Goal: Feedback & Contribution: Submit feedback/report problem

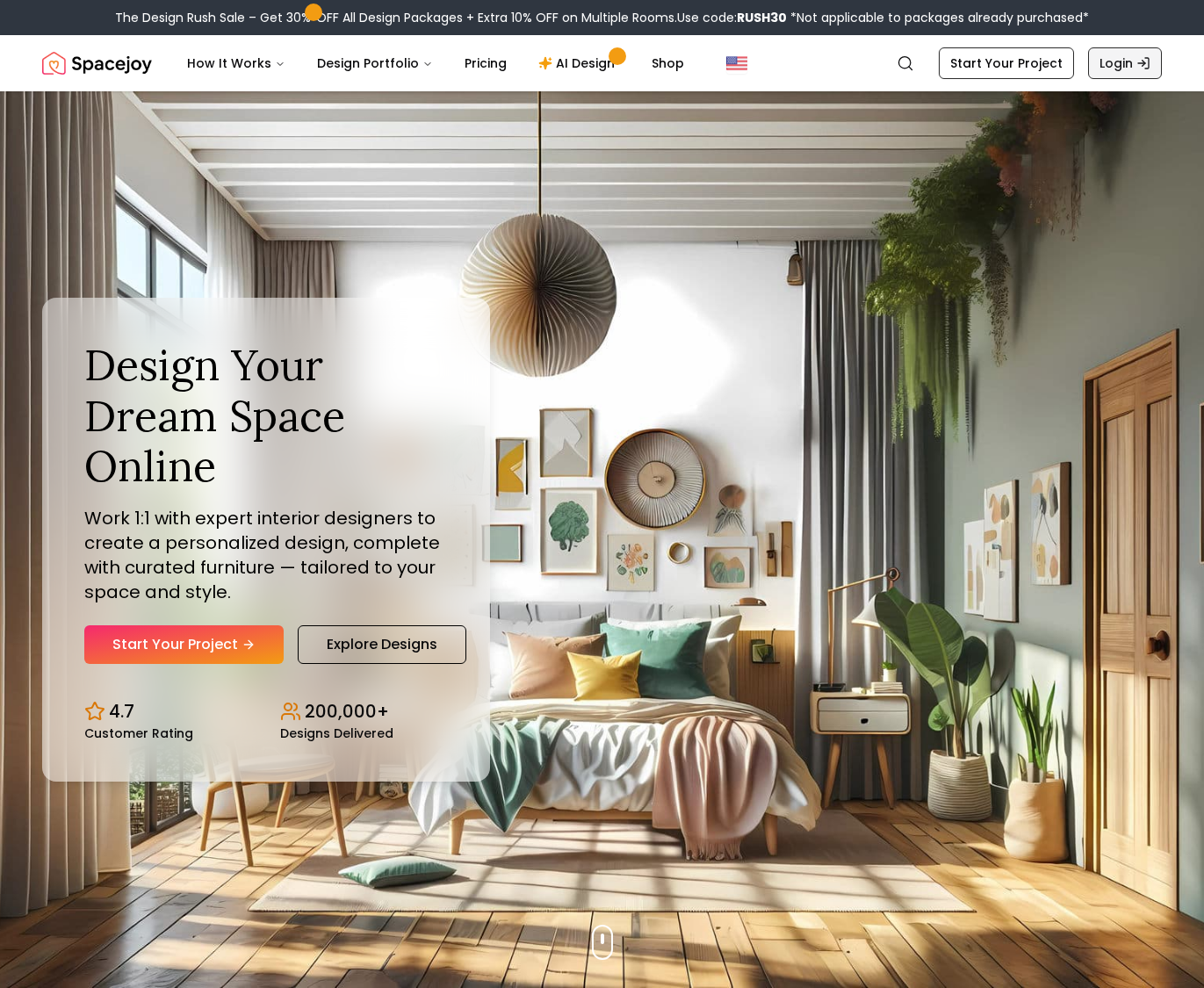
click at [1130, 64] on link "Login" at bounding box center [1124, 63] width 73 height 32
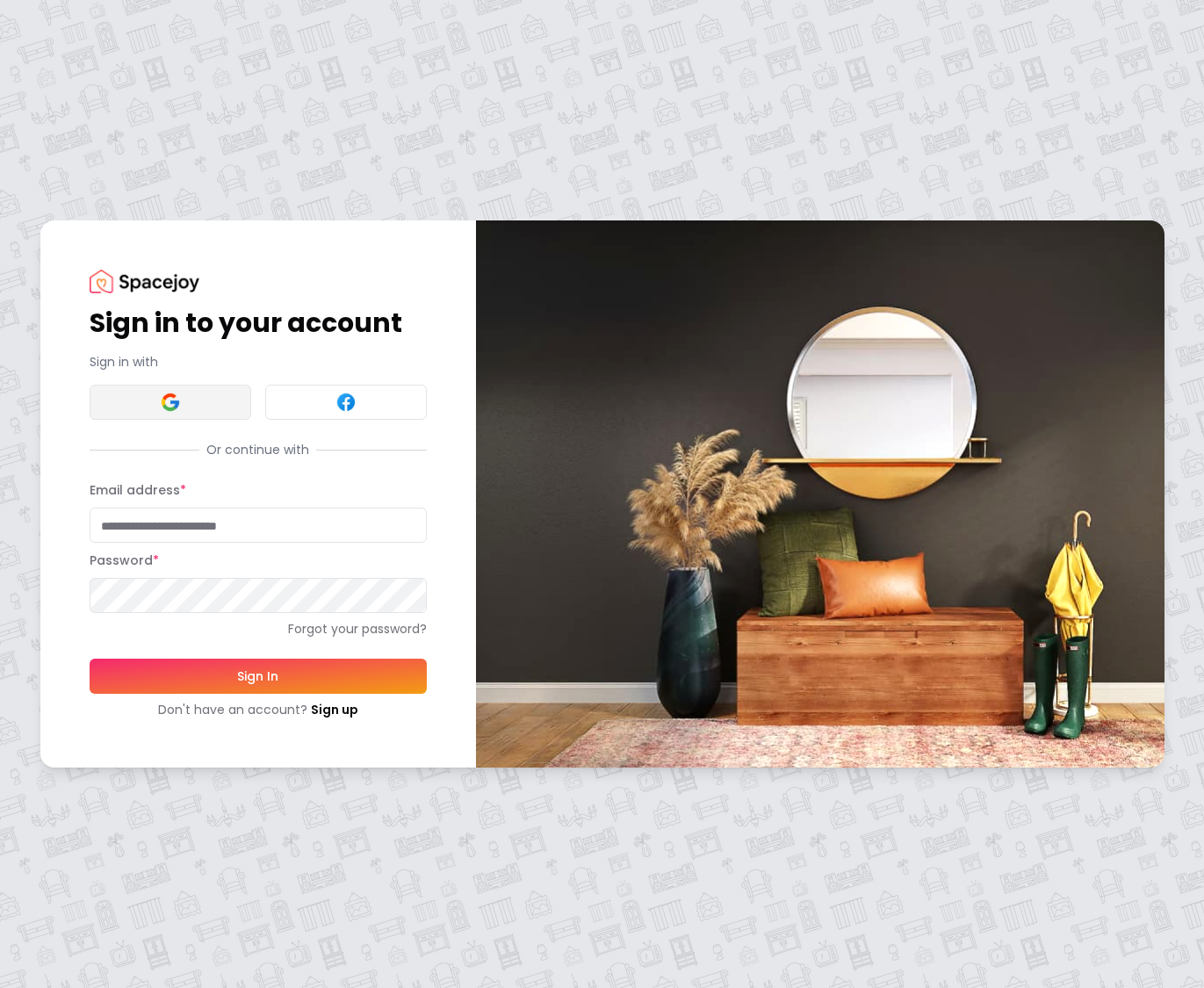
click at [169, 398] on img at bounding box center [170, 402] width 21 height 21
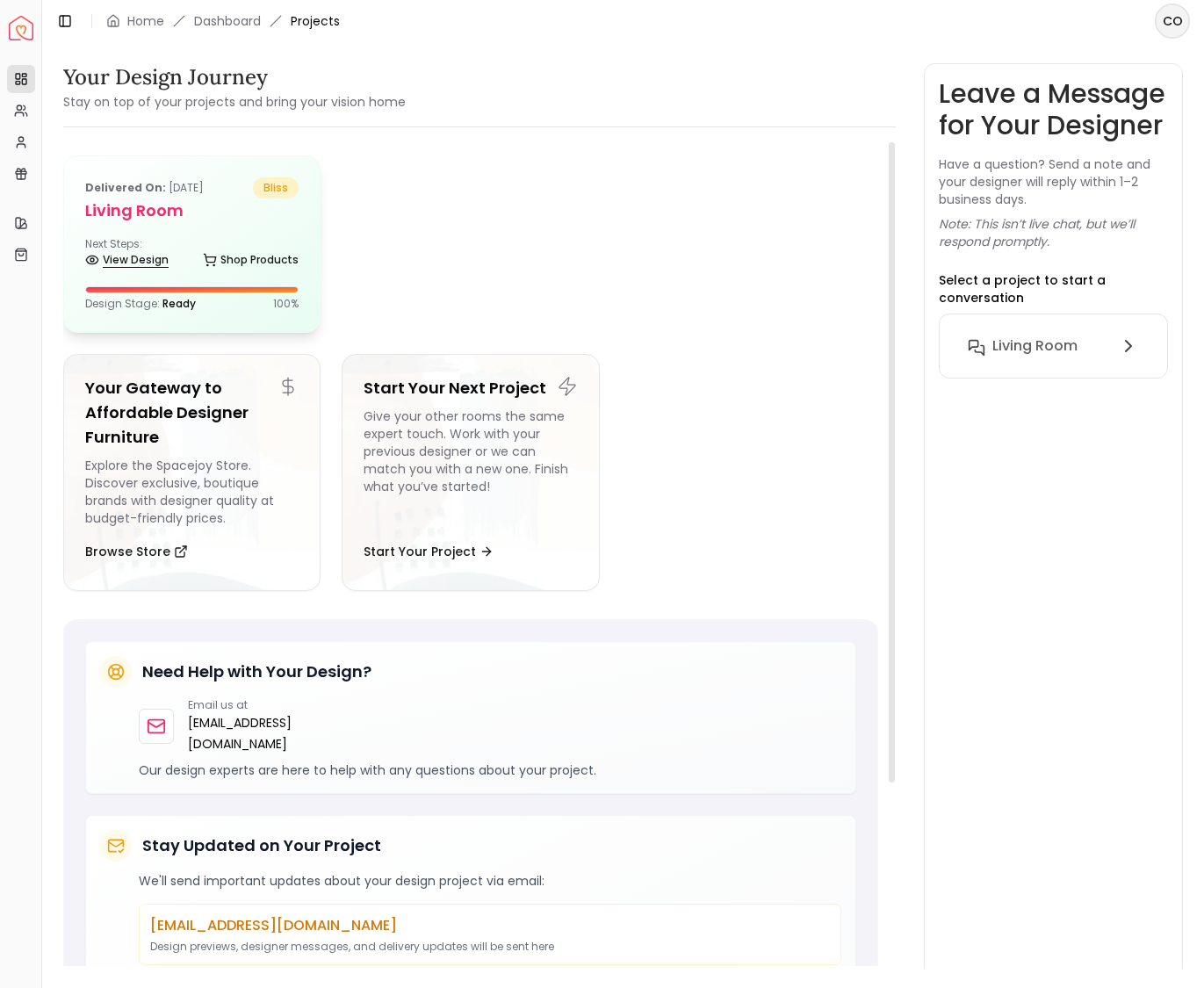
click at [156, 276] on div "Delivered on: [DATE] bliss Living Room Next Steps: View Design Shop Products De…" at bounding box center [192, 244] width 256 height 176
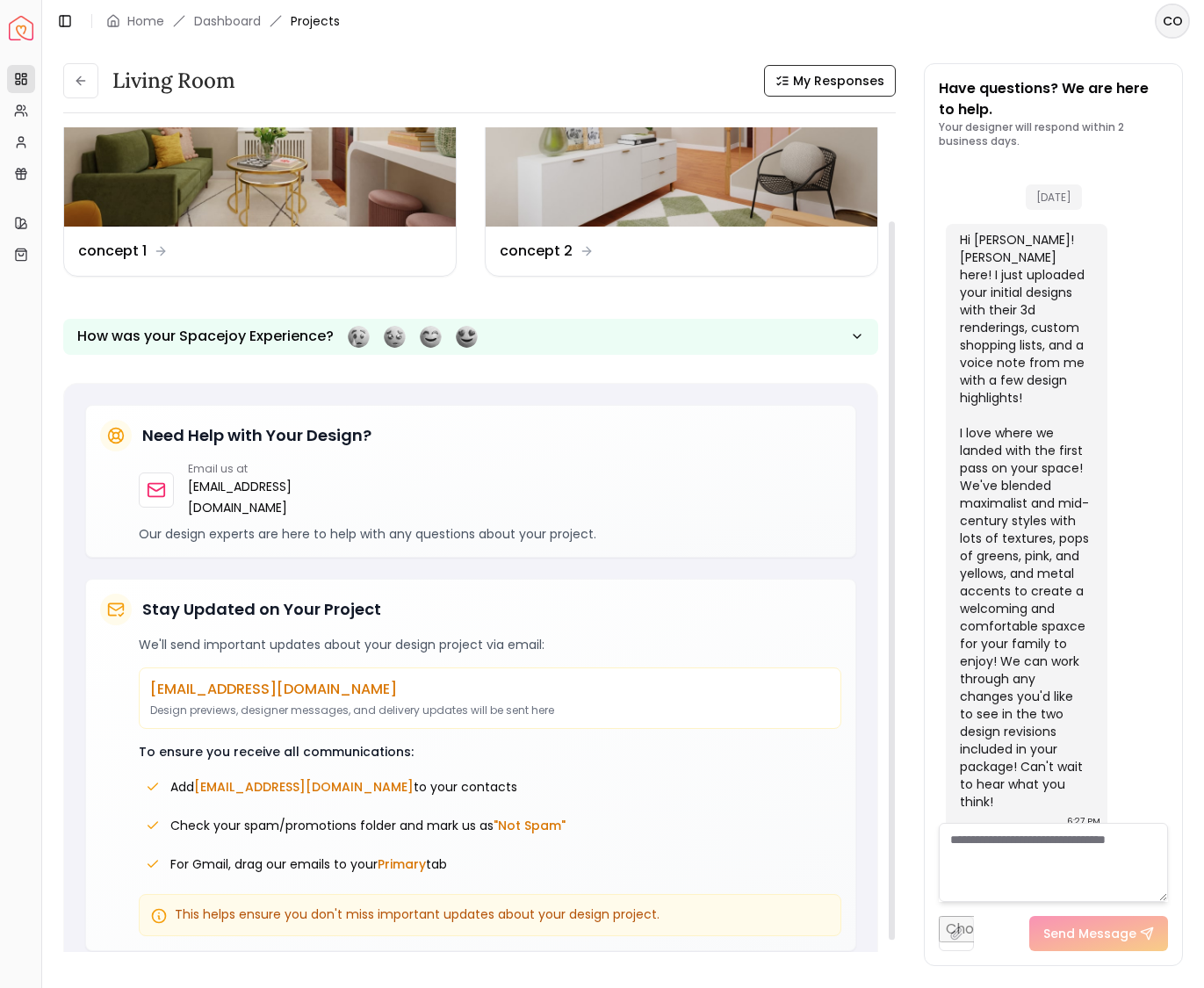
scroll to position [1, 0]
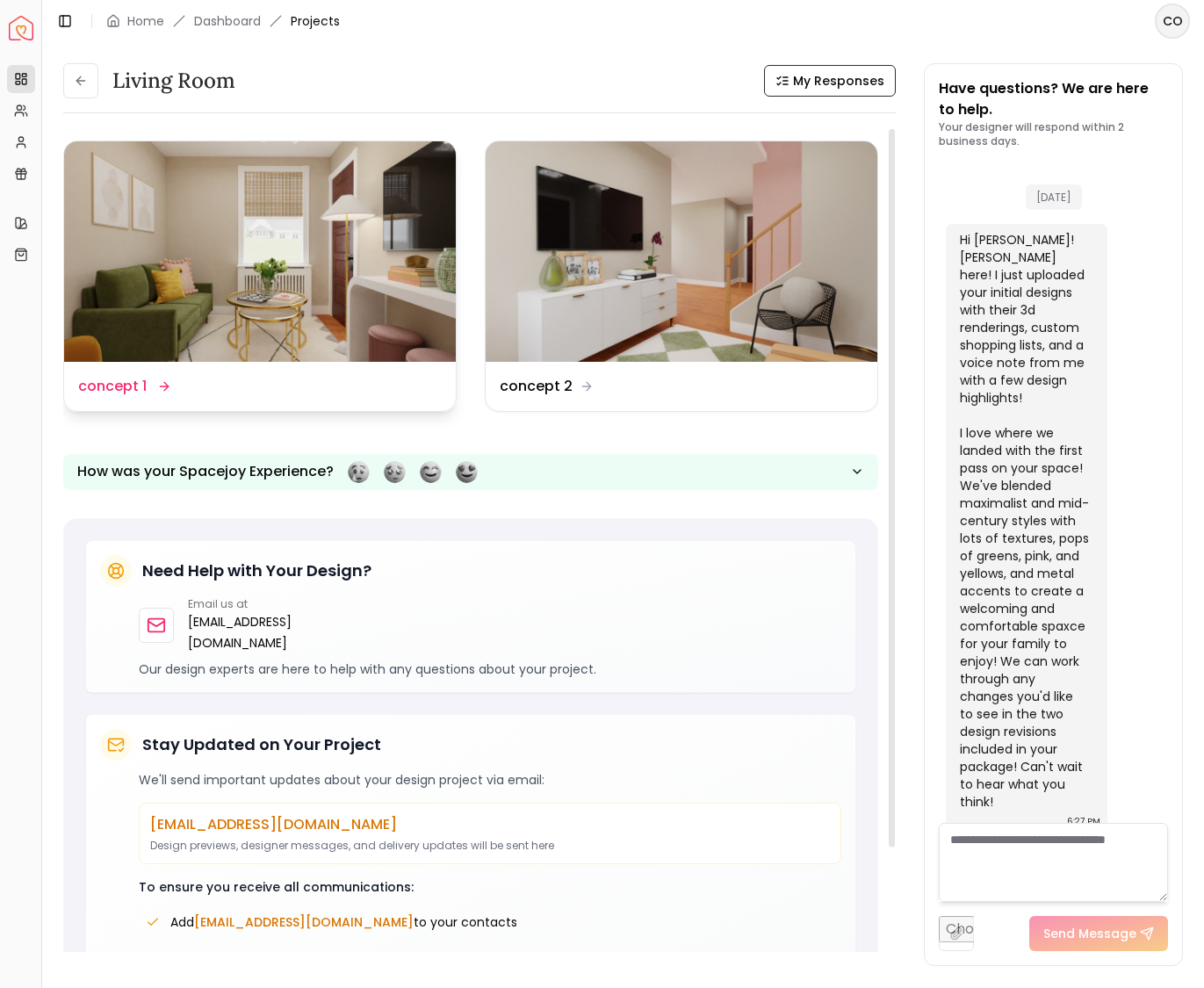
click at [128, 389] on dd "concept 1" at bounding box center [112, 386] width 69 height 21
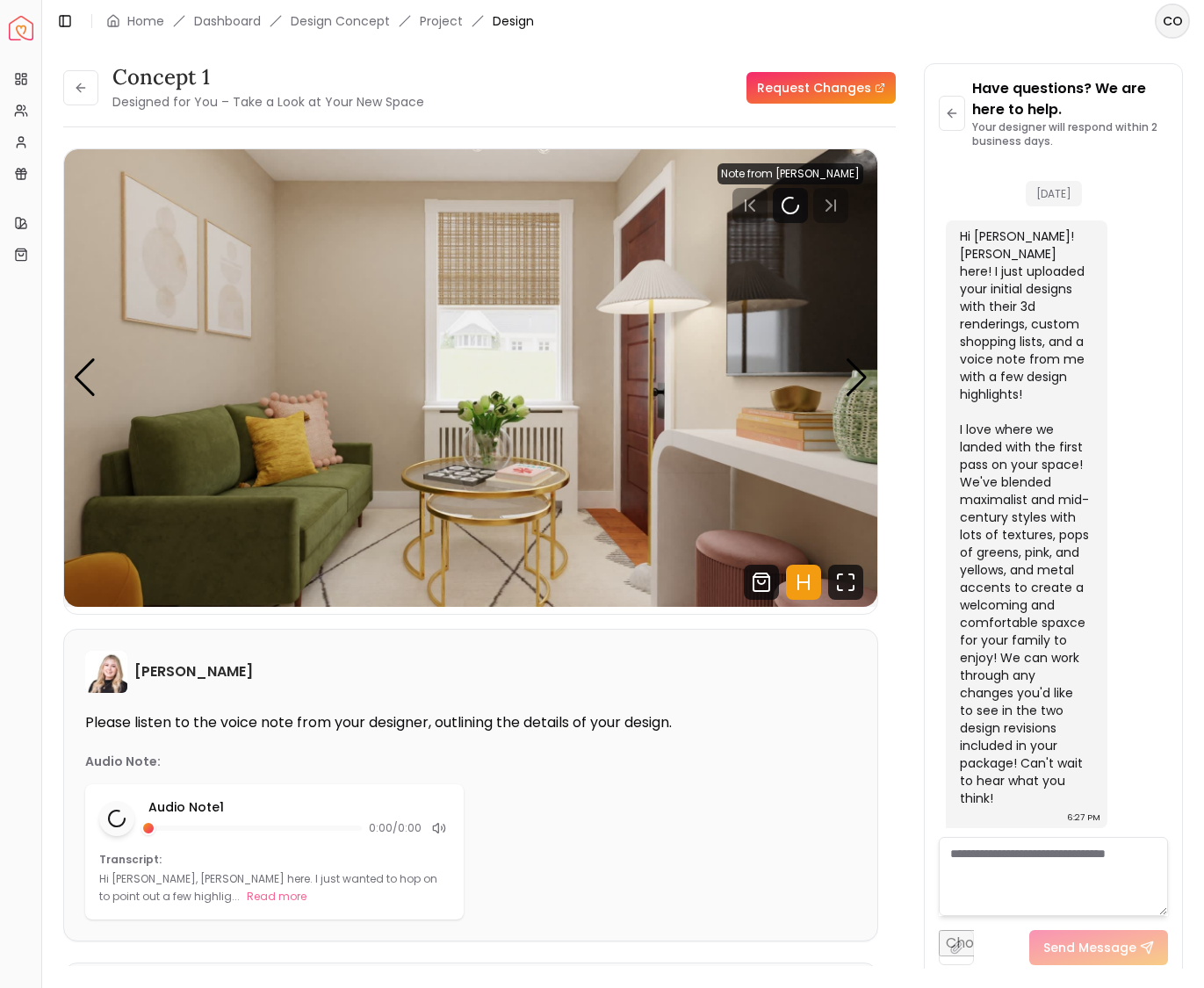
scroll to position [1068, 0]
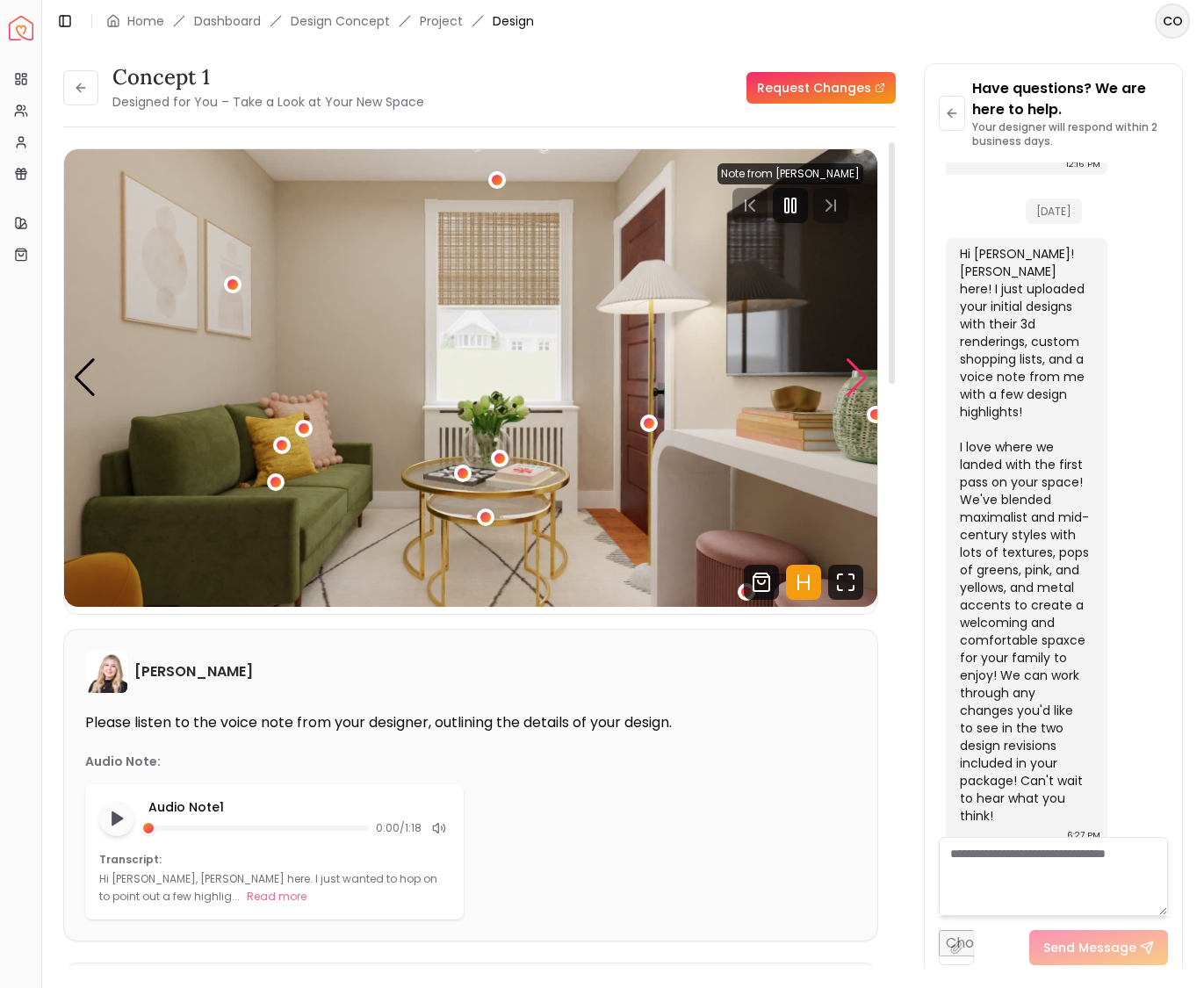
click at [858, 375] on div "Next slide" at bounding box center [856, 377] width 24 height 39
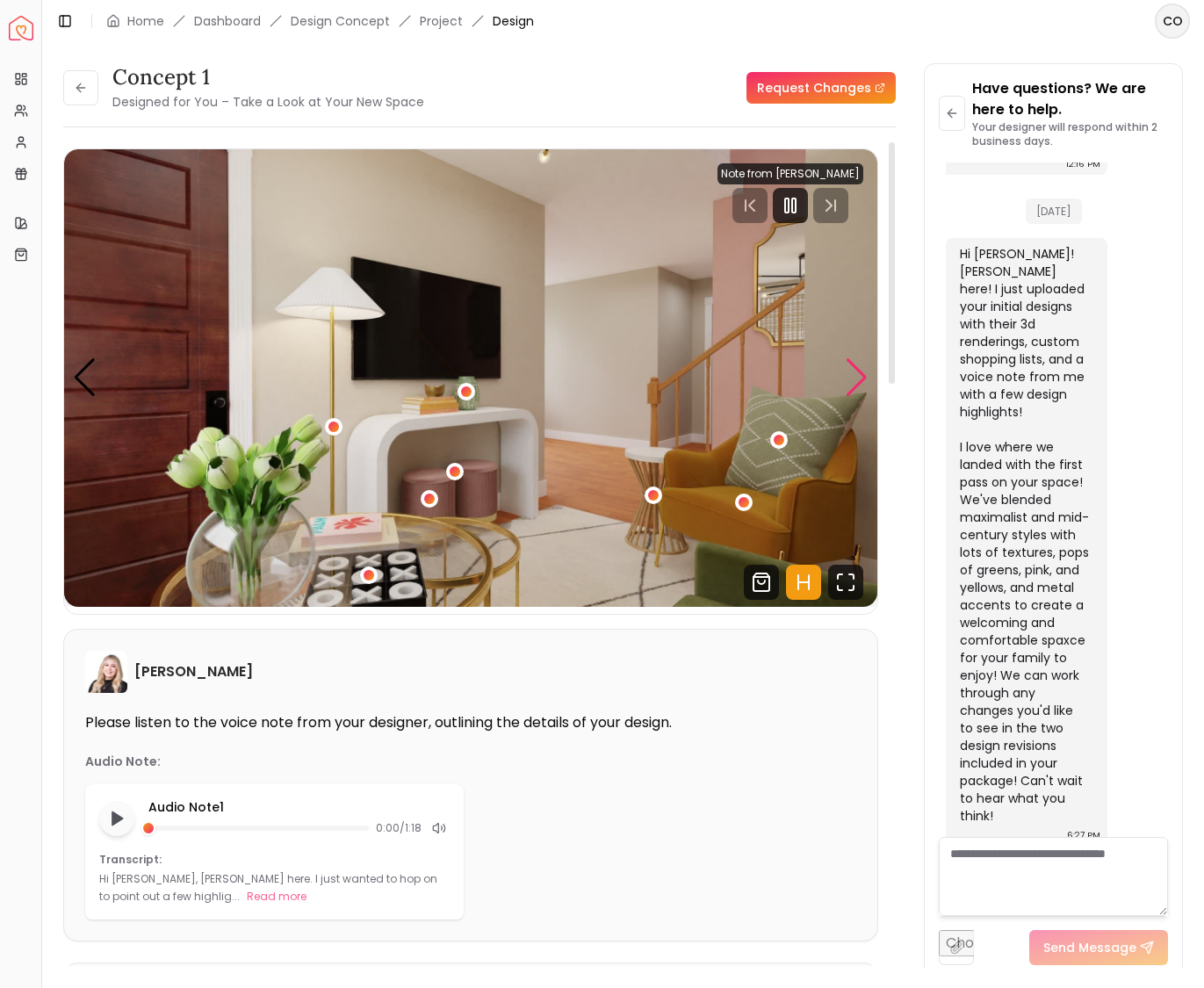
click at [858, 375] on div "Next slide" at bounding box center [856, 377] width 24 height 39
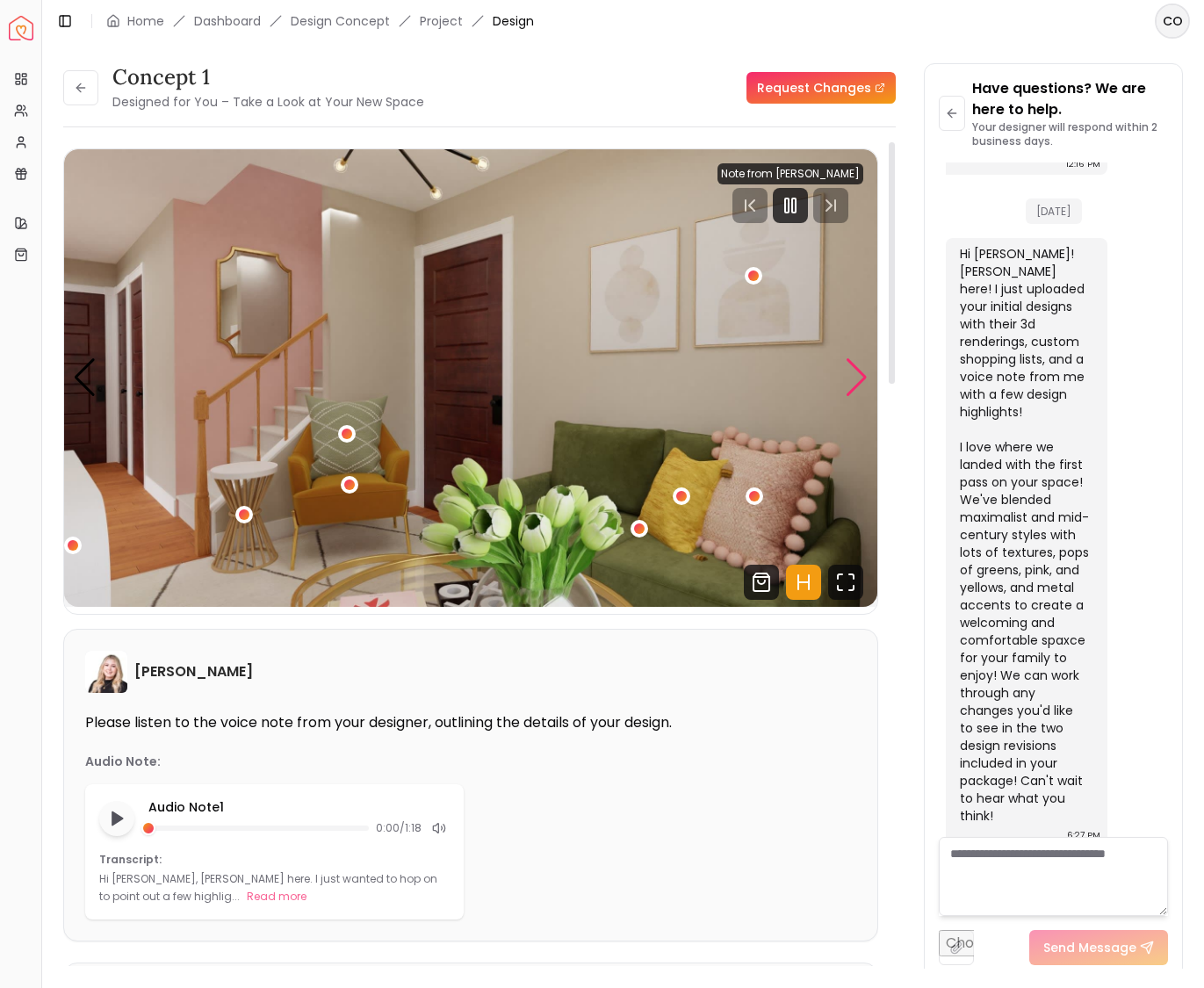
click at [858, 375] on div "Next slide" at bounding box center [856, 377] width 24 height 39
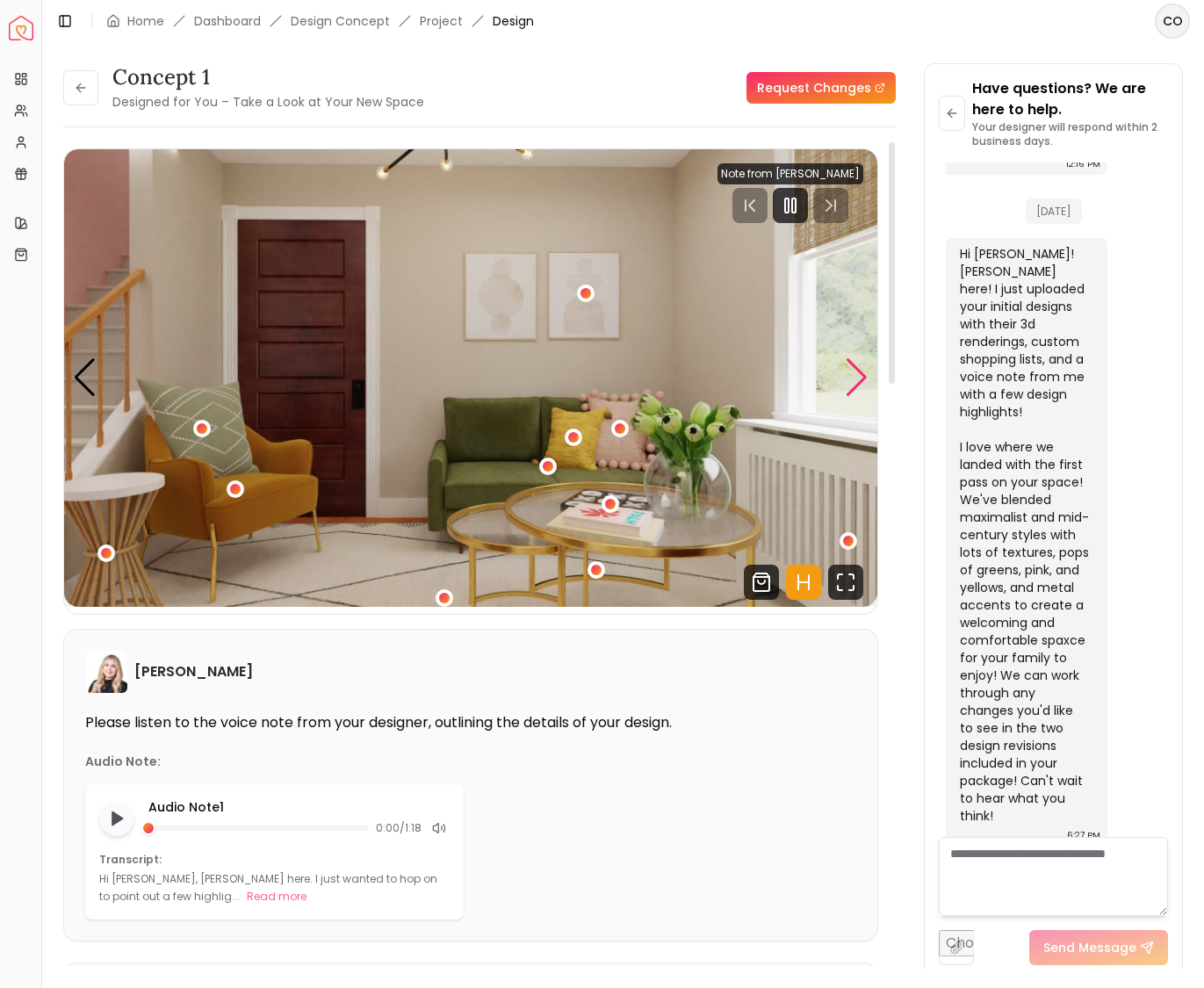
click at [858, 375] on div "Next slide" at bounding box center [856, 377] width 24 height 39
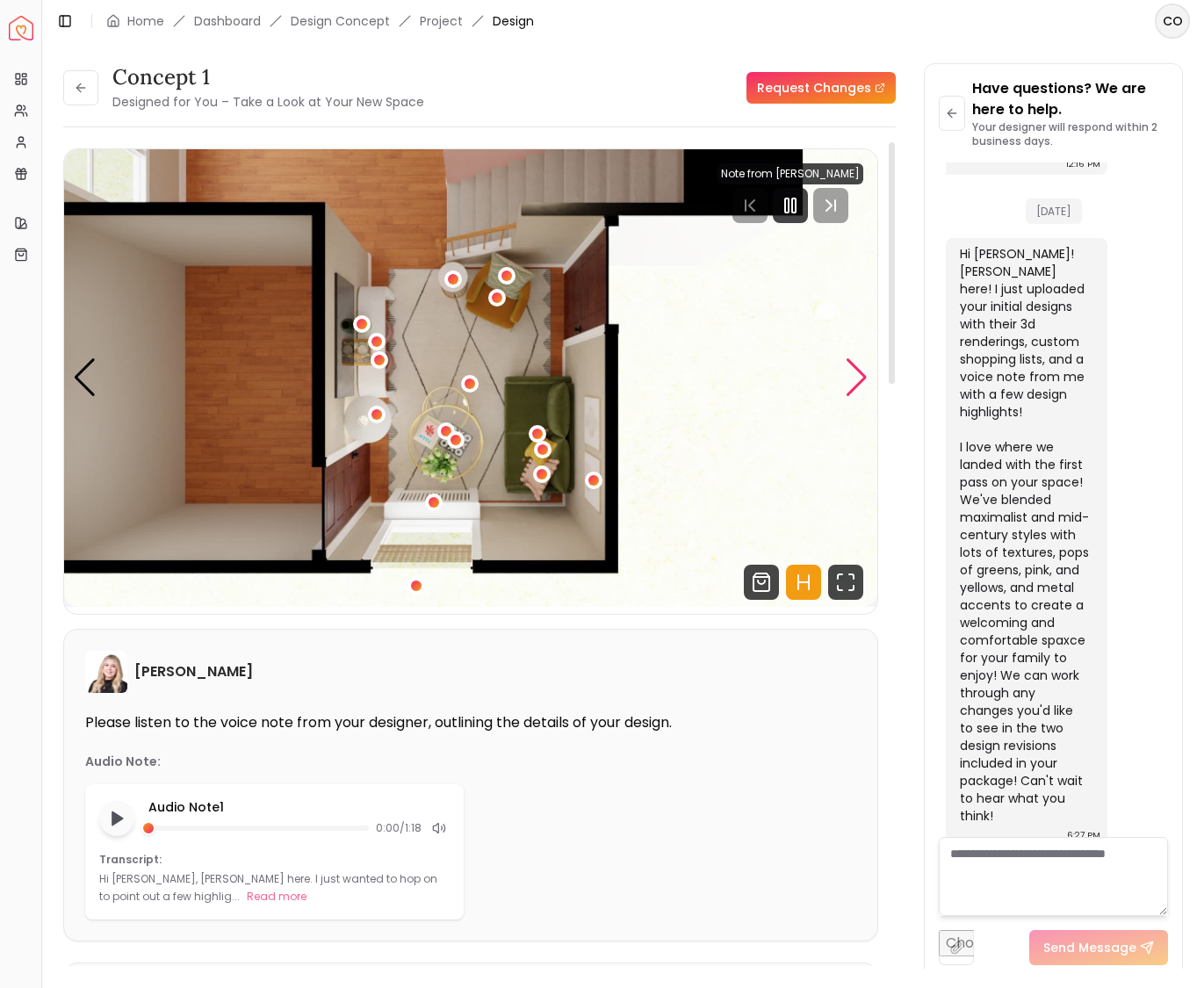
click at [858, 375] on div "Next slide" at bounding box center [856, 377] width 24 height 39
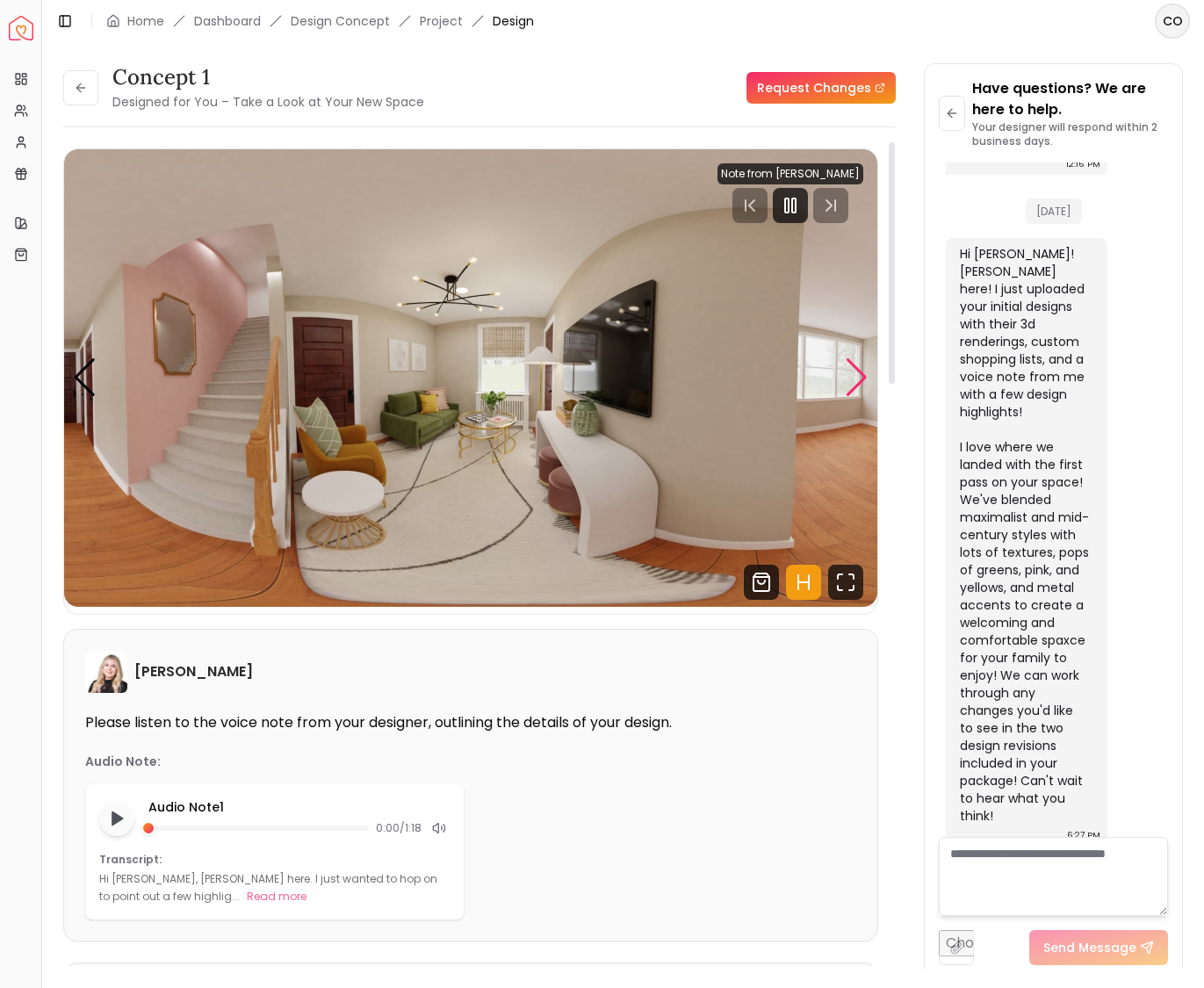
click at [858, 375] on div "Next slide" at bounding box center [856, 377] width 24 height 39
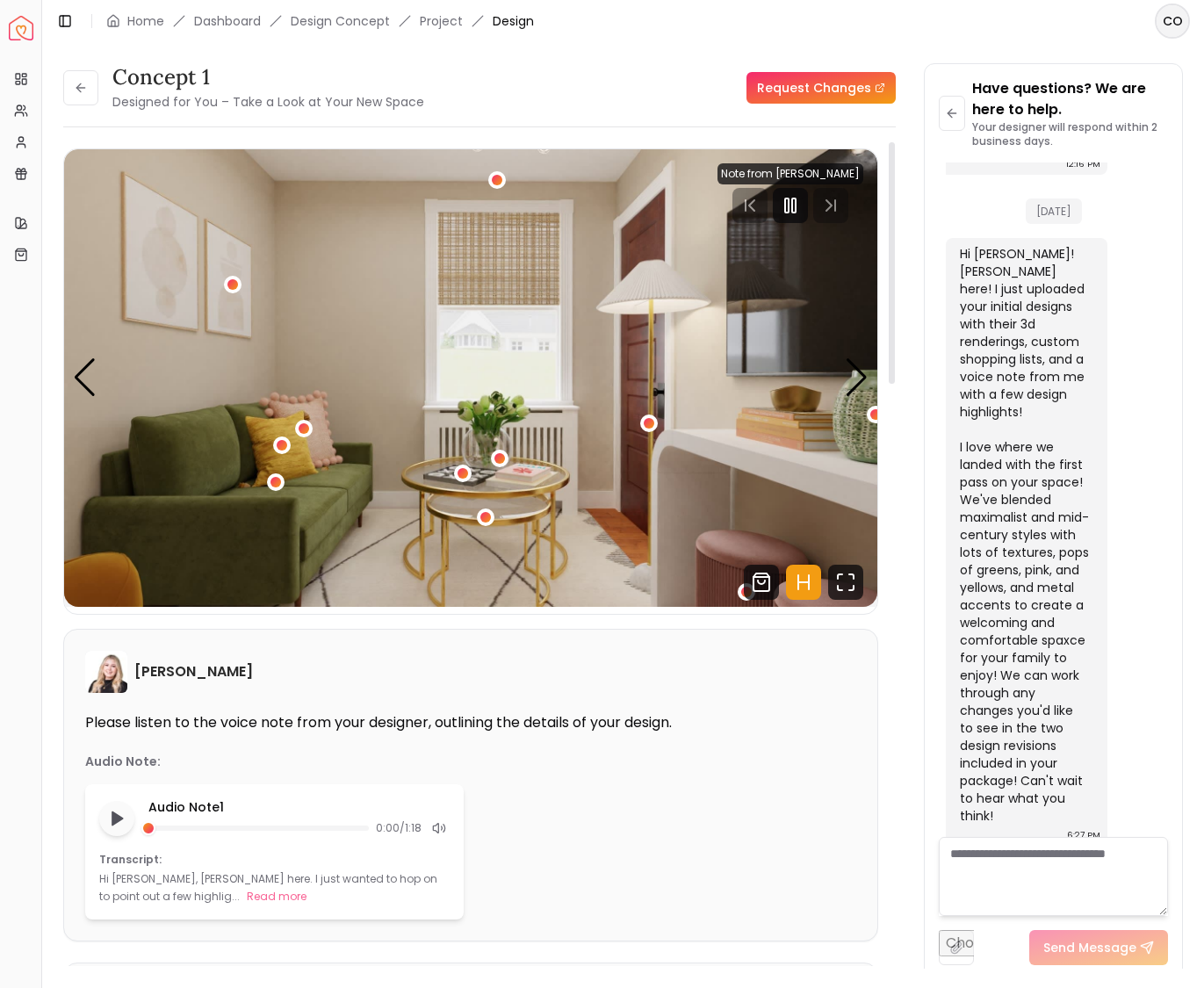
drag, startPoint x: 170, startPoint y: 897, endPoint x: 276, endPoint y: 898, distance: 106.0
click at [246, 896] on button "Read more" at bounding box center [276, 897] width 59 height 18
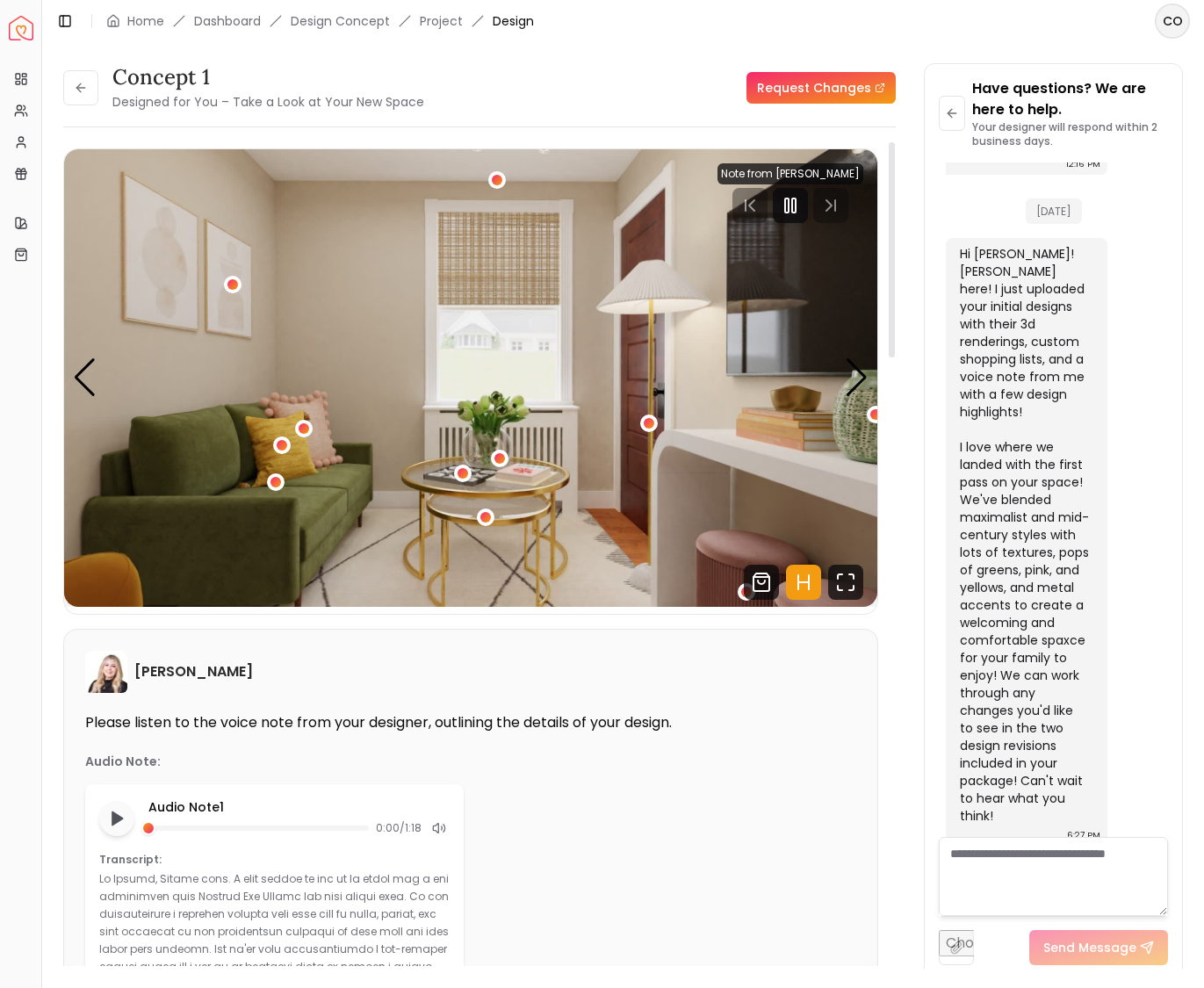
scroll to position [0, 0]
click at [842, 586] on icon "Fullscreen" at bounding box center [845, 582] width 35 height 35
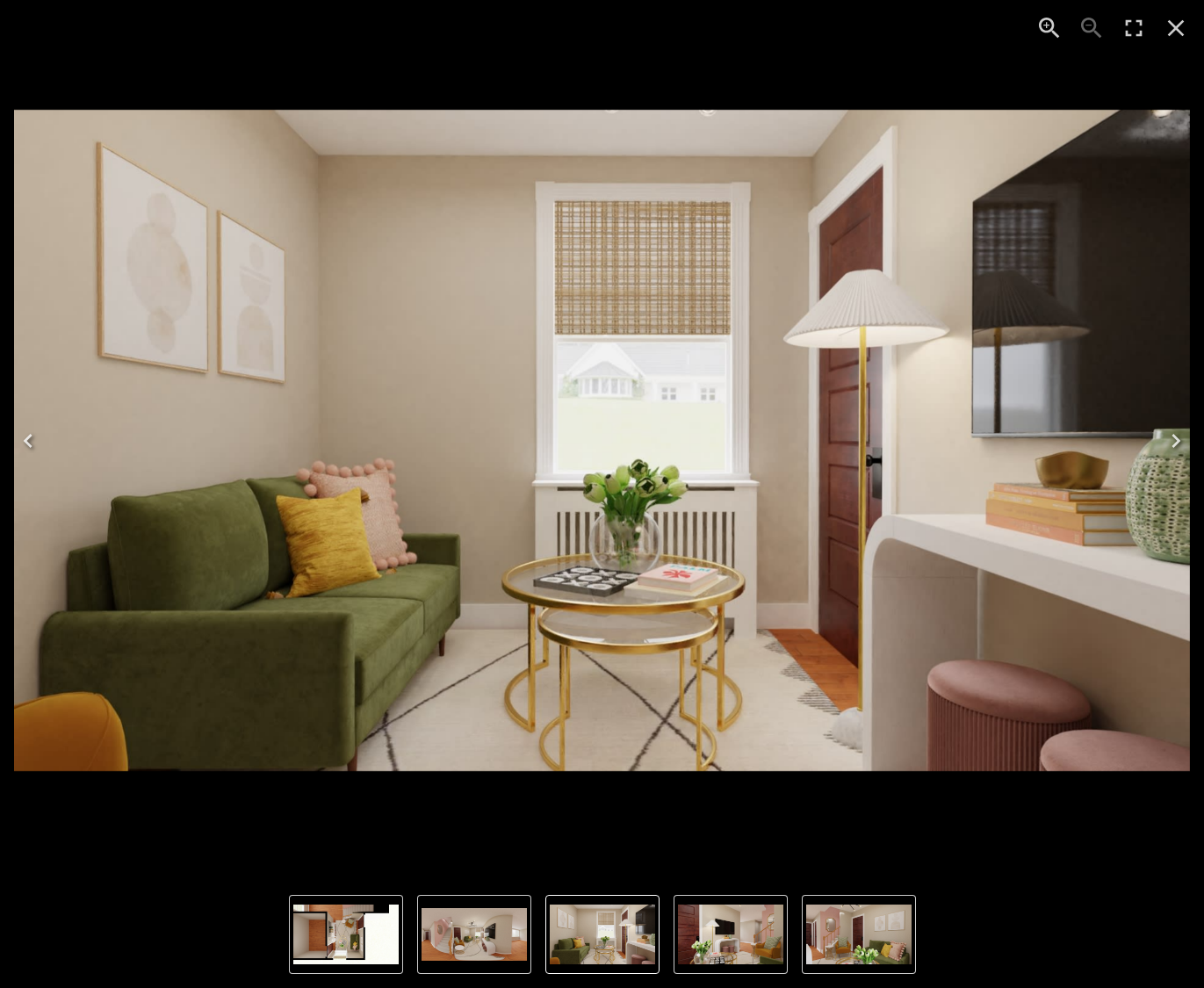
click at [1180, 33] on icon "Close" at bounding box center [1176, 28] width 17 height 17
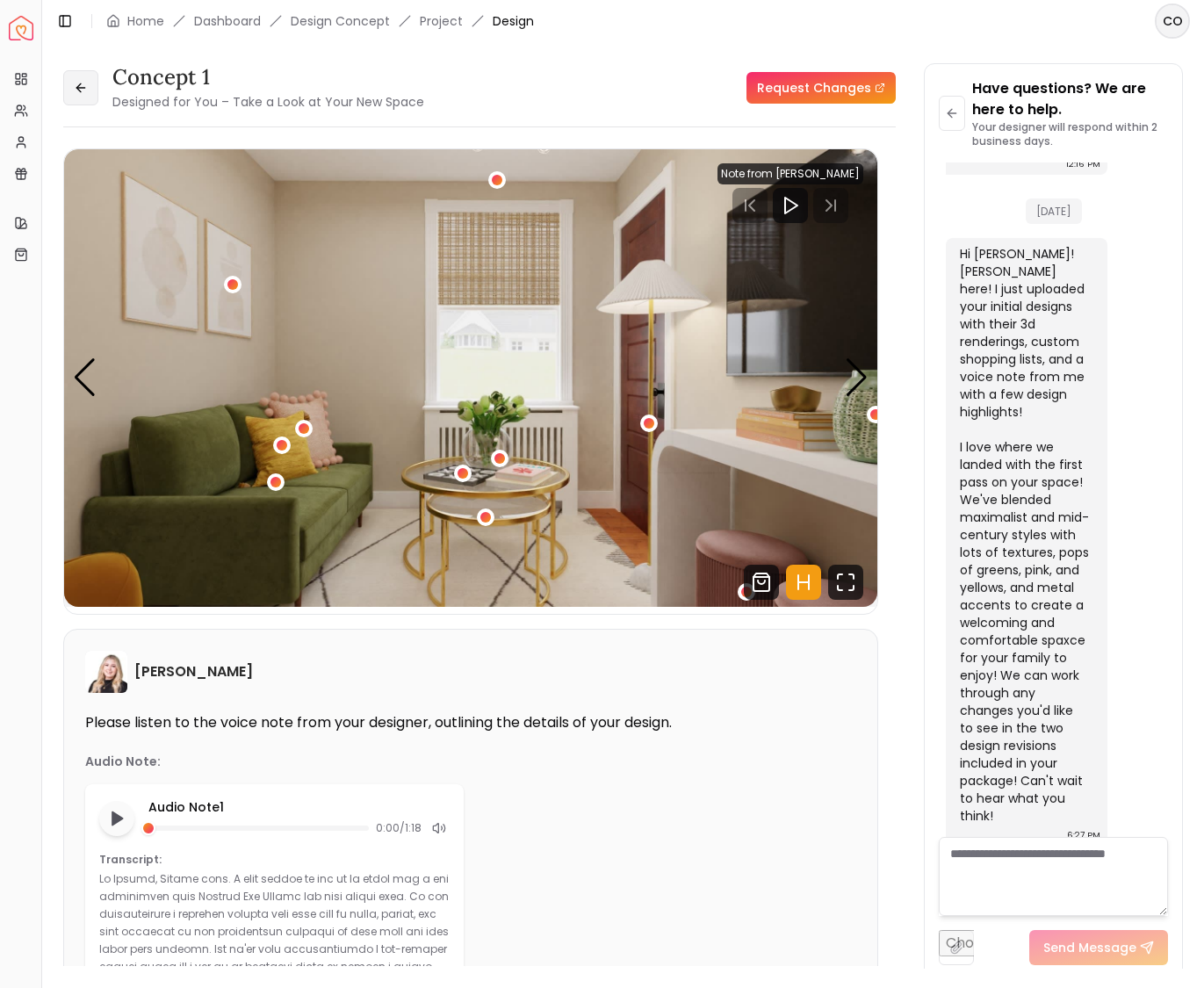
click at [85, 80] on button at bounding box center [80, 88] width 35 height 35
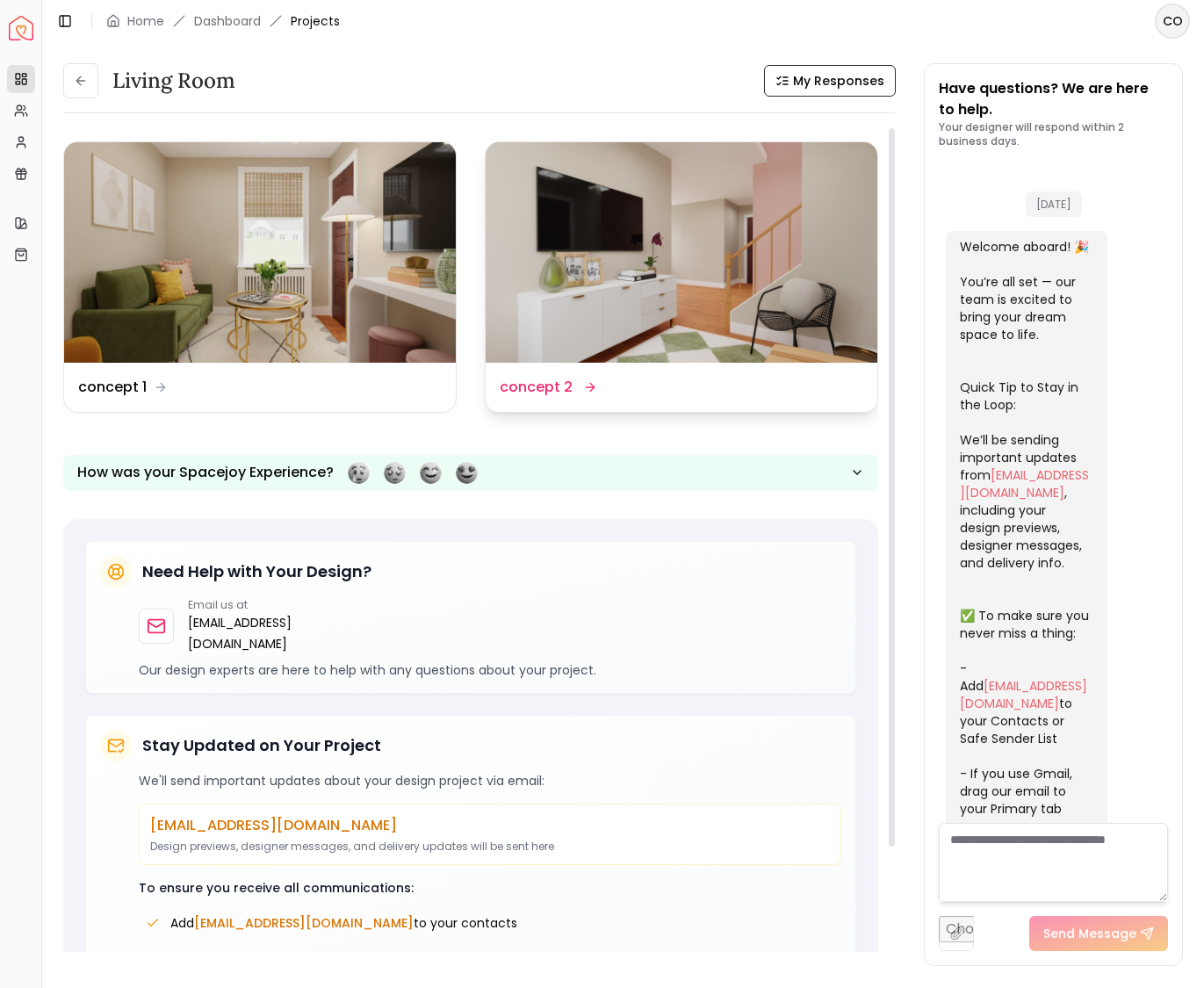
scroll to position [1082, 0]
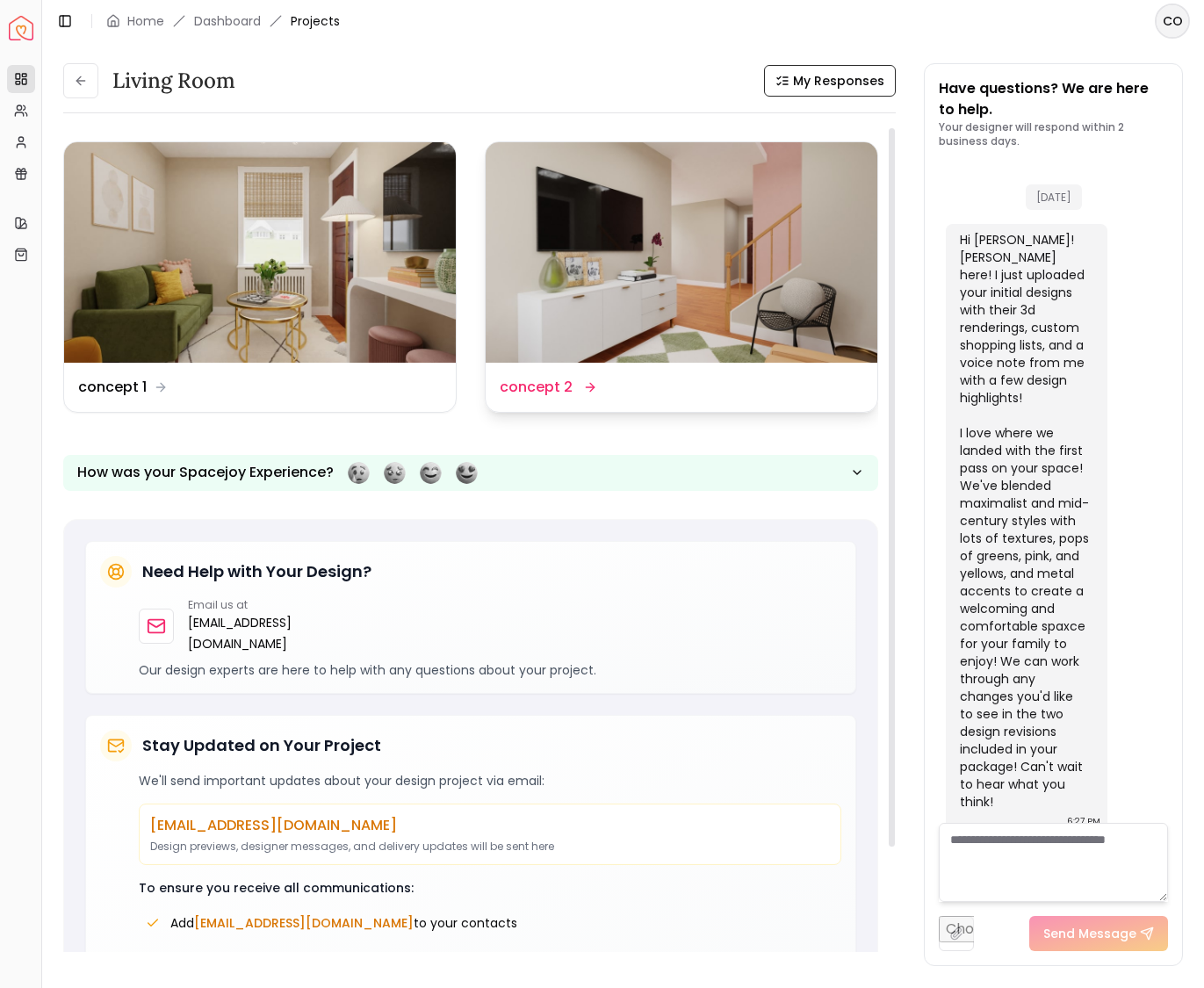
click at [557, 385] on dd "concept 2" at bounding box center [535, 387] width 72 height 21
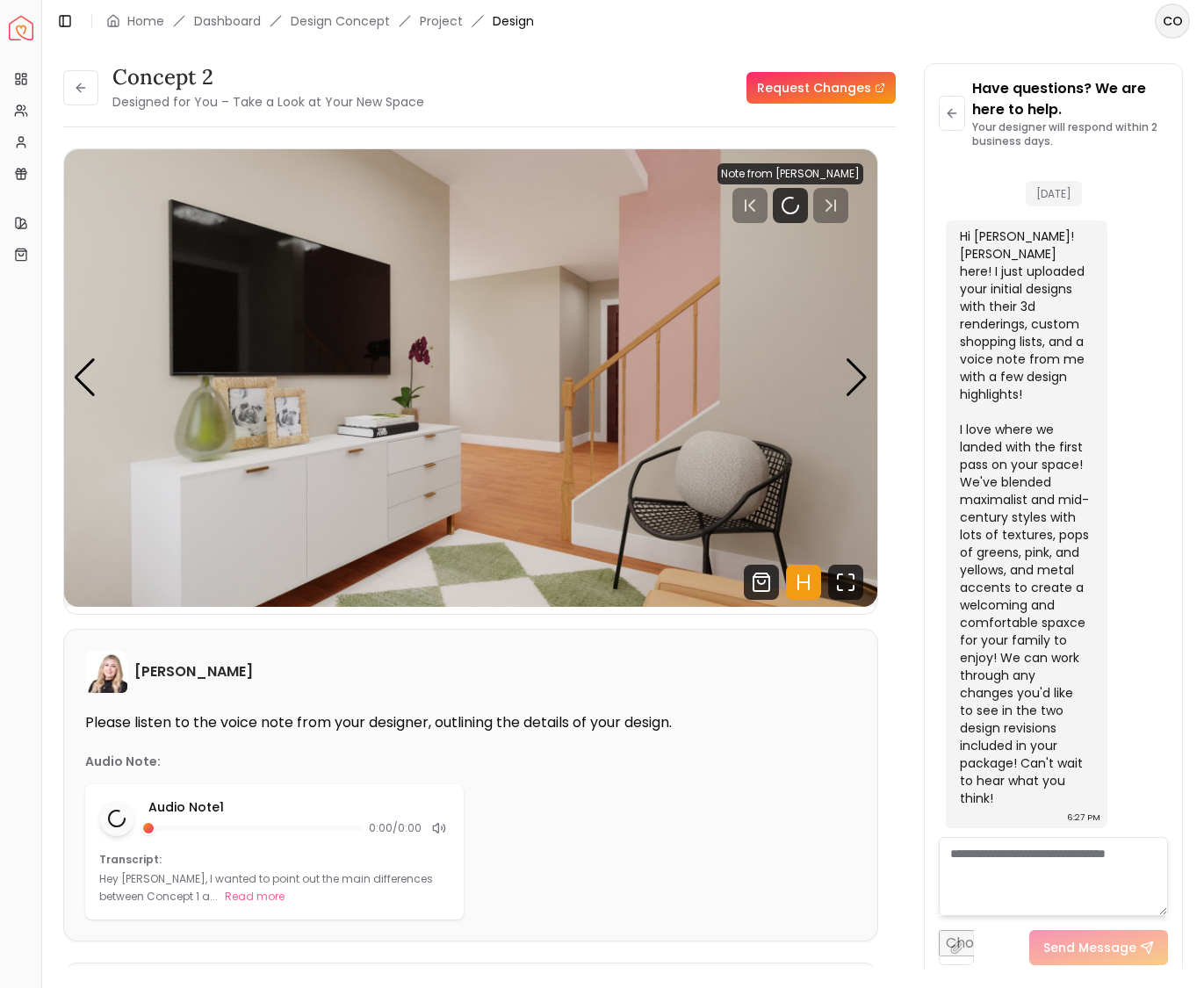
scroll to position [1068, 0]
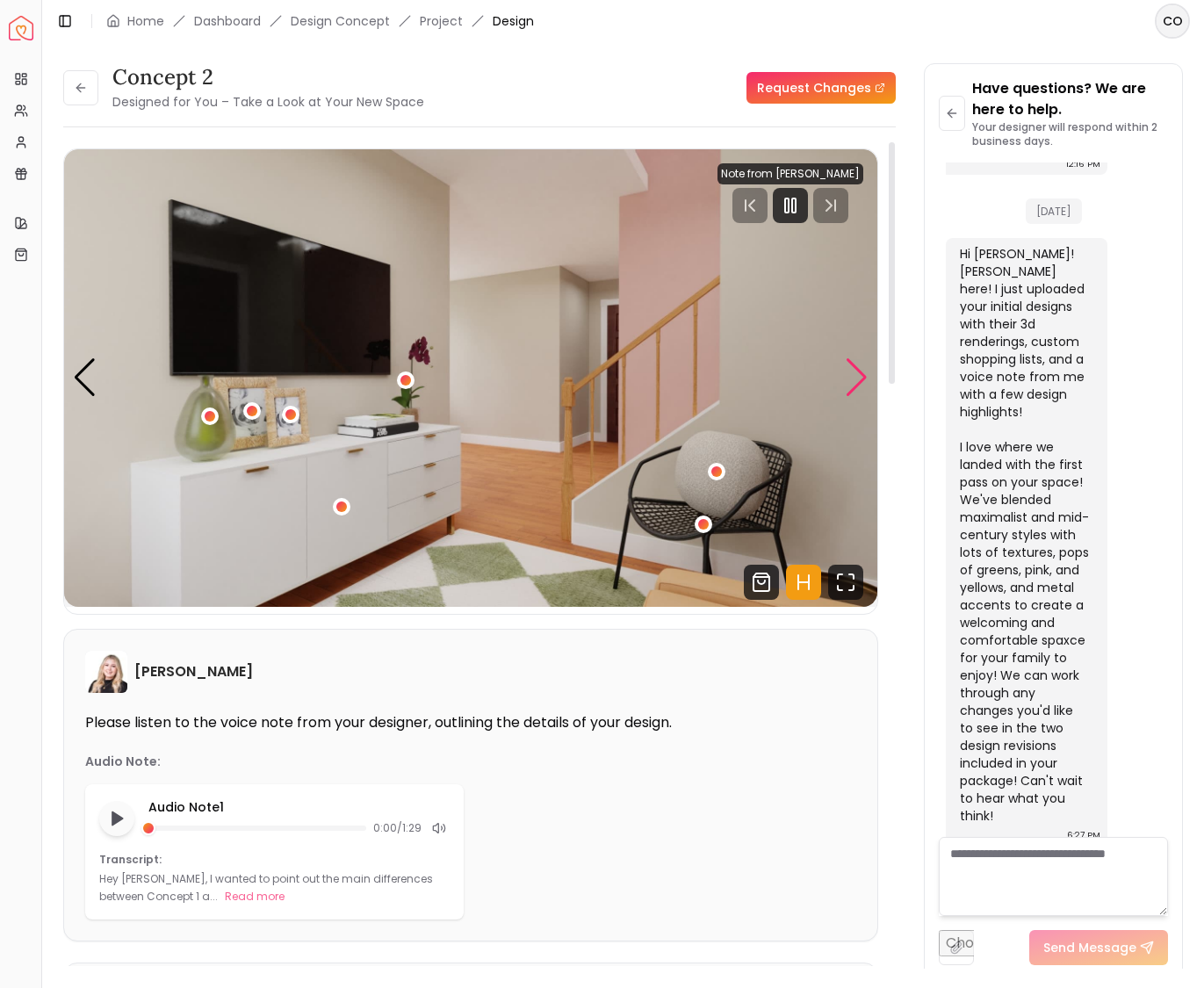
click at [861, 377] on div "Next slide" at bounding box center [856, 377] width 24 height 39
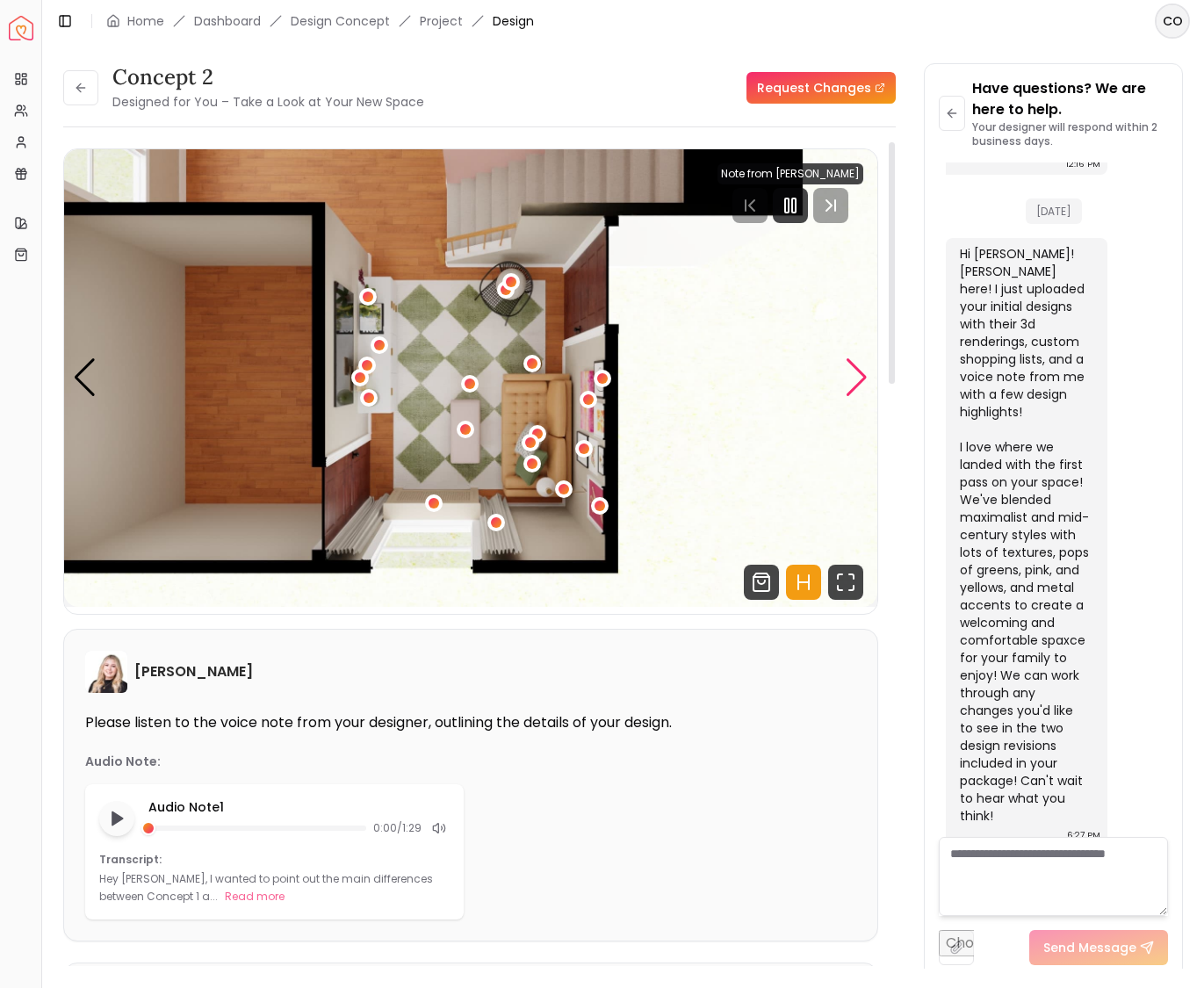
click at [861, 377] on div "Next slide" at bounding box center [856, 377] width 24 height 39
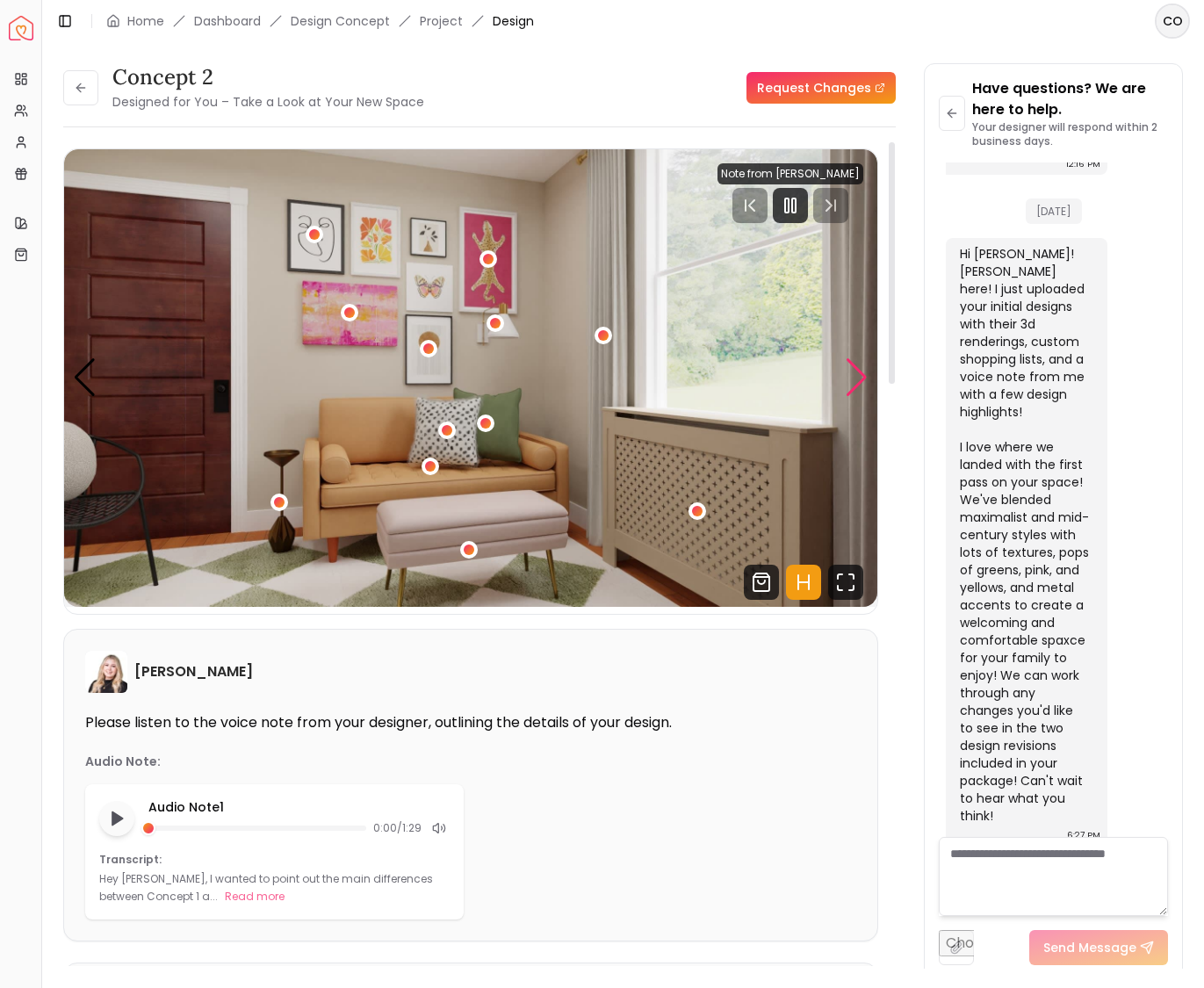
click at [861, 377] on div "Next slide" at bounding box center [856, 377] width 24 height 39
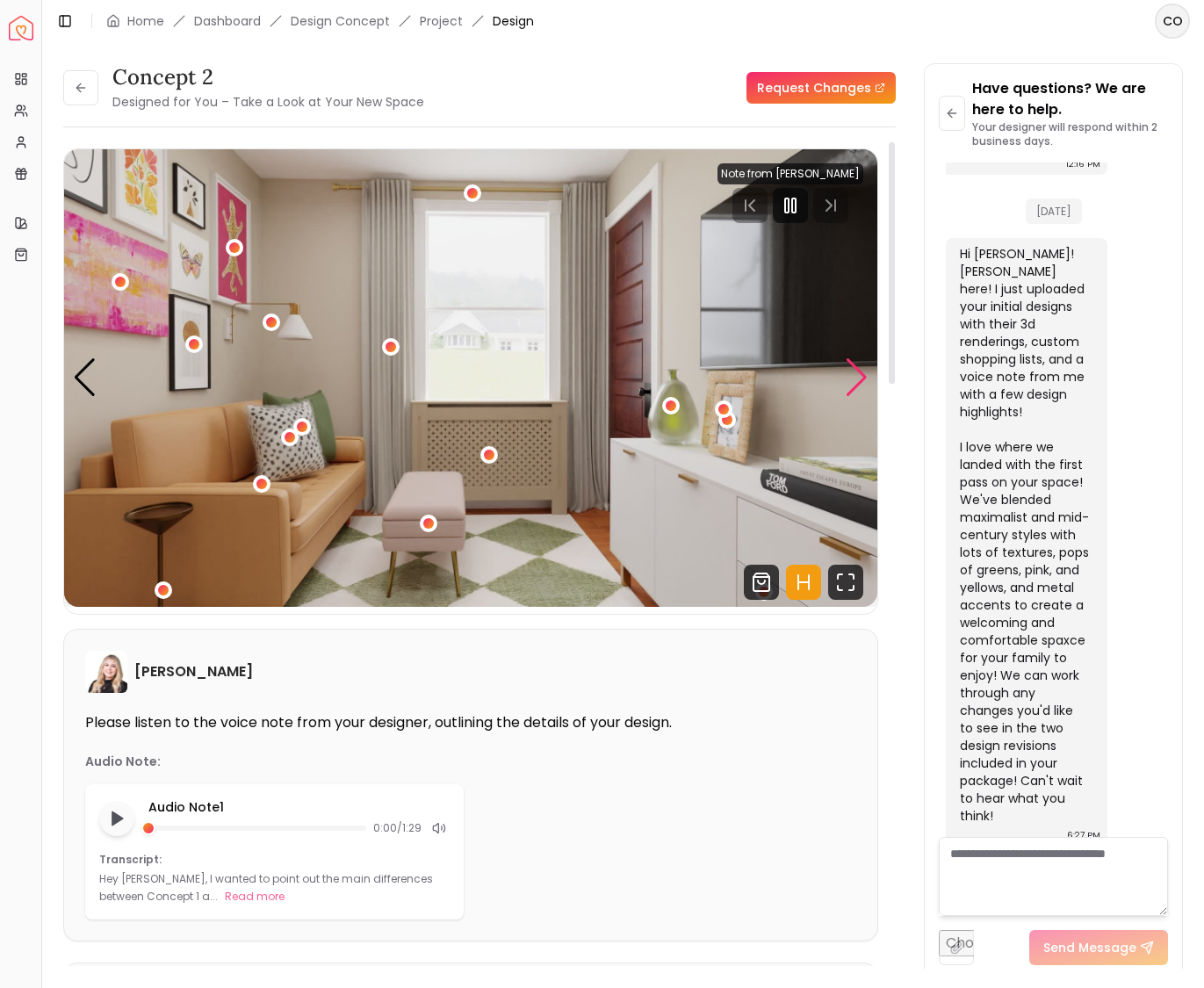
click at [861, 377] on div "Next slide" at bounding box center [856, 377] width 24 height 39
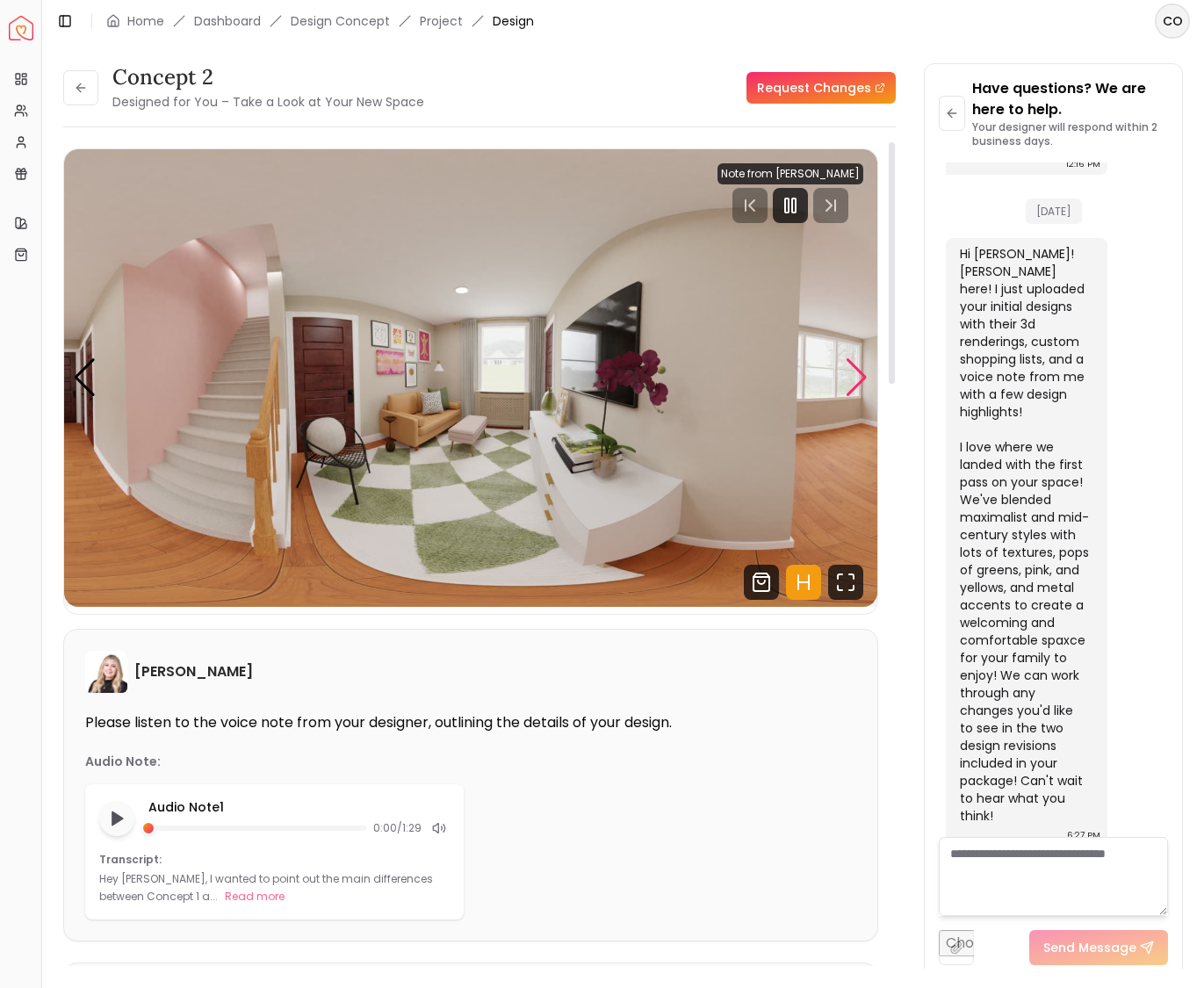
click at [861, 377] on div "Next slide" at bounding box center [856, 377] width 24 height 39
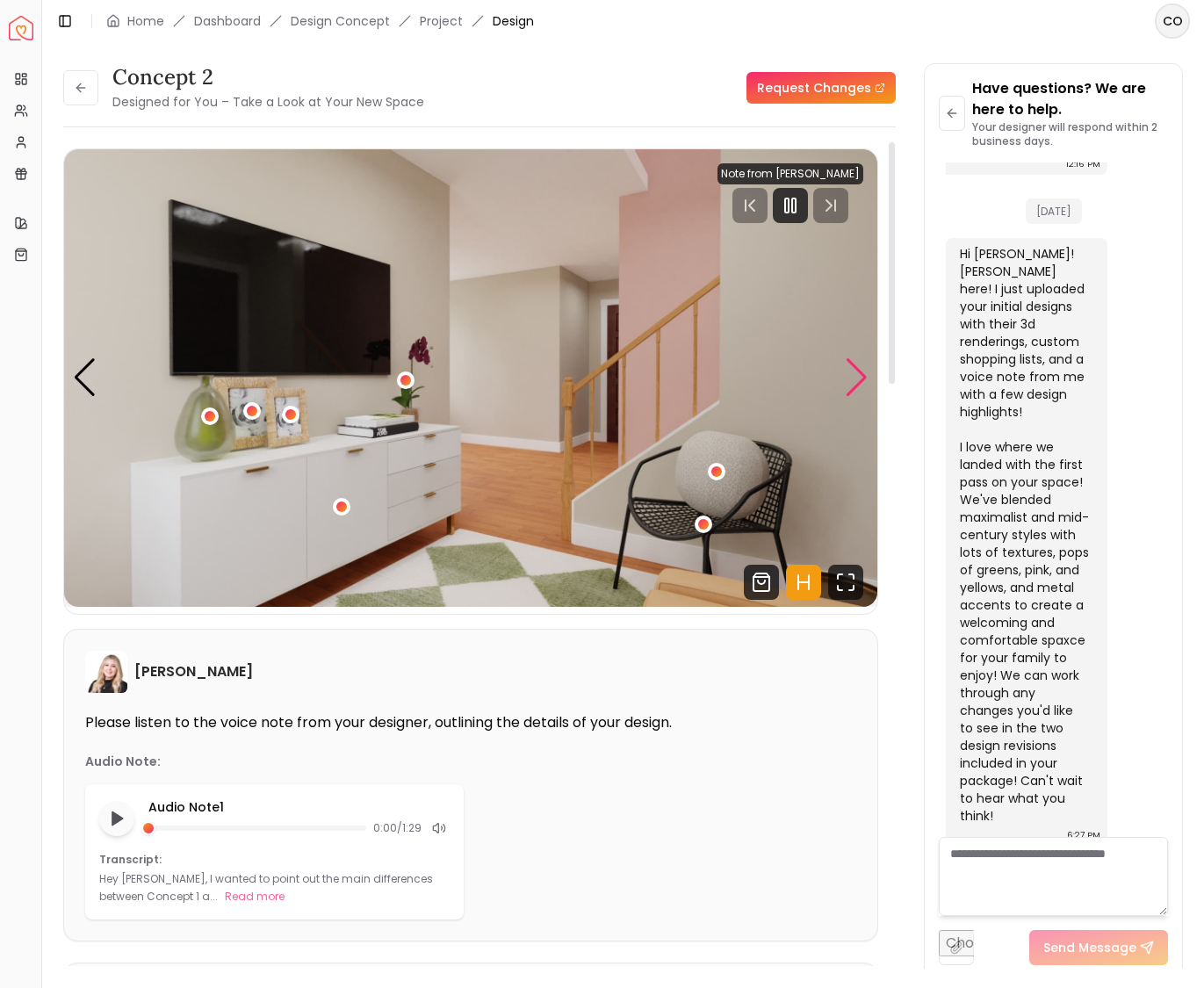
click at [861, 377] on div "Next slide" at bounding box center [856, 377] width 24 height 39
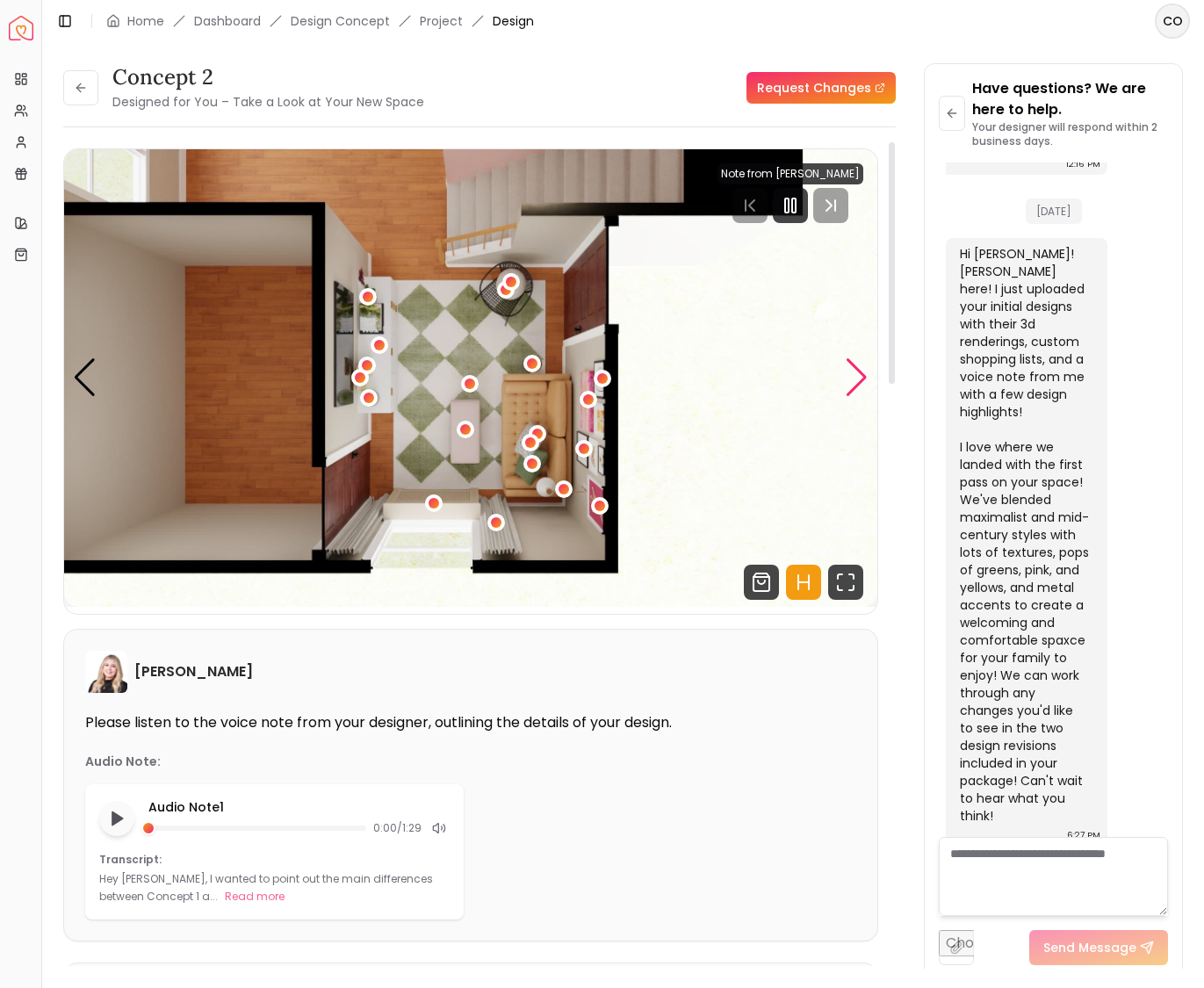
click at [861, 377] on div "Next slide" at bounding box center [856, 377] width 24 height 39
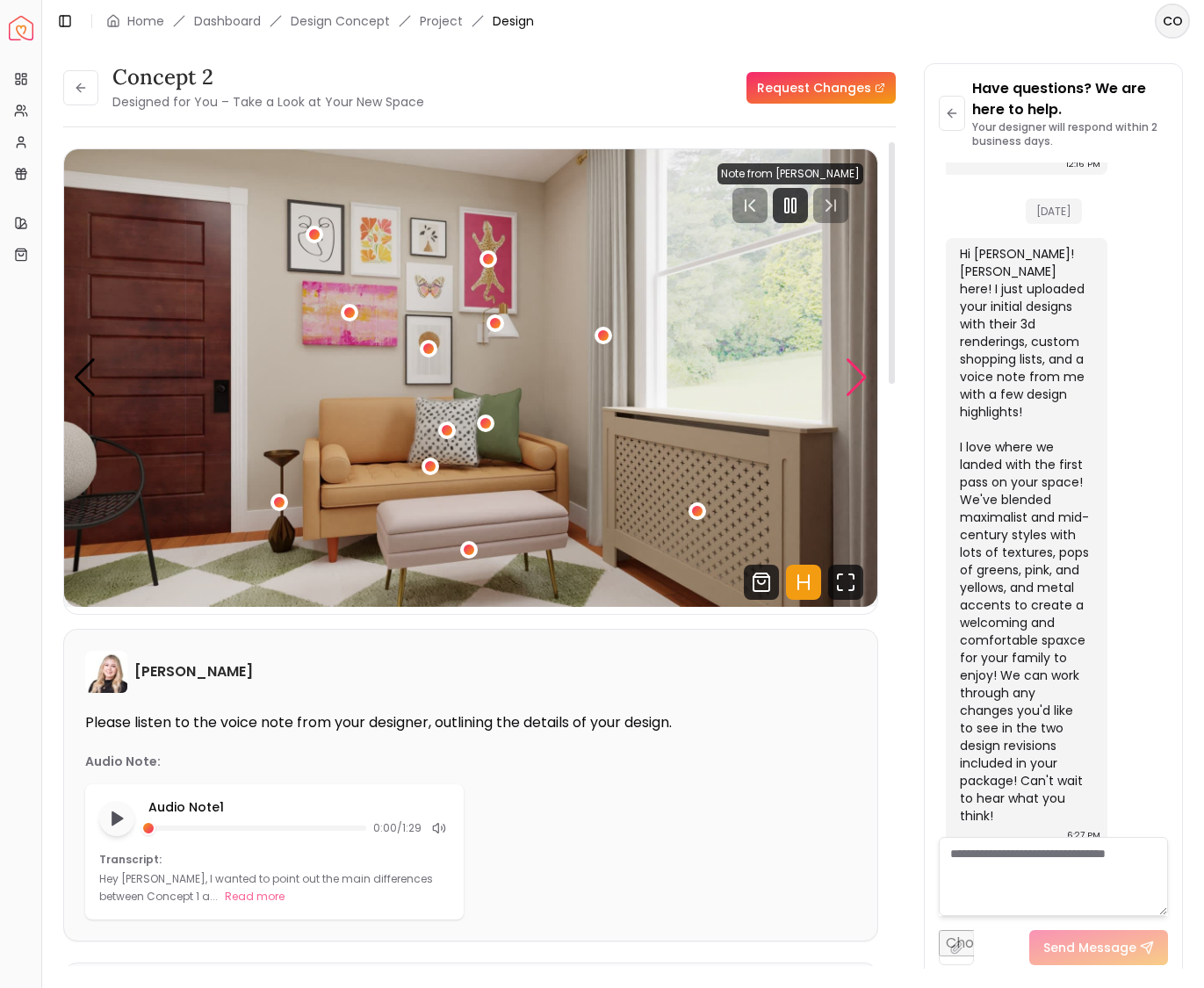
click at [861, 377] on div "Next slide" at bounding box center [856, 377] width 24 height 39
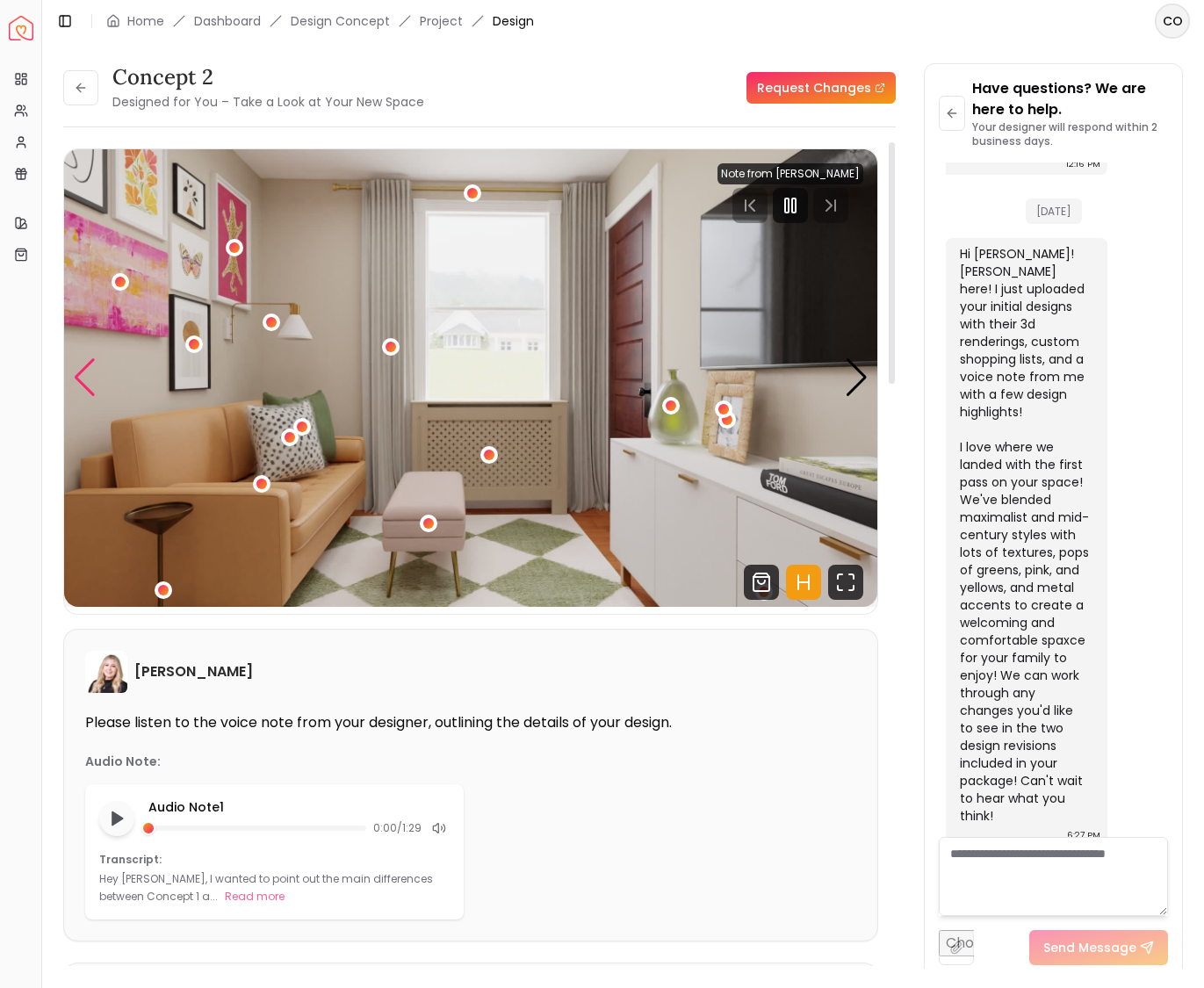
click at [81, 383] on div "Previous slide" at bounding box center [84, 377] width 24 height 39
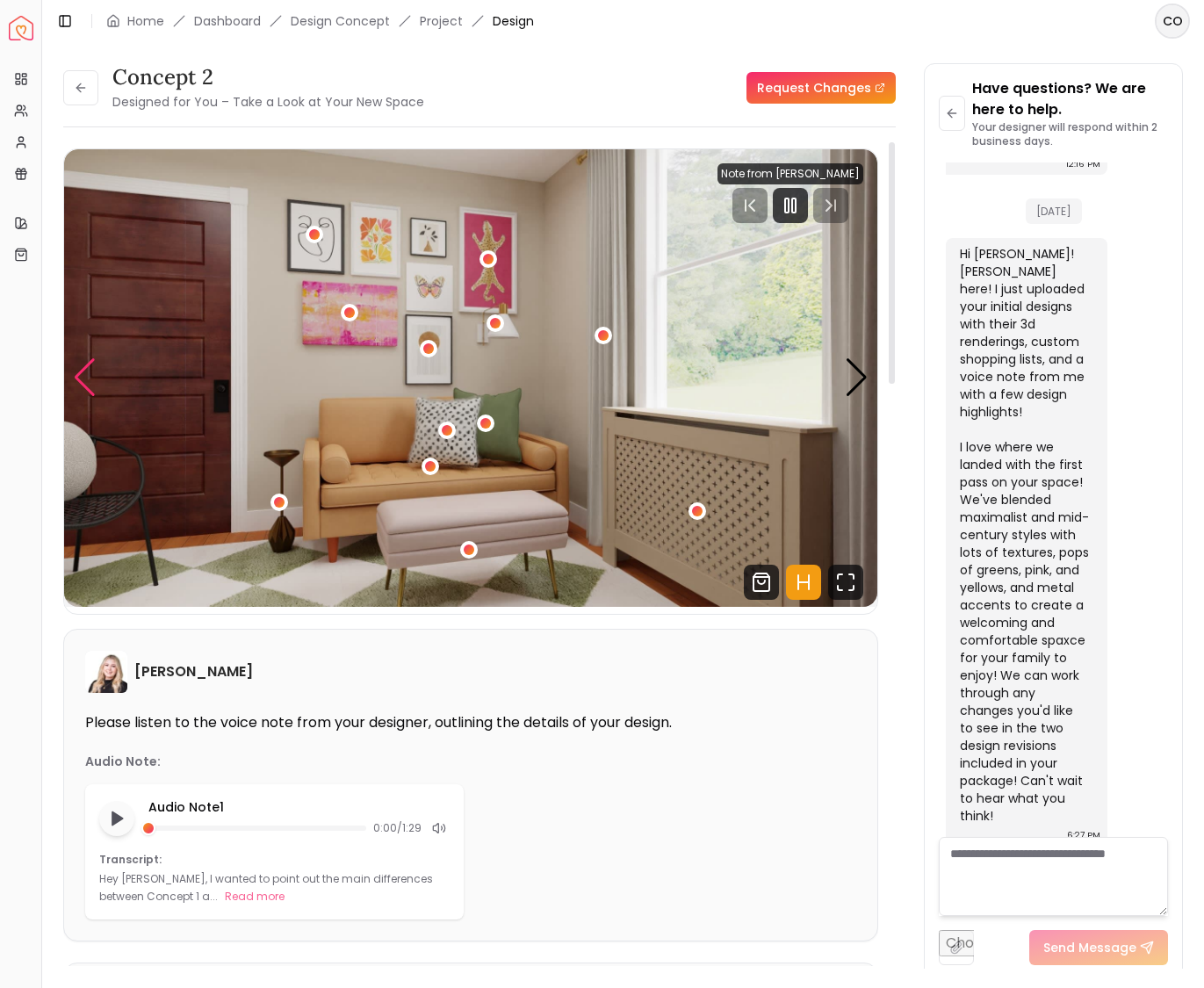
click at [81, 383] on div "Previous slide" at bounding box center [84, 377] width 24 height 39
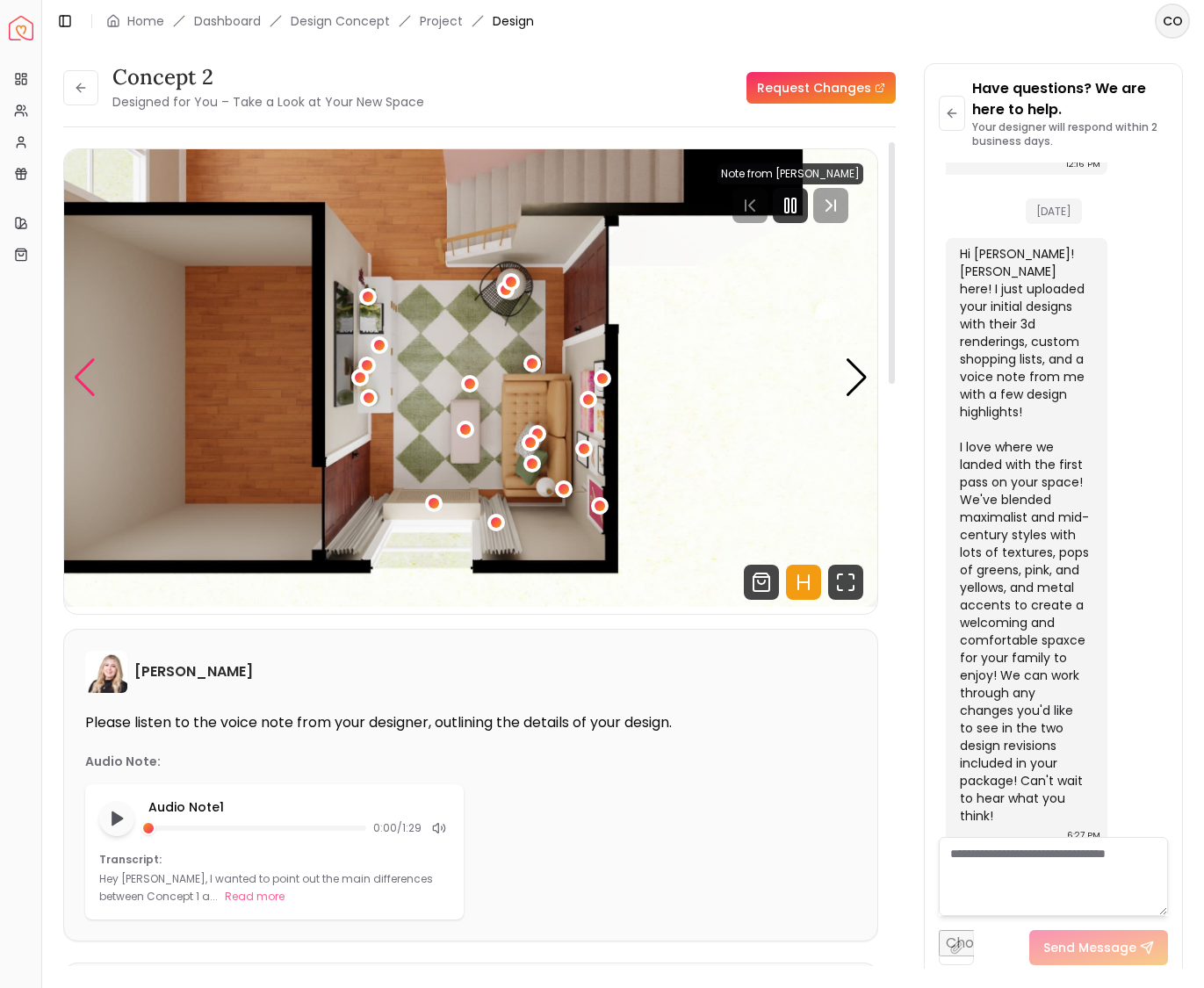
click at [81, 383] on div "Previous slide" at bounding box center [84, 377] width 24 height 39
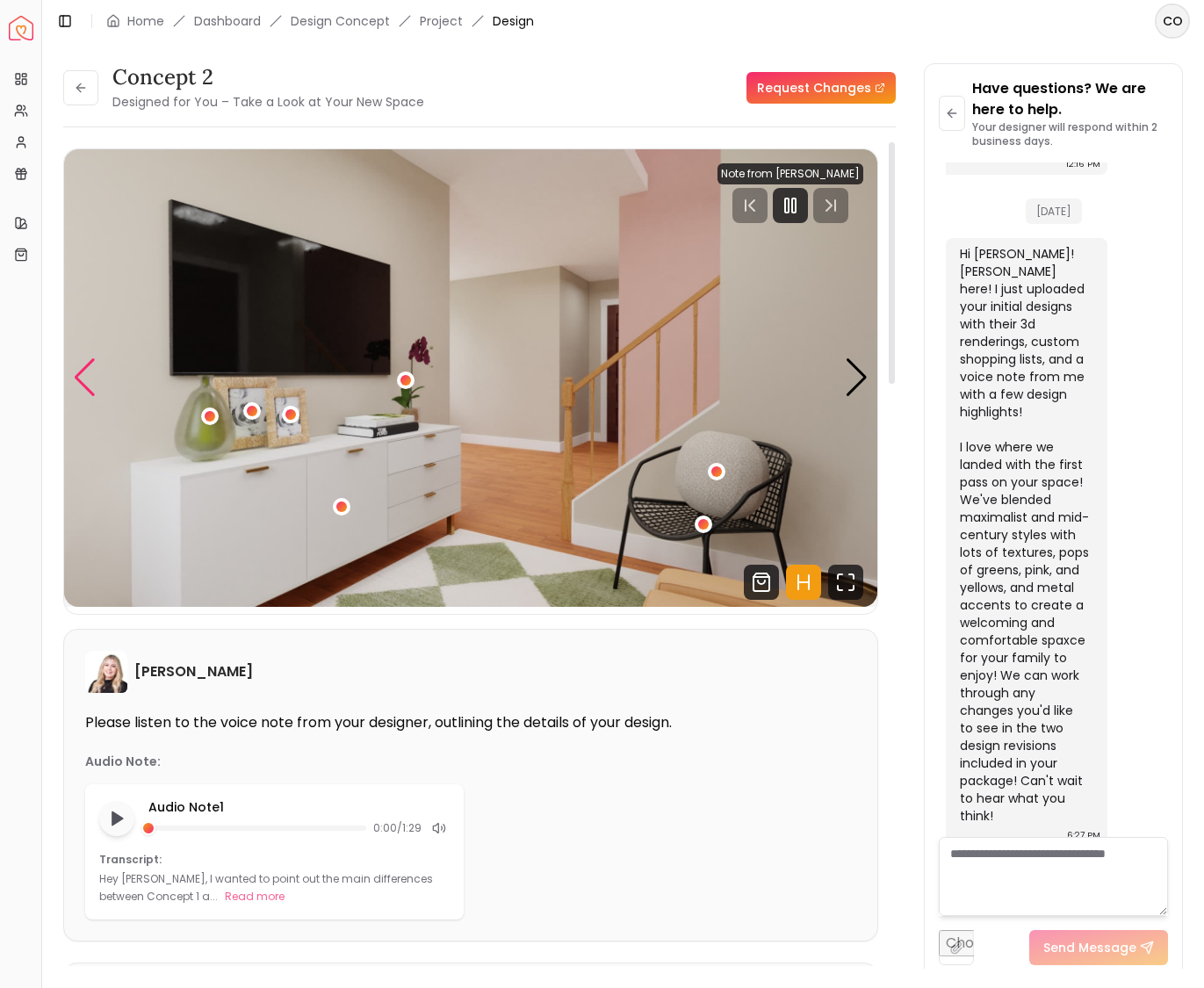
click at [81, 383] on div "Previous slide" at bounding box center [84, 377] width 24 height 39
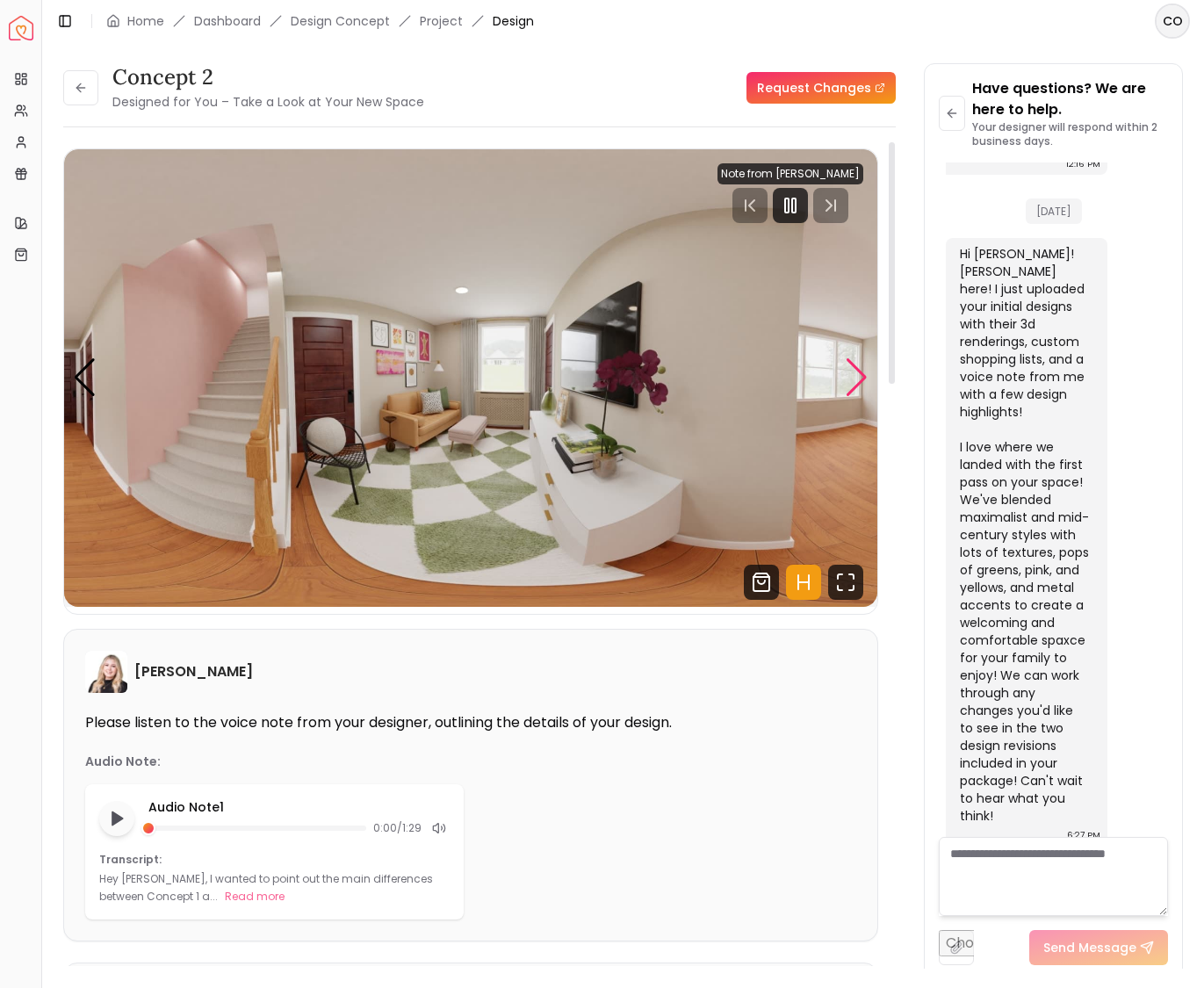
click at [859, 381] on div "Next slide" at bounding box center [856, 377] width 24 height 39
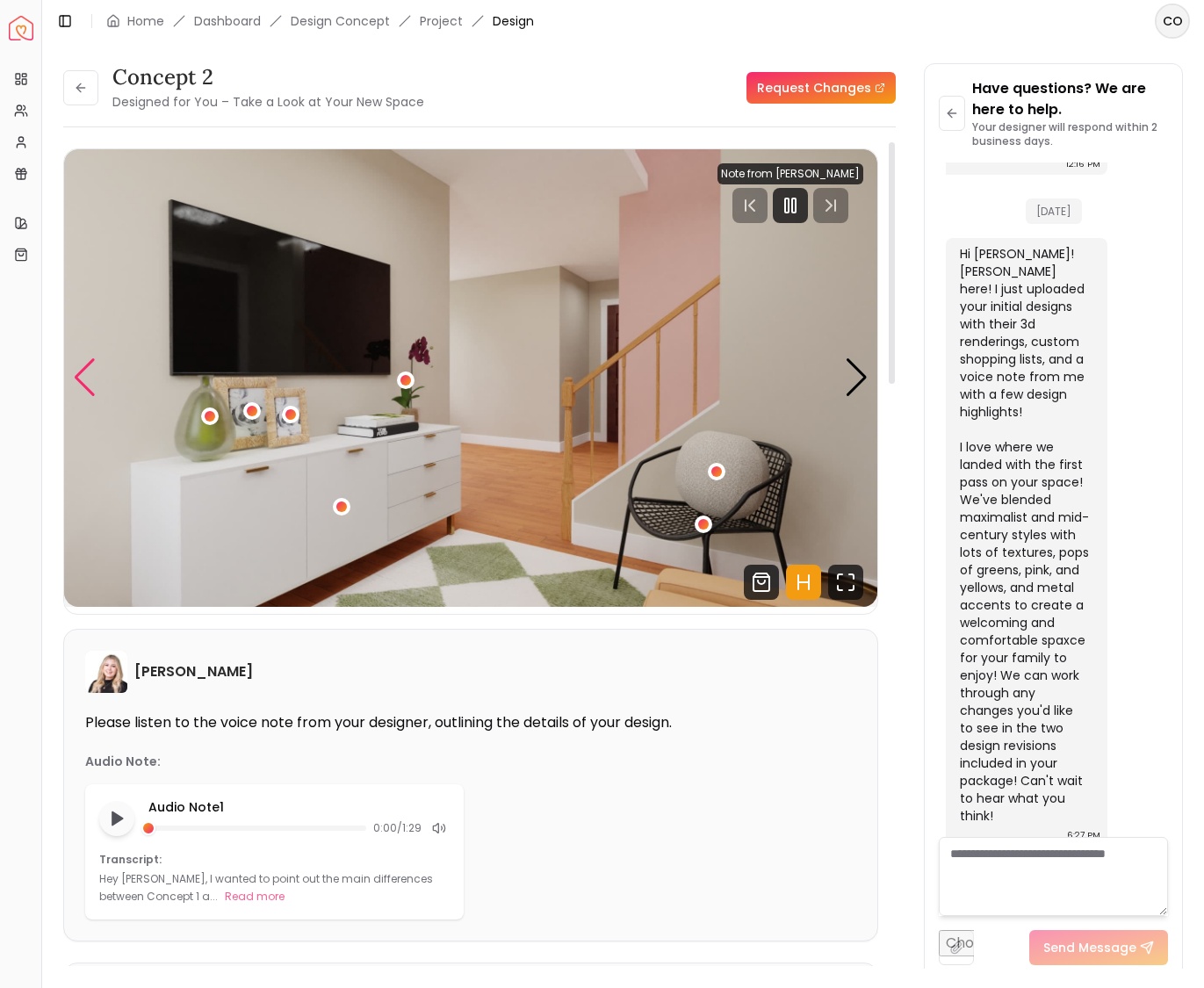
click at [84, 383] on div "Previous slide" at bounding box center [84, 377] width 24 height 39
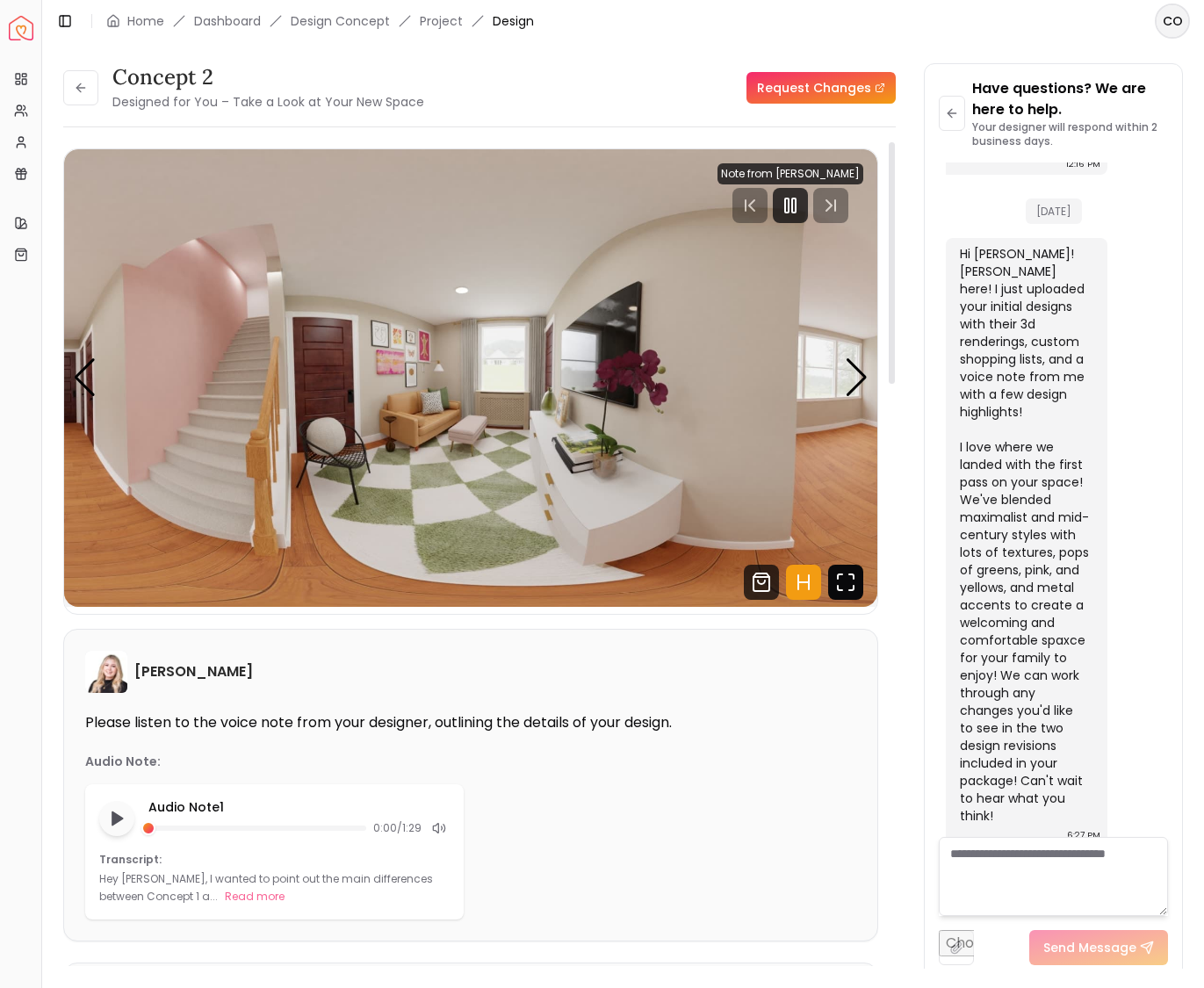
click at [847, 578] on icon "Fullscreen" at bounding box center [845, 582] width 35 height 35
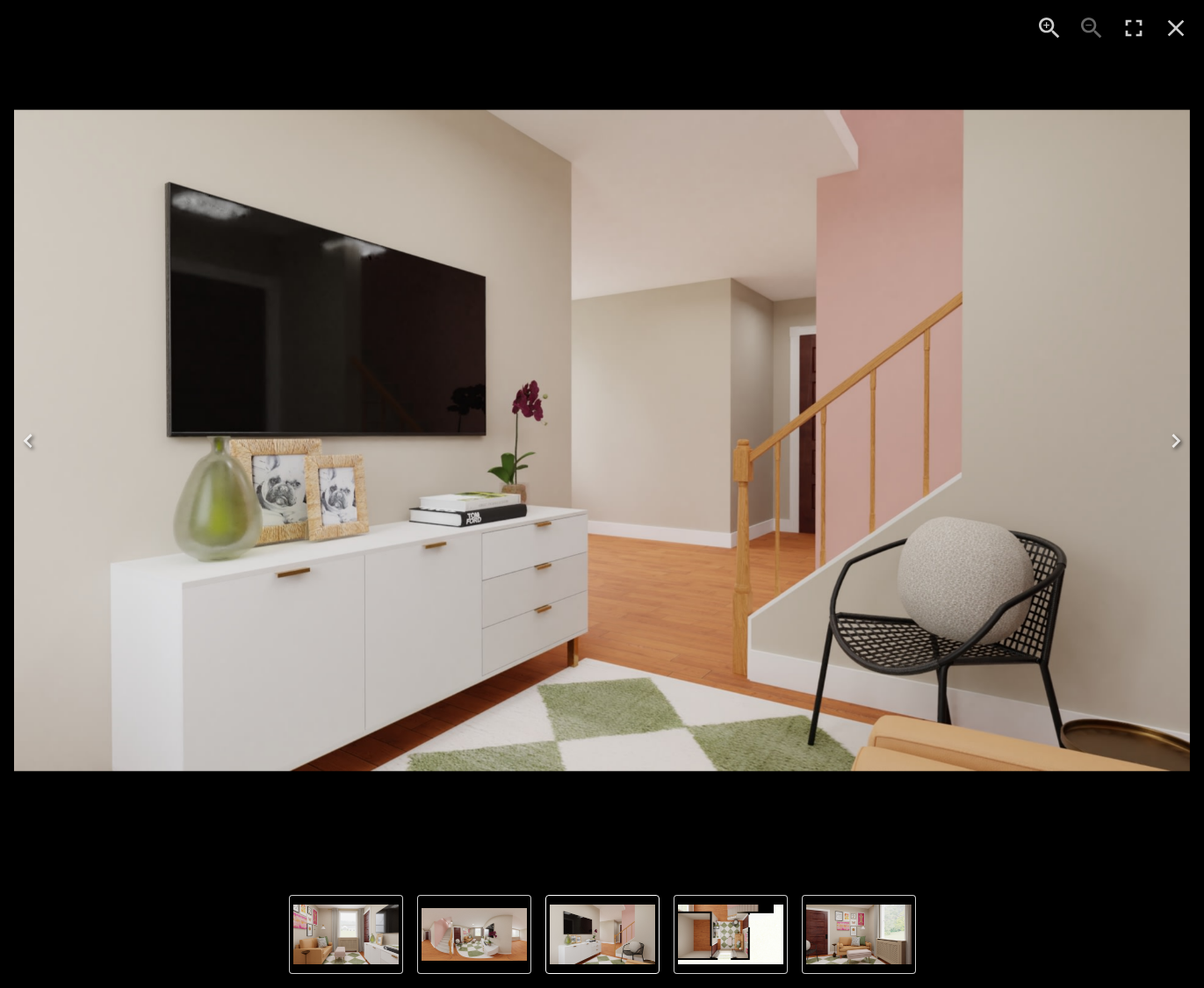
click at [454, 945] on img "5 of 5" at bounding box center [474, 934] width 105 height 53
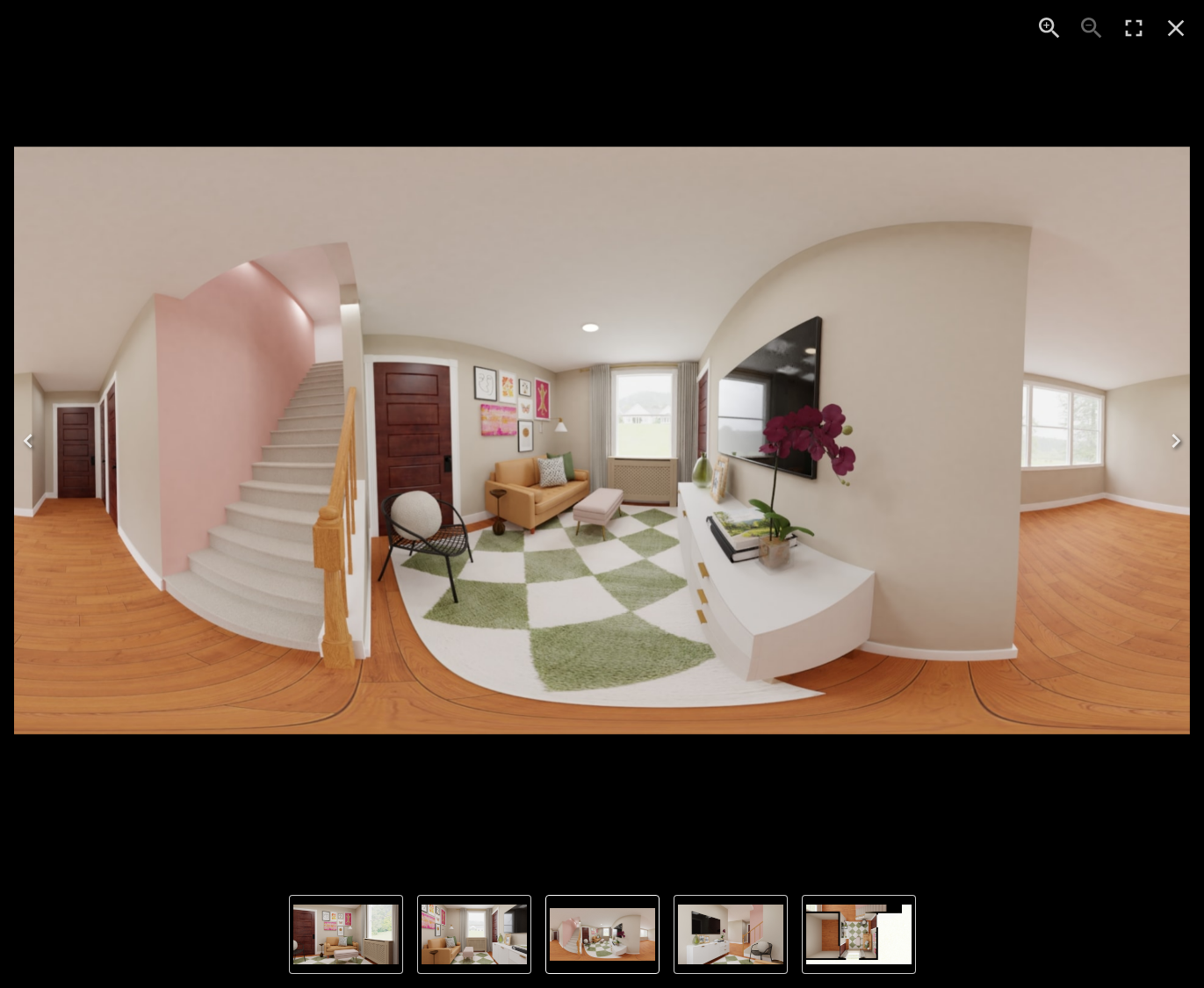
click at [701, 934] on img "1 of 5" at bounding box center [731, 933] width 105 height 59
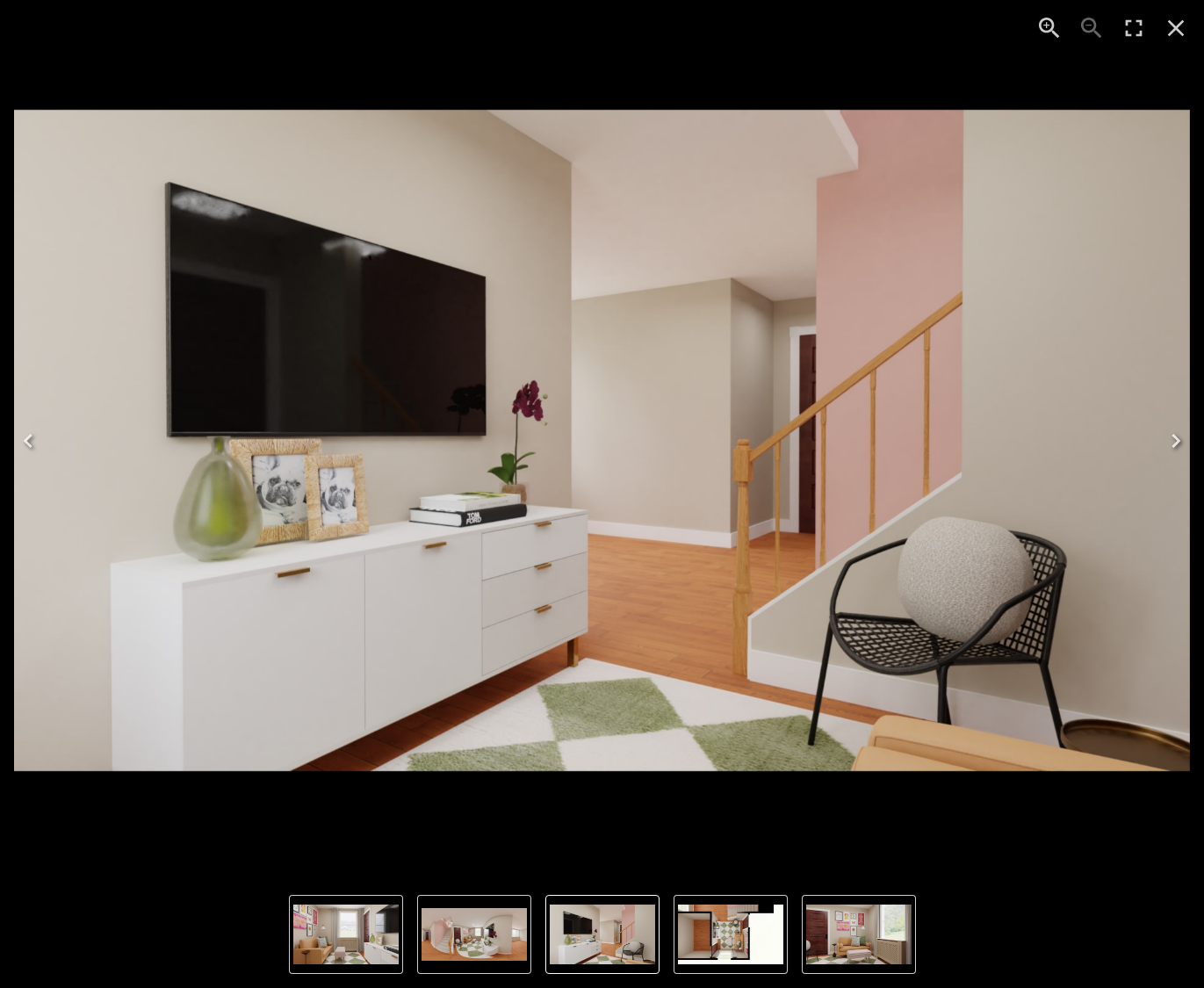
click at [842, 933] on img "3 of 5" at bounding box center [859, 933] width 105 height 59
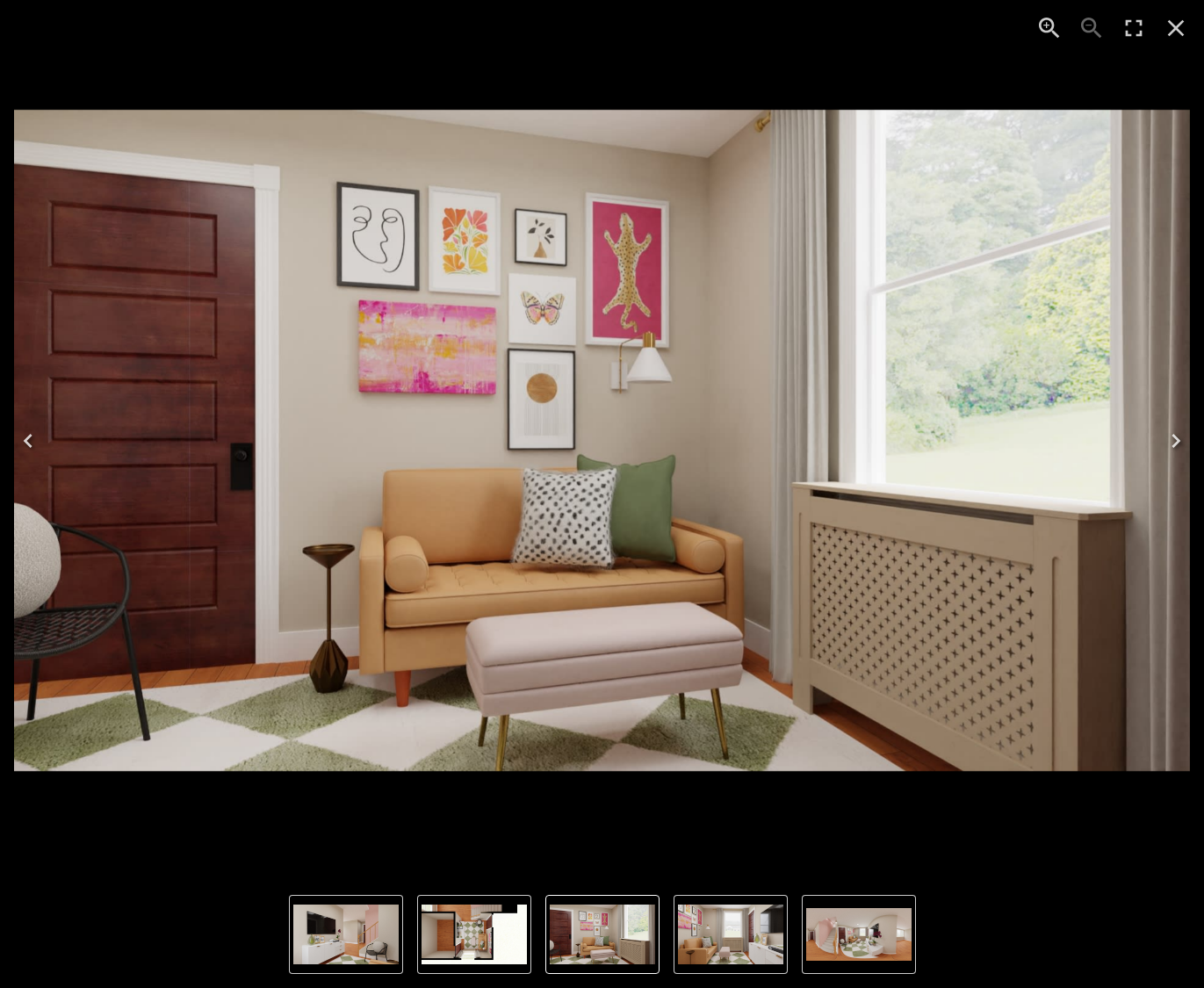
click at [552, 656] on img "3 of 5" at bounding box center [602, 440] width 1176 height 661
click at [1182, 32] on icon "Close" at bounding box center [1176, 28] width 28 height 28
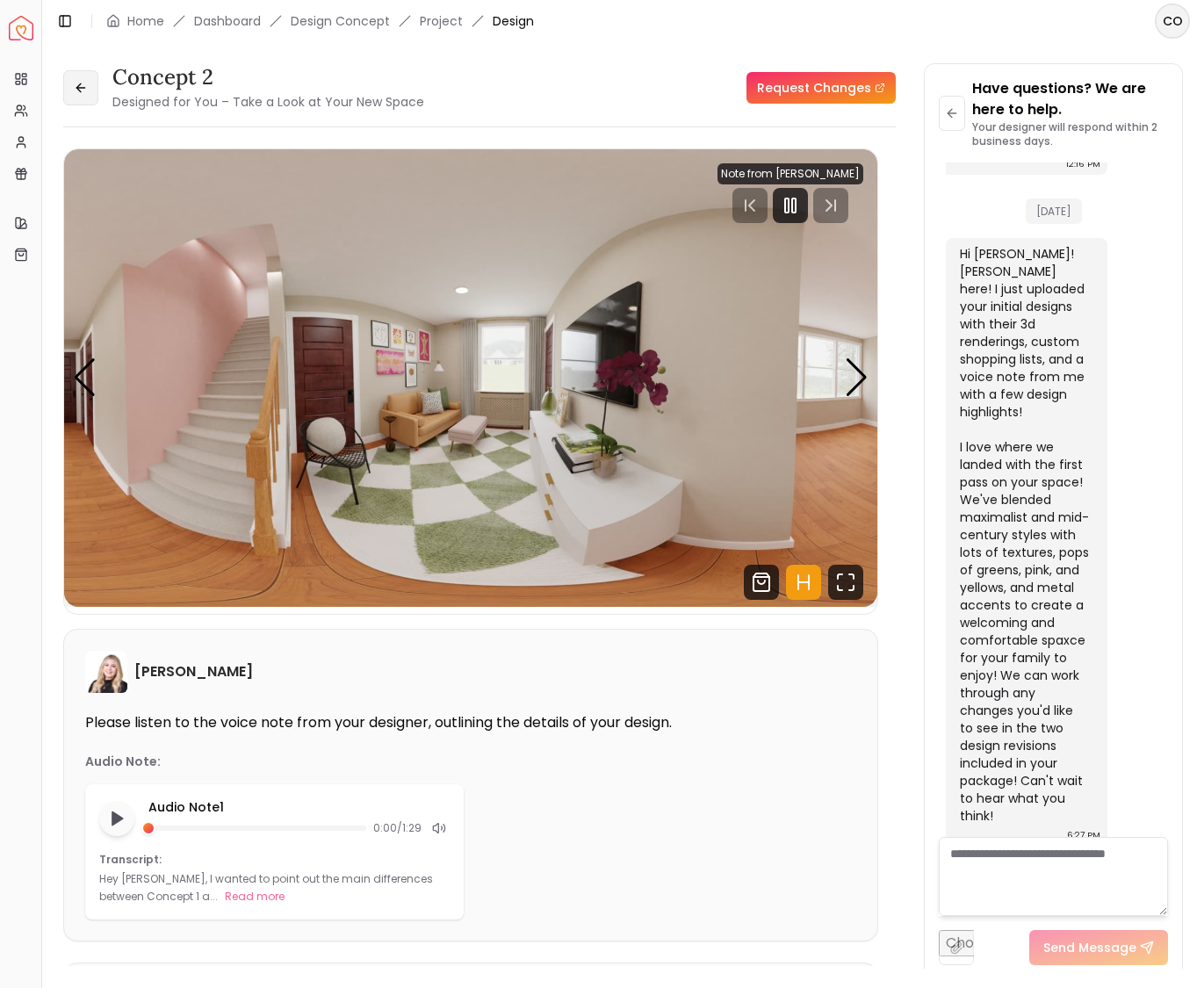
click at [88, 95] on button at bounding box center [80, 88] width 35 height 35
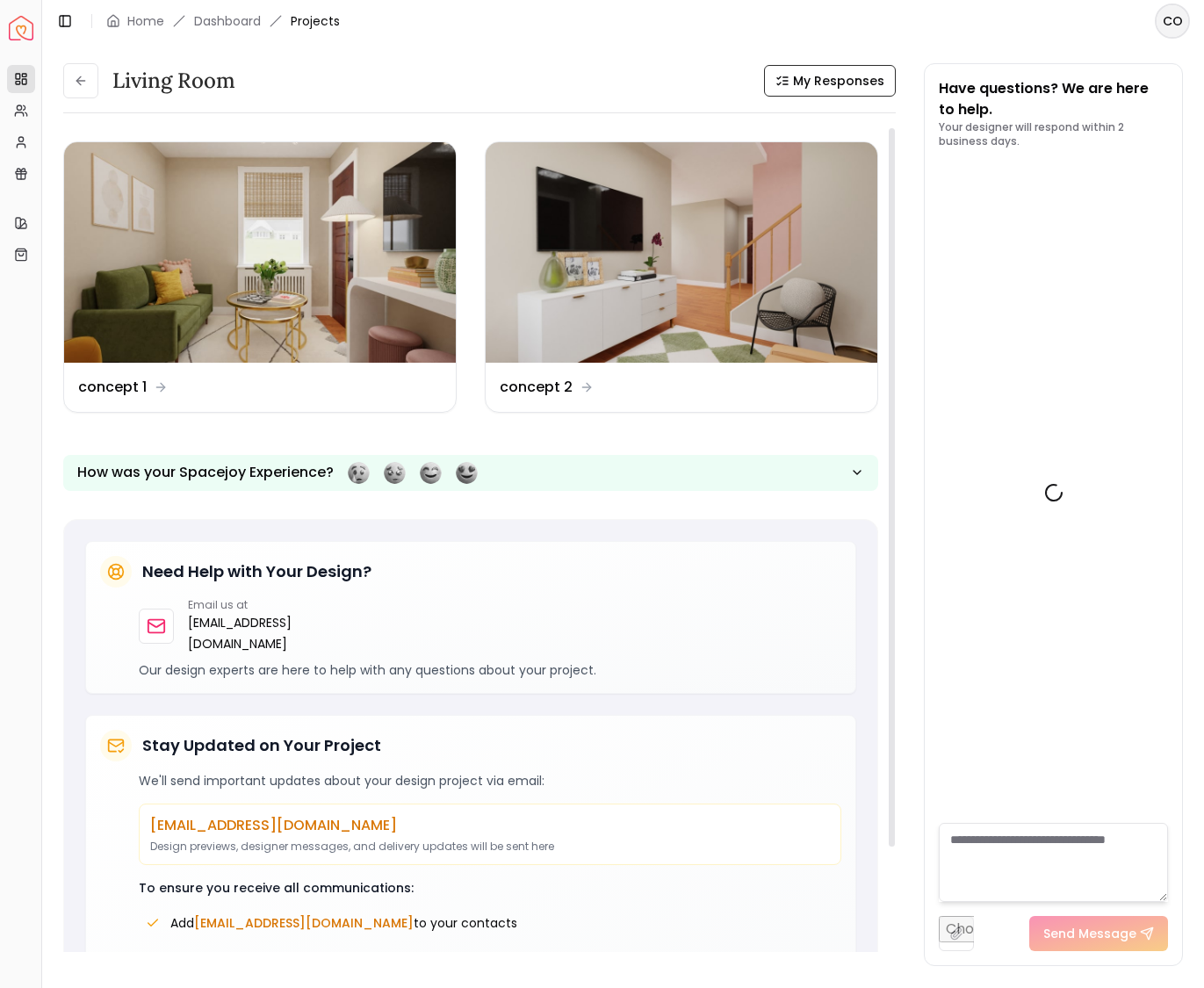
scroll to position [1082, 0]
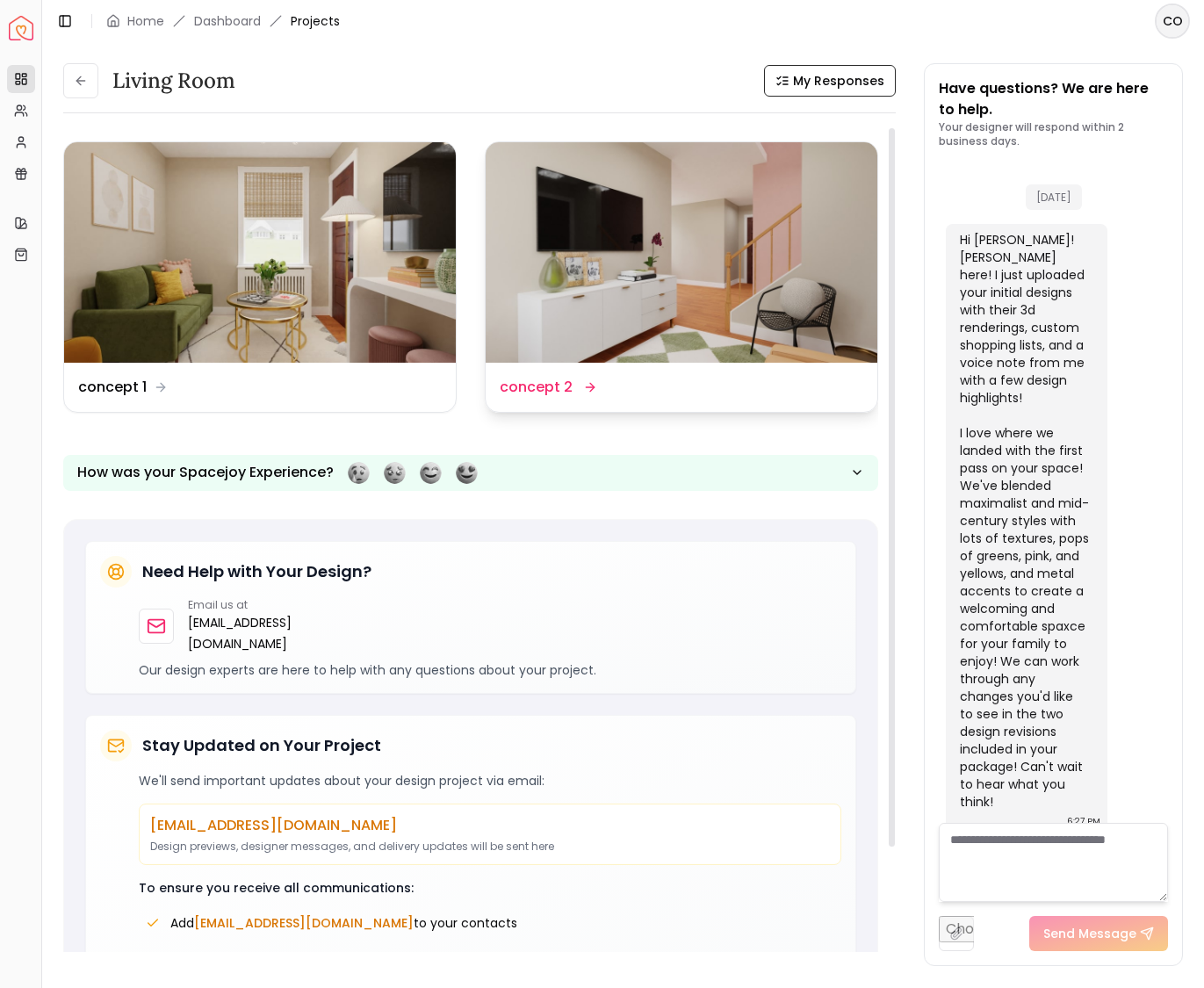
click at [554, 393] on dd "concept 2" at bounding box center [535, 387] width 72 height 21
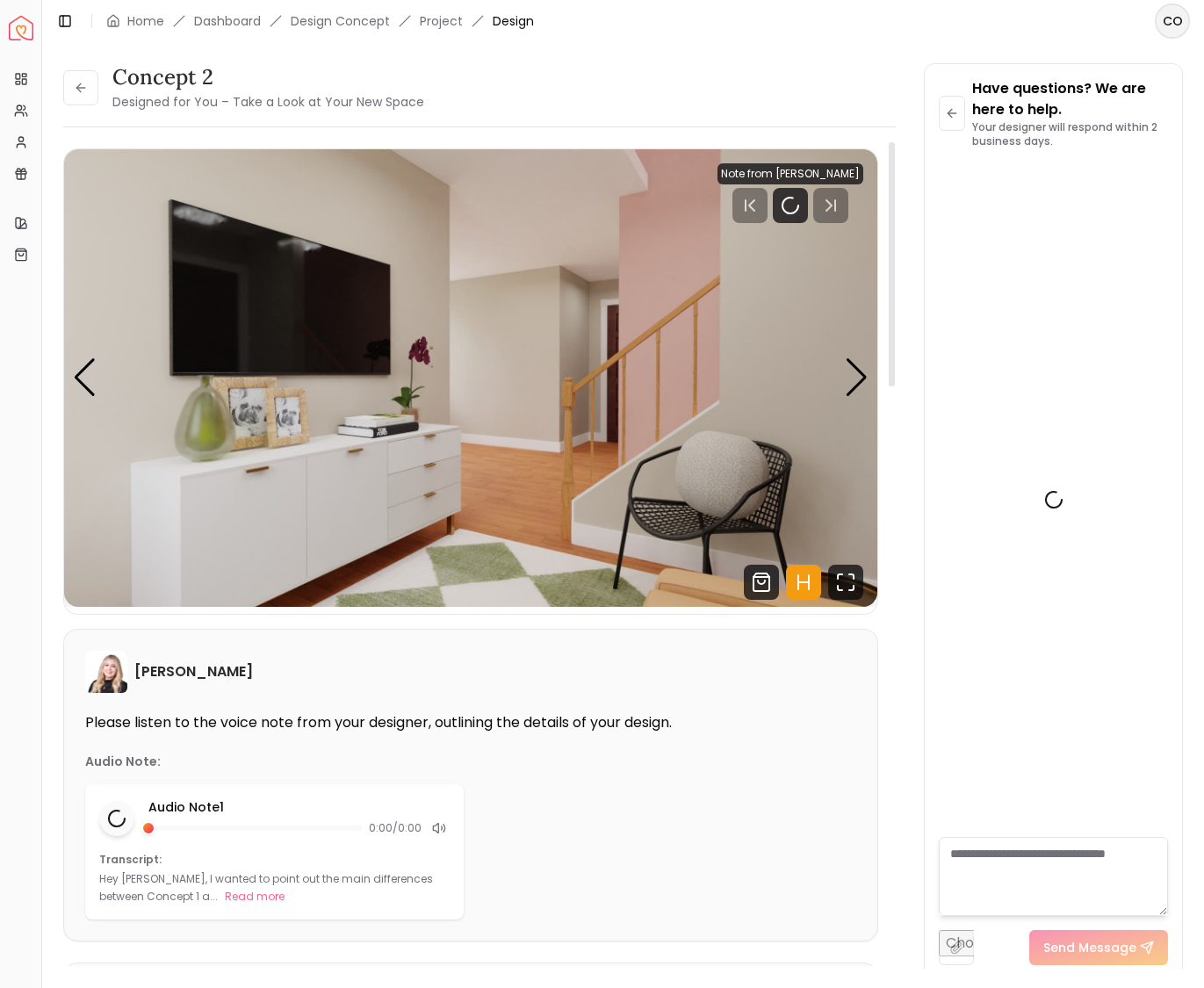
scroll to position [1068, 0]
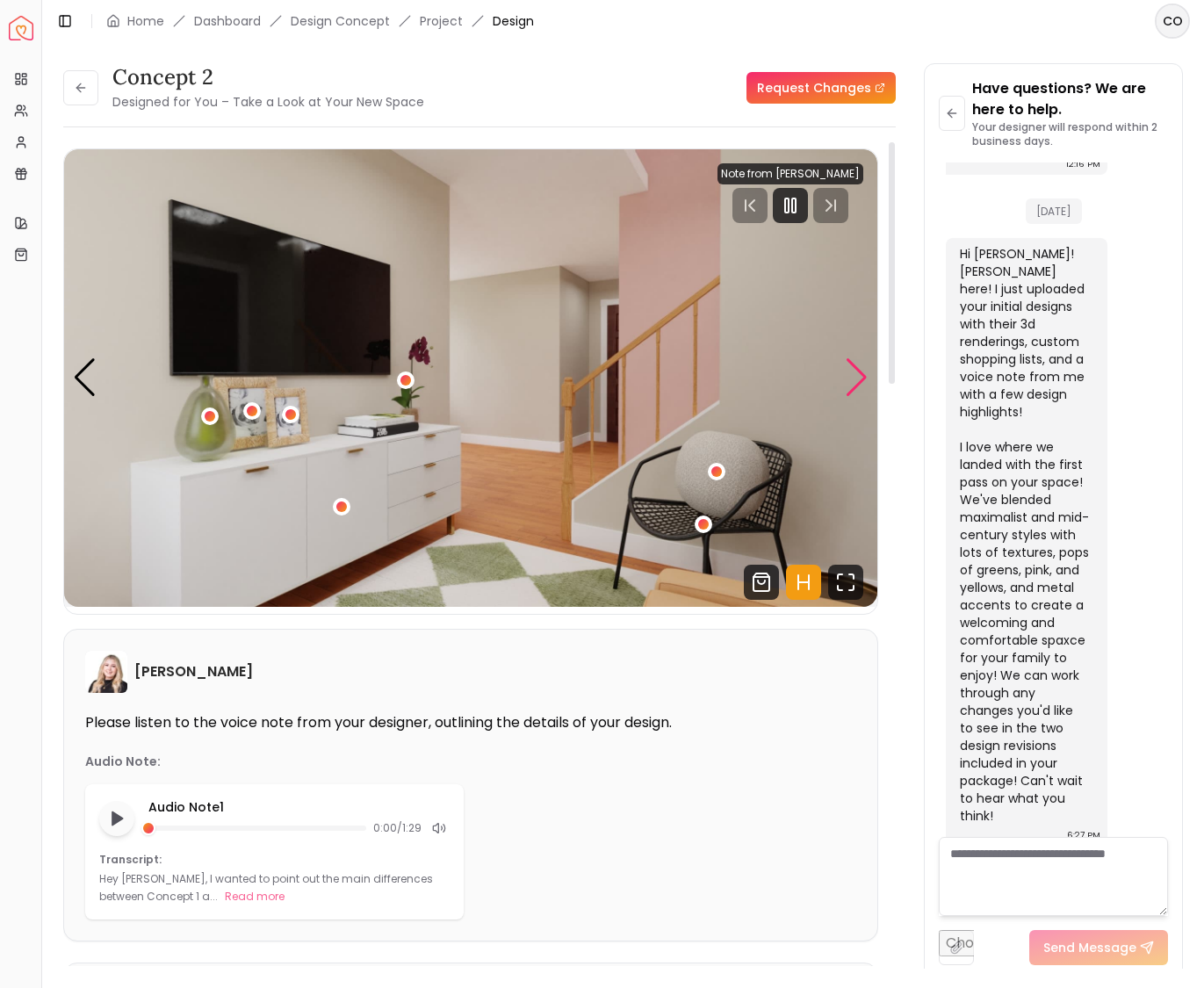
click at [850, 380] on div "Next slide" at bounding box center [856, 377] width 24 height 39
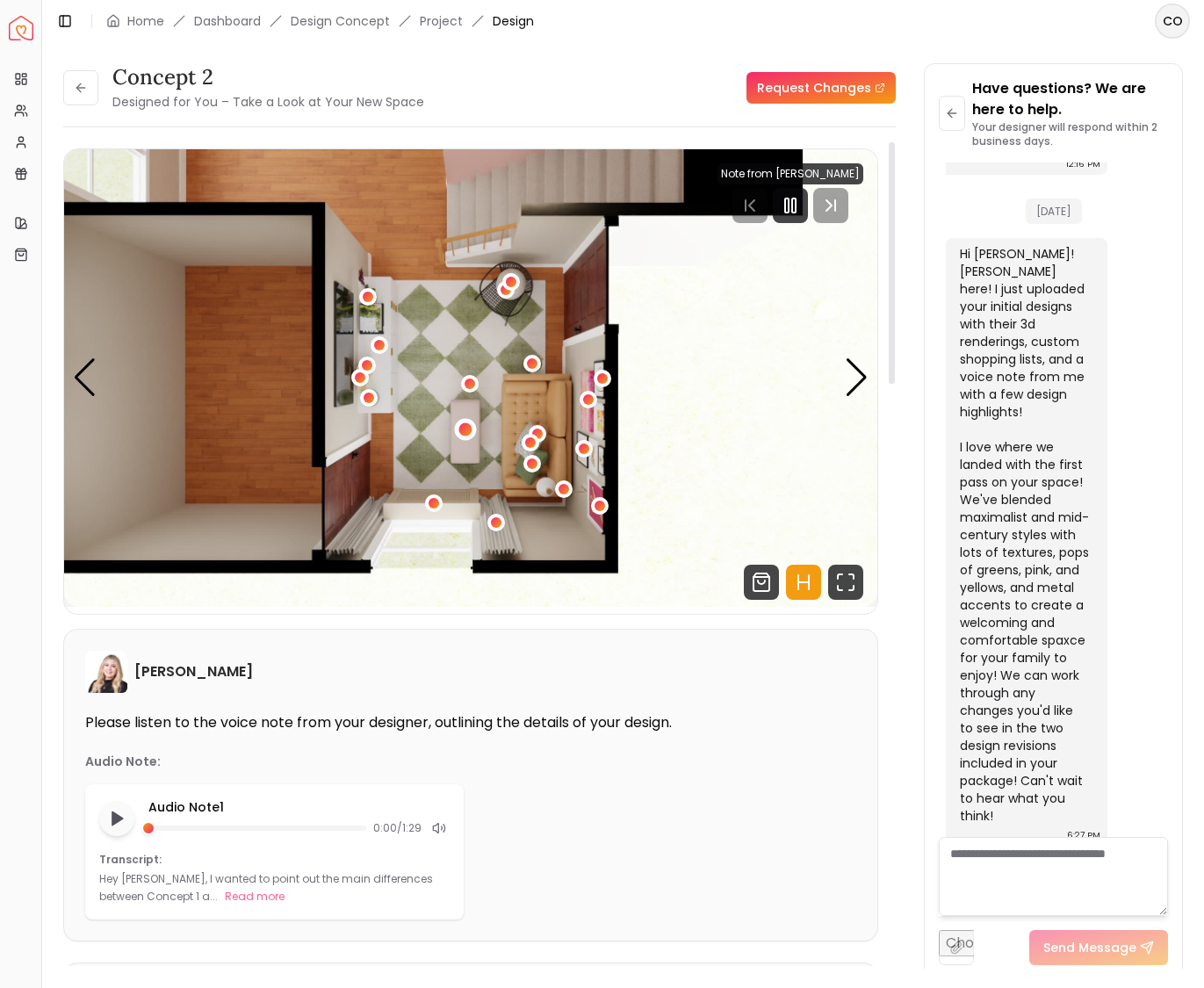
click at [467, 431] on div "2 / 5" at bounding box center [466, 429] width 13 height 13
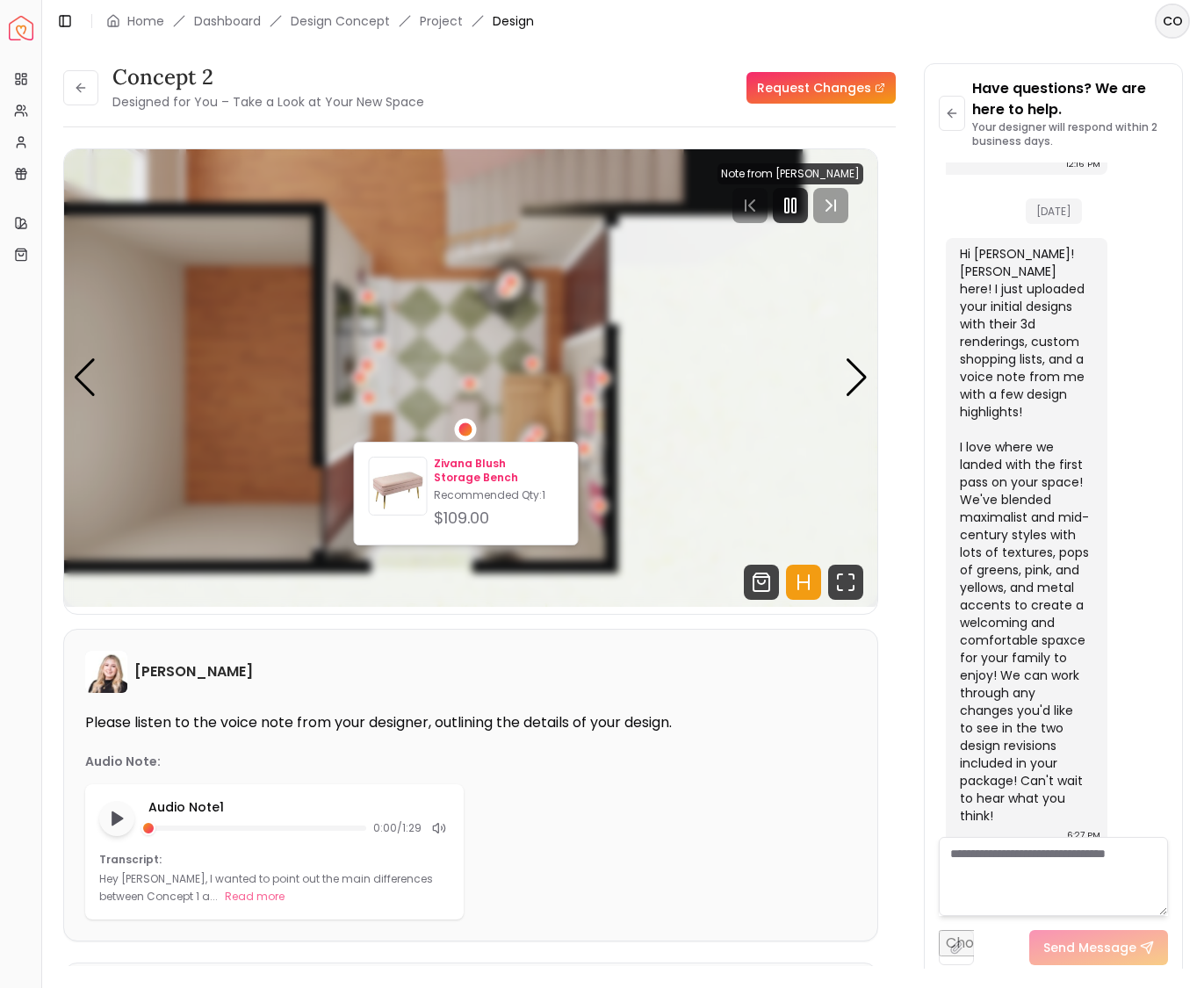
click at [456, 463] on p "Zivana Blush Storage Bench" at bounding box center [498, 470] width 129 height 28
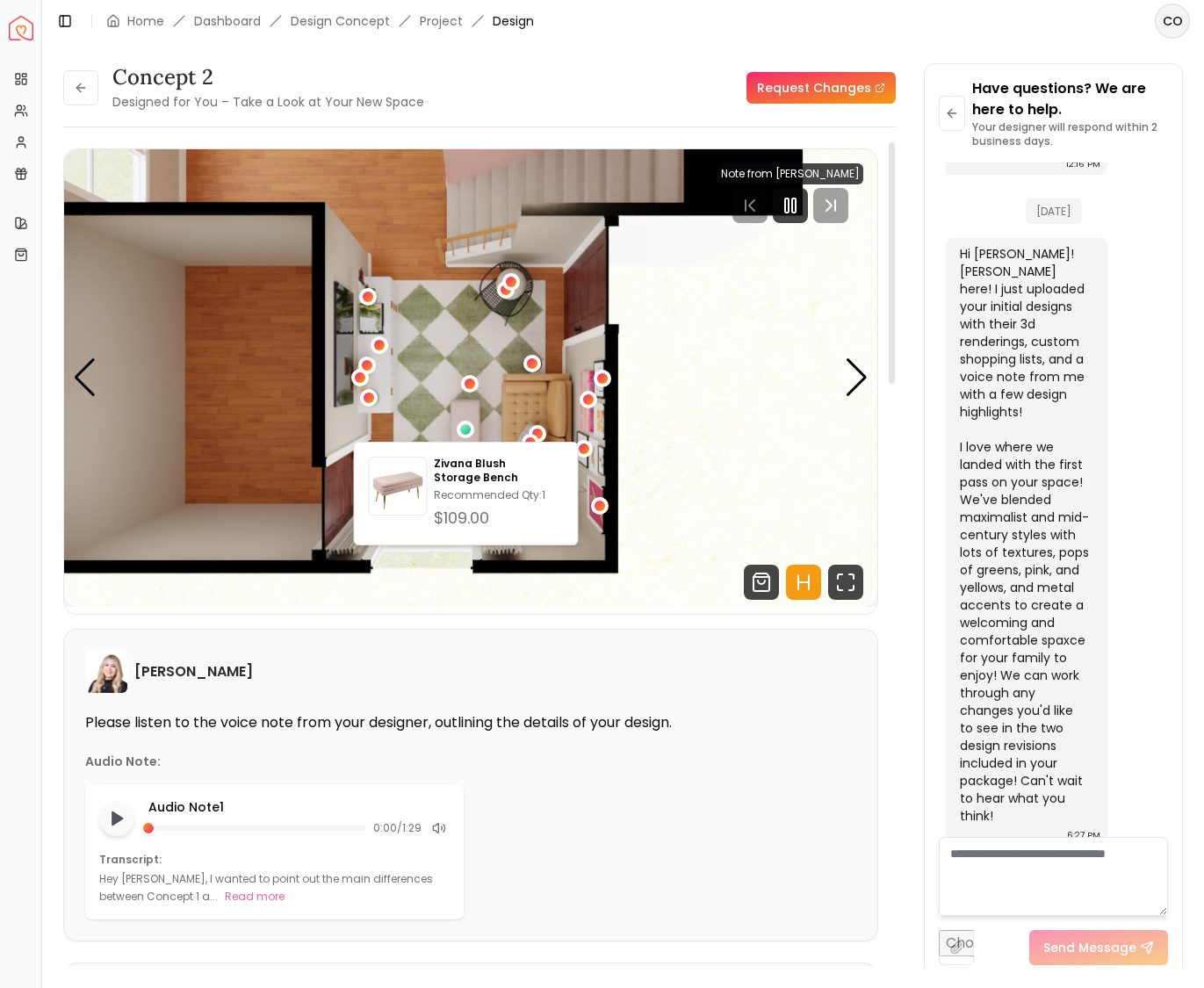
click at [646, 377] on img "2 / 5" at bounding box center [470, 378] width 813 height 457
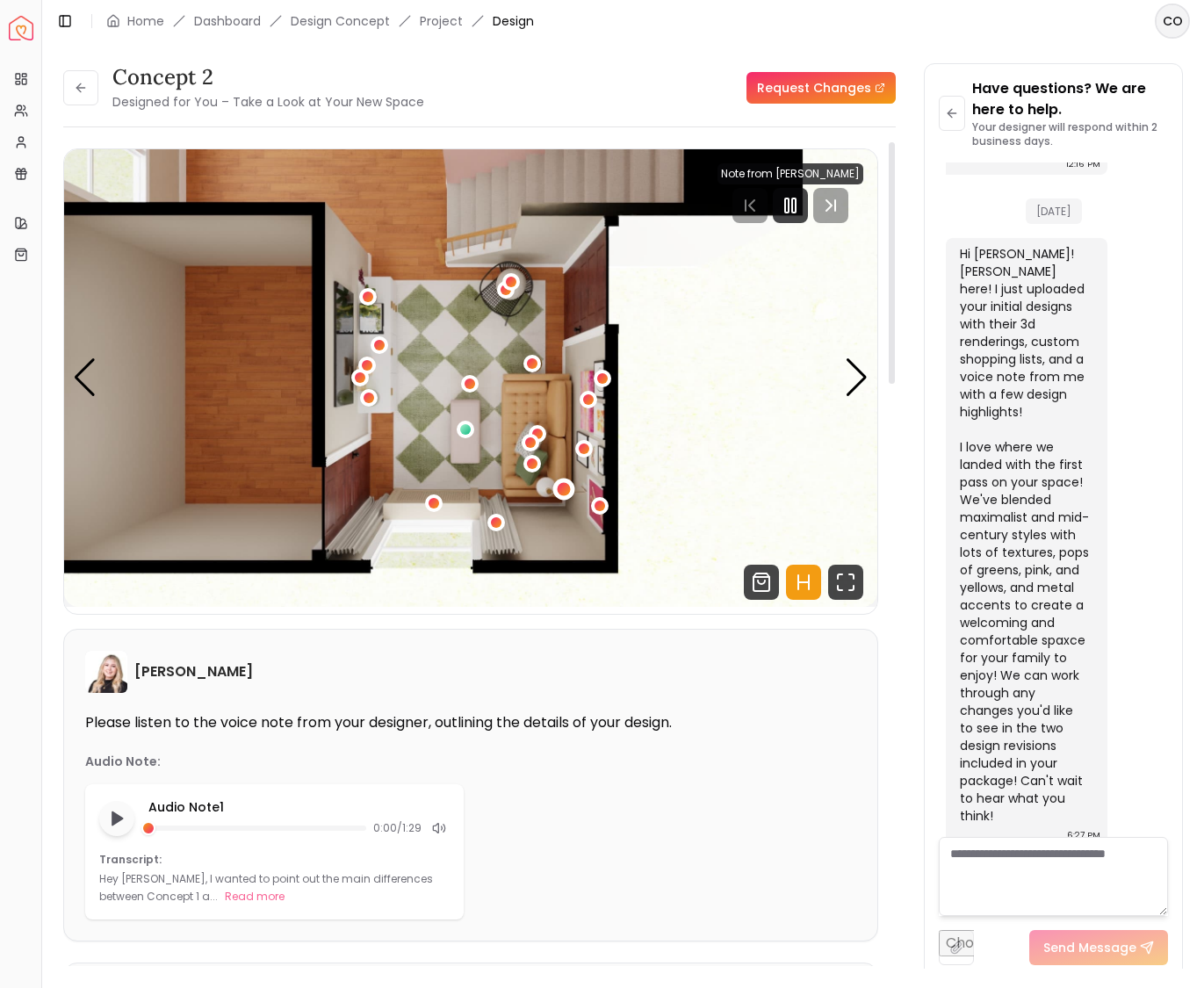
click at [563, 491] on div "2 / 5" at bounding box center [563, 489] width 13 height 13
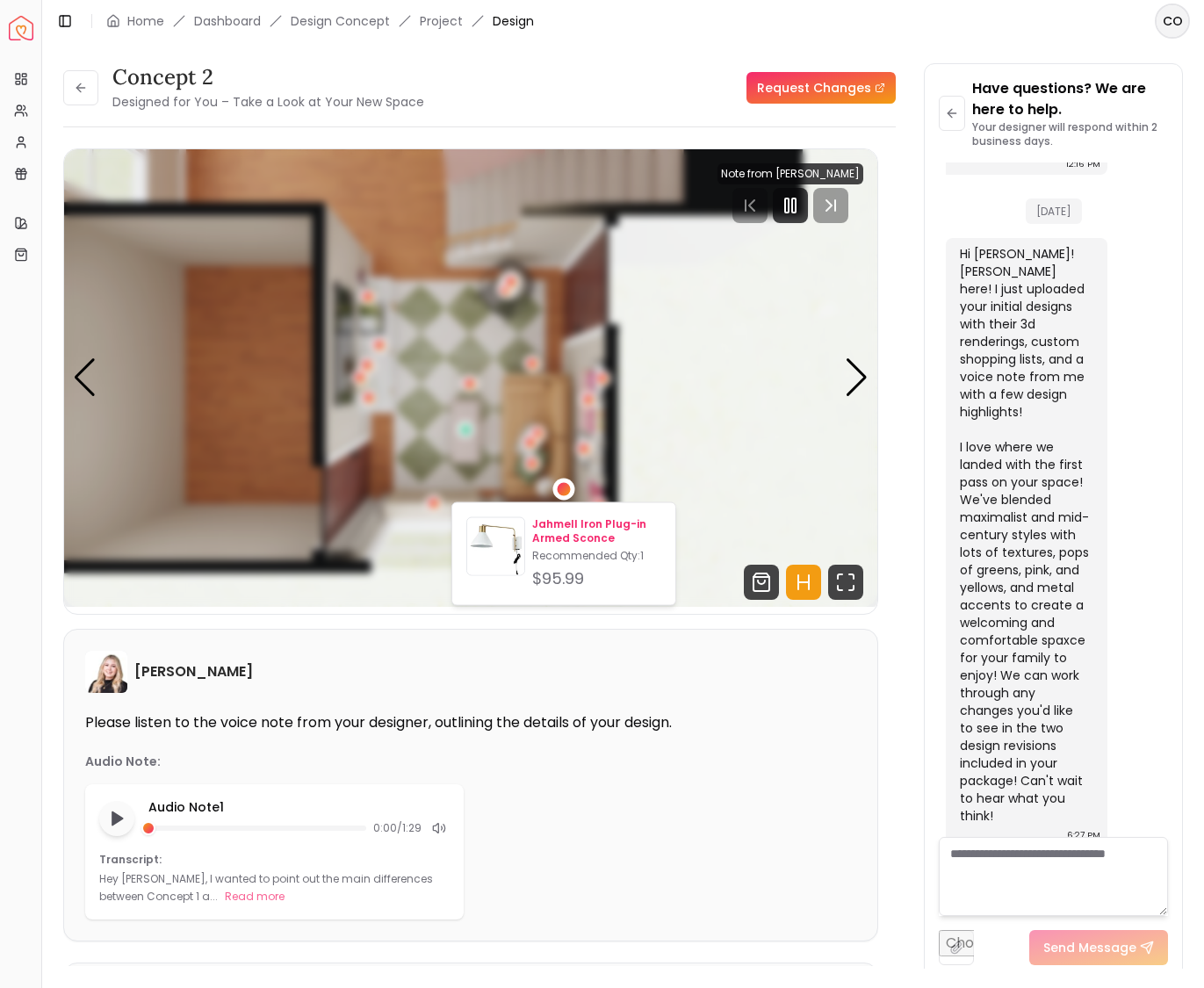
click at [559, 528] on p "Jahmell Iron Plug-in Armed Sconce" at bounding box center [596, 532] width 129 height 28
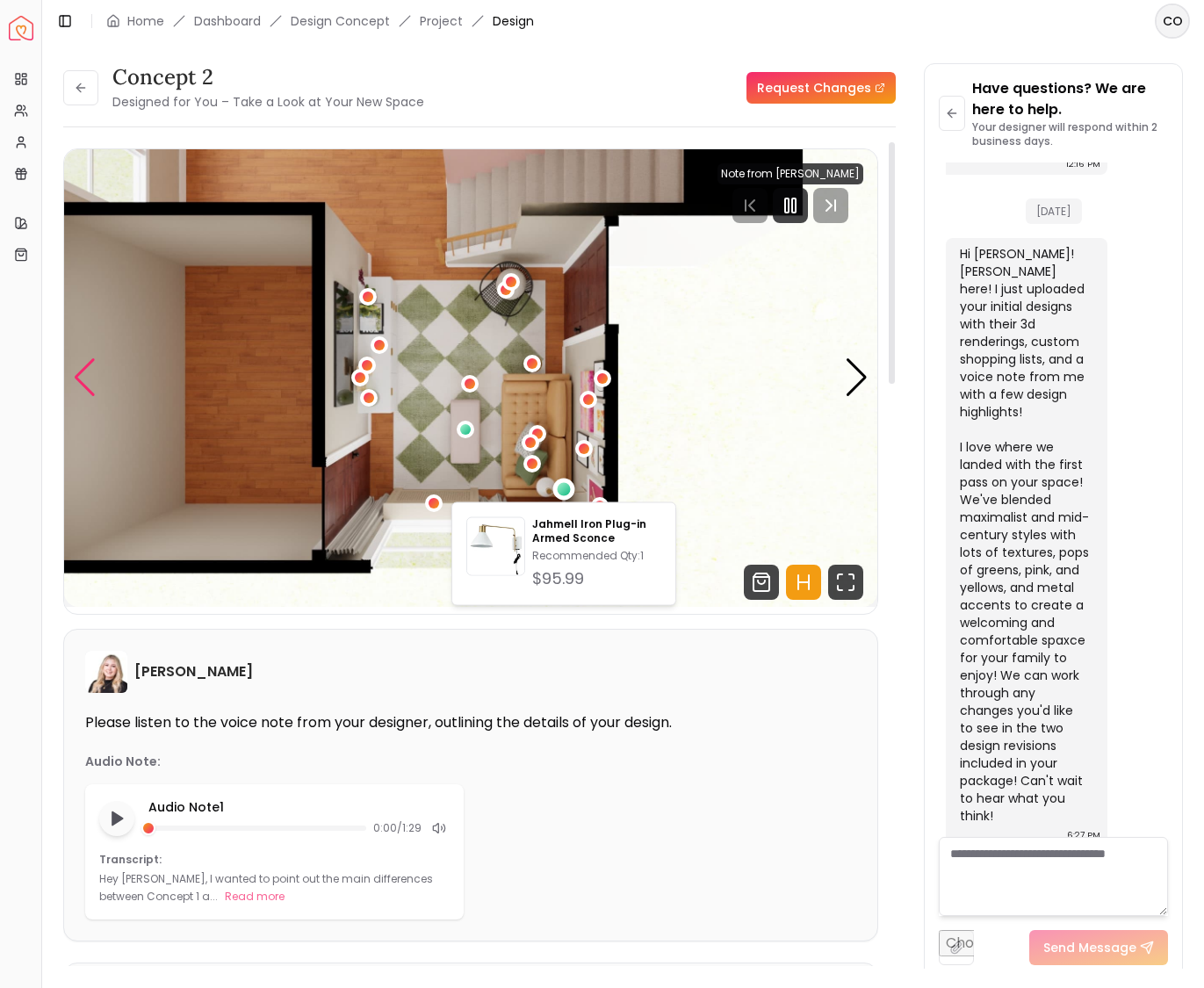
click at [89, 377] on div "Previous slide" at bounding box center [84, 377] width 24 height 39
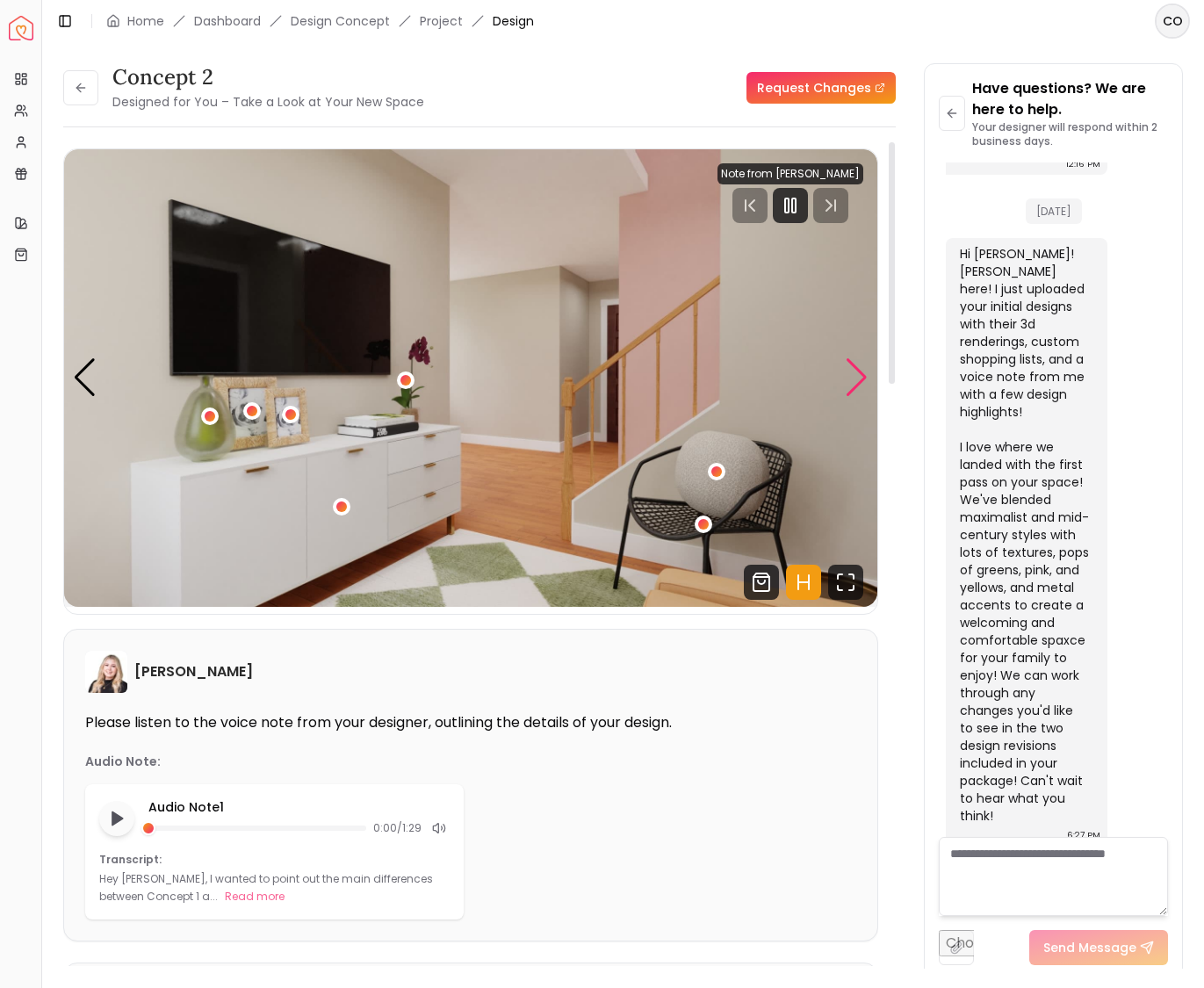
click at [856, 378] on div "Next slide" at bounding box center [856, 377] width 24 height 39
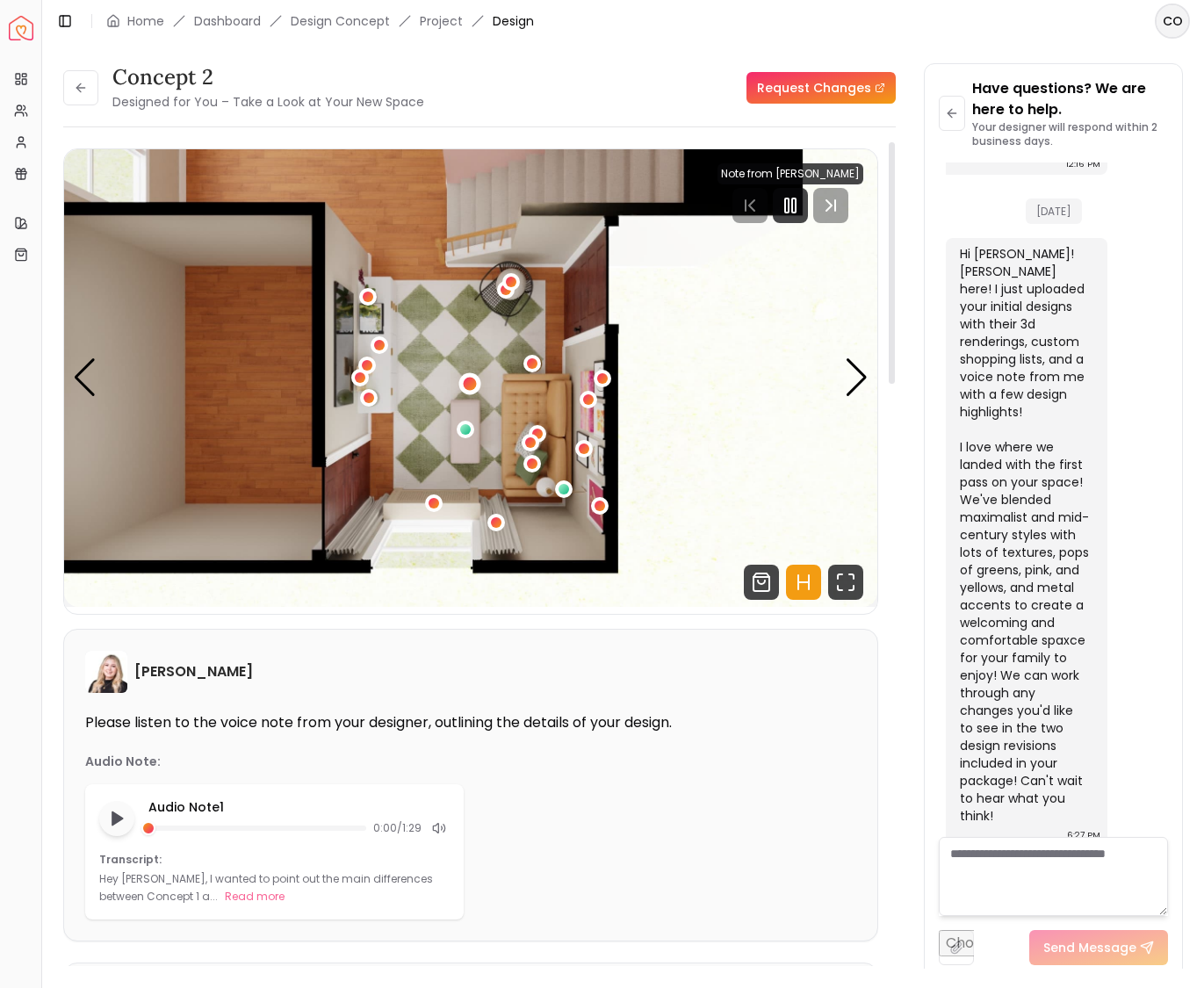
click at [467, 382] on div "2 / 5" at bounding box center [469, 384] width 13 height 13
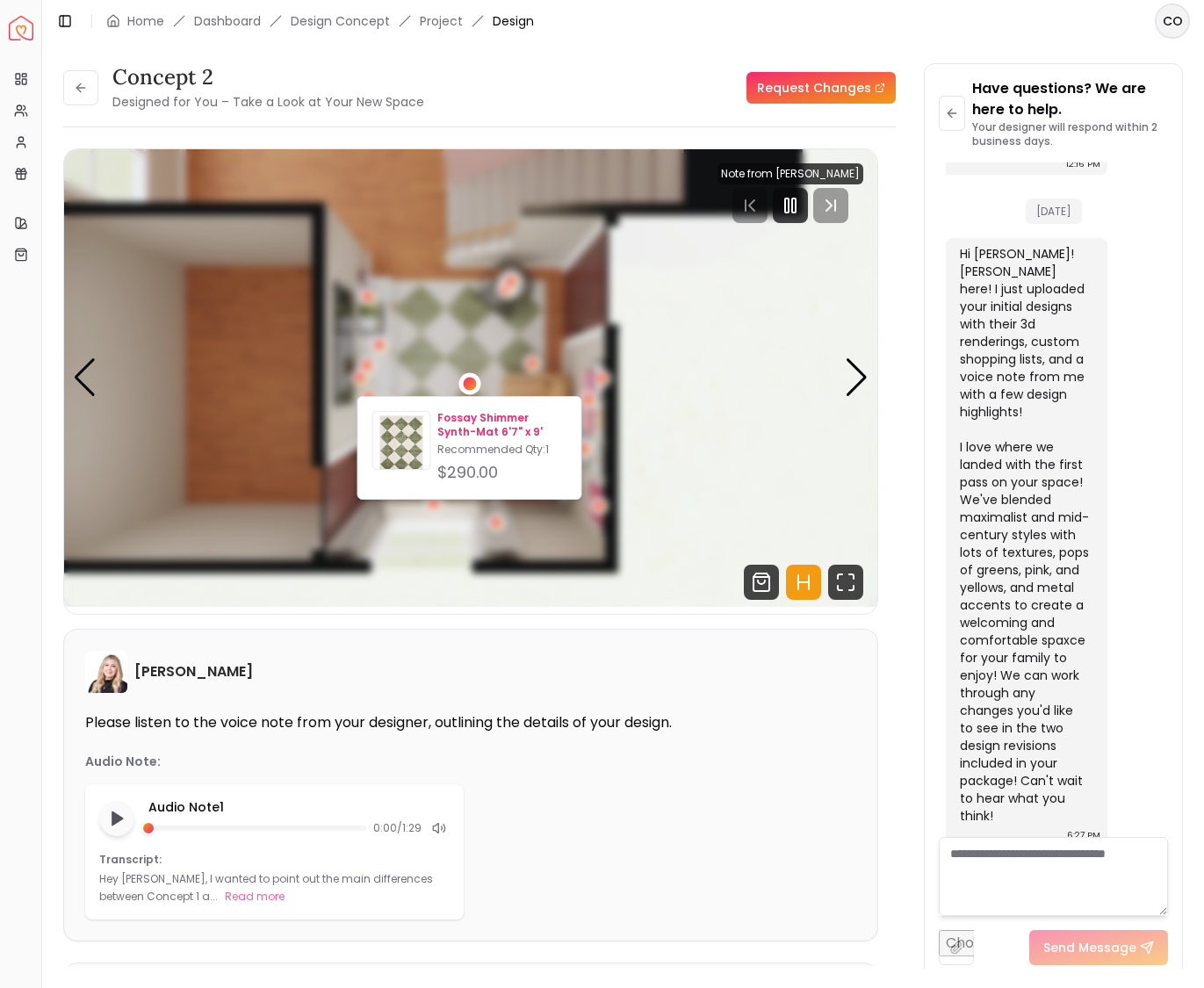
click at [460, 418] on p "Fossay Shimmer Synth-Mat 6'7" x 9'" at bounding box center [501, 425] width 129 height 28
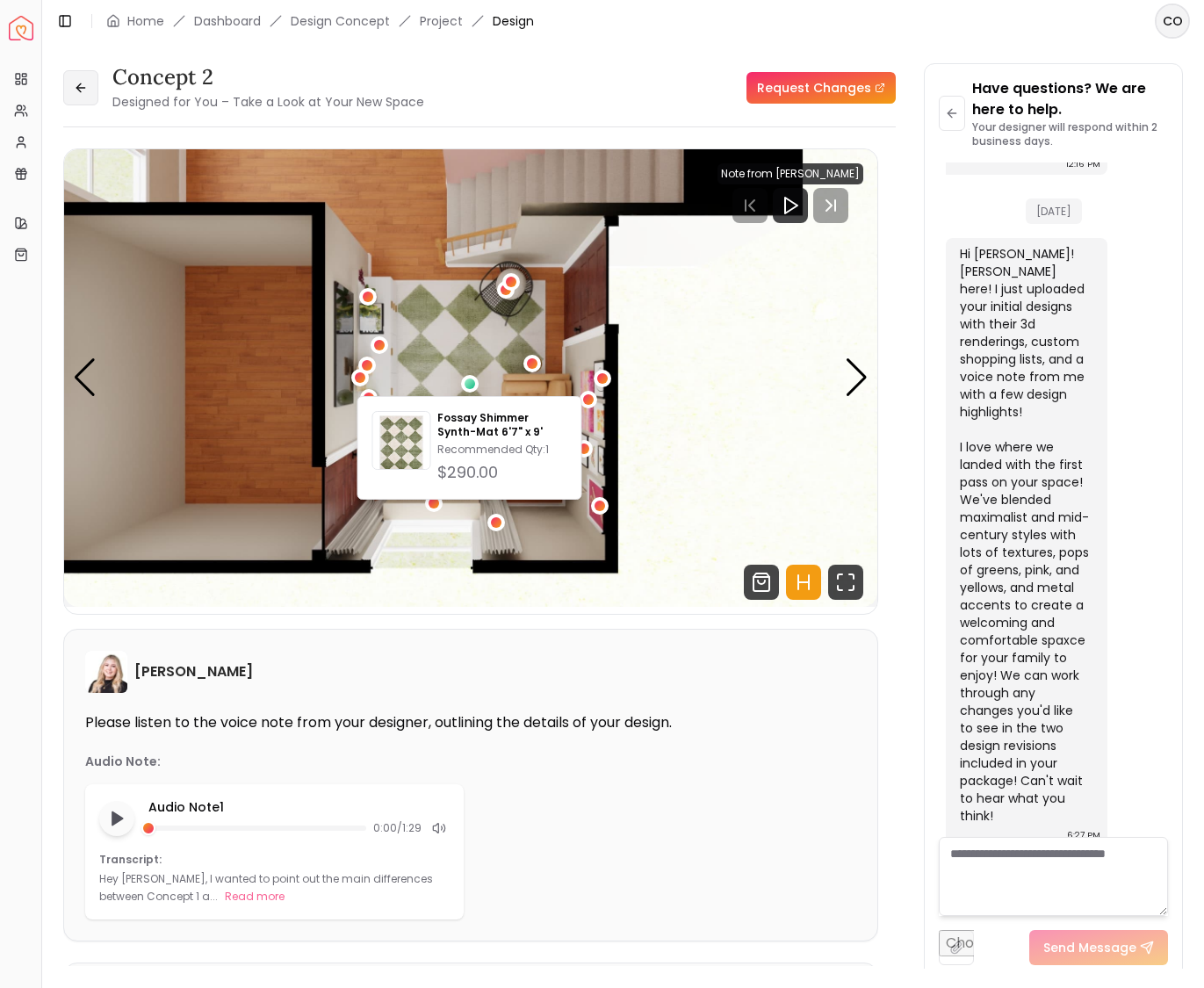
click at [86, 87] on icon at bounding box center [80, 88] width 14 height 14
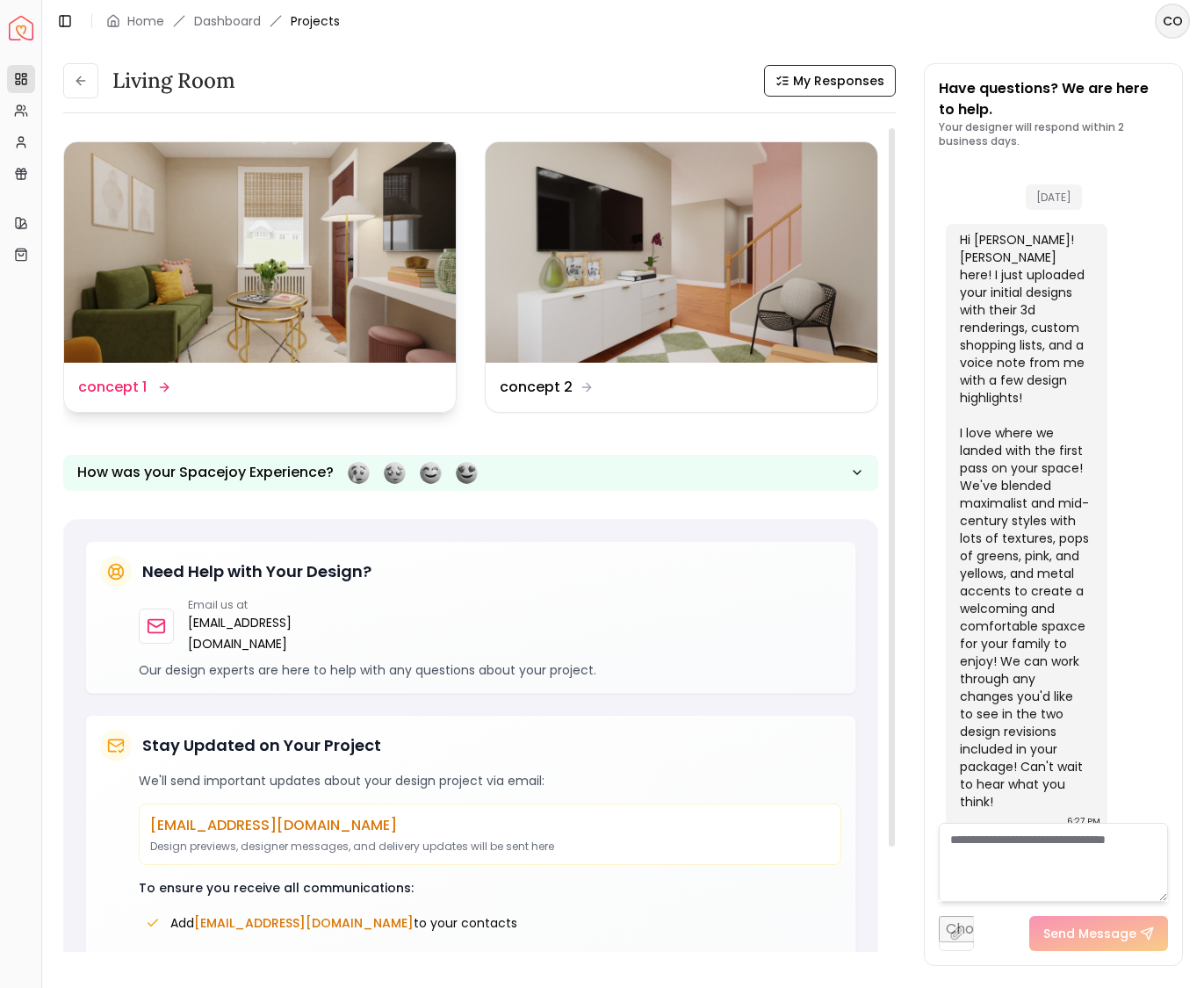
click at [133, 388] on dd "concept 1" at bounding box center [112, 387] width 69 height 21
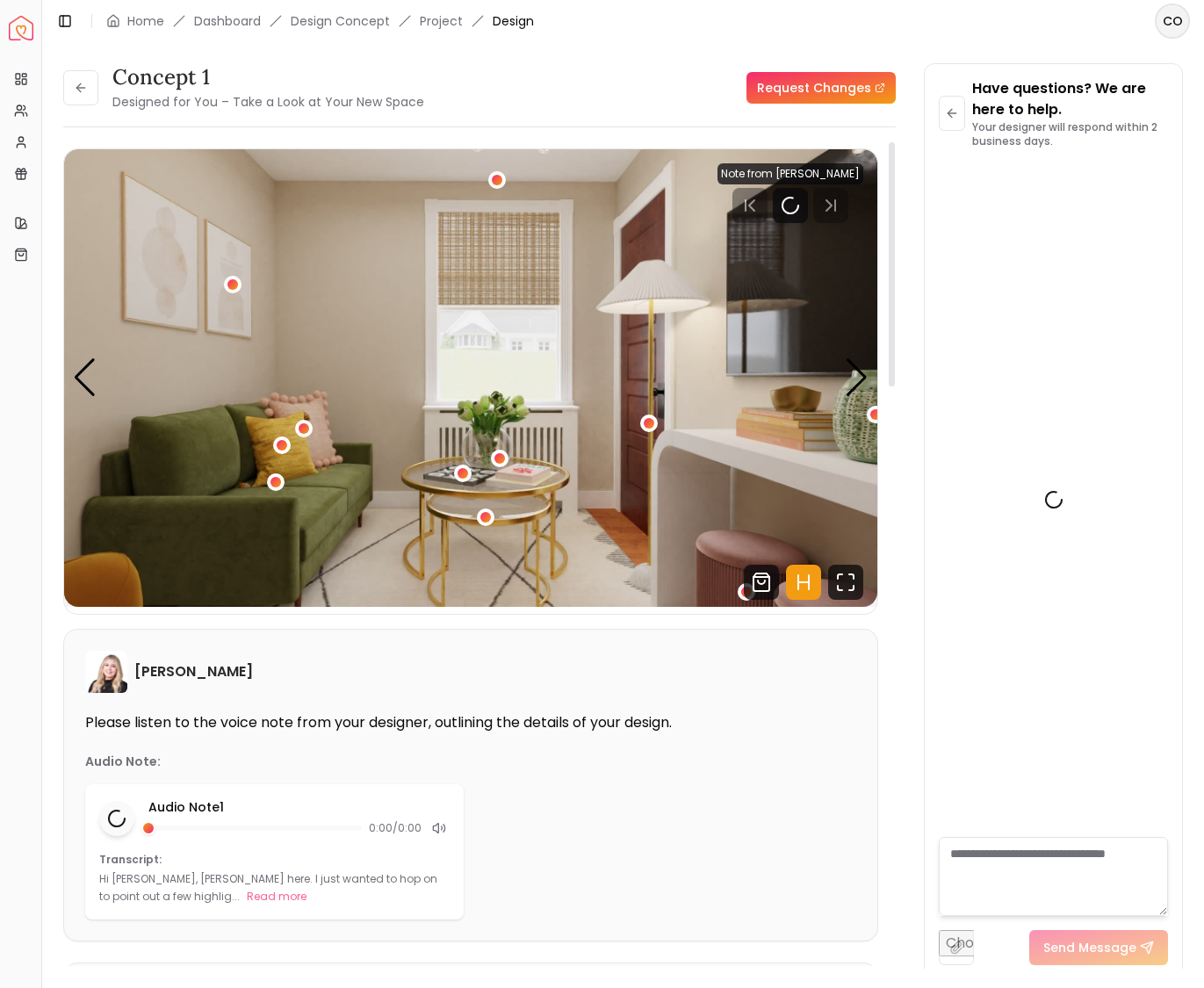
scroll to position [1068, 0]
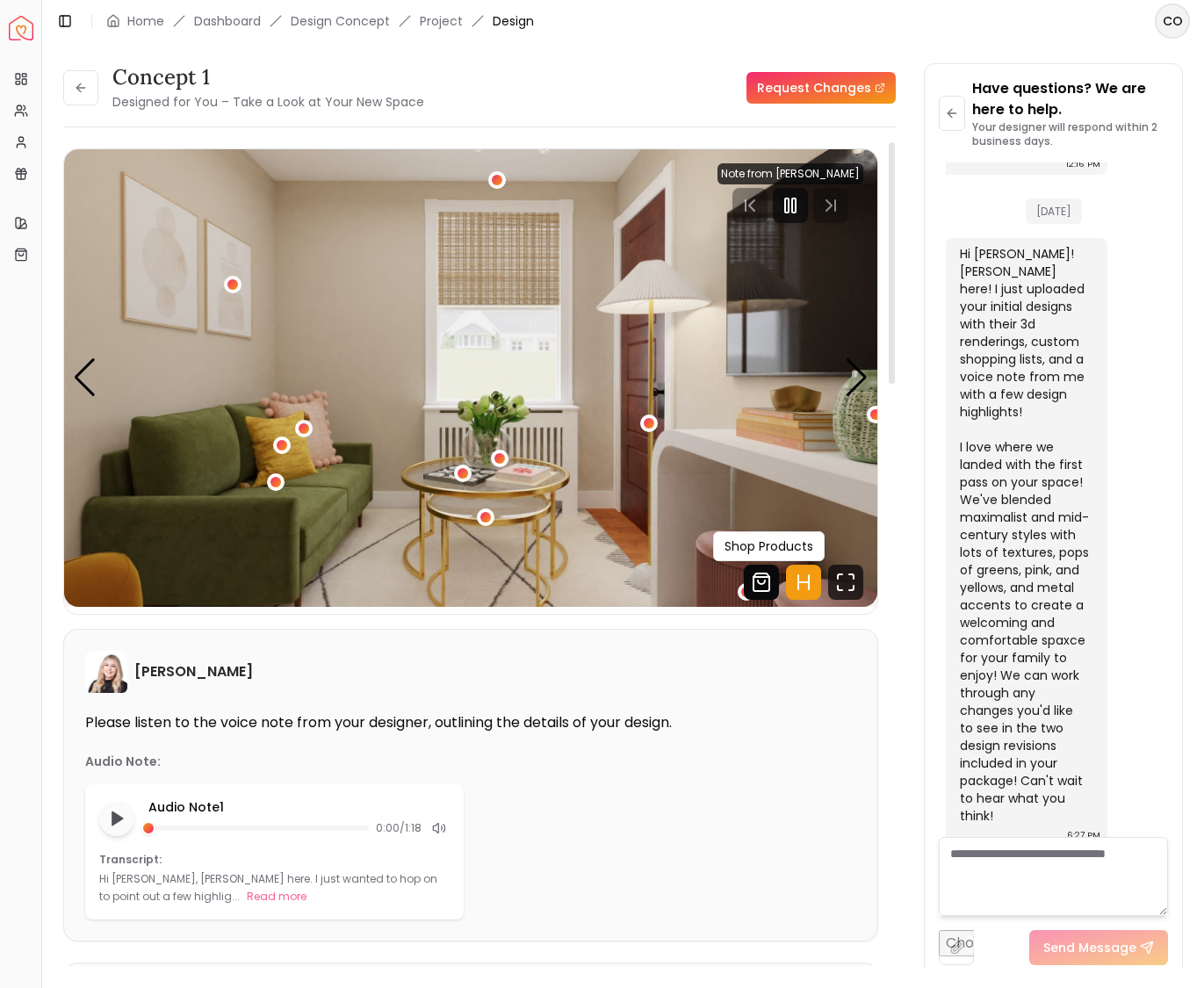
click at [765, 587] on icon "Shop Products from this design" at bounding box center [761, 582] width 35 height 35
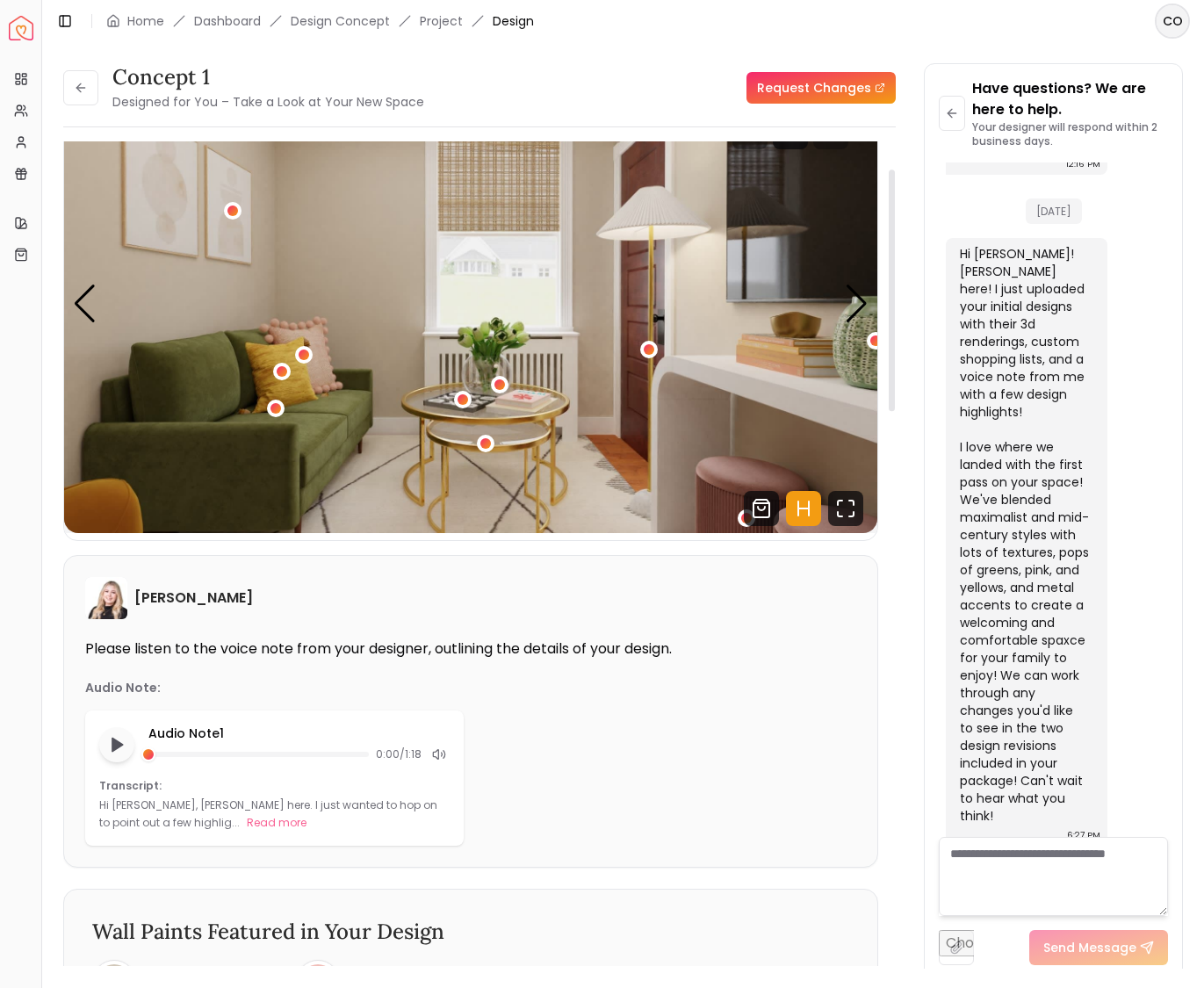
scroll to position [68, 0]
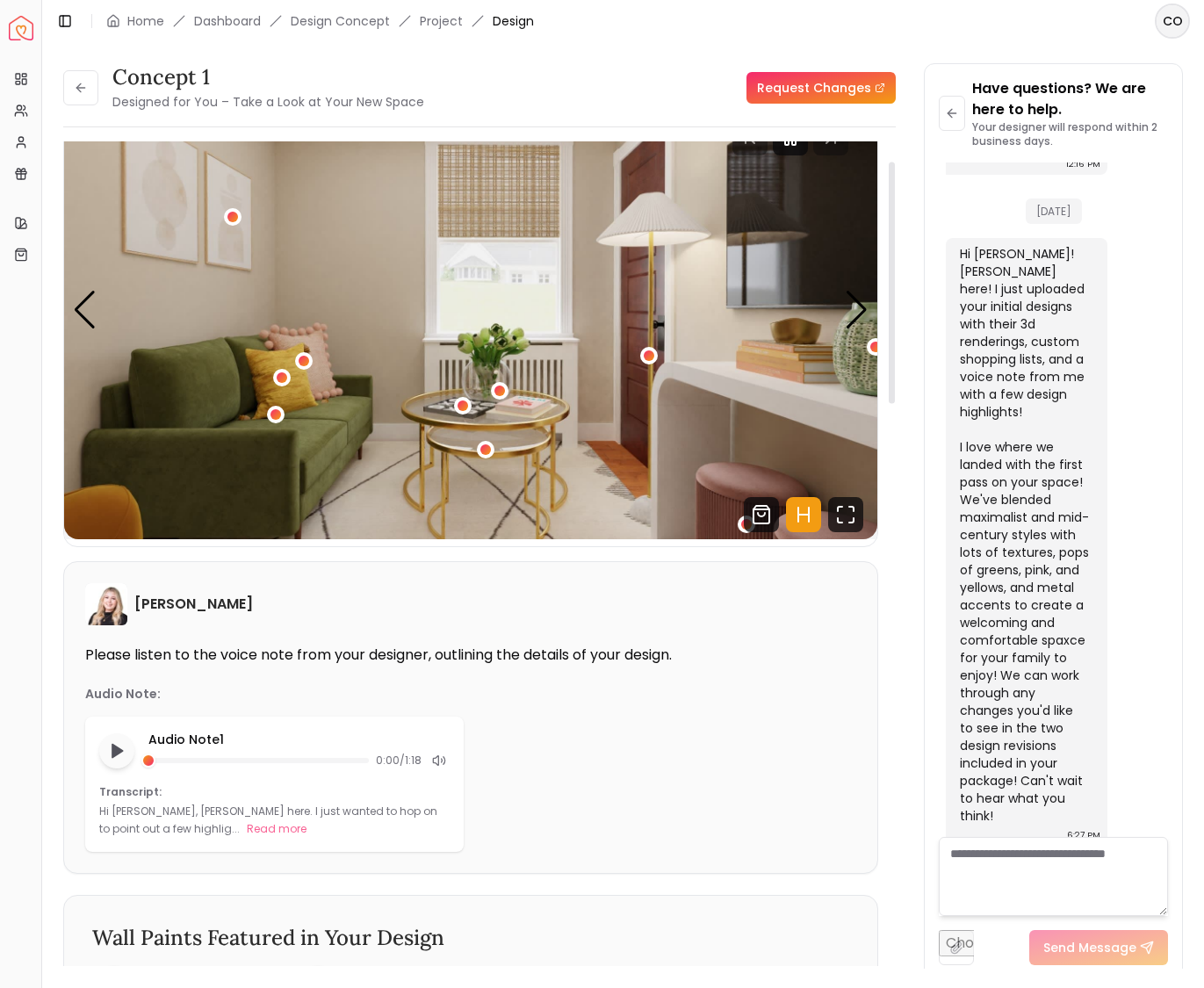
click at [1002, 864] on textarea at bounding box center [1054, 876] width 230 height 79
type textarea "*"
click at [808, 78] on link "Request Changes" at bounding box center [820, 88] width 150 height 32
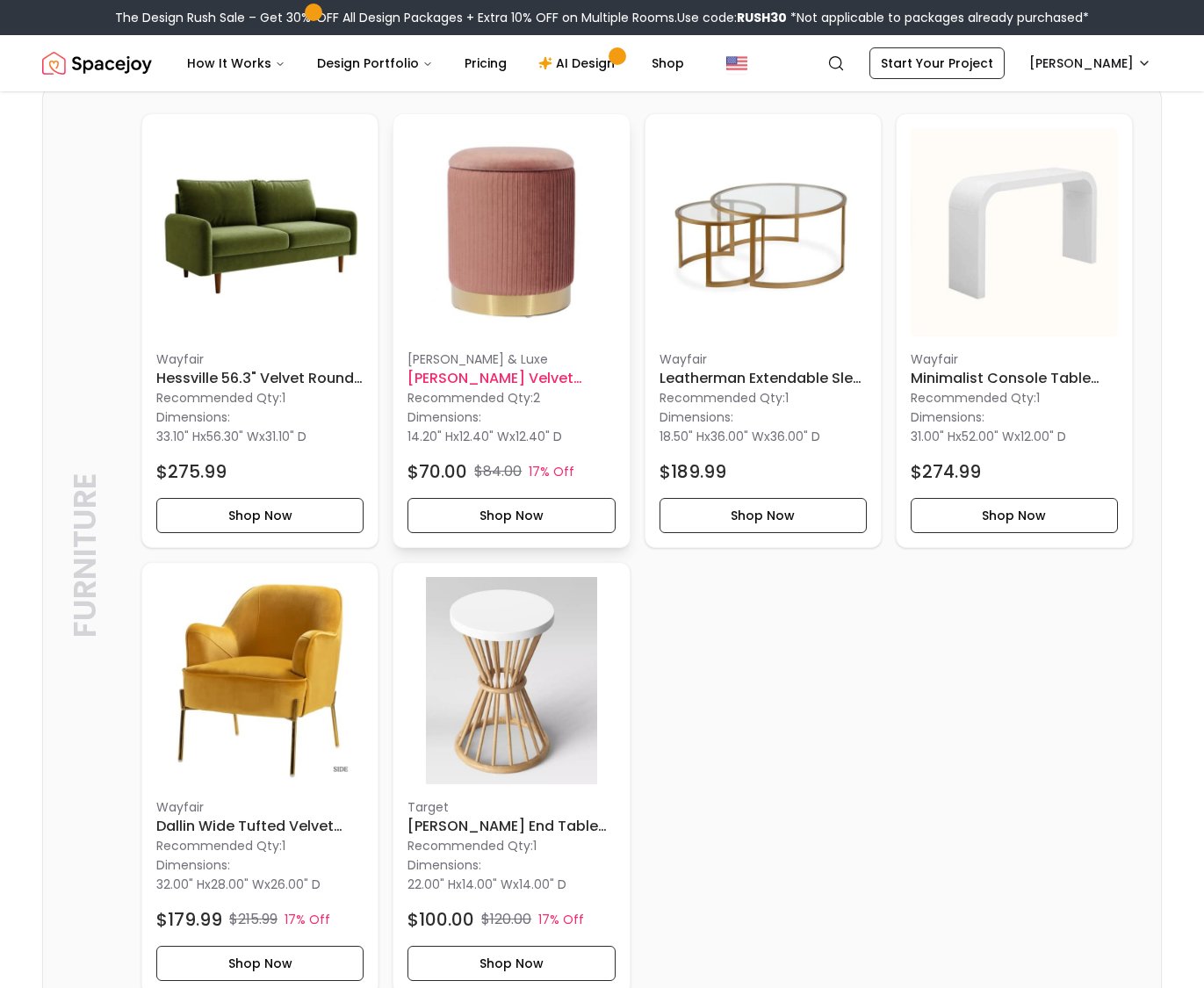
scroll to position [934, 0]
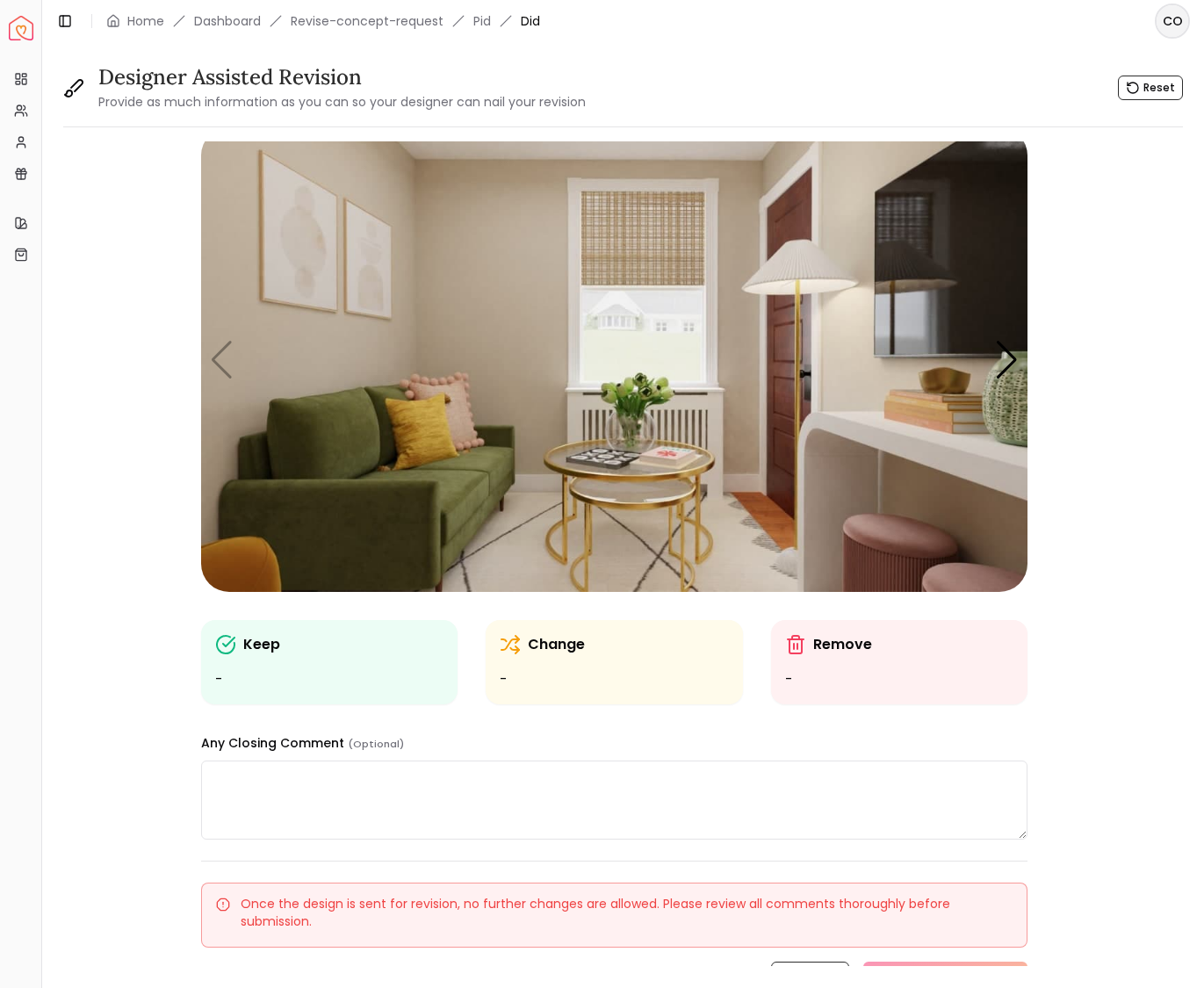
scroll to position [6, 0]
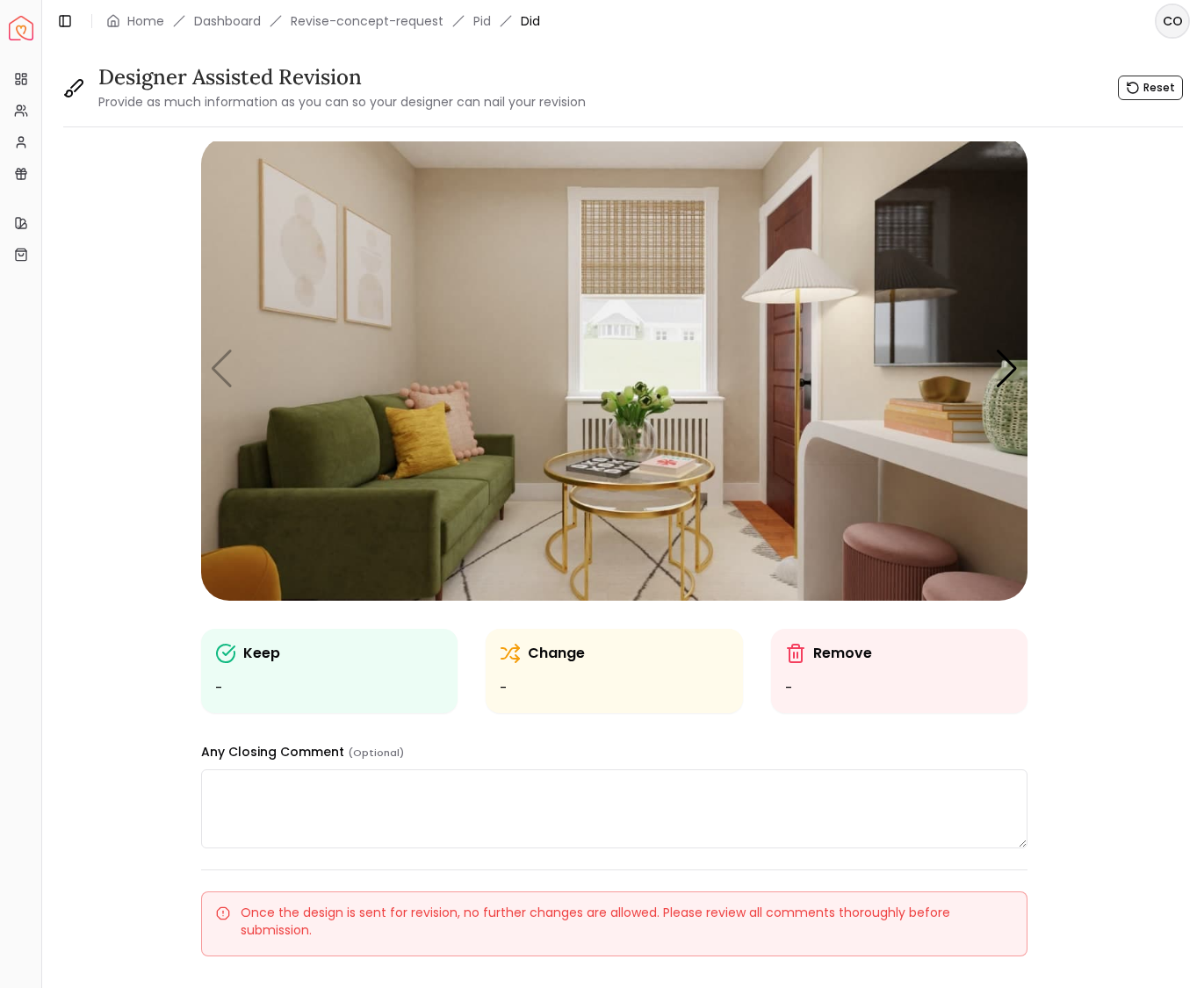
click at [229, 655] on icon at bounding box center [226, 653] width 21 height 21
drag, startPoint x: 217, startPoint y: 689, endPoint x: 230, endPoint y: 691, distance: 13.2
click at [219, 689] on ul "-" at bounding box center [329, 689] width 229 height 21
click at [233, 691] on ul "-" at bounding box center [329, 689] width 229 height 21
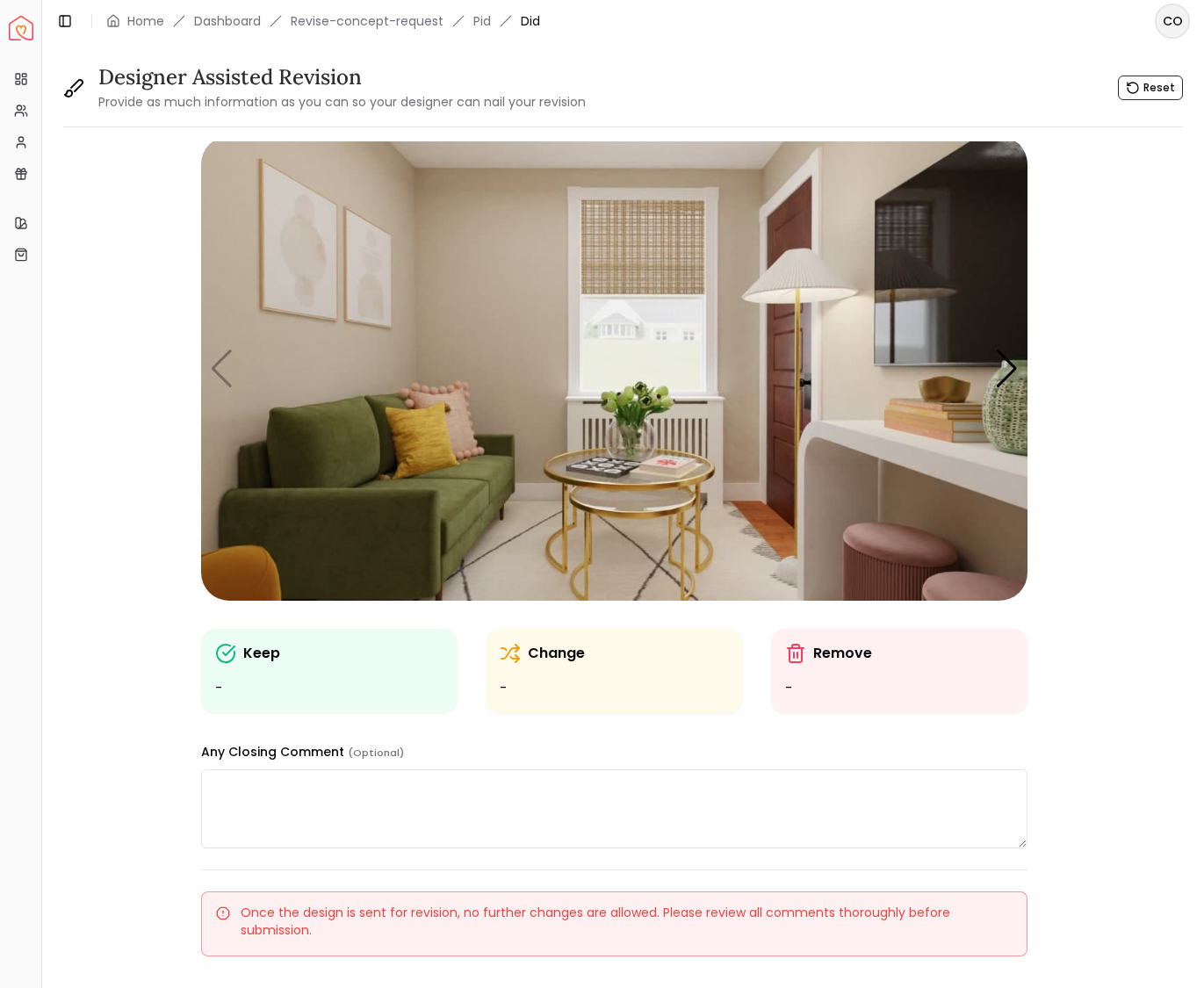
click at [287, 678] on ul "-" at bounding box center [329, 689] width 229 height 21
click at [289, 460] on img "1 / 6" at bounding box center [614, 369] width 826 height 465
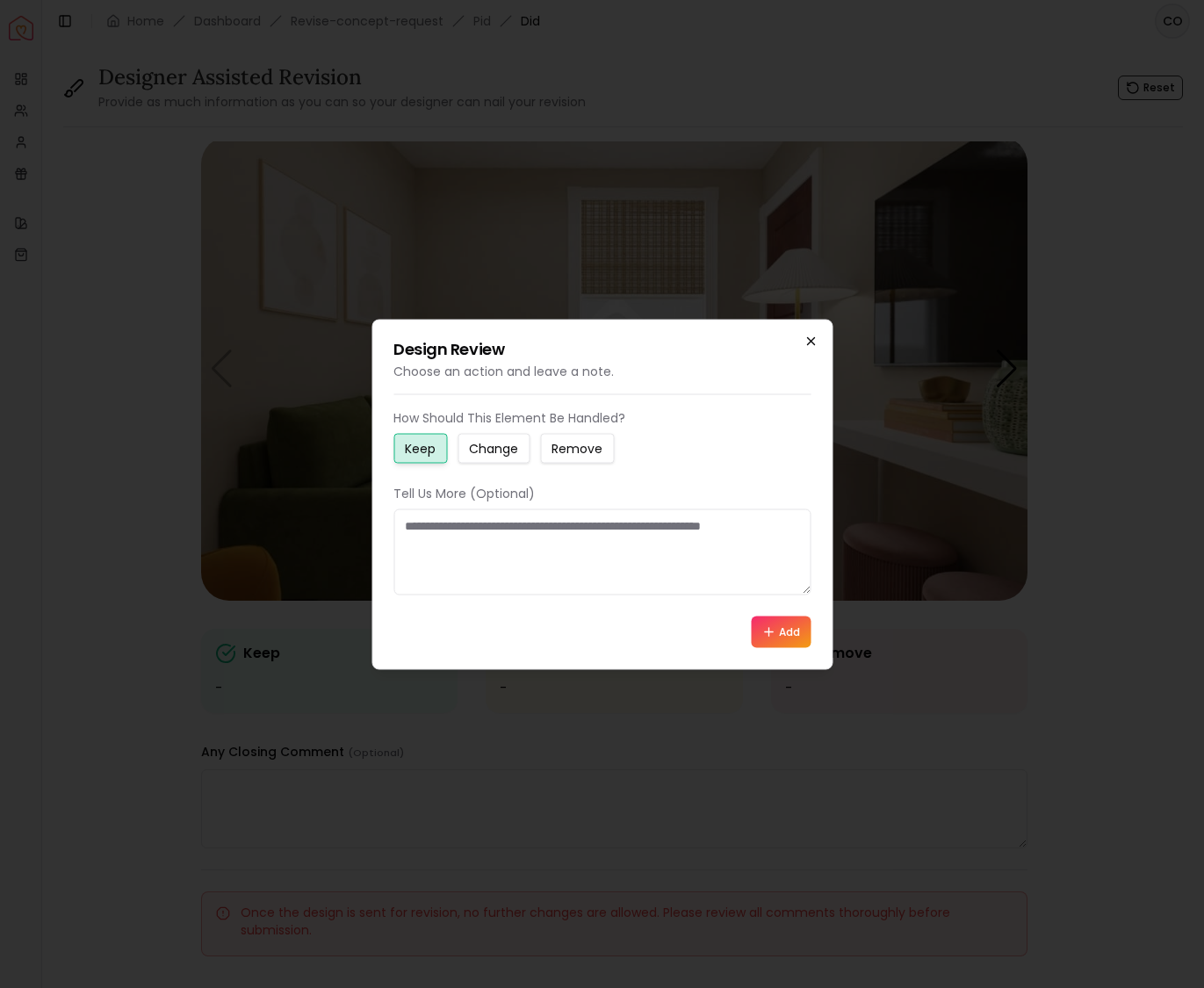
click at [807, 337] on icon "button" at bounding box center [810, 340] width 7 height 7
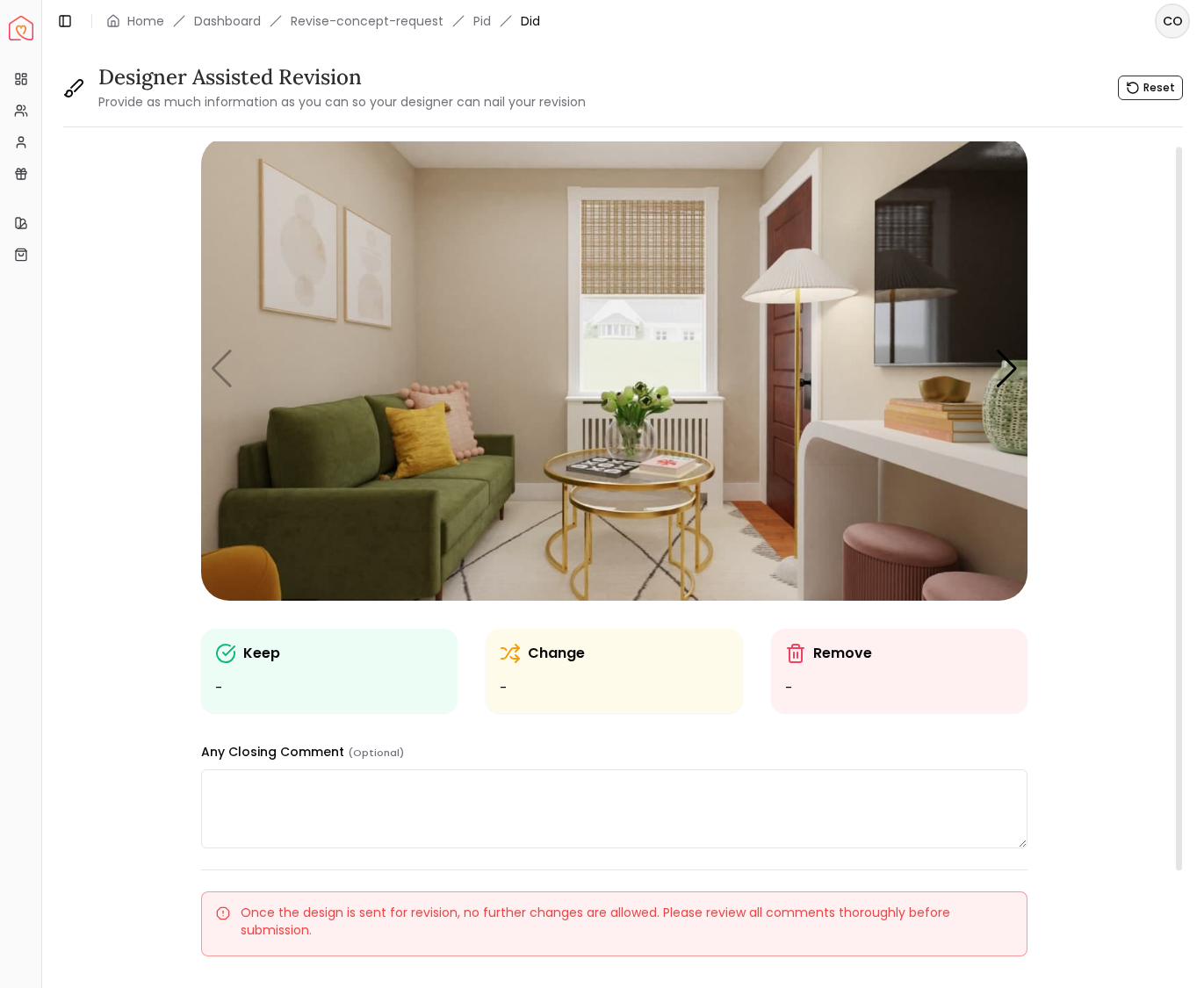
click at [697, 429] on img "1 / 6" at bounding box center [614, 369] width 826 height 465
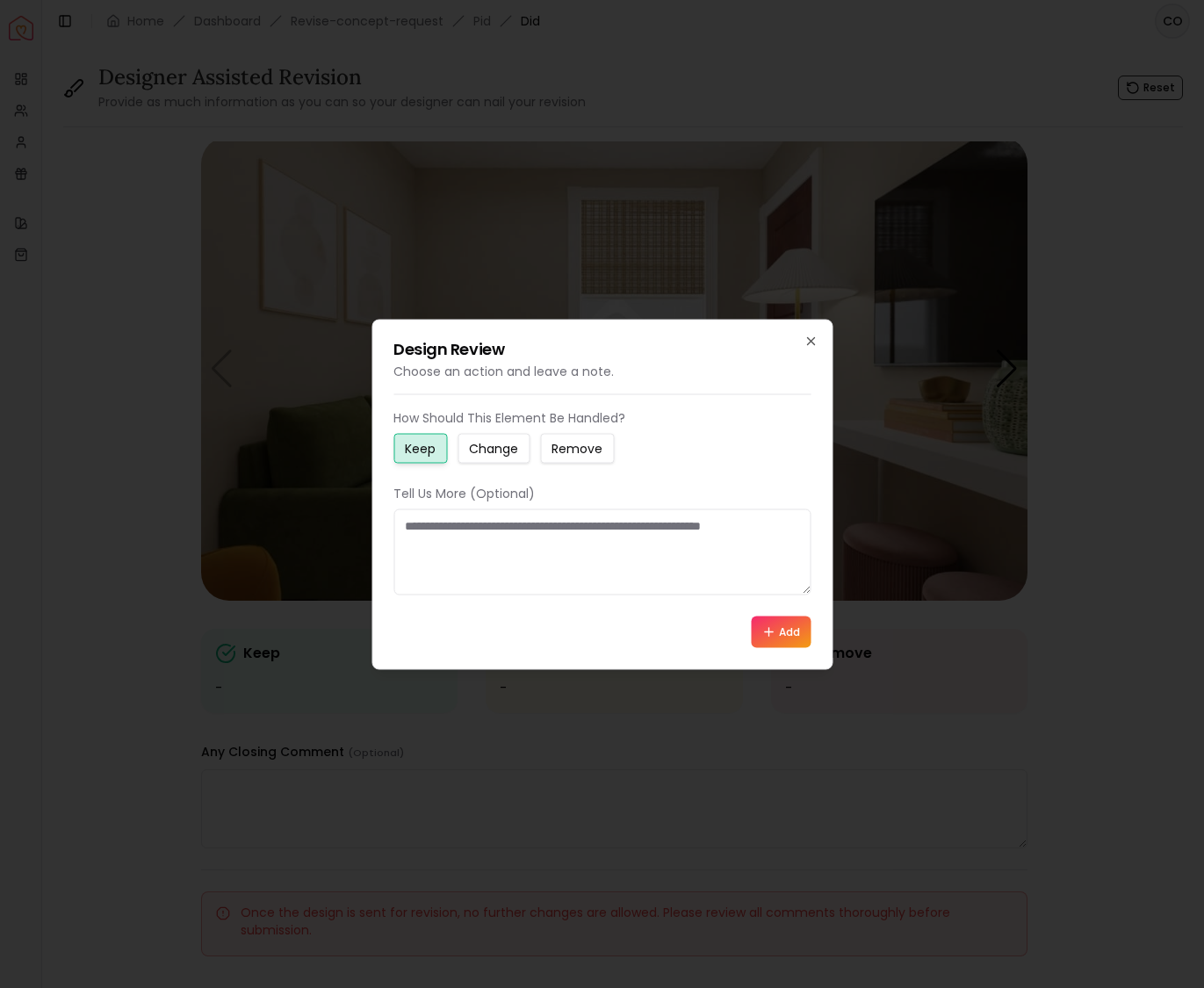
click at [420, 449] on small "Keep" at bounding box center [420, 448] width 31 height 18
click at [811, 341] on icon "button" at bounding box center [810, 341] width 14 height 14
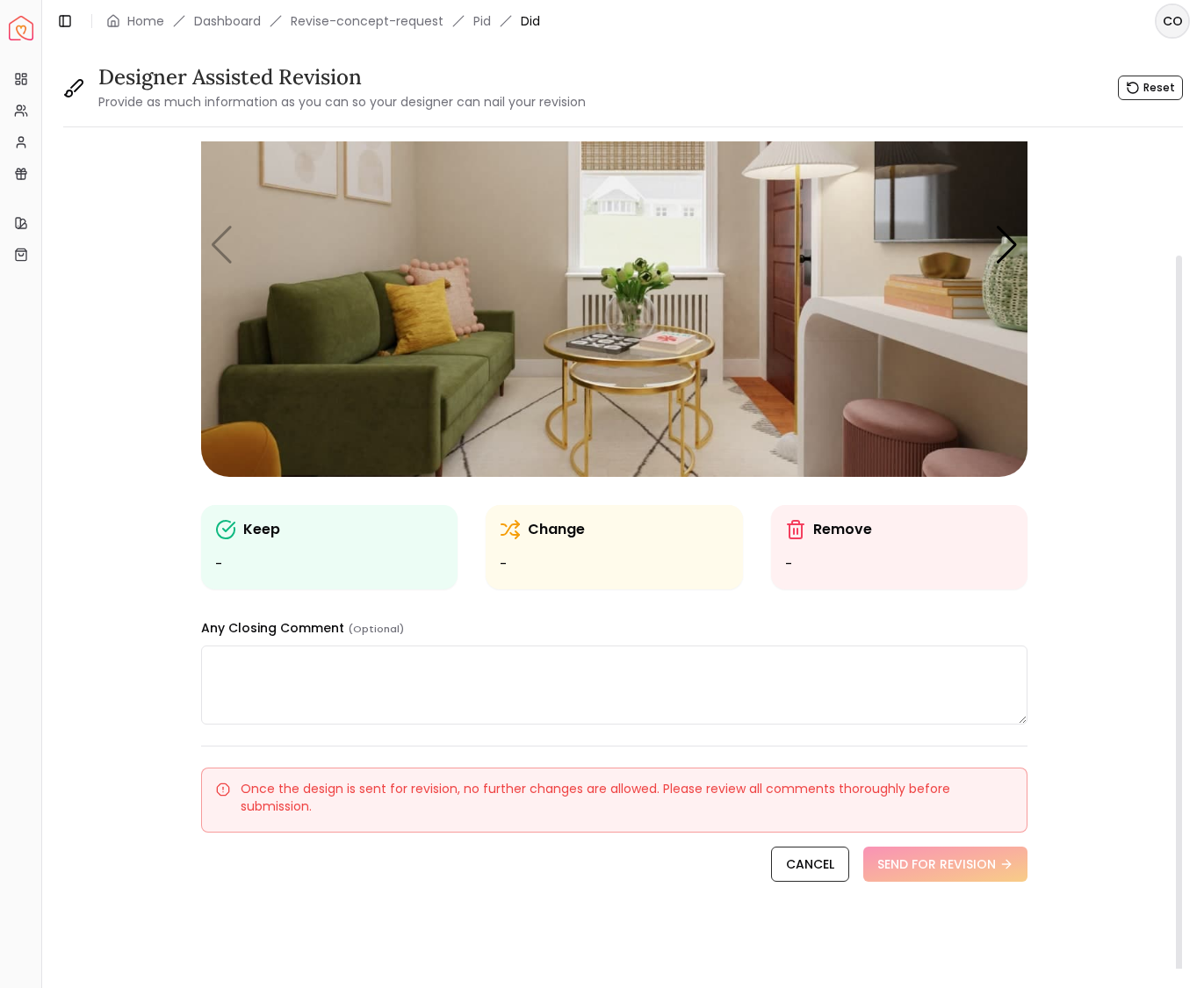
scroll to position [129, 0]
click at [816, 880] on div "Keep - Change - Remove - Any Closing Comment (Optional) Once the design is sent…" at bounding box center [614, 489] width 826 height 954
click at [816, 872] on link "CANCEL" at bounding box center [809, 864] width 78 height 35
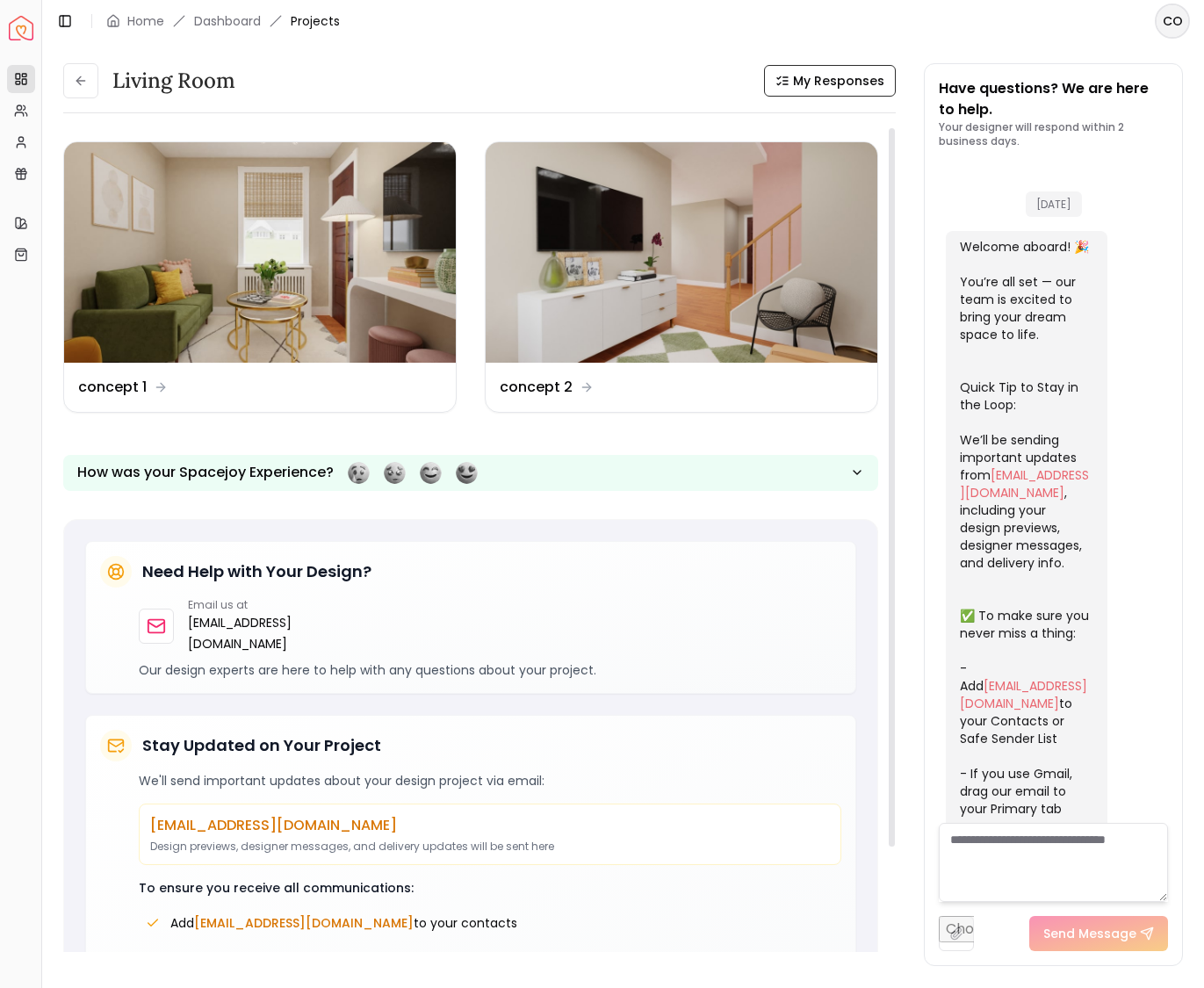
scroll to position [1082, 0]
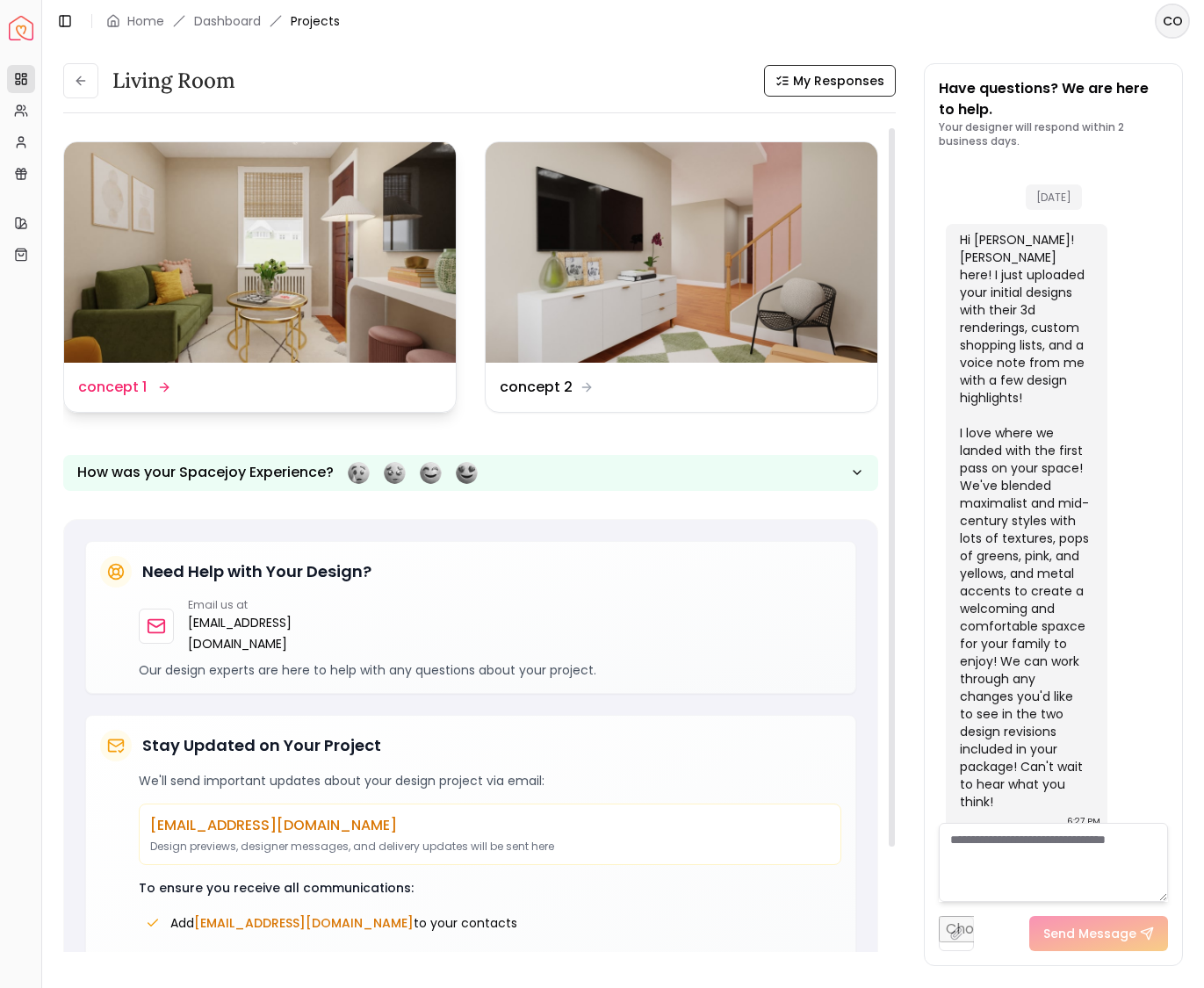
click at [120, 387] on dd "concept 1" at bounding box center [112, 387] width 69 height 21
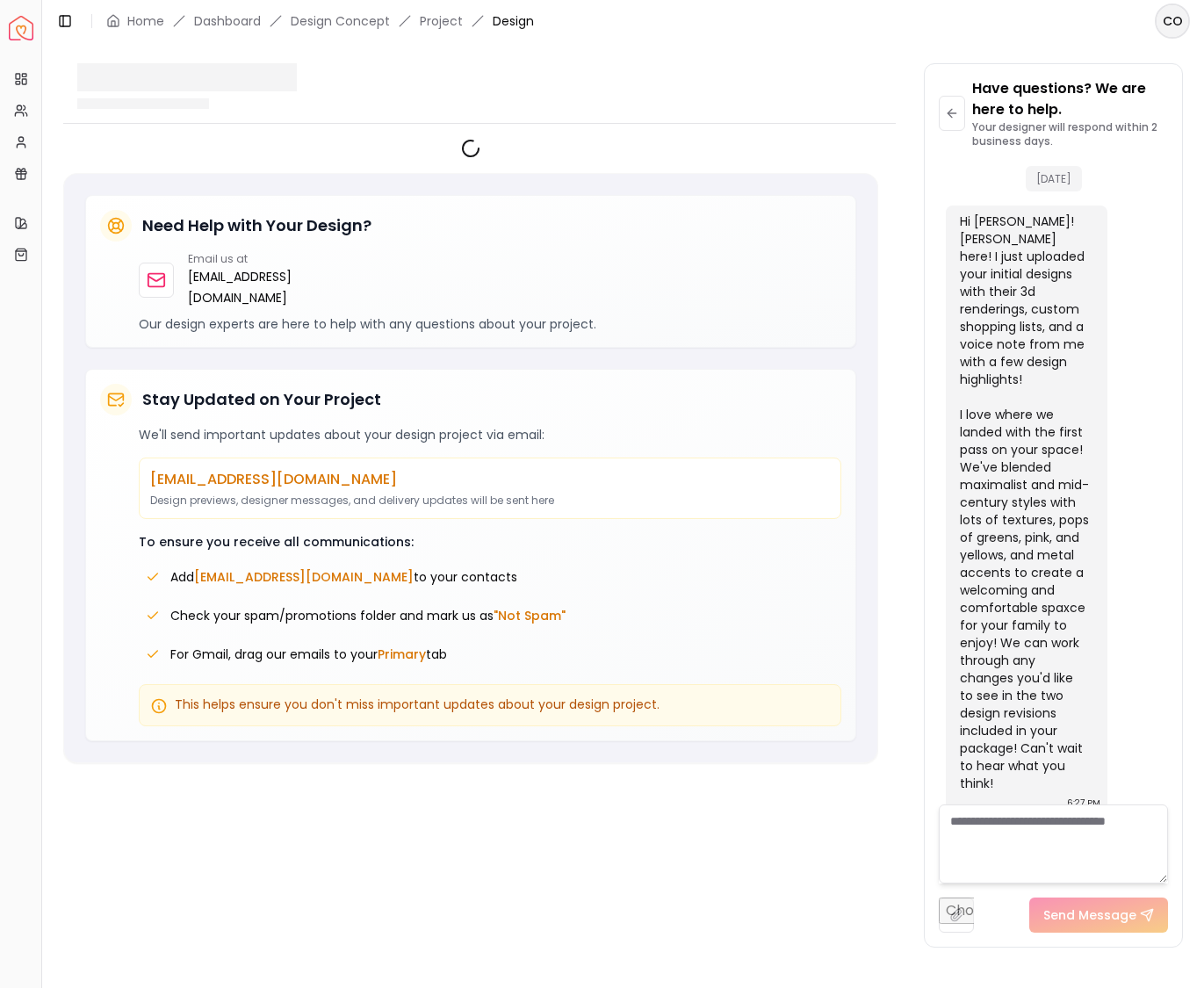
scroll to position [1068, 0]
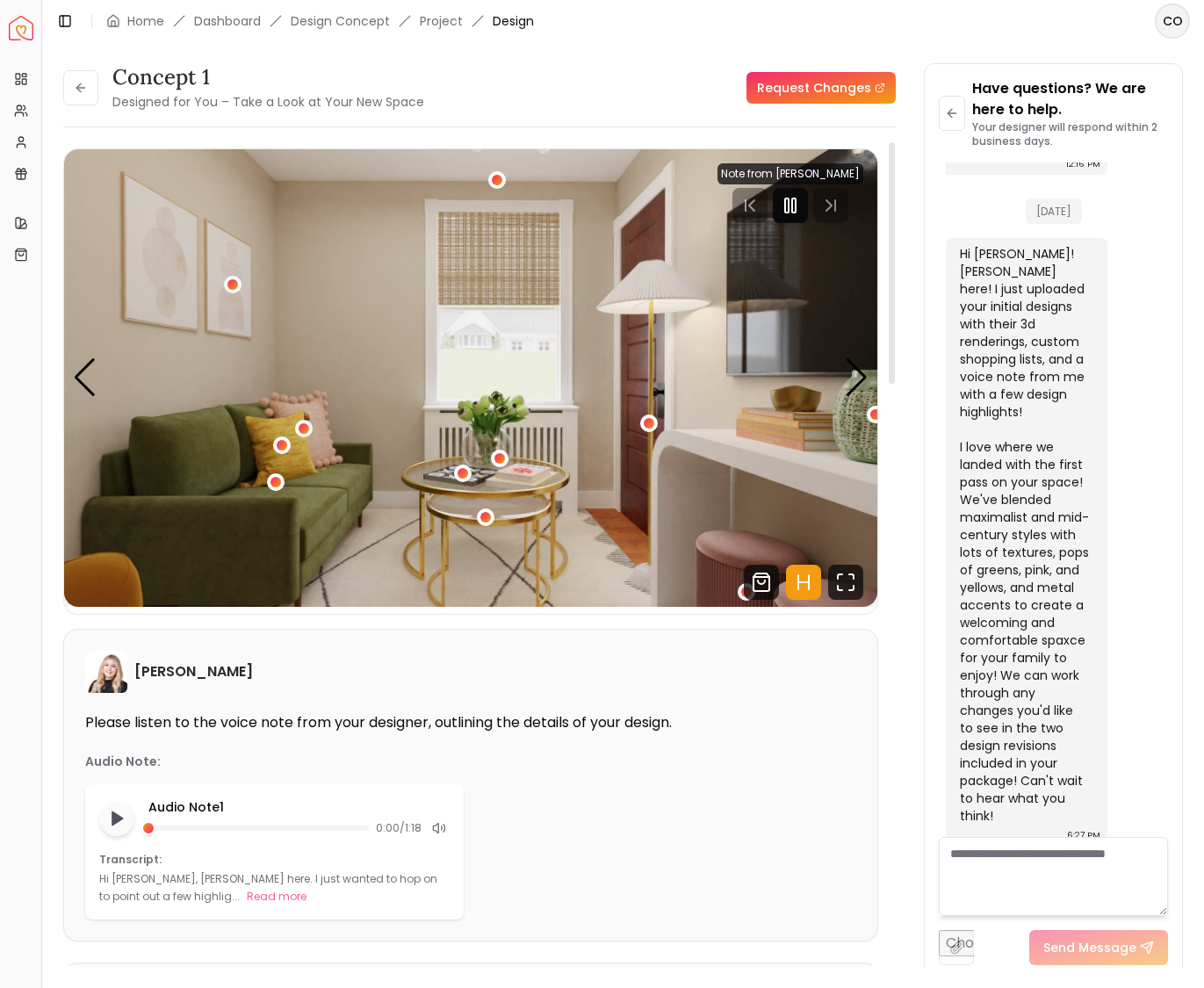
click at [792, 206] on icon "Pause" at bounding box center [790, 205] width 21 height 21
click at [495, 182] on div "1 / 6" at bounding box center [497, 180] width 13 height 13
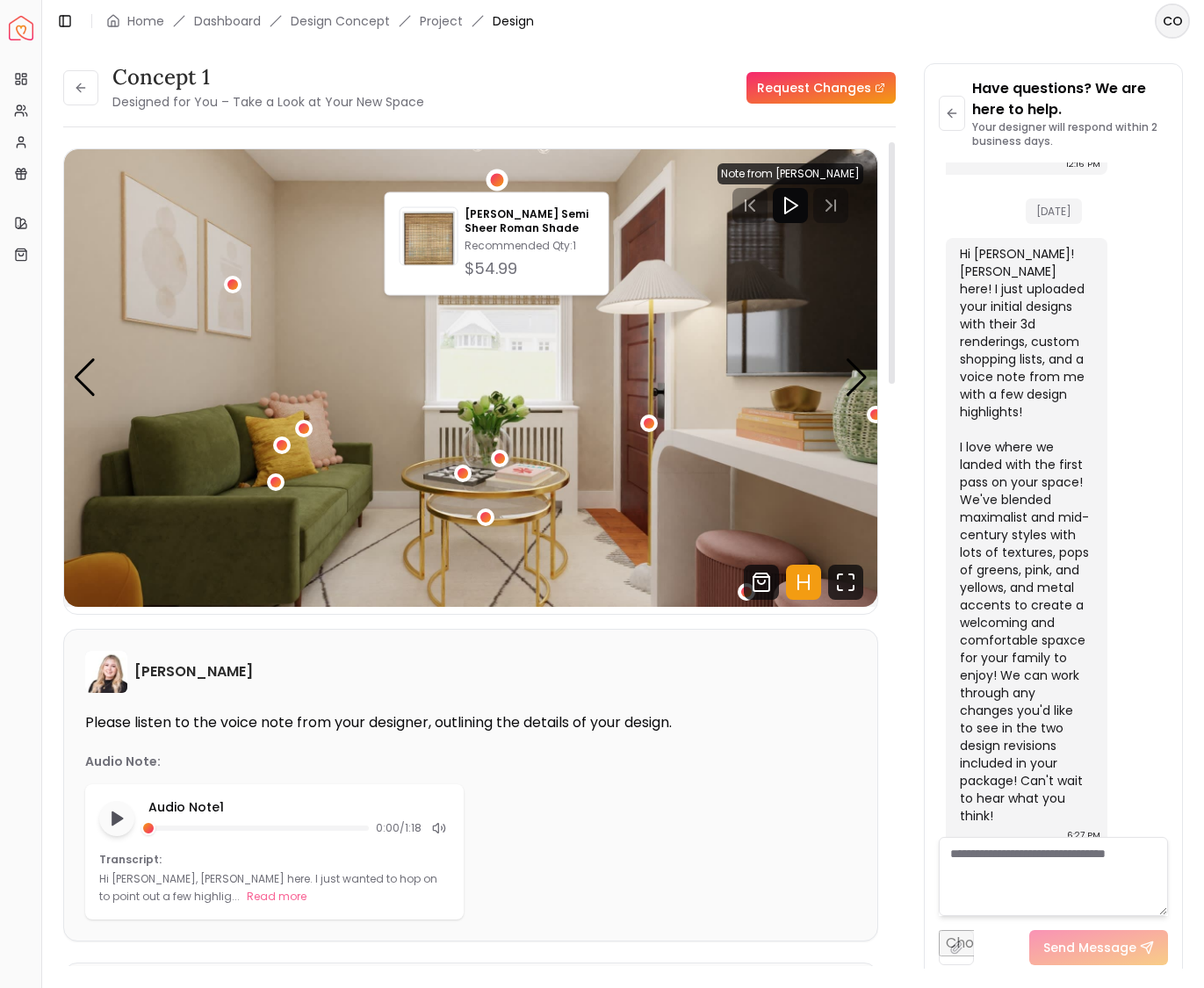
click at [510, 163] on img "1 / 6" at bounding box center [470, 378] width 813 height 457
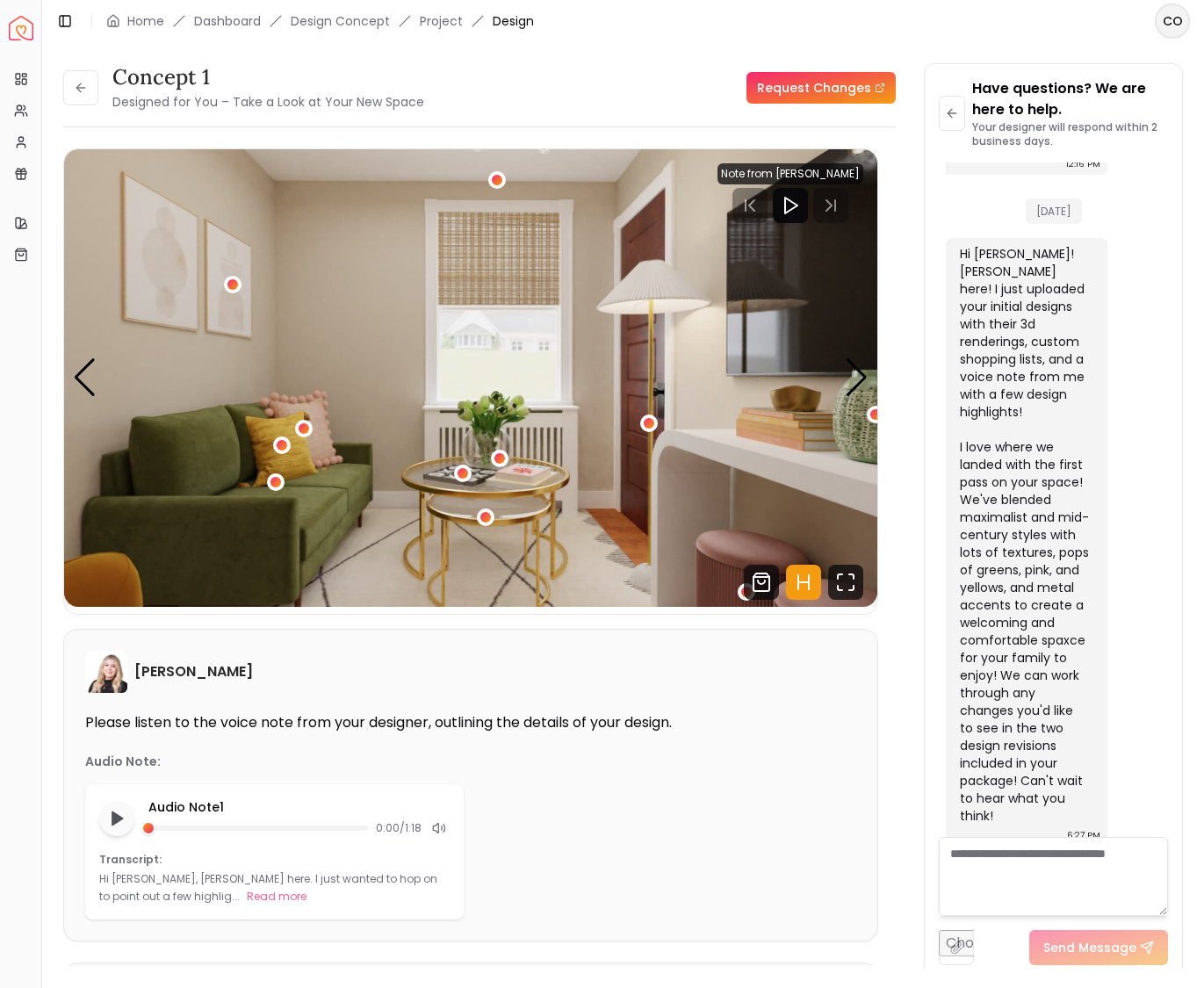
click at [818, 94] on link "Request Changes" at bounding box center [820, 88] width 150 height 32
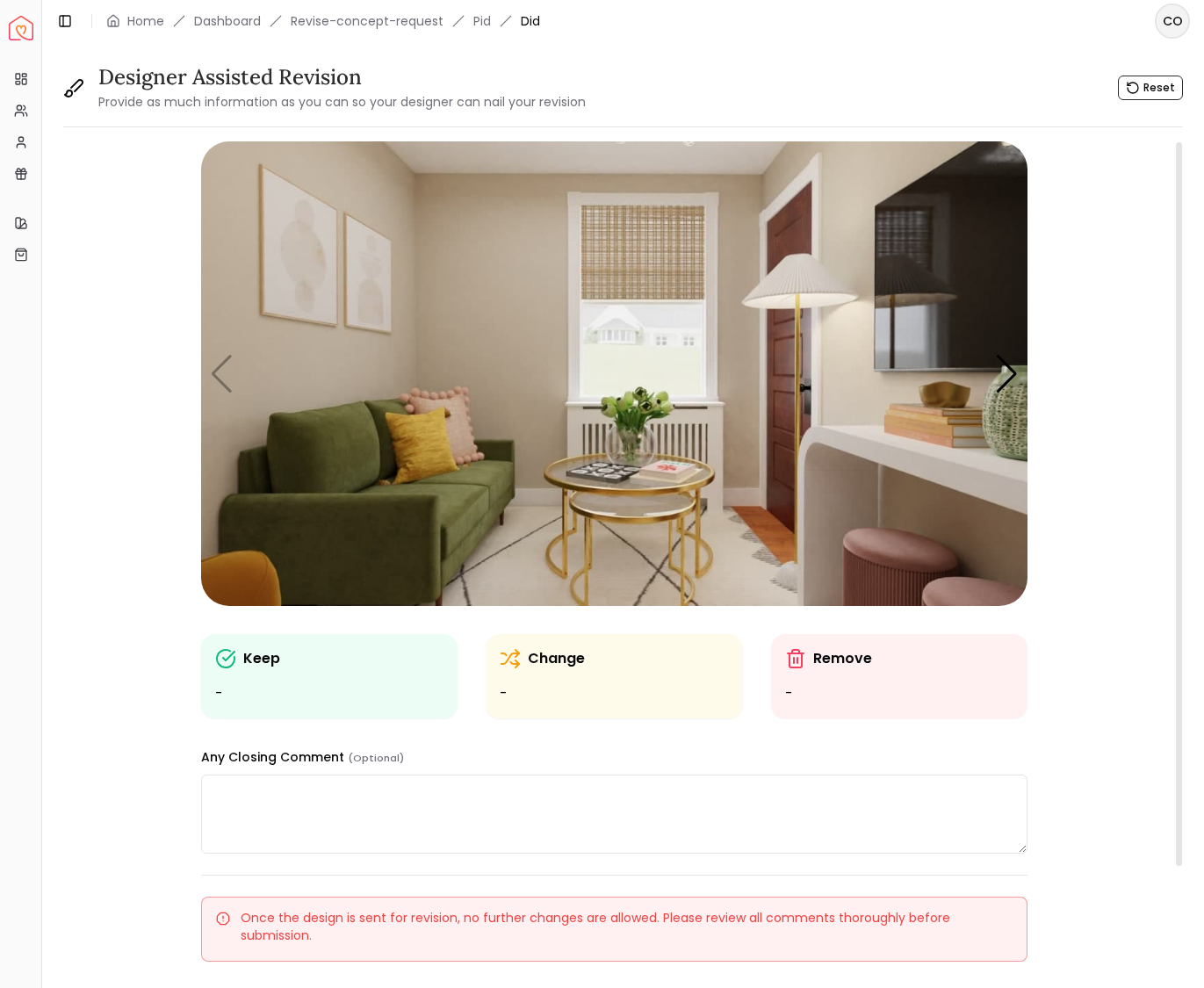
click at [218, 661] on icon at bounding box center [226, 659] width 21 height 21
click at [521, 651] on div "Change" at bounding box center [613, 659] width 229 height 21
click at [1013, 374] on div "Next slide" at bounding box center [1006, 374] width 24 height 39
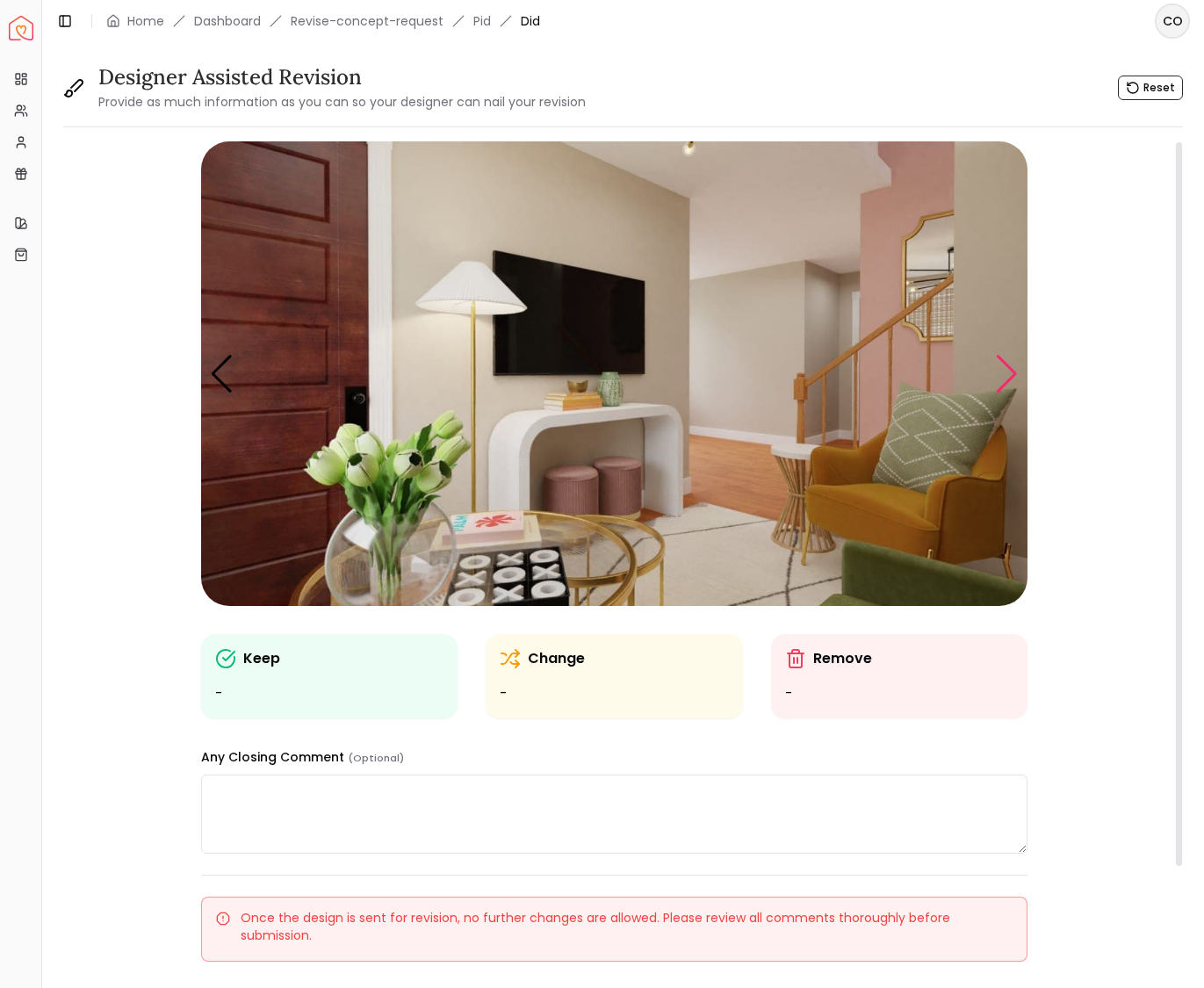
click at [1013, 374] on div "Next slide" at bounding box center [1006, 374] width 24 height 39
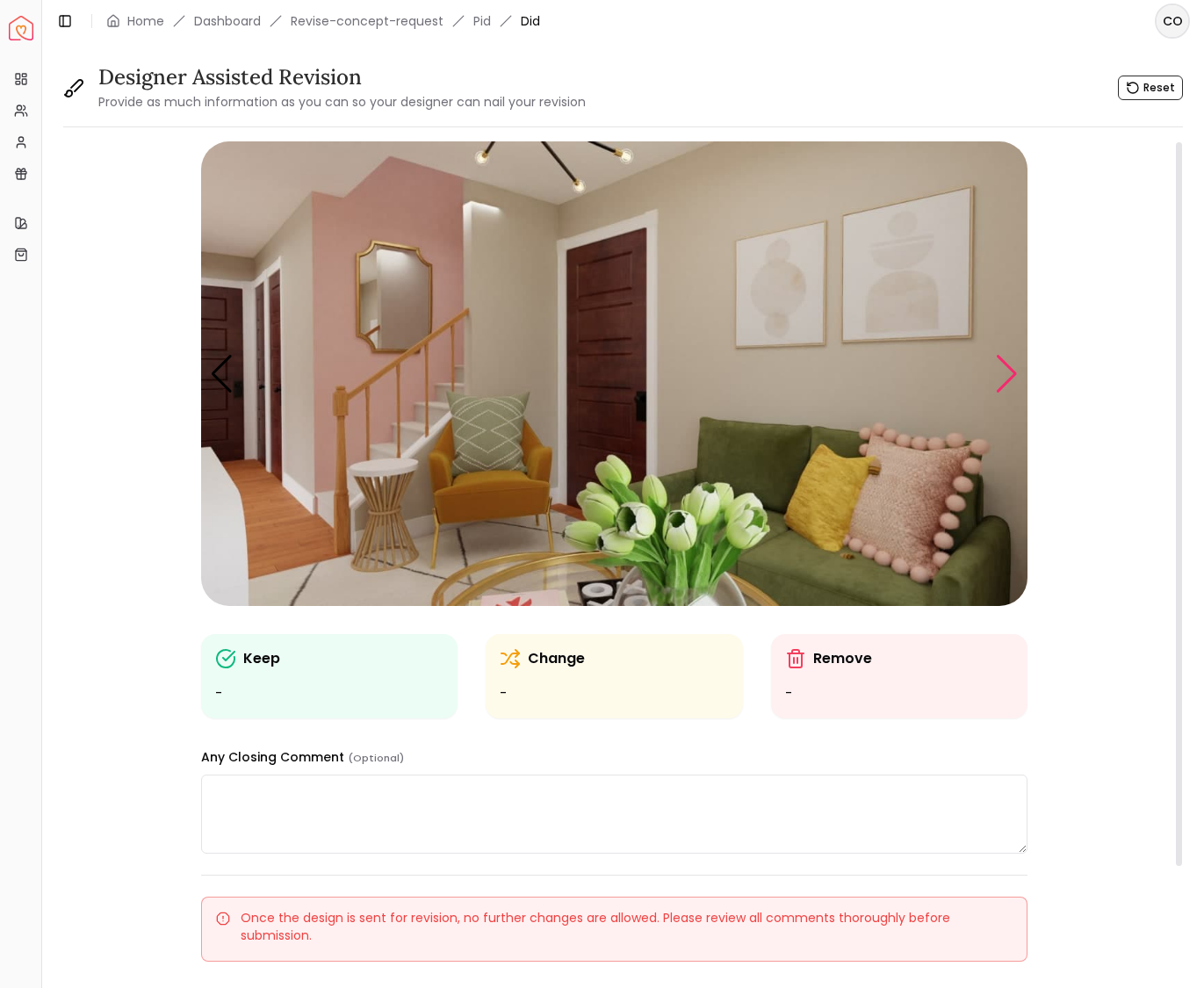
click at [1013, 374] on div "Next slide" at bounding box center [1006, 374] width 24 height 39
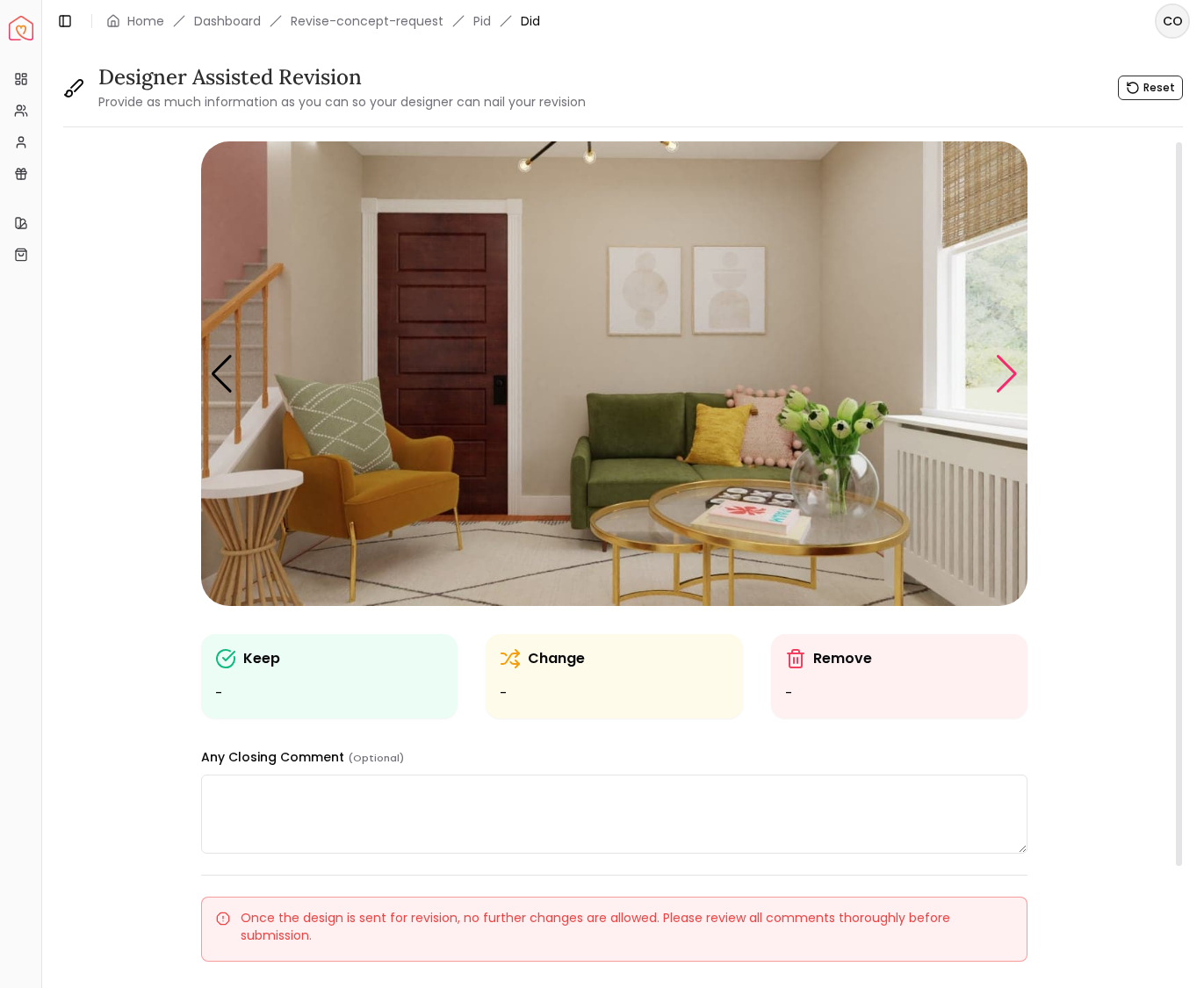
click at [1013, 374] on div "Next slide" at bounding box center [1006, 374] width 24 height 39
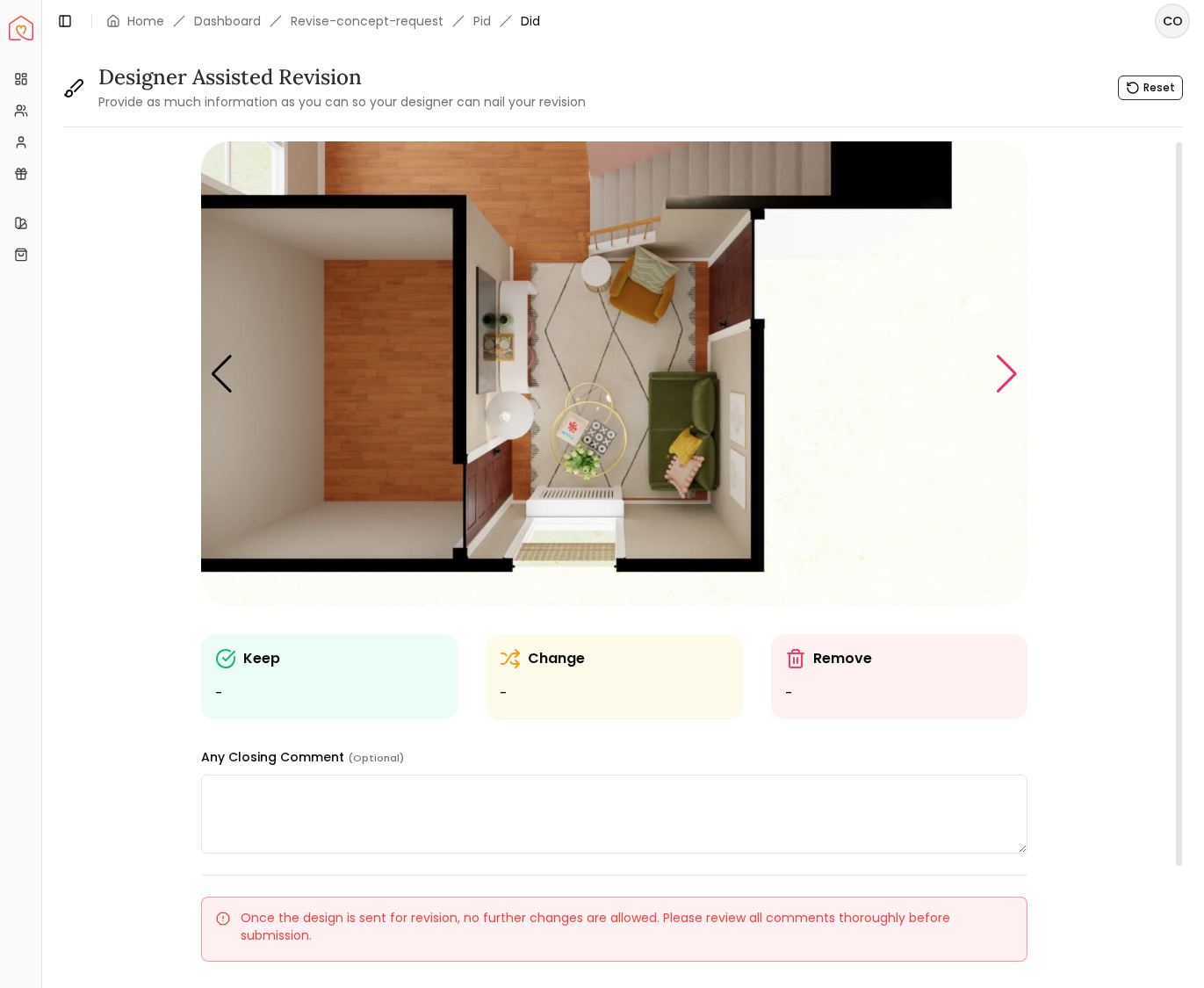
click at [1013, 374] on div "Next slide" at bounding box center [1006, 374] width 24 height 39
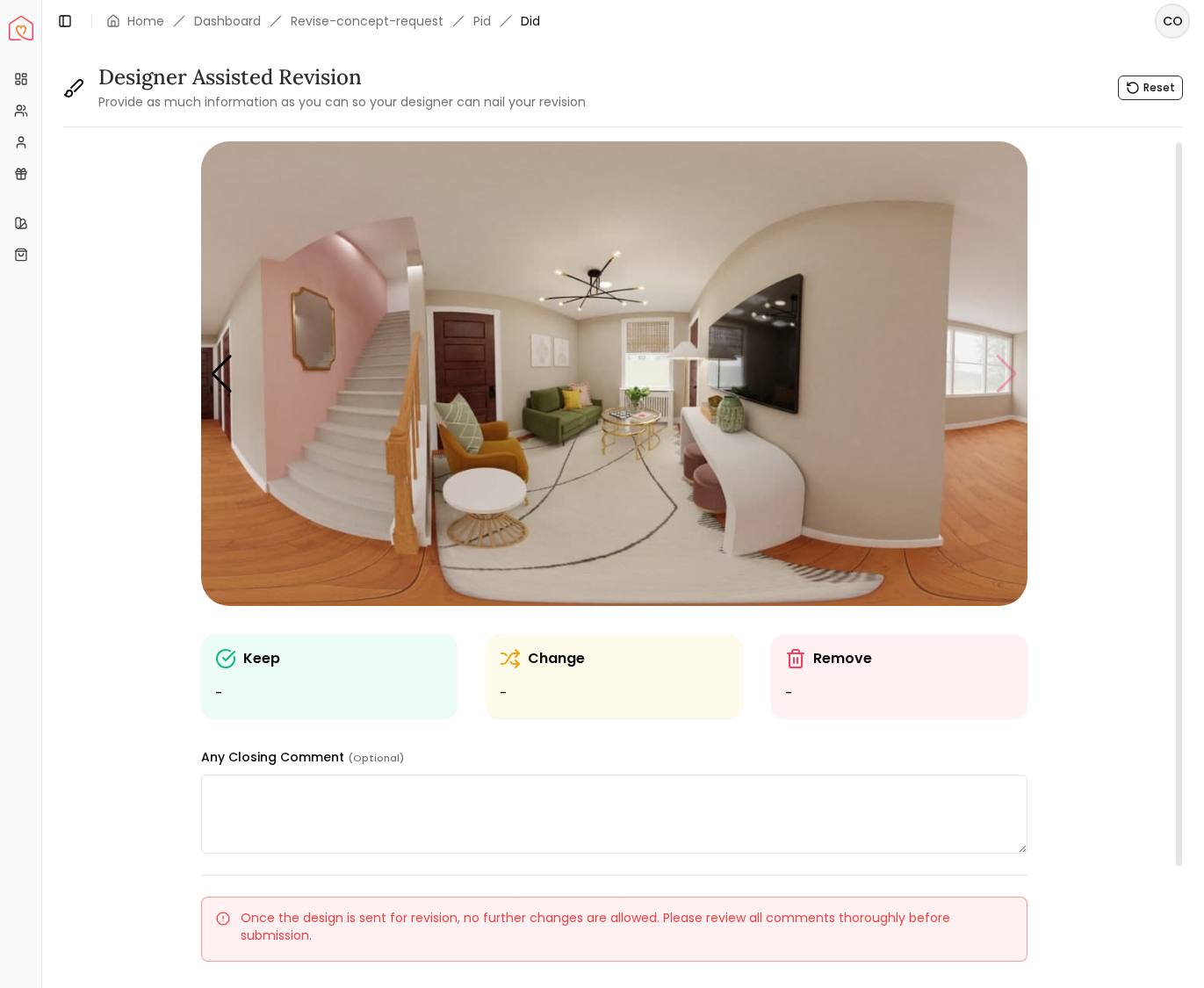
click at [1013, 374] on img "6 / 6" at bounding box center [614, 374] width 826 height 465
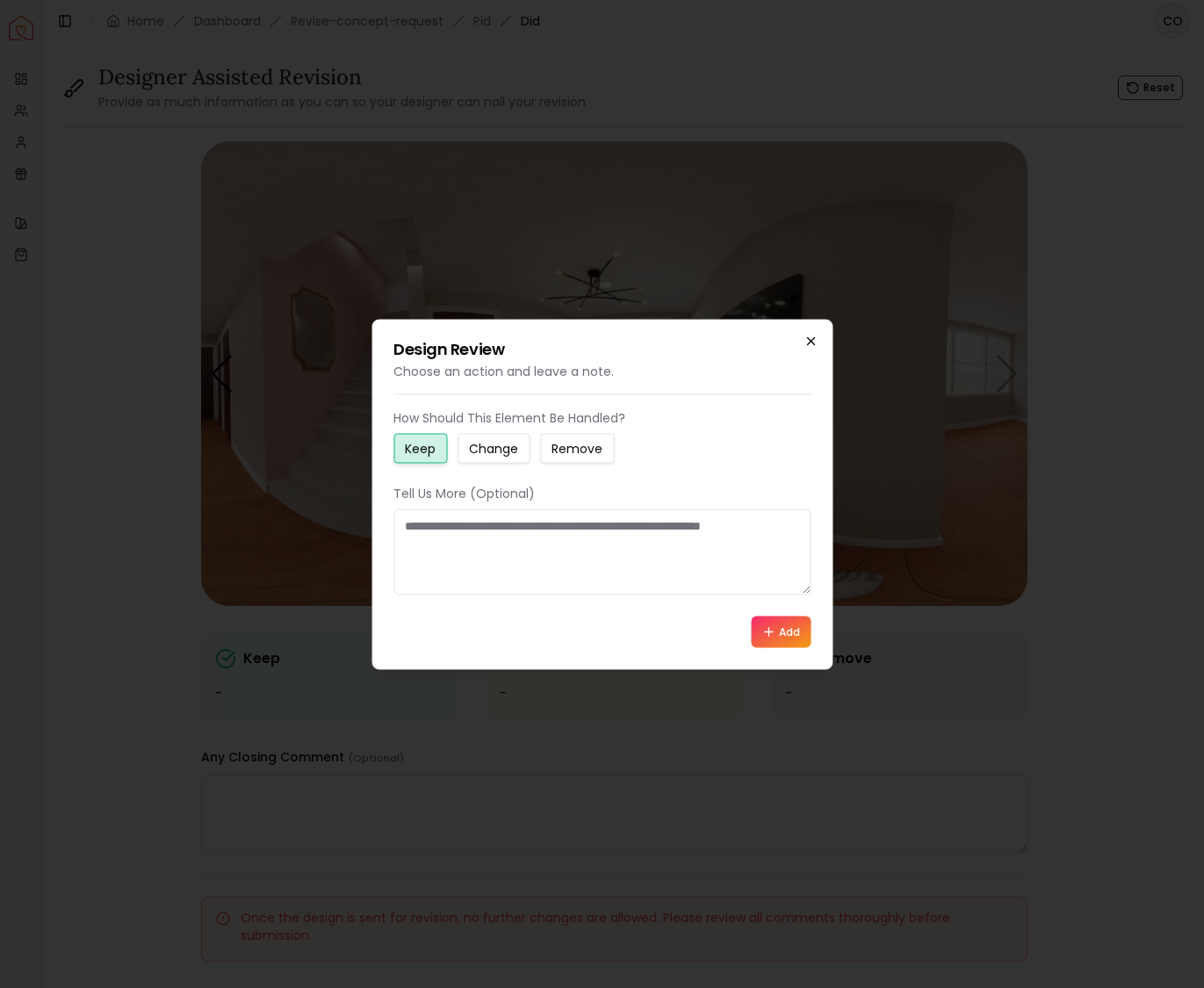
click at [816, 340] on icon "button" at bounding box center [810, 341] width 14 height 14
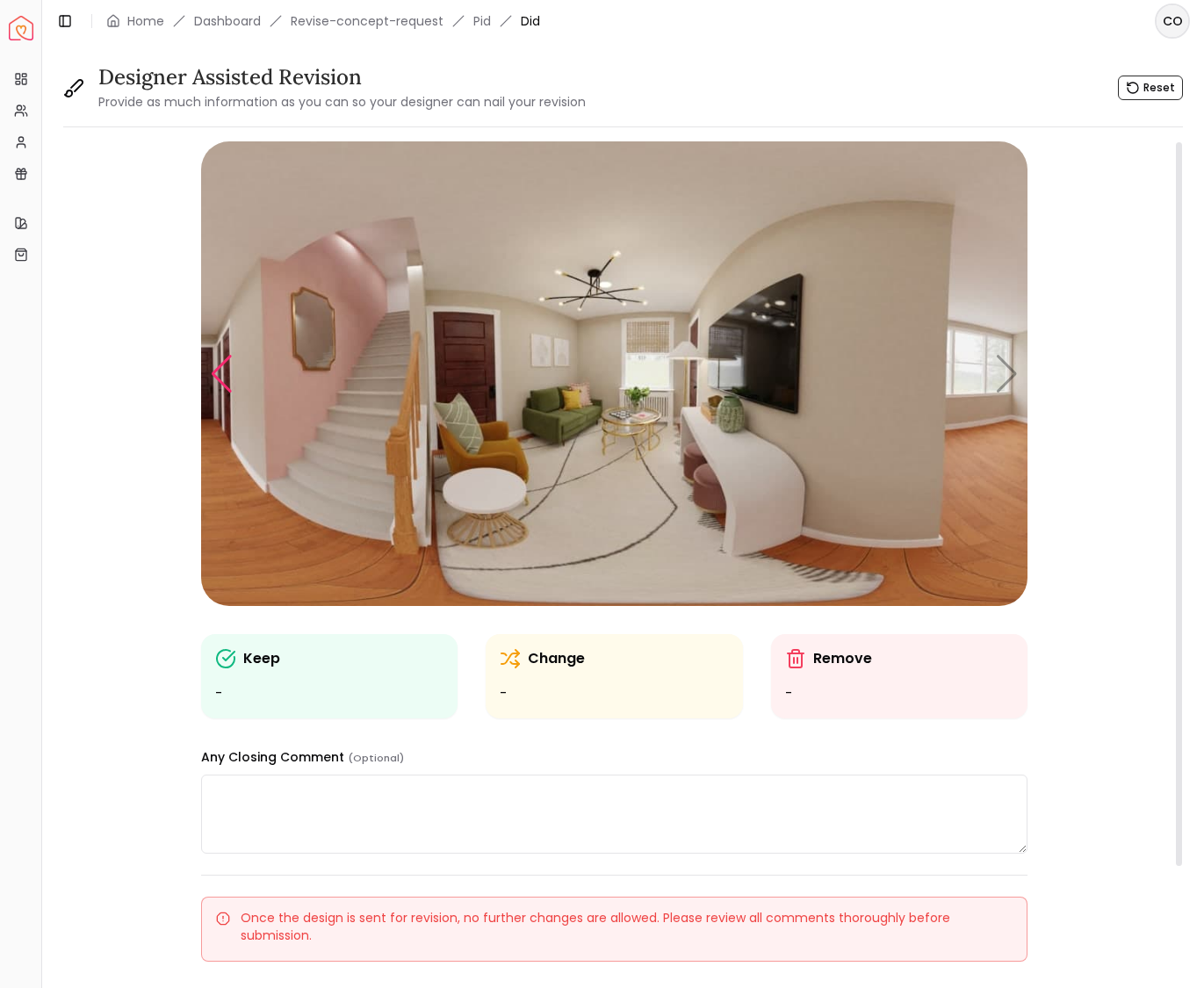
click at [220, 372] on div "Previous slide" at bounding box center [221, 374] width 24 height 39
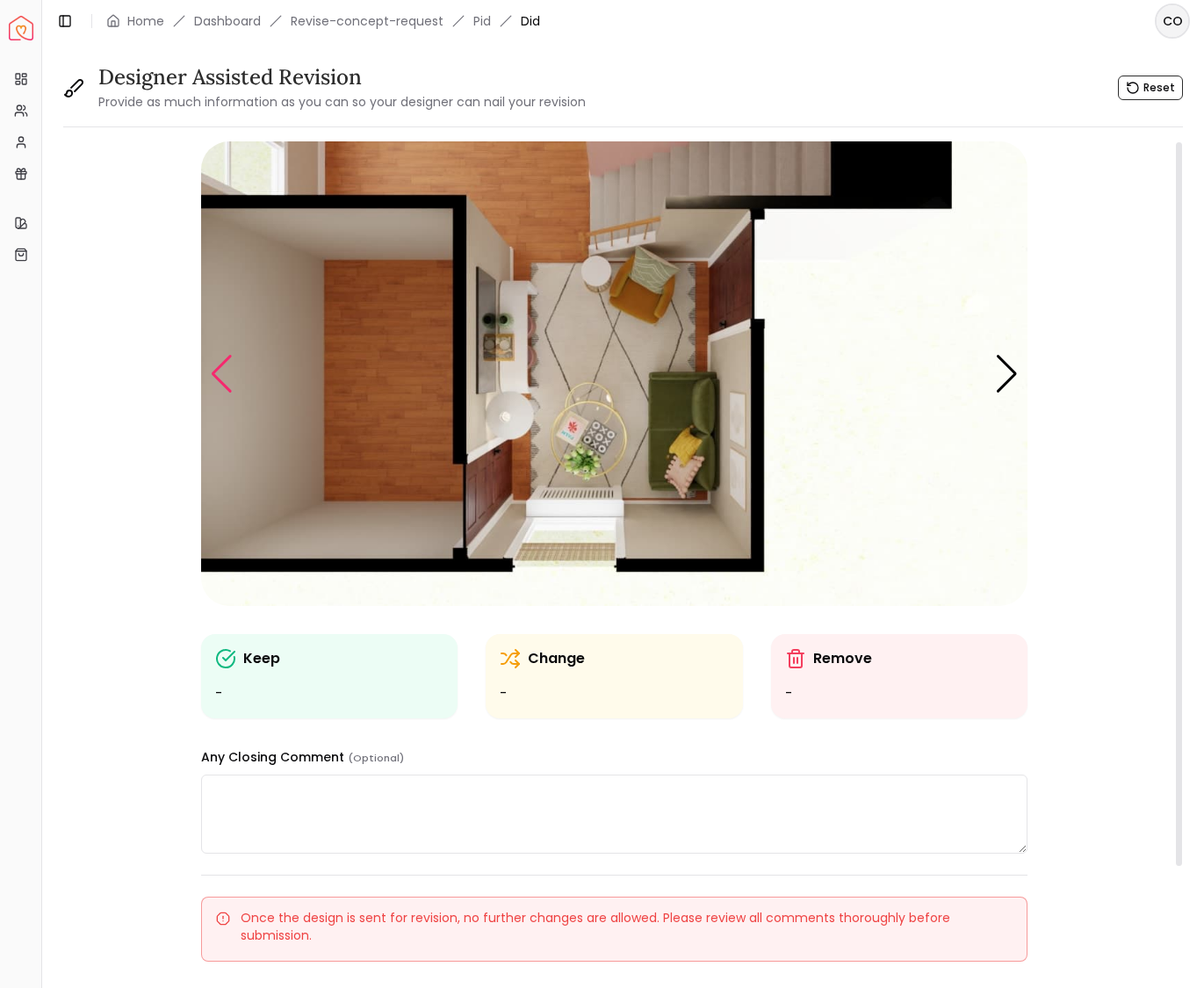
click at [220, 372] on div "Previous slide" at bounding box center [221, 374] width 24 height 39
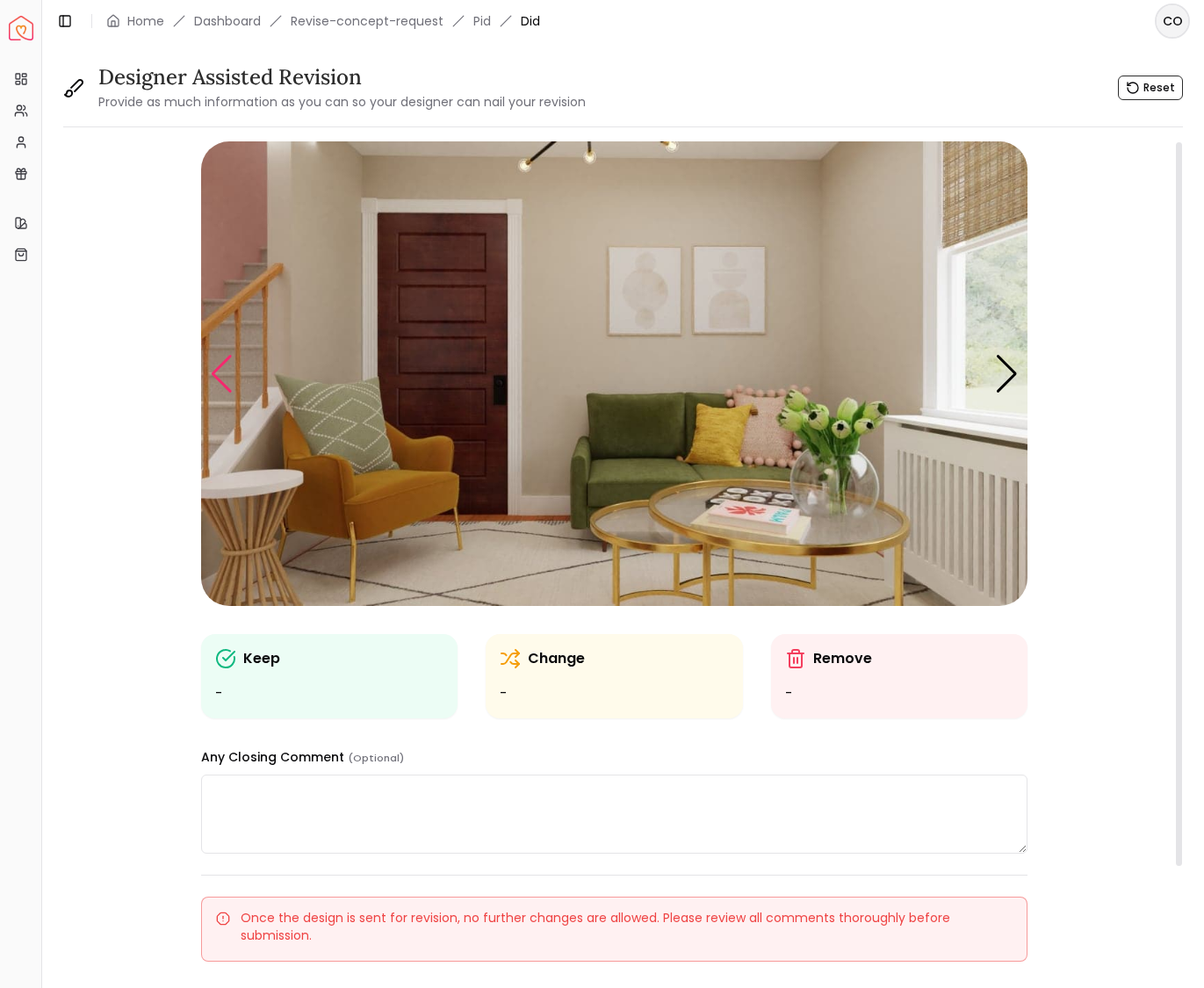
click at [220, 372] on div "Previous slide" at bounding box center [221, 374] width 24 height 39
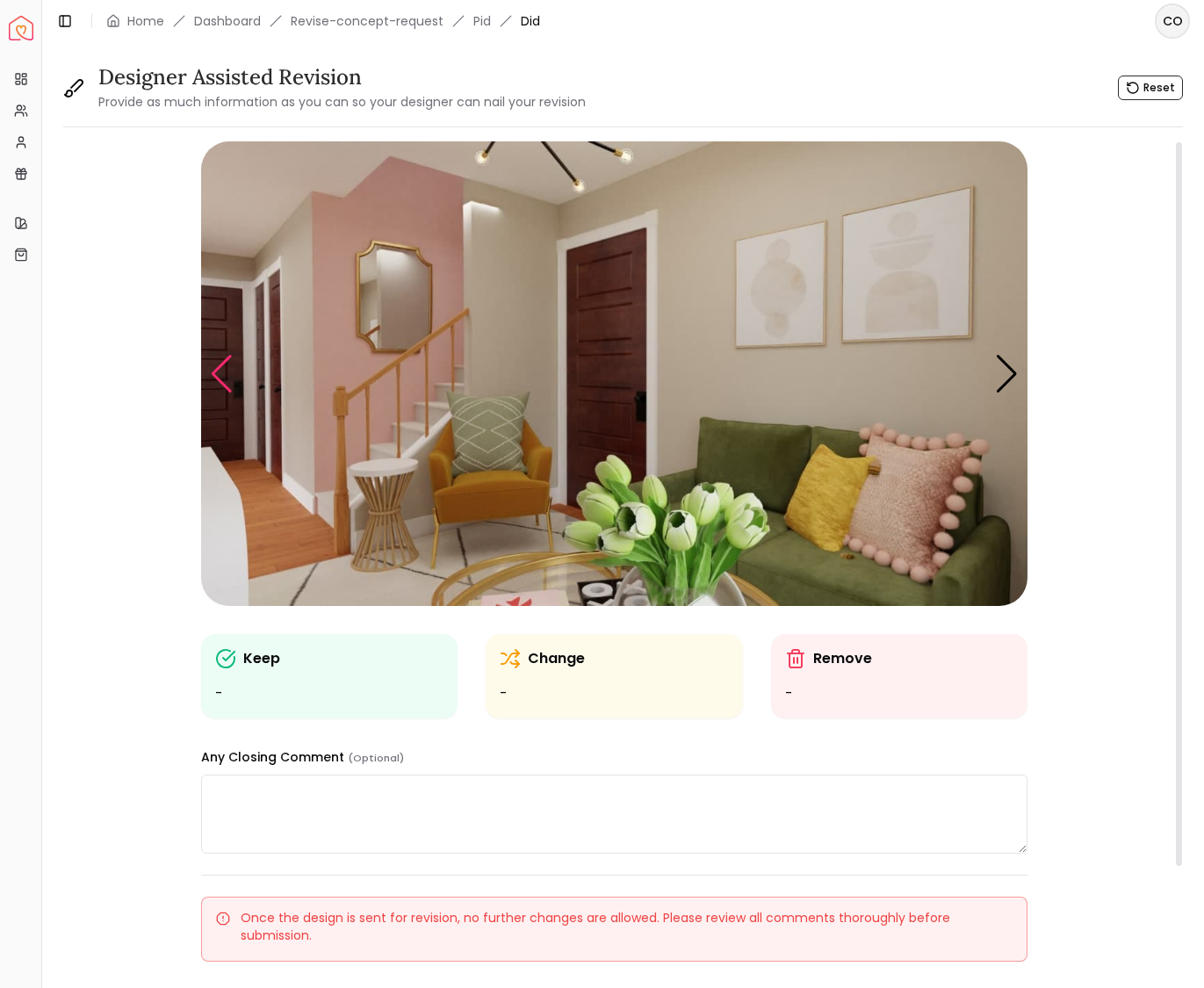
click at [220, 372] on div "Previous slide" at bounding box center [221, 374] width 24 height 39
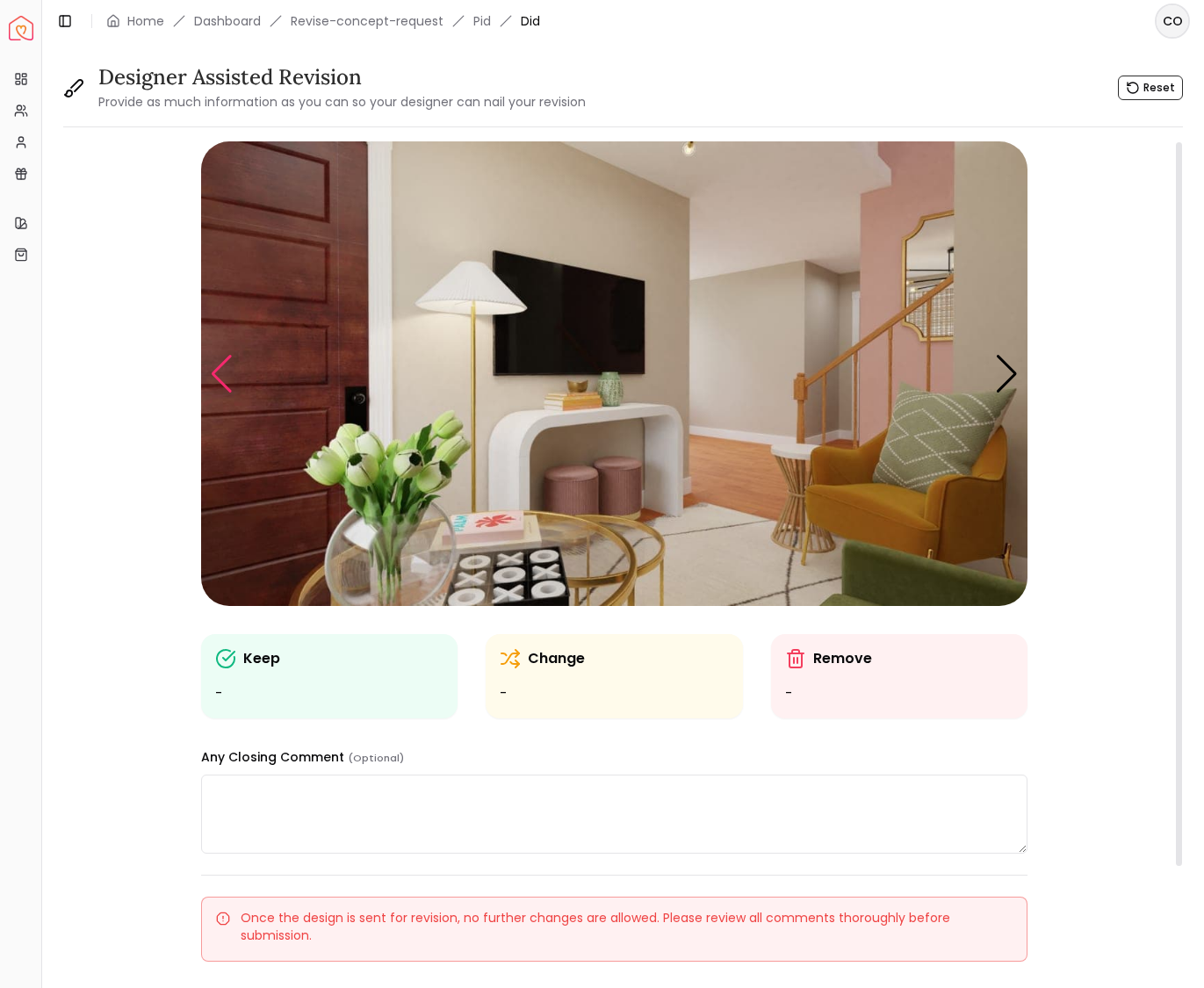
click at [220, 372] on div "Previous slide" at bounding box center [221, 374] width 24 height 39
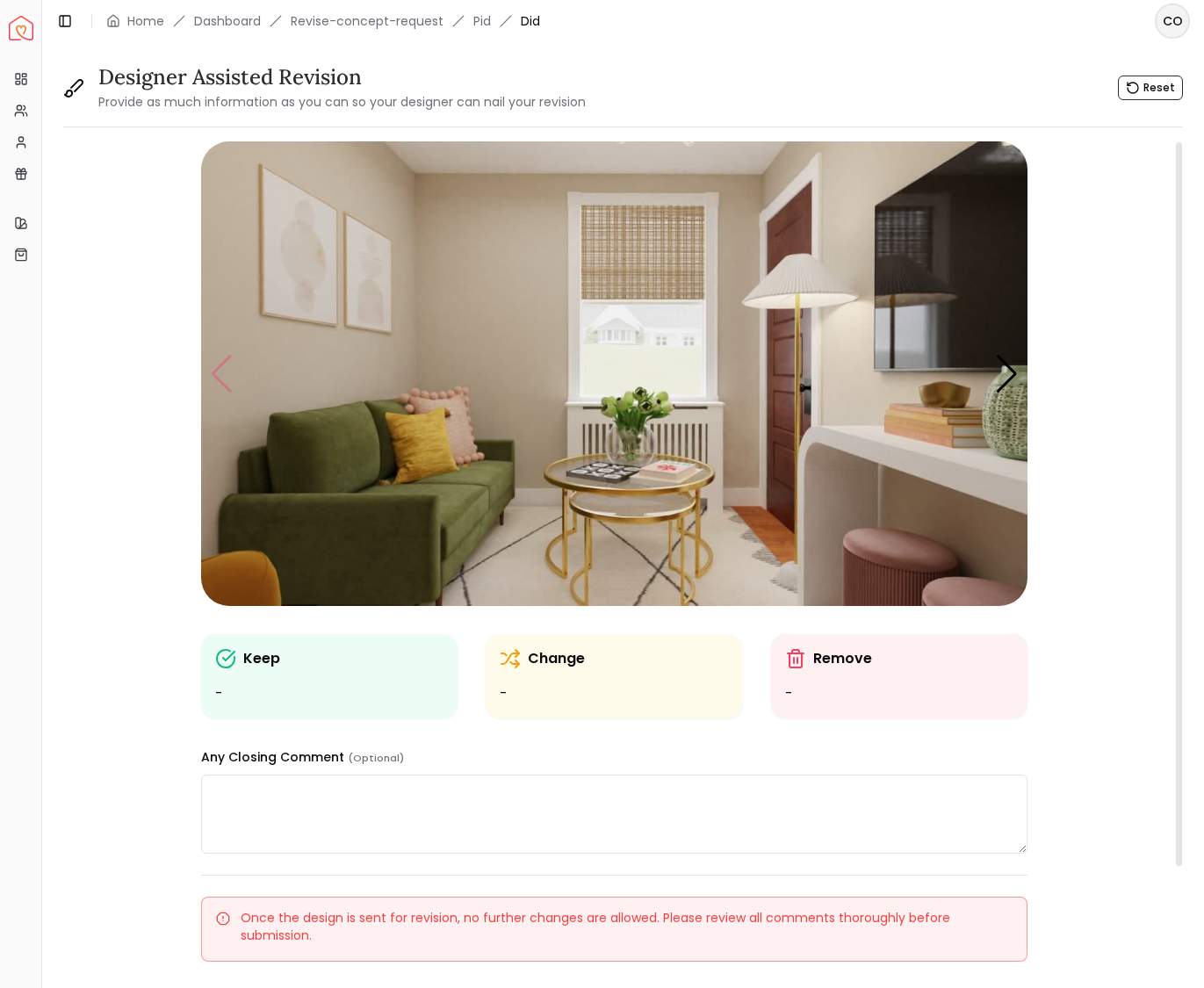
click at [220, 372] on img "1 / 6" at bounding box center [614, 374] width 826 height 465
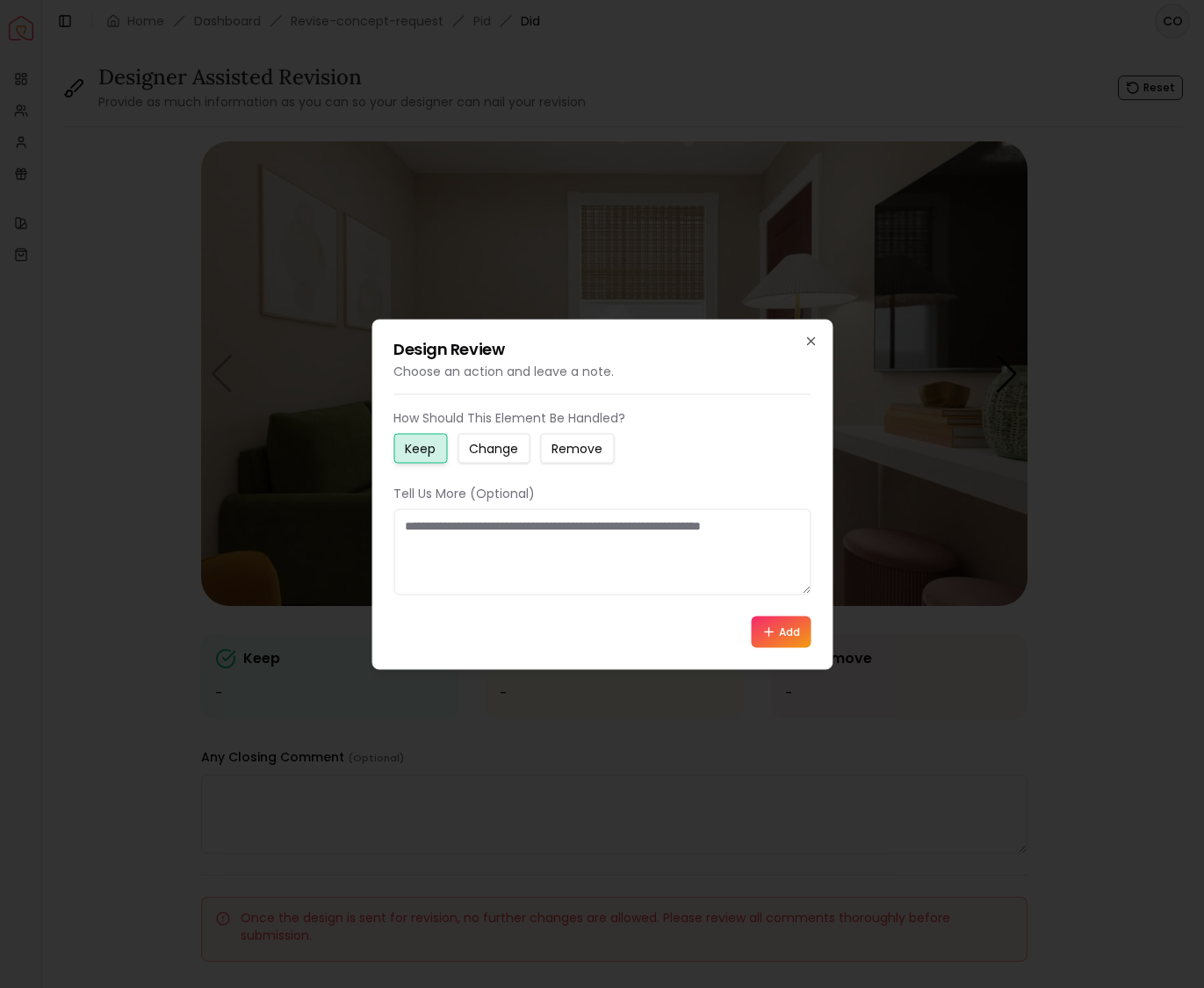
drag, startPoint x: 810, startPoint y: 341, endPoint x: 709, endPoint y: 413, distance: 124.0
click at [810, 341] on icon "button" at bounding box center [810, 341] width 14 height 14
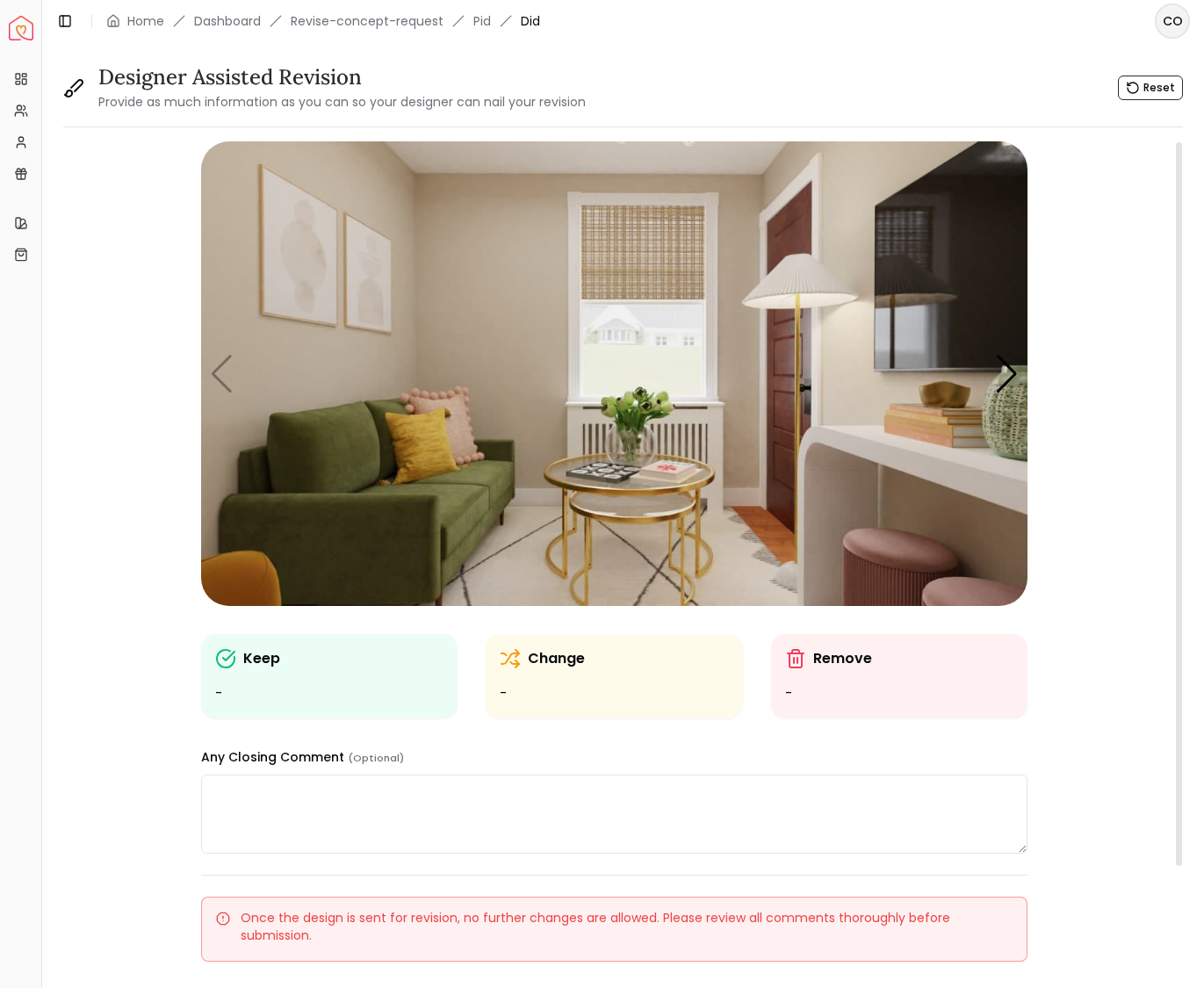
click at [244, 663] on p "Keep" at bounding box center [261, 659] width 37 height 21
click at [198, 657] on div "Keep - Change - Remove - Any Closing Comment (Optional) Once the design is sent…" at bounding box center [613, 618] width 1101 height 954
drag, startPoint x: 246, startPoint y: 790, endPoint x: 254, endPoint y: 716, distance: 74.4
click at [246, 787] on textarea at bounding box center [614, 814] width 826 height 79
click at [261, 659] on p "Keep" at bounding box center [261, 659] width 37 height 21
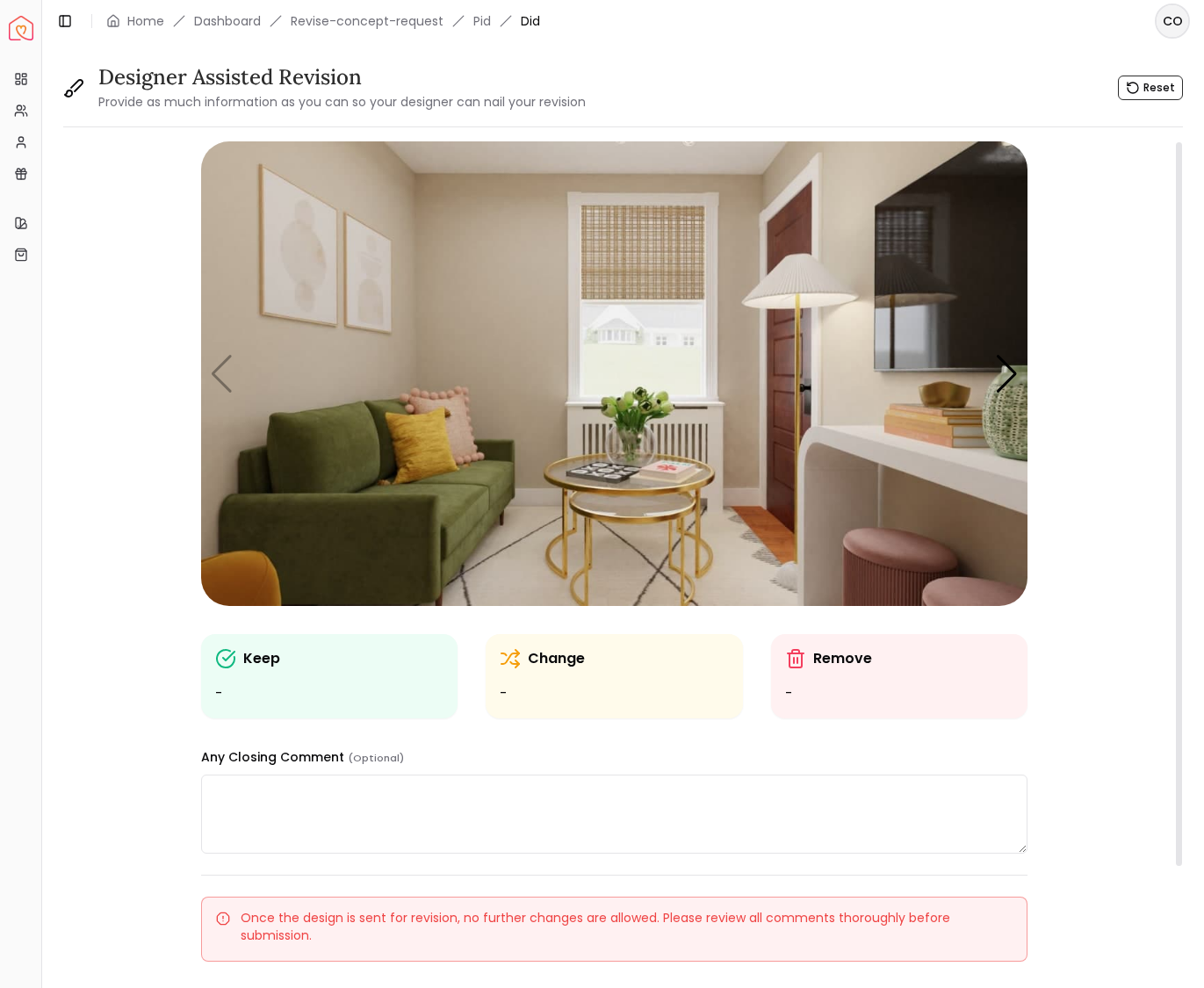
click at [257, 660] on p "Keep" at bounding box center [261, 659] width 37 height 21
click at [230, 660] on icon at bounding box center [226, 659] width 21 height 21
click at [378, 525] on img "1 / 6" at bounding box center [614, 374] width 826 height 465
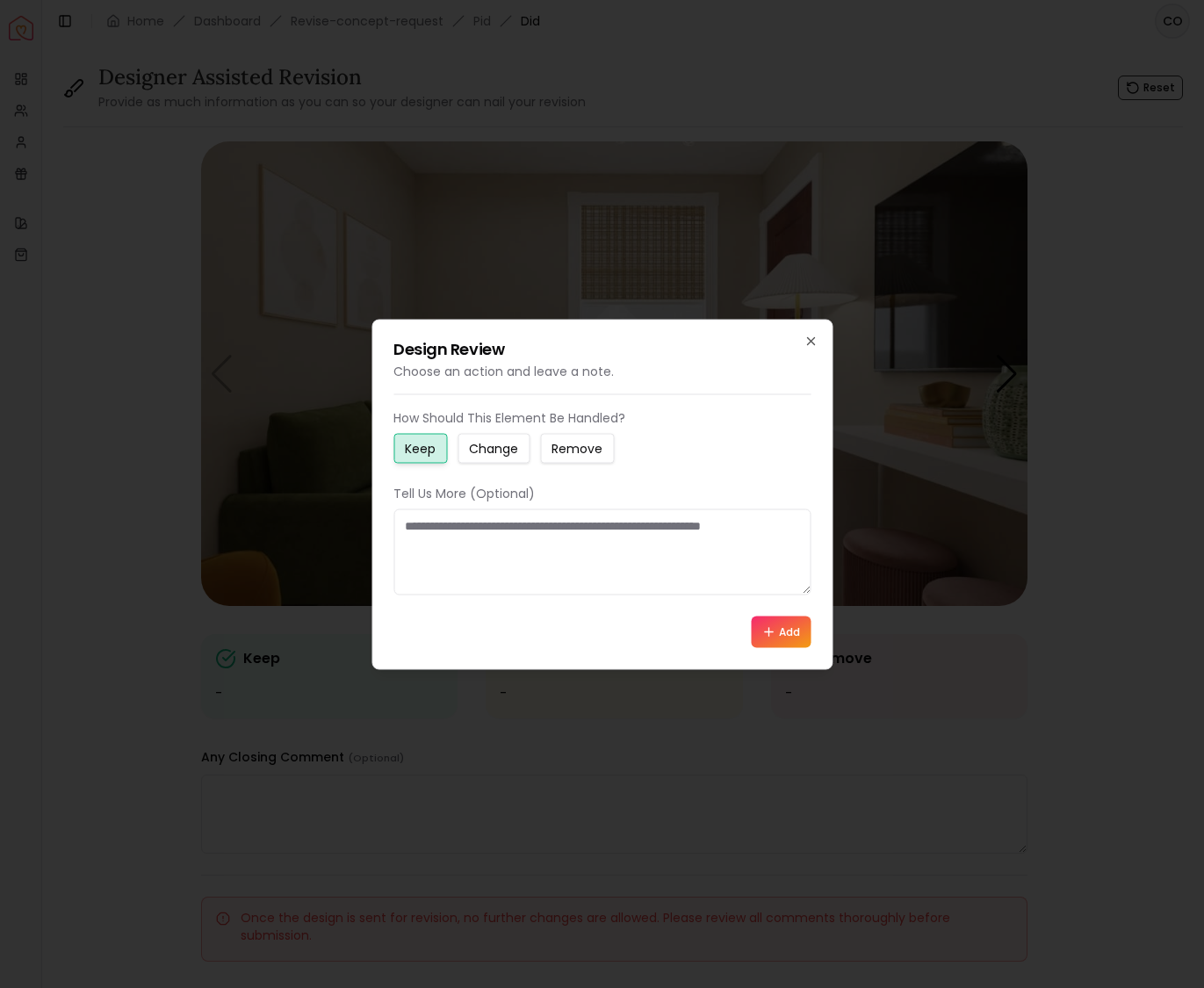
click at [492, 452] on small "Change" at bounding box center [493, 448] width 49 height 18
click at [816, 337] on icon "button" at bounding box center [810, 341] width 14 height 14
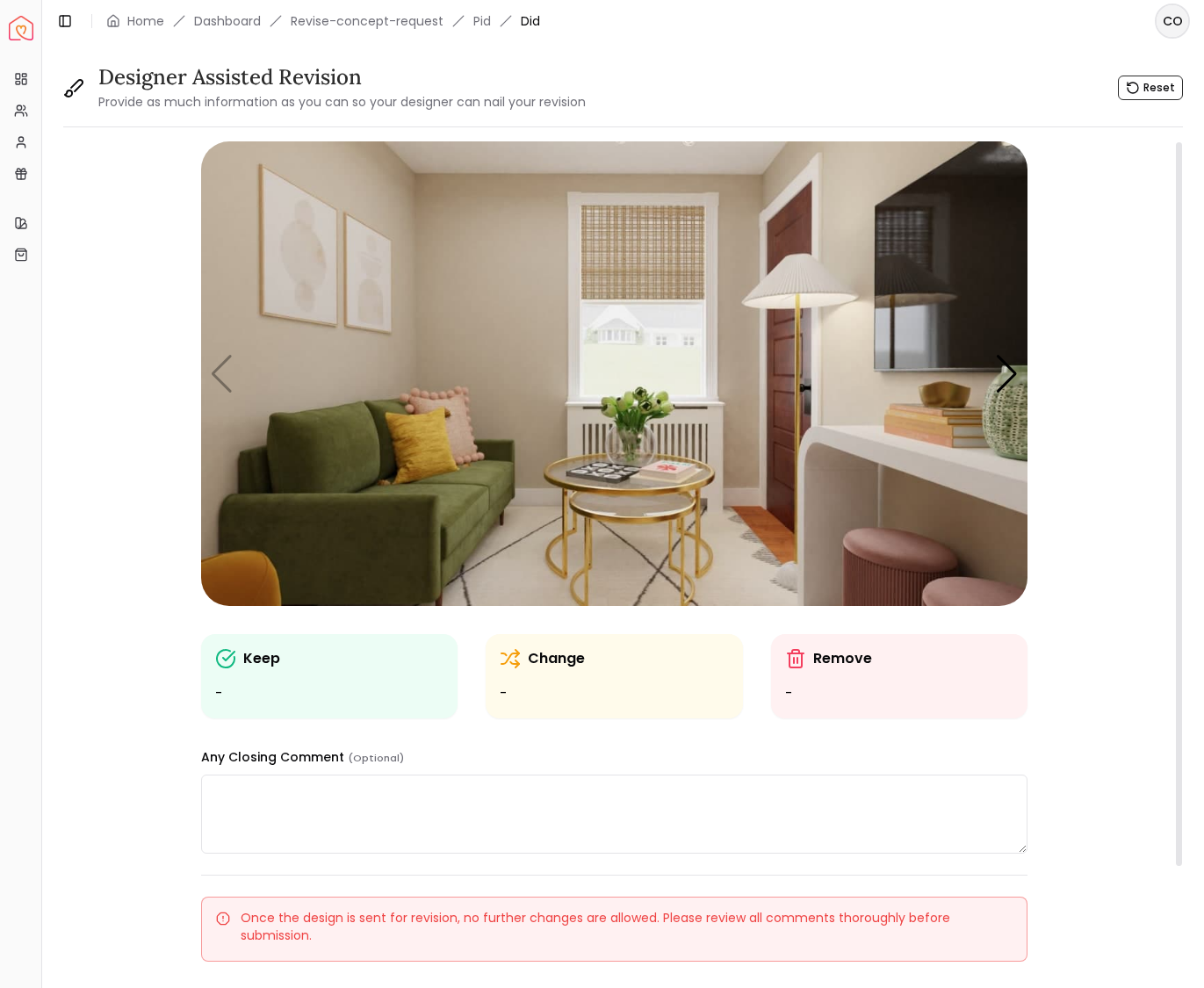
click at [951, 477] on img "1 / 6" at bounding box center [614, 374] width 826 height 465
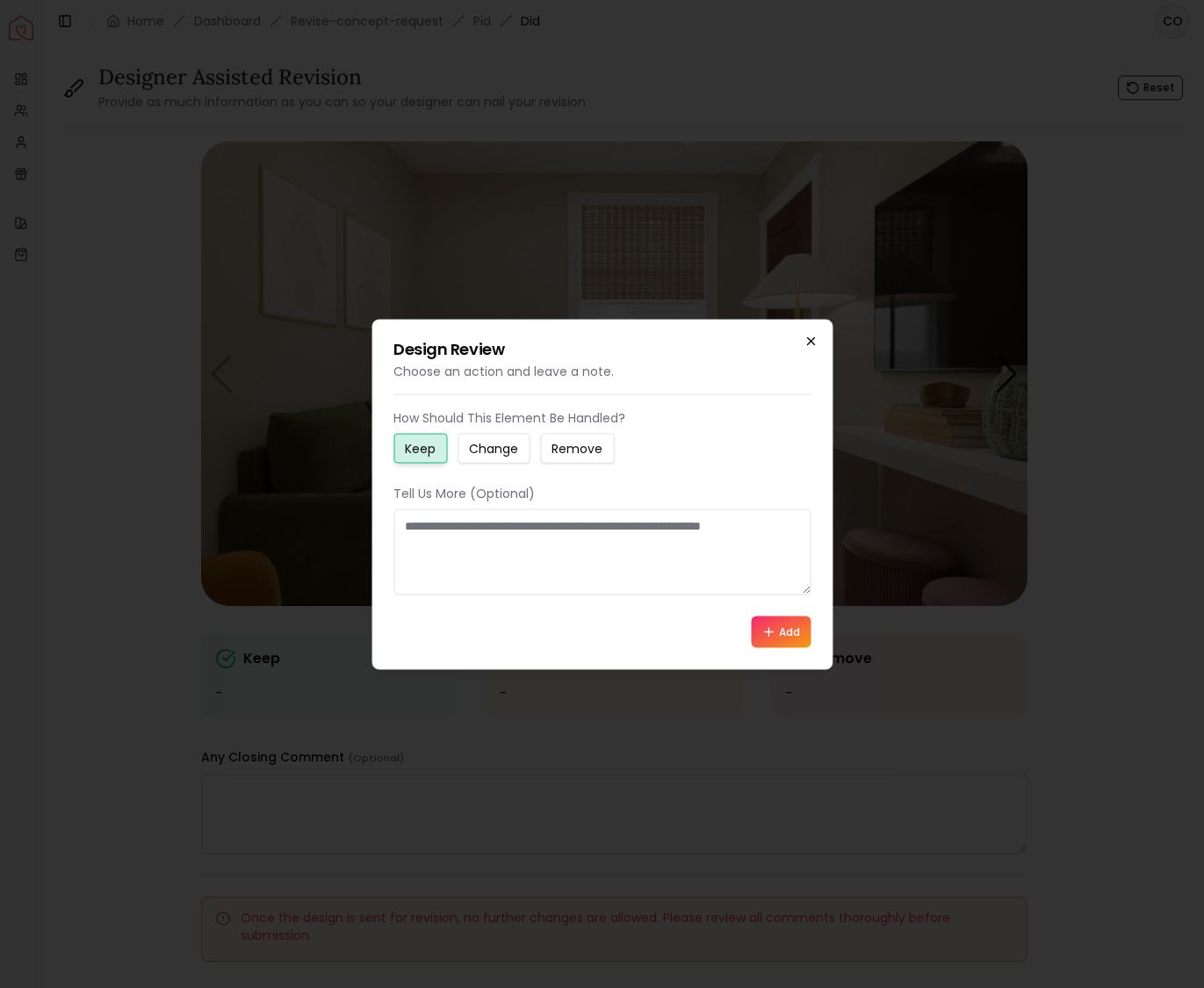
click at [813, 338] on icon "button" at bounding box center [810, 340] width 7 height 7
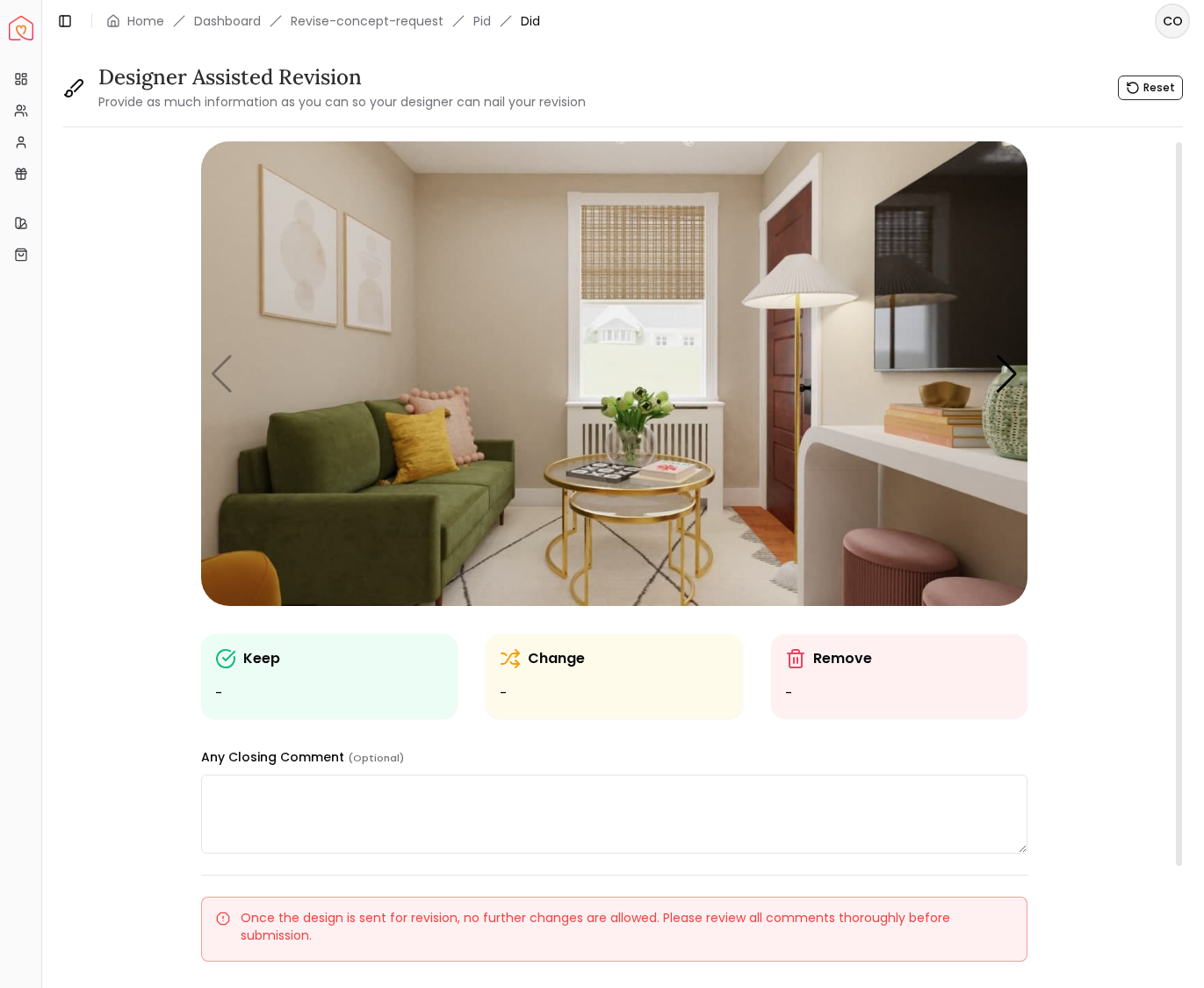
click at [690, 426] on img "1 / 6" at bounding box center [614, 374] width 826 height 465
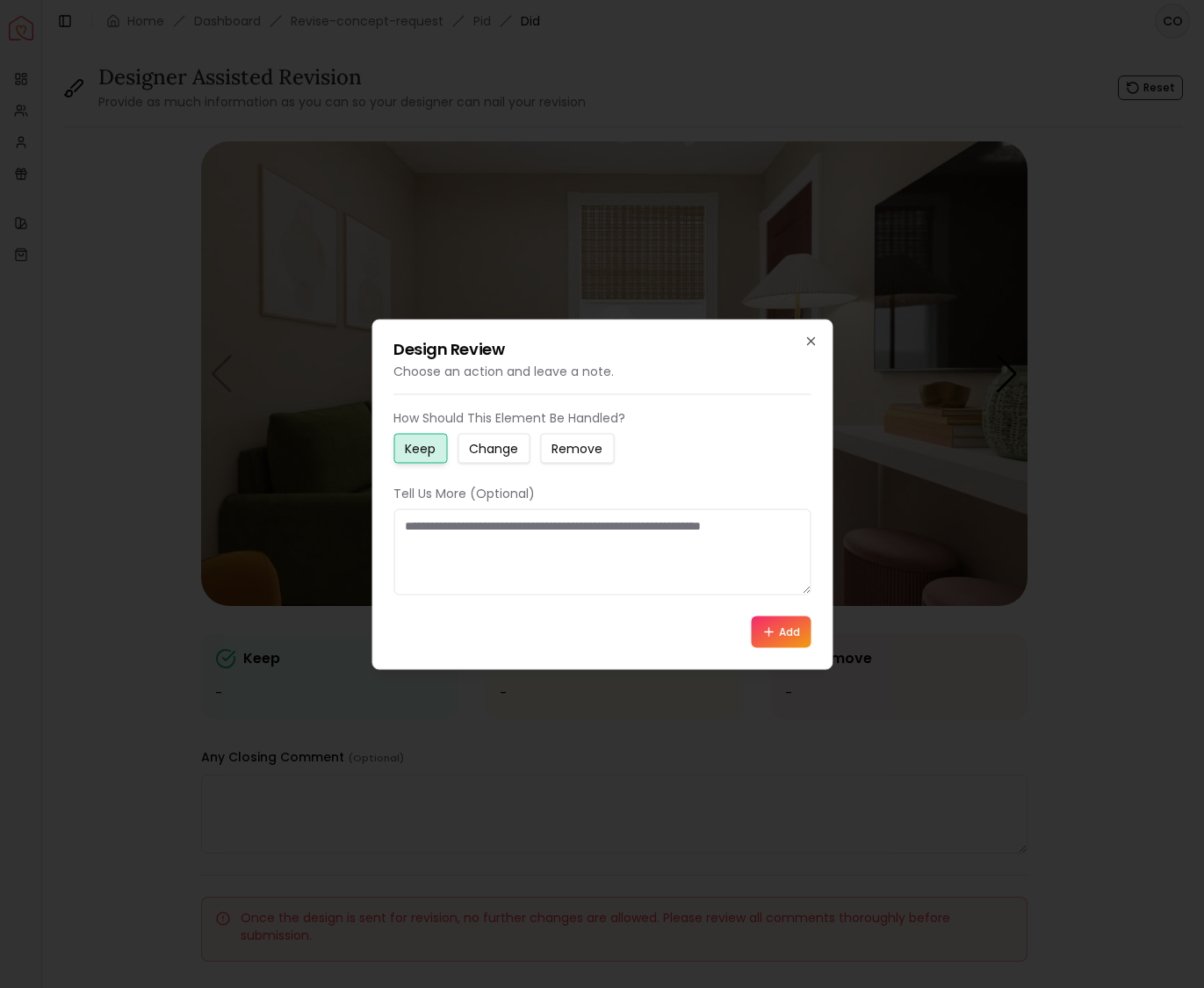
click at [422, 533] on textarea at bounding box center [601, 550] width 417 height 86
type textarea "**********"
click at [775, 629] on button "Add" at bounding box center [780, 631] width 59 height 32
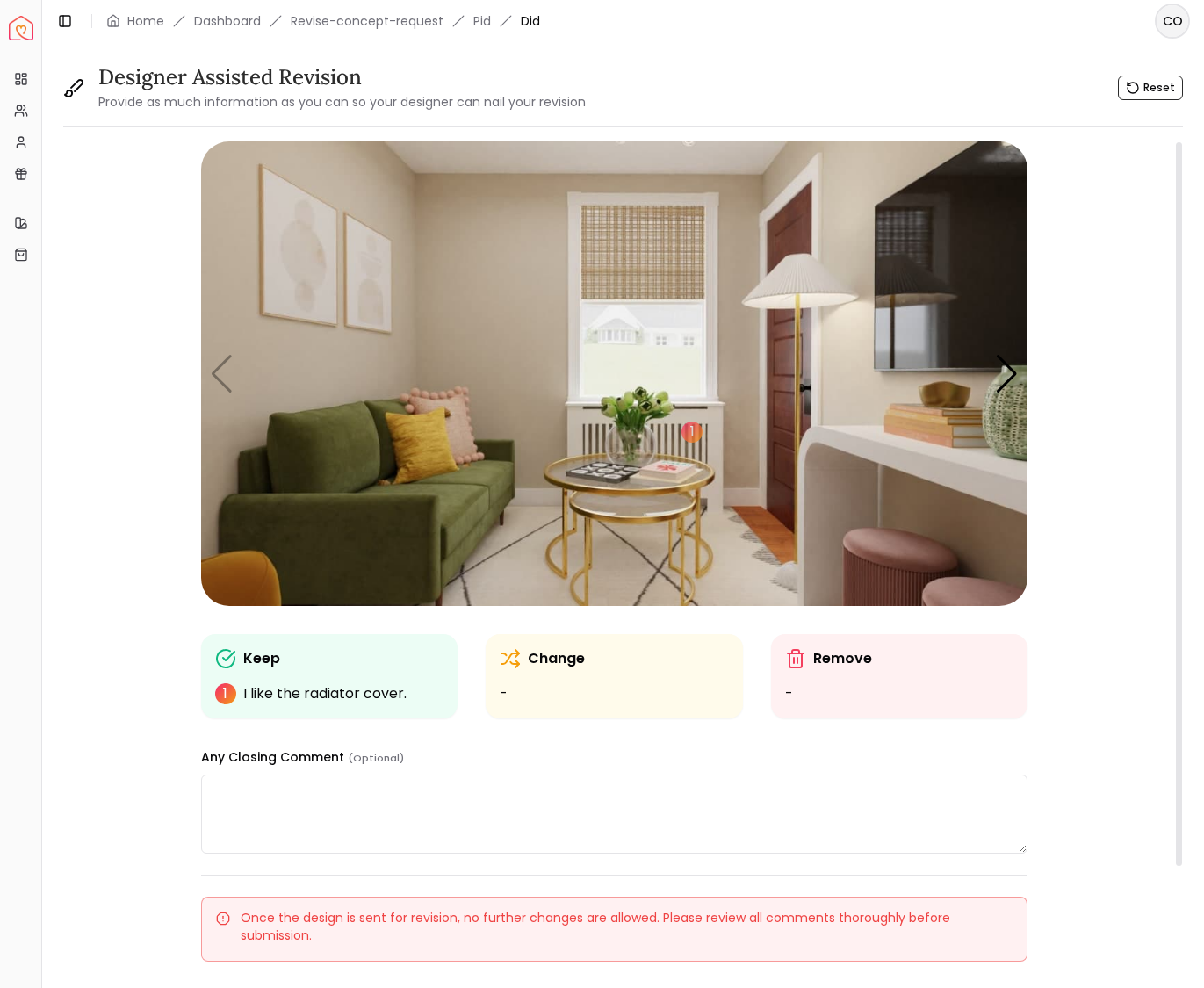
click at [657, 266] on img "1 / 6" at bounding box center [614, 374] width 826 height 465
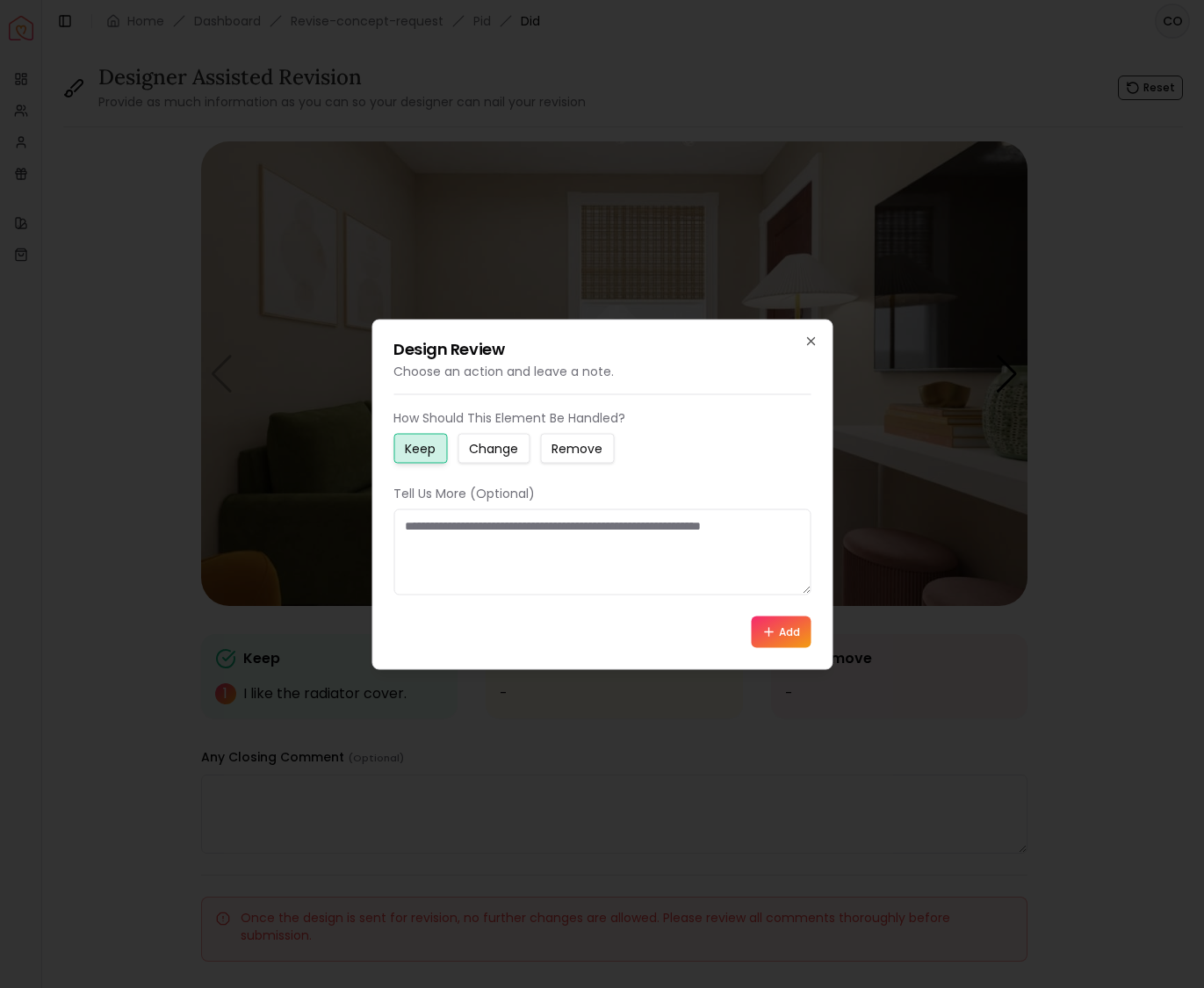
click at [484, 529] on textarea at bounding box center [601, 550] width 417 height 86
type textarea "**********"
click at [773, 630] on icon at bounding box center [768, 631] width 14 height 14
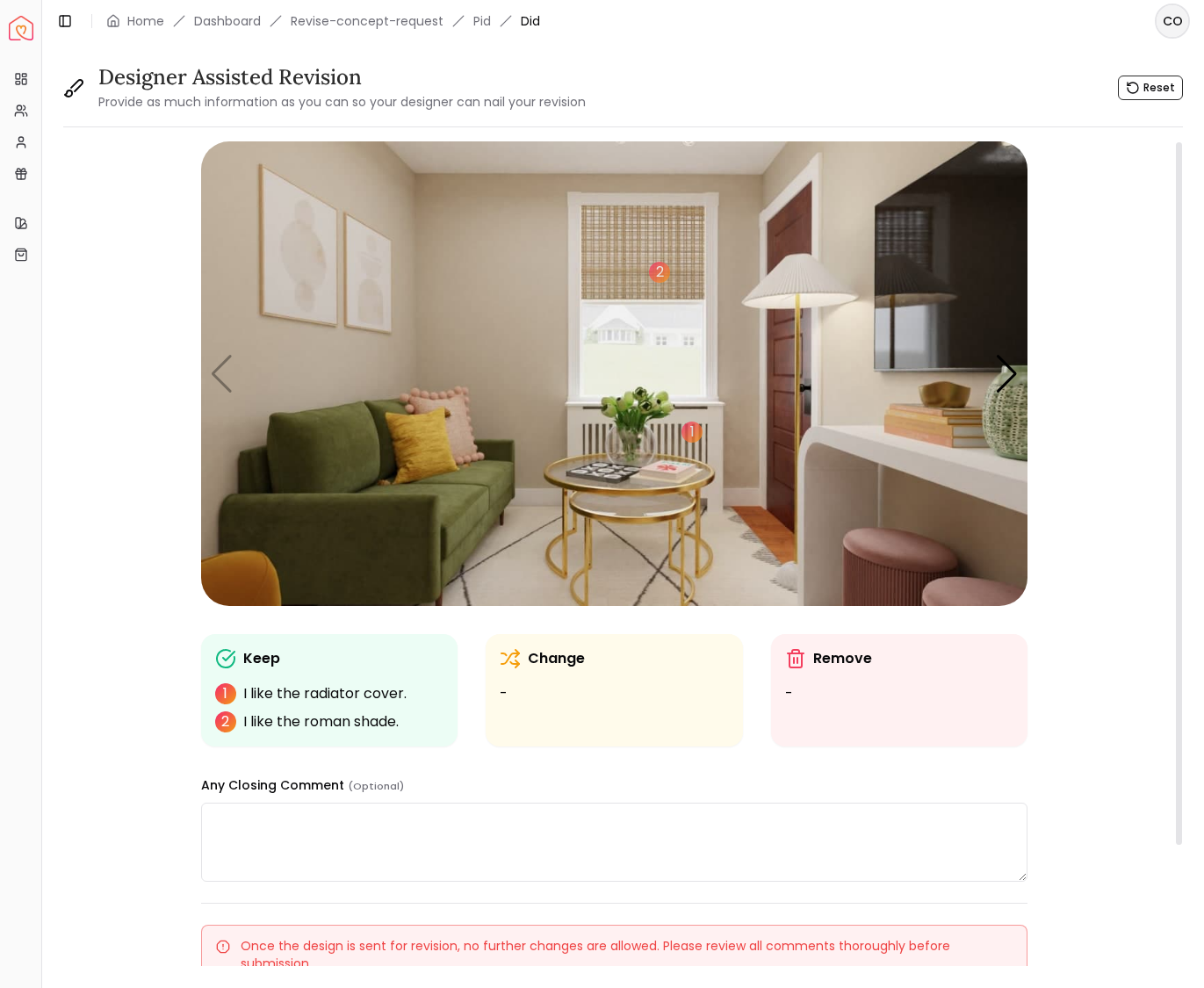
click at [384, 523] on img "1 / 6" at bounding box center [614, 374] width 826 height 465
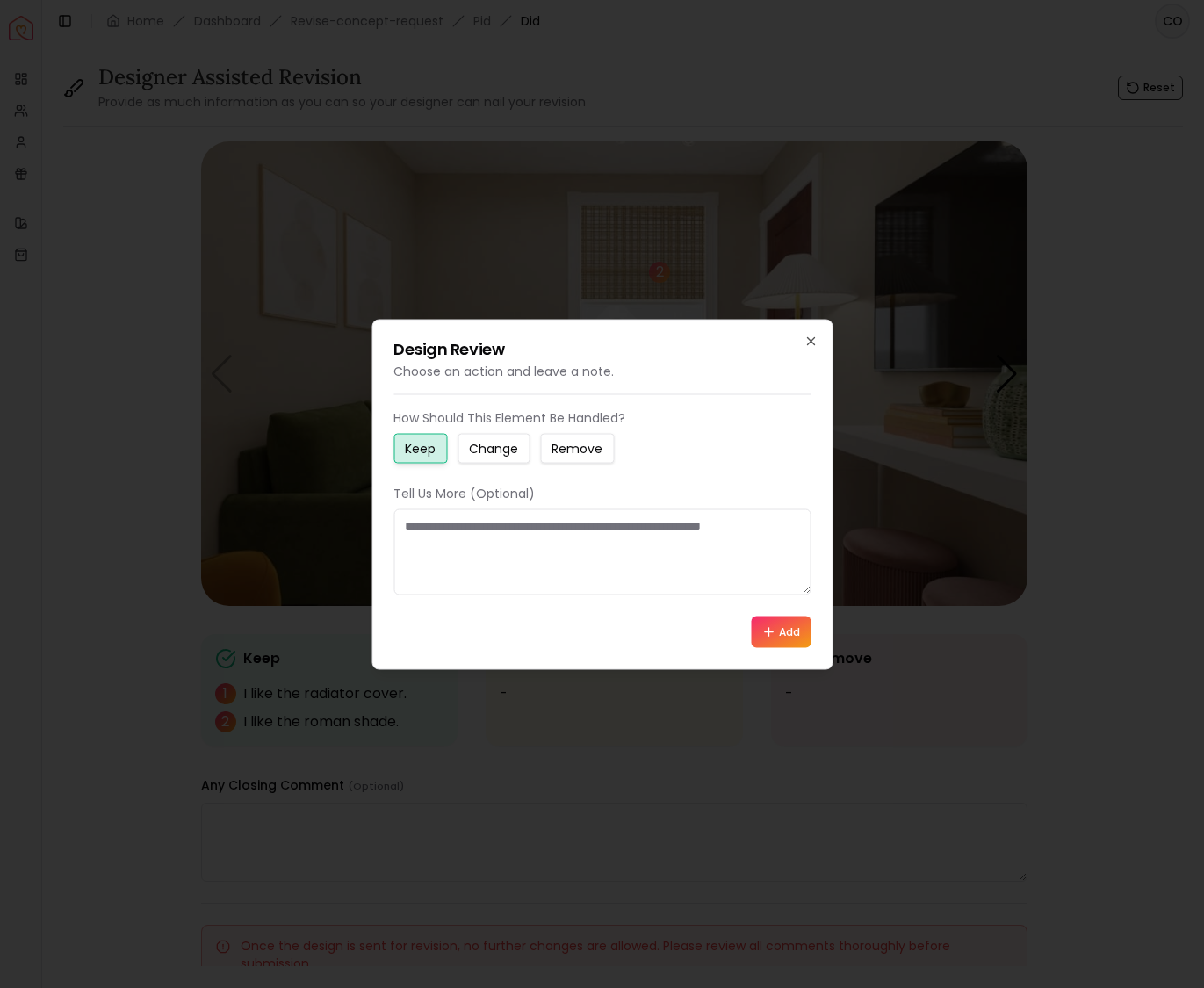
click at [483, 449] on small "Change" at bounding box center [493, 448] width 49 height 18
click at [448, 539] on textarea at bounding box center [601, 550] width 417 height 86
type textarea "*"
type textarea "**********"
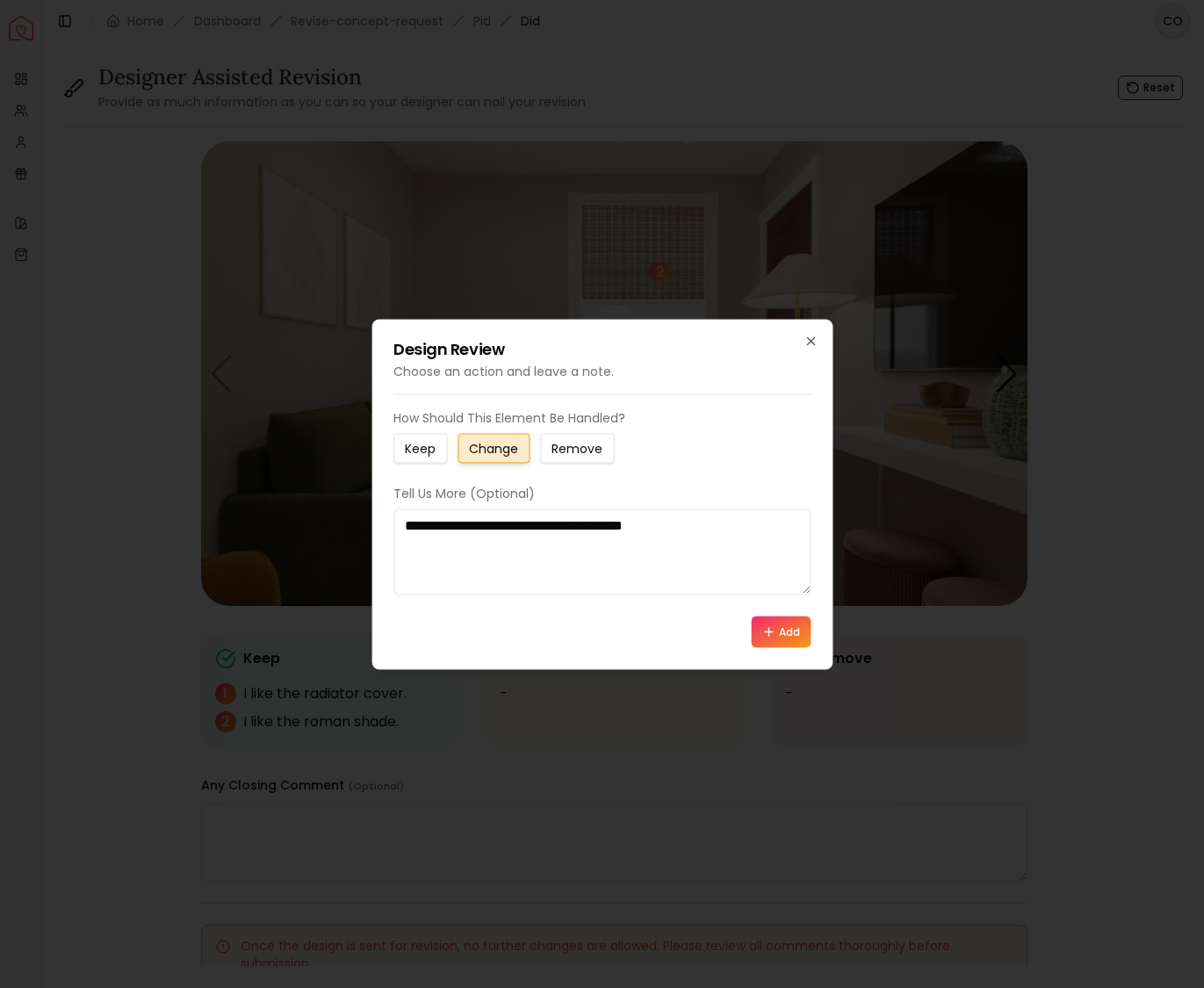
click at [795, 633] on button "Add" at bounding box center [780, 631] width 59 height 32
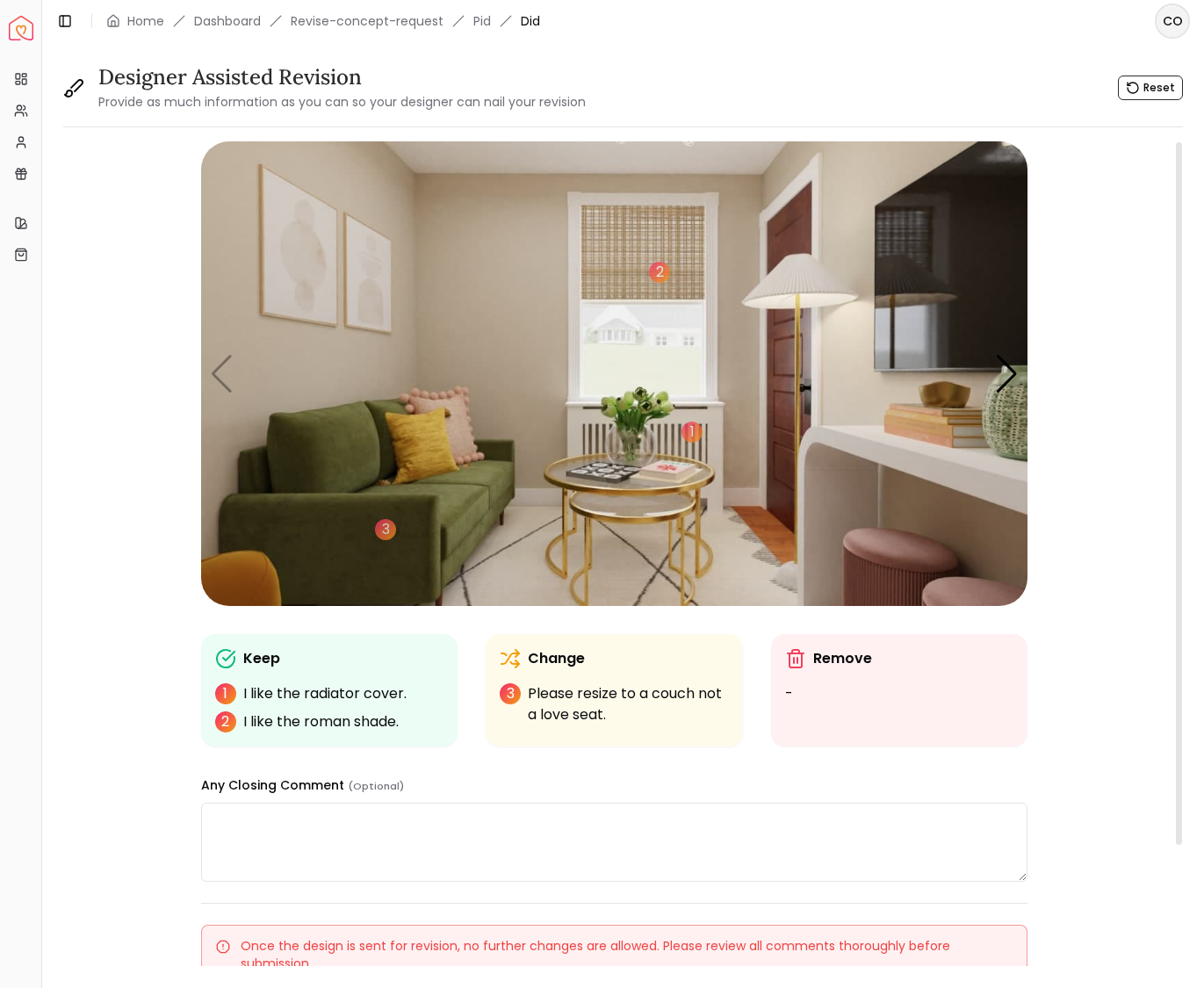
click at [960, 469] on img "1 / 6" at bounding box center [614, 374] width 826 height 465
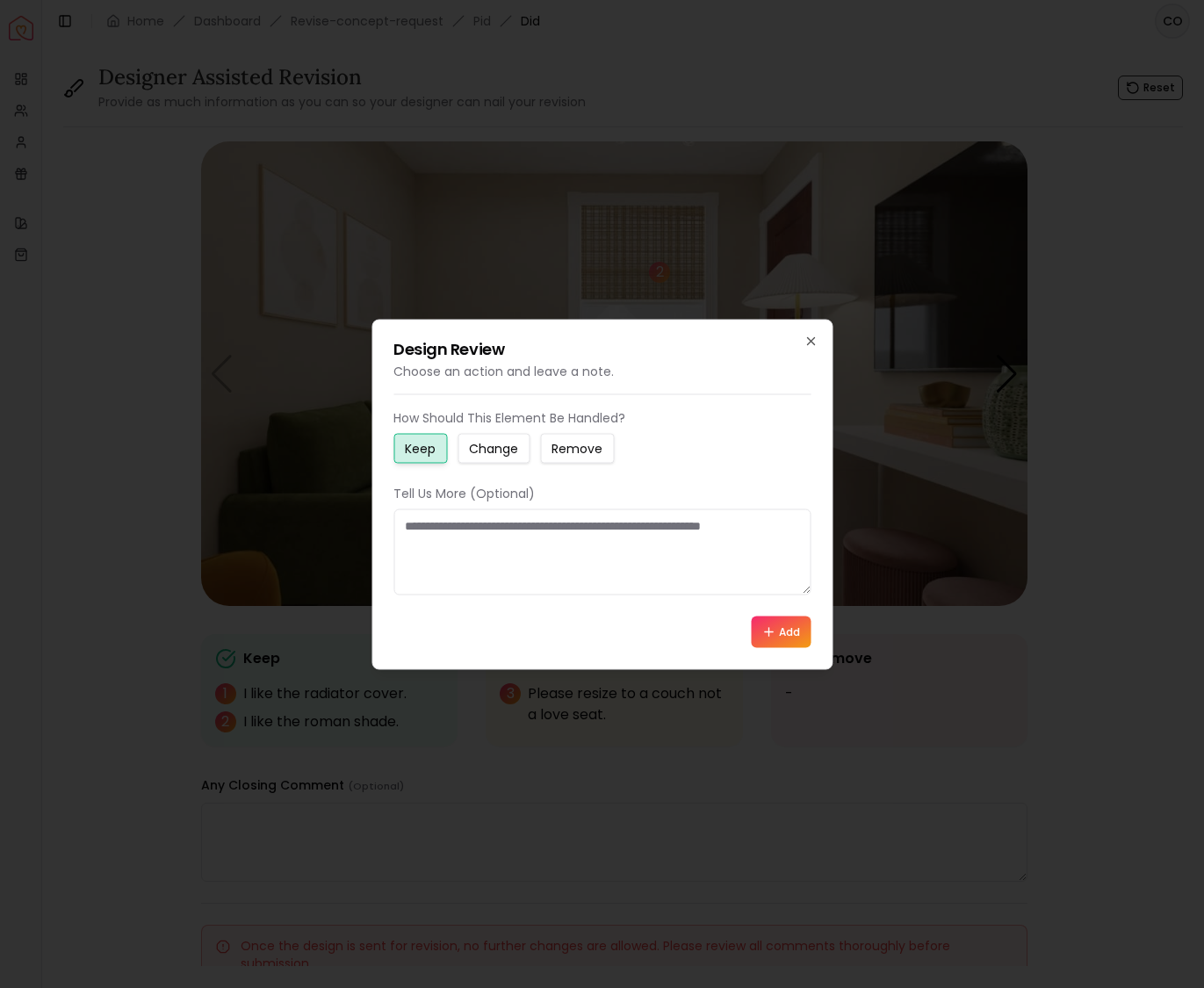
click at [485, 446] on small "Change" at bounding box center [493, 448] width 49 height 18
click at [447, 532] on textarea at bounding box center [601, 550] width 417 height 86
type textarea "*"
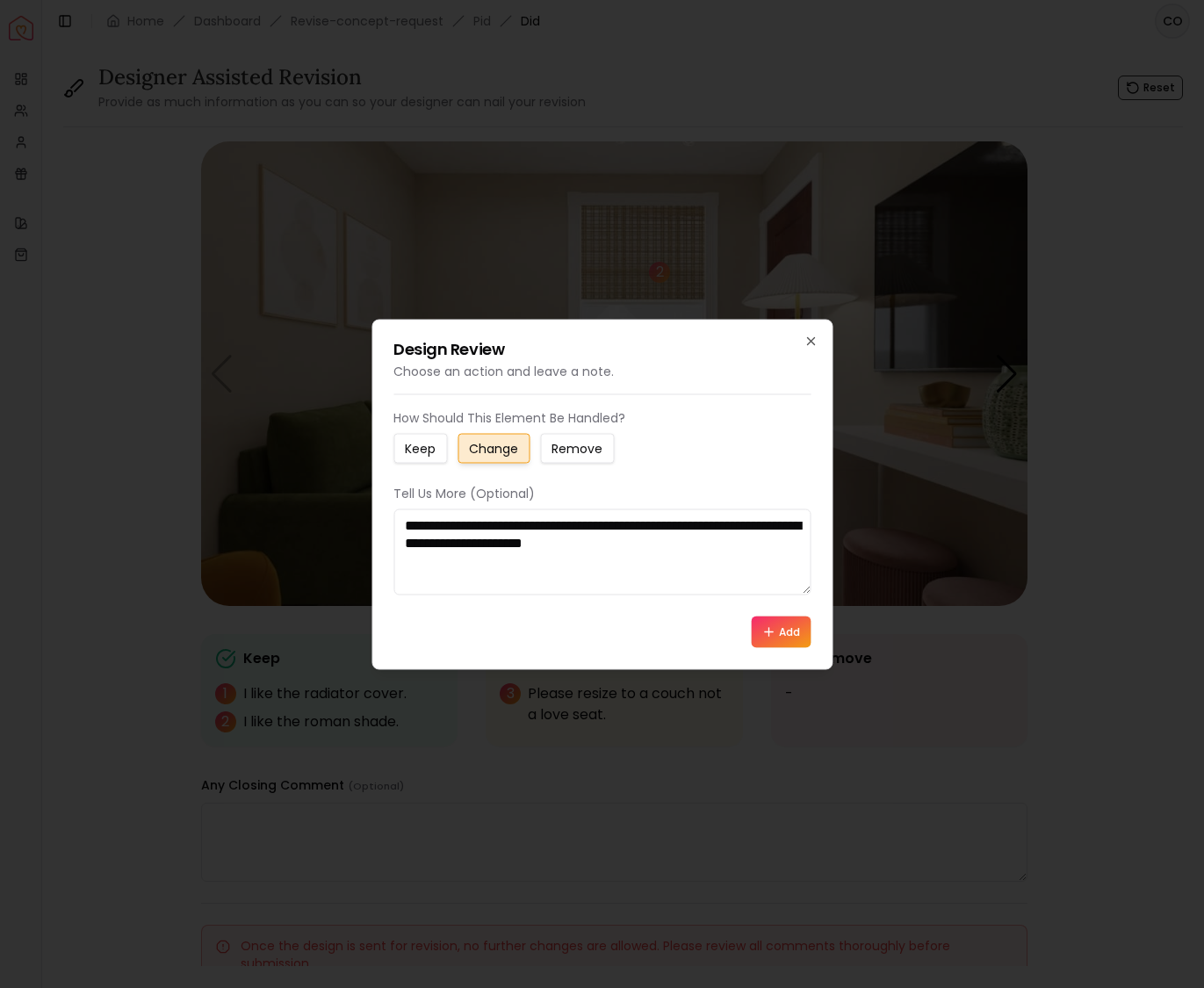
type textarea "**********"
click at [776, 638] on button "Add" at bounding box center [780, 631] width 59 height 32
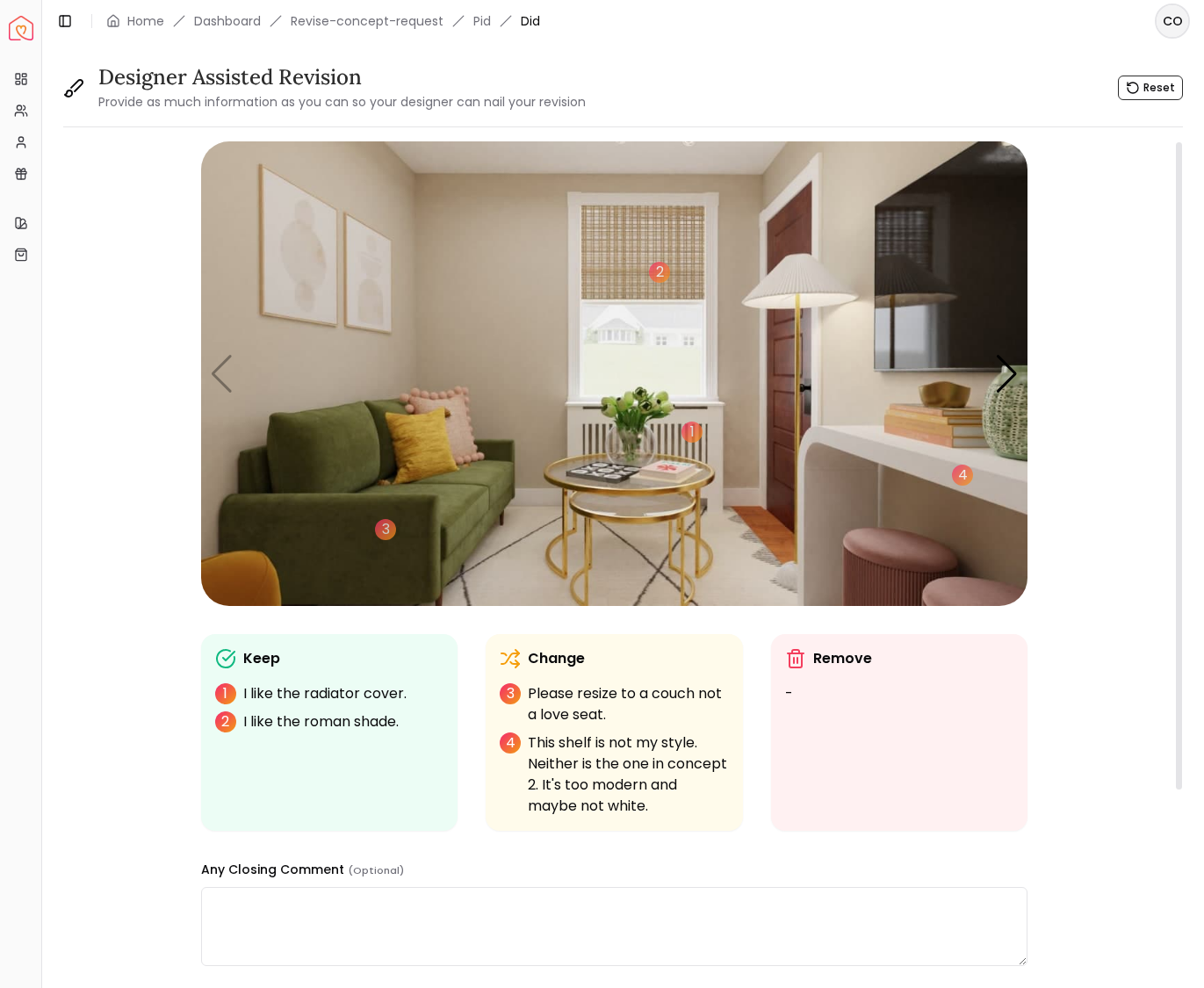
click at [233, 585] on img "1 / 6" at bounding box center [614, 374] width 826 height 465
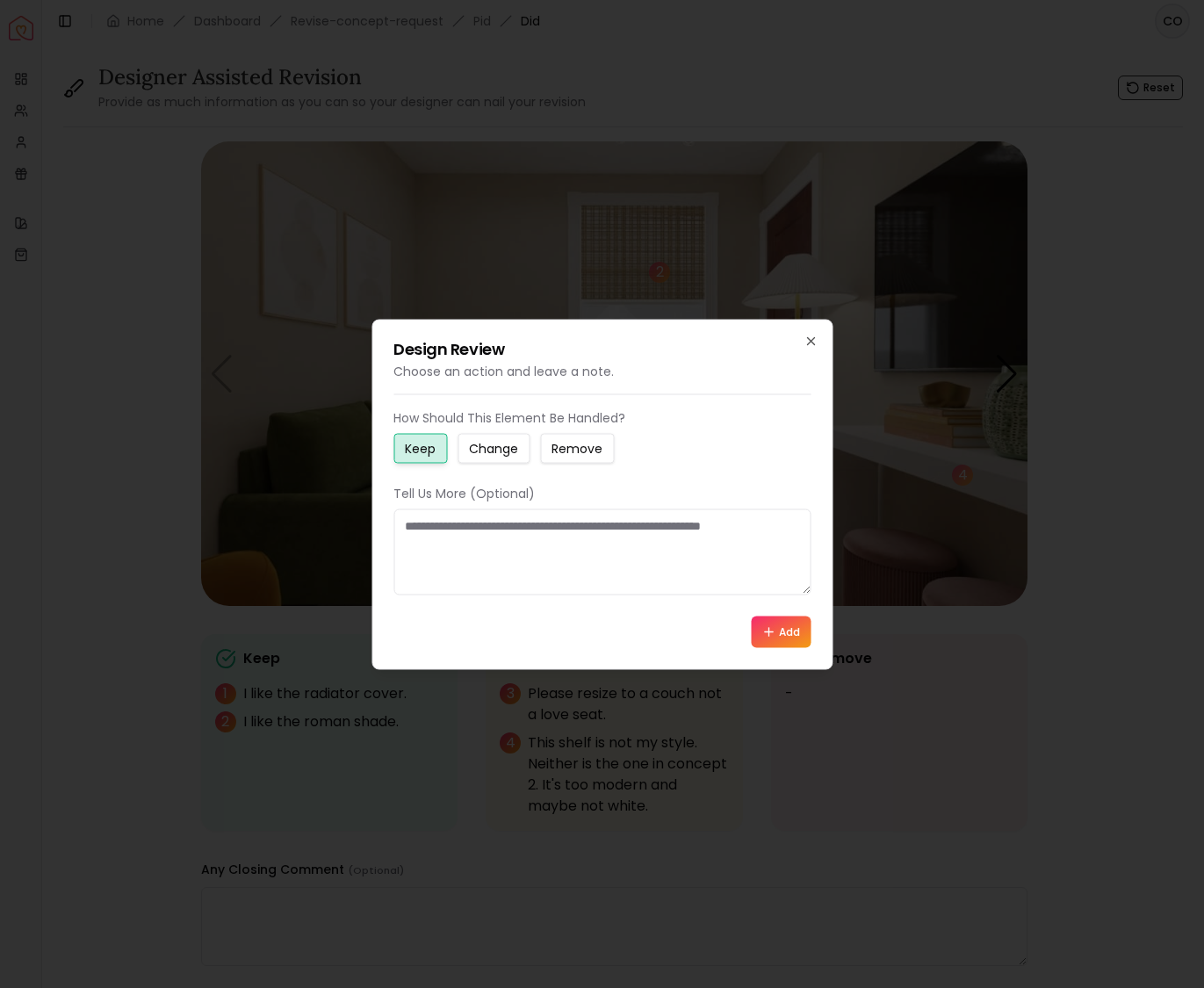
click at [574, 452] on small "Remove" at bounding box center [577, 448] width 51 height 18
click at [501, 530] on textarea at bounding box center [601, 550] width 417 height 86
type textarea "*"
type textarea "**********"
click at [812, 631] on div "**********" at bounding box center [602, 494] width 461 height 350
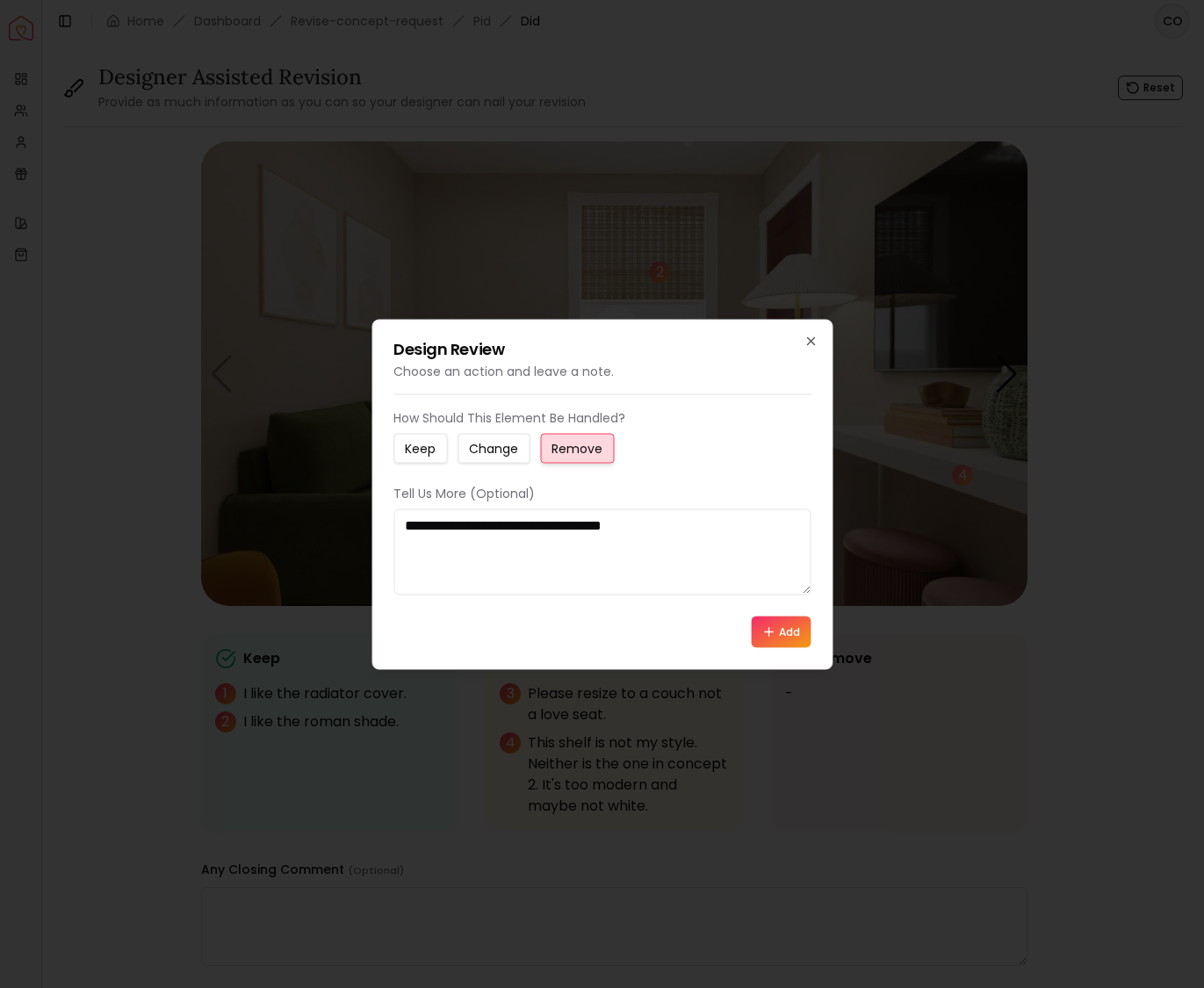
click at [786, 632] on button "Add" at bounding box center [780, 631] width 59 height 32
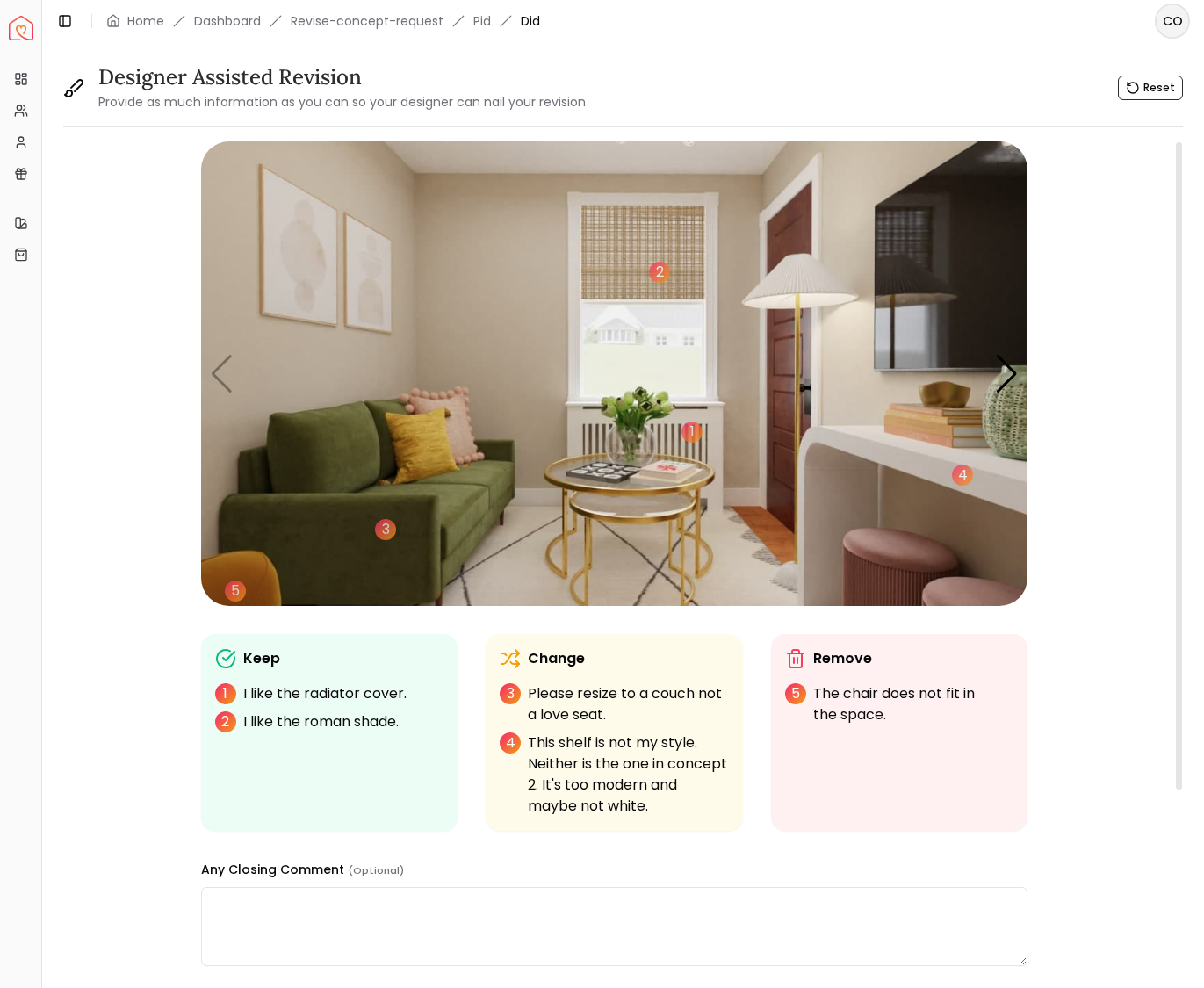
click at [634, 517] on img "1 / 6" at bounding box center [614, 374] width 826 height 465
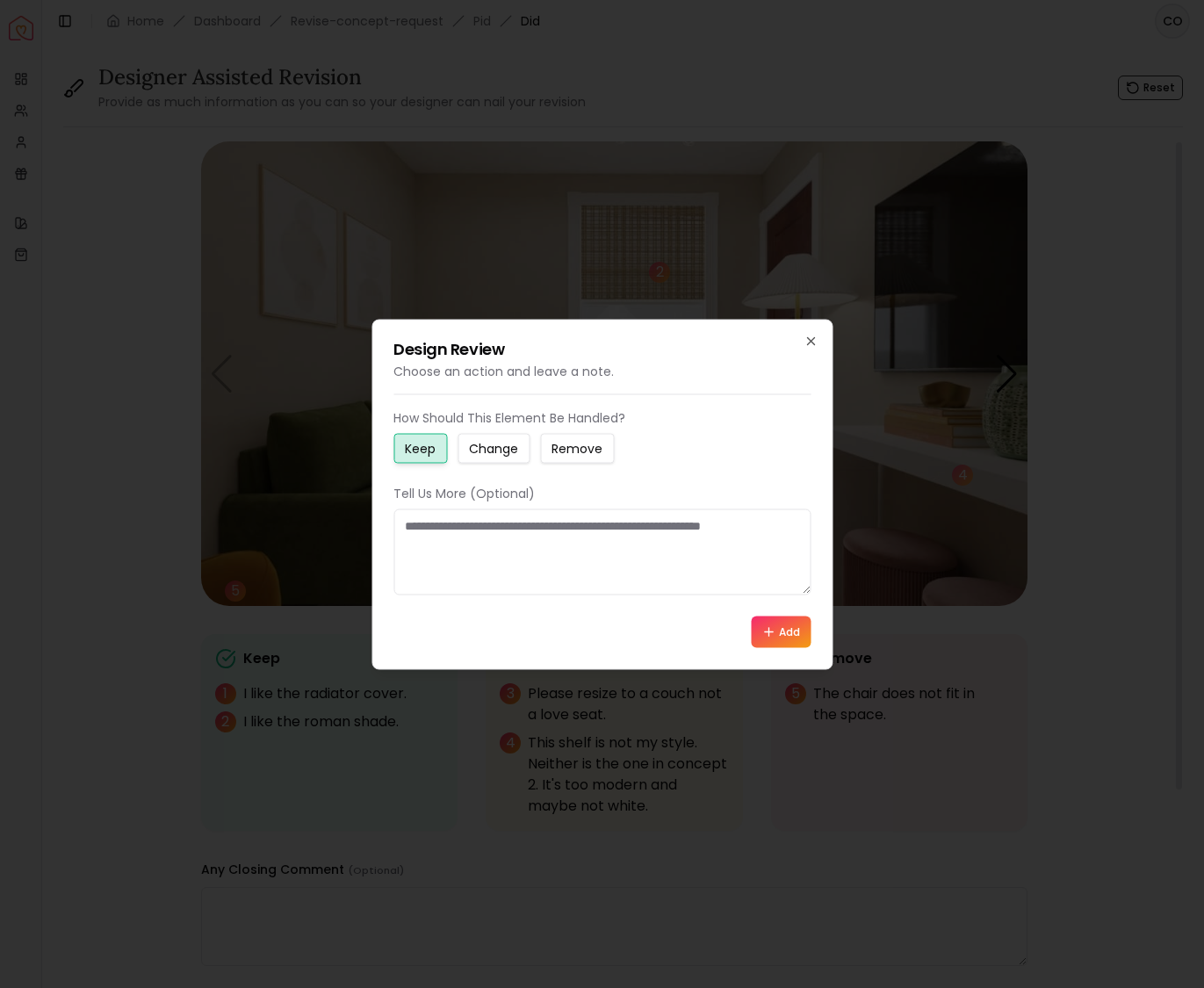
click at [499, 445] on small "Change" at bounding box center [493, 448] width 49 height 18
click at [434, 534] on textarea at bounding box center [601, 550] width 417 height 86
type textarea "**********"
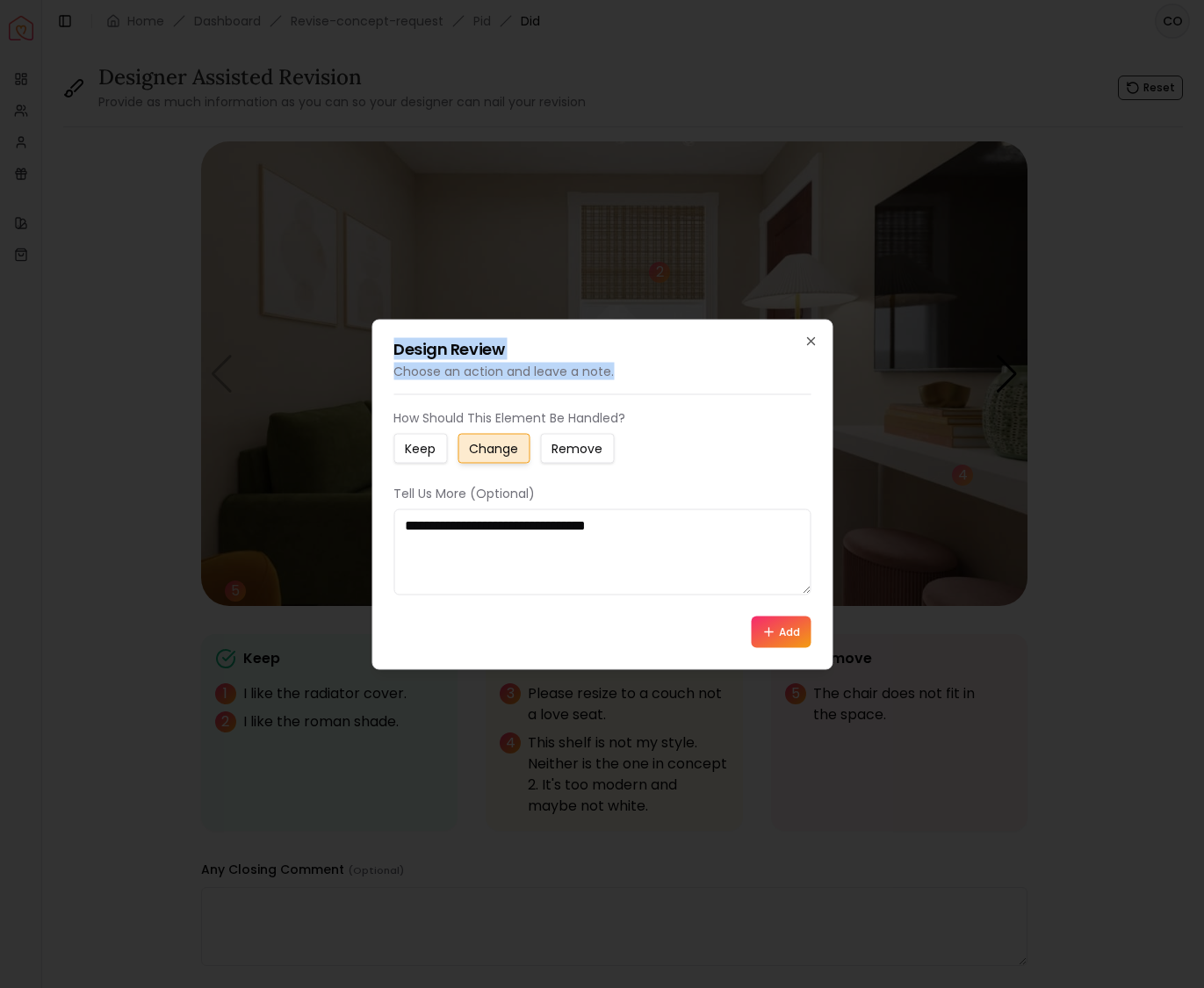
drag, startPoint x: 603, startPoint y: 334, endPoint x: 610, endPoint y: 359, distance: 26.0
click at [612, 362] on div "**********" at bounding box center [602, 494] width 461 height 350
click at [652, 528] on textarea "**********" at bounding box center [601, 550] width 417 height 86
drag, startPoint x: 783, startPoint y: 631, endPoint x: 886, endPoint y: 655, distance: 105.8
click at [784, 630] on button "Add" at bounding box center [780, 631] width 59 height 32
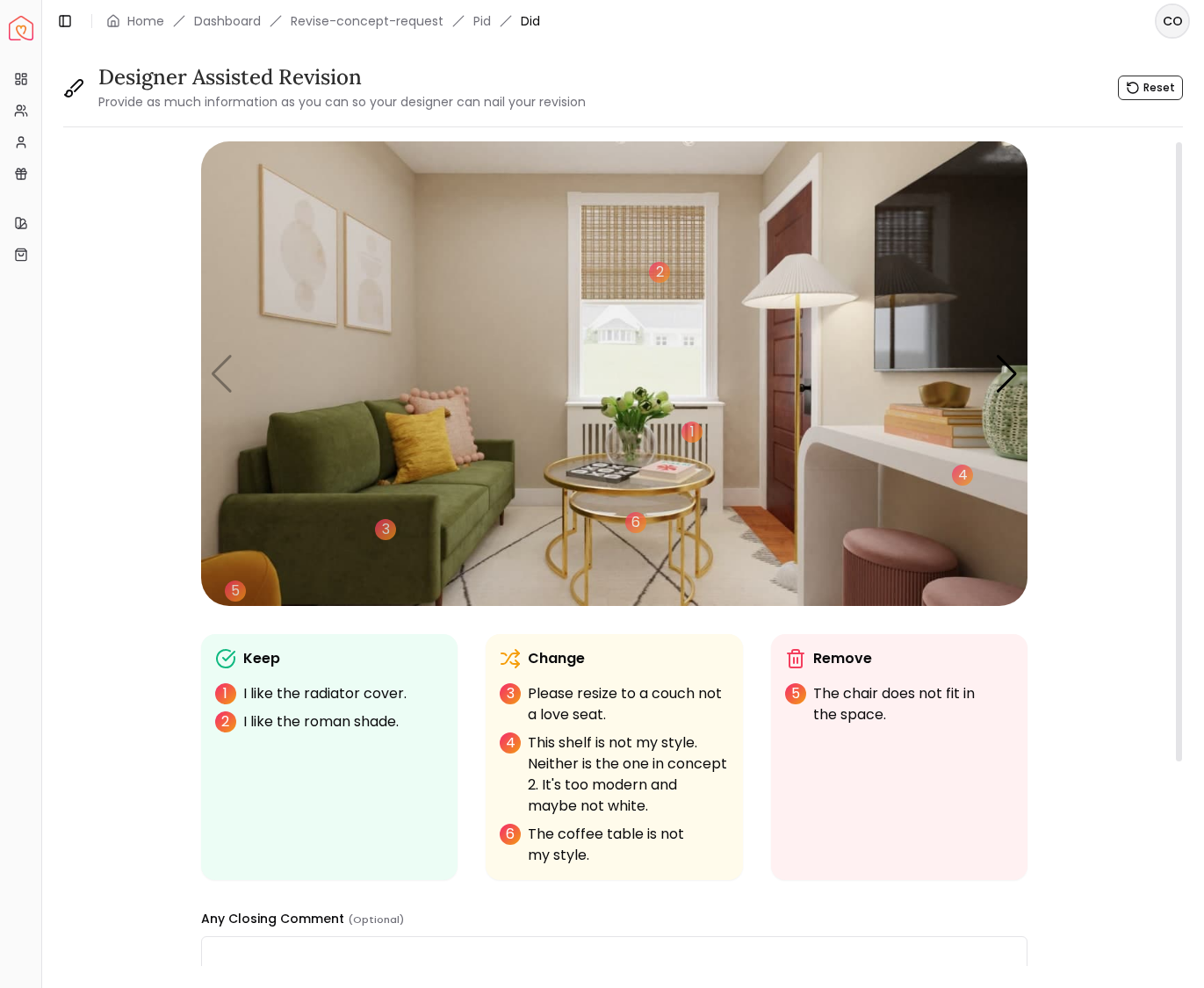
click at [509, 585] on img "1 / 6" at bounding box center [614, 374] width 826 height 465
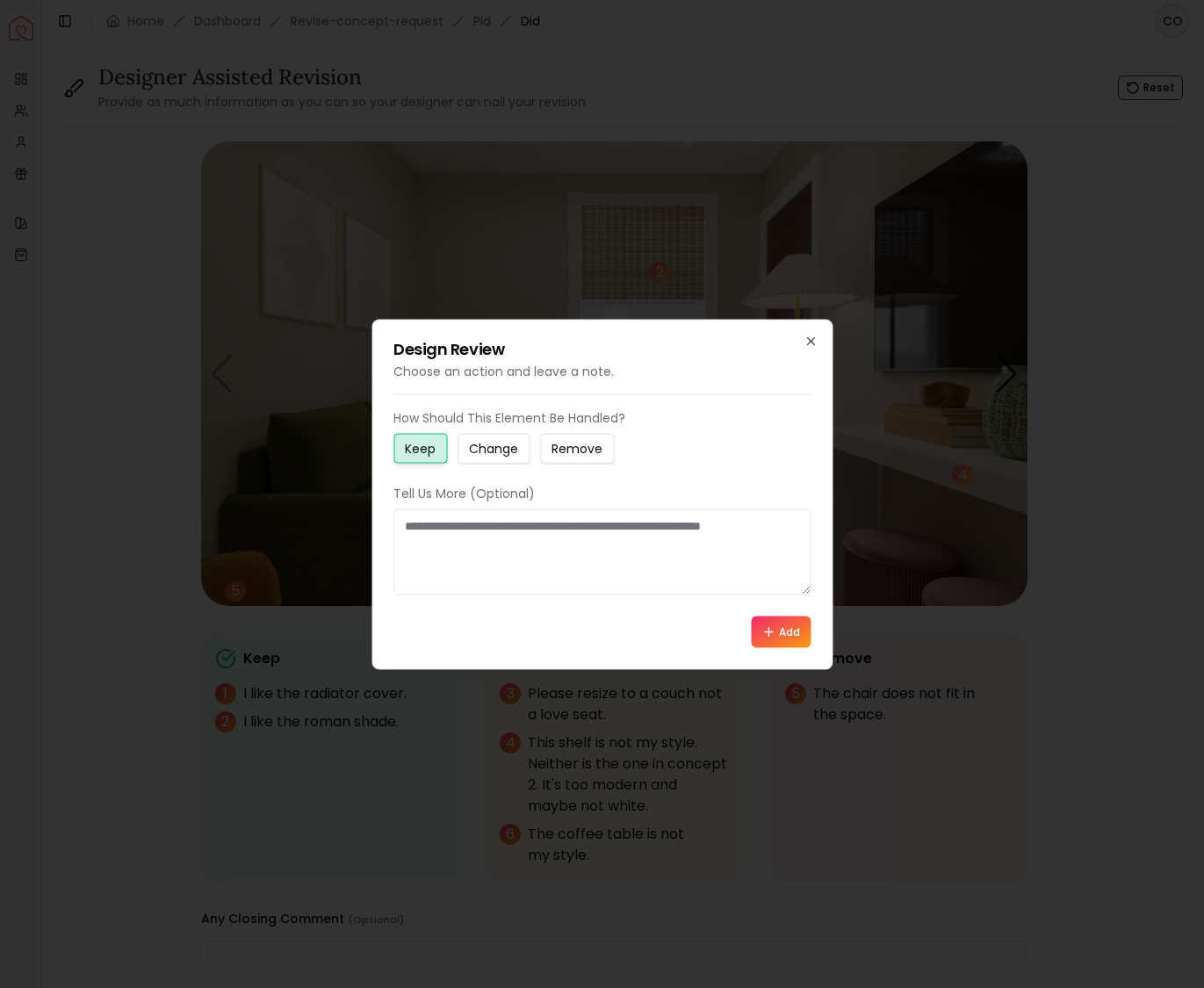
click at [467, 530] on textarea at bounding box center [601, 550] width 417 height 86
type textarea "**********"
drag, startPoint x: 770, startPoint y: 639, endPoint x: 863, endPoint y: 662, distance: 95.8
click at [773, 639] on button "Add" at bounding box center [780, 631] width 59 height 32
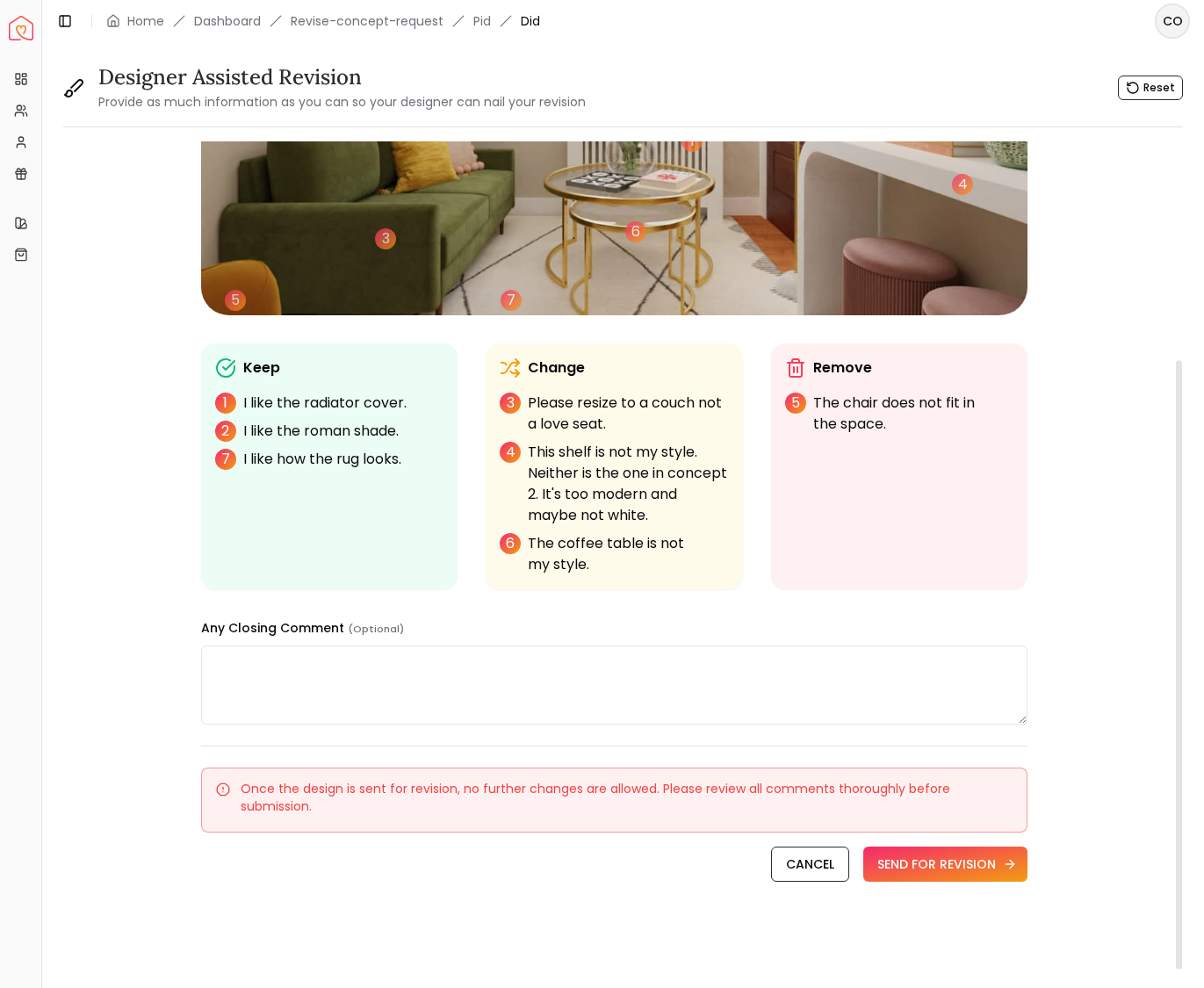
scroll to position [291, 0]
click at [947, 871] on button "SEND FOR REVISION" at bounding box center [944, 864] width 165 height 35
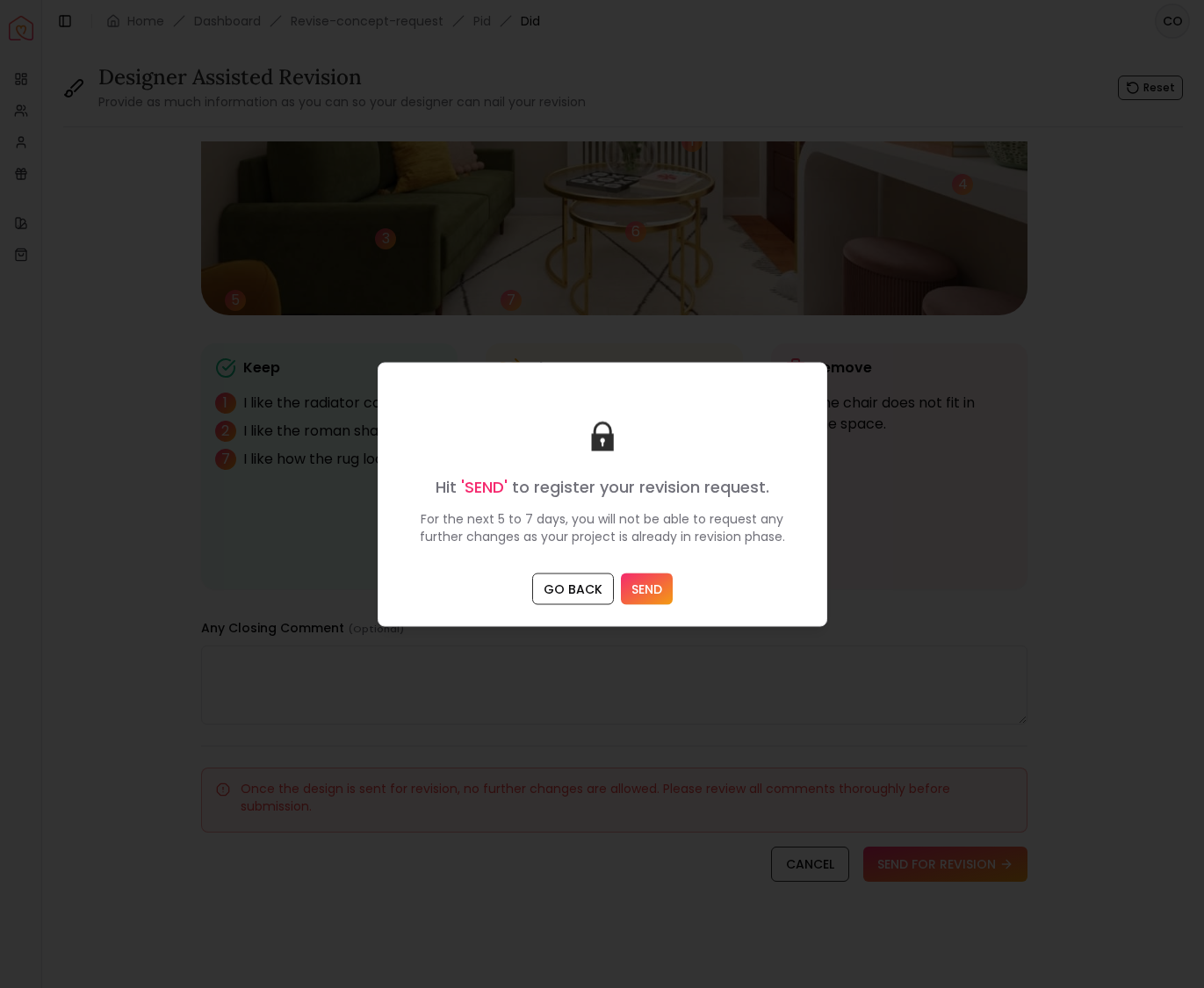
click at [646, 583] on button "SEND" at bounding box center [646, 589] width 52 height 32
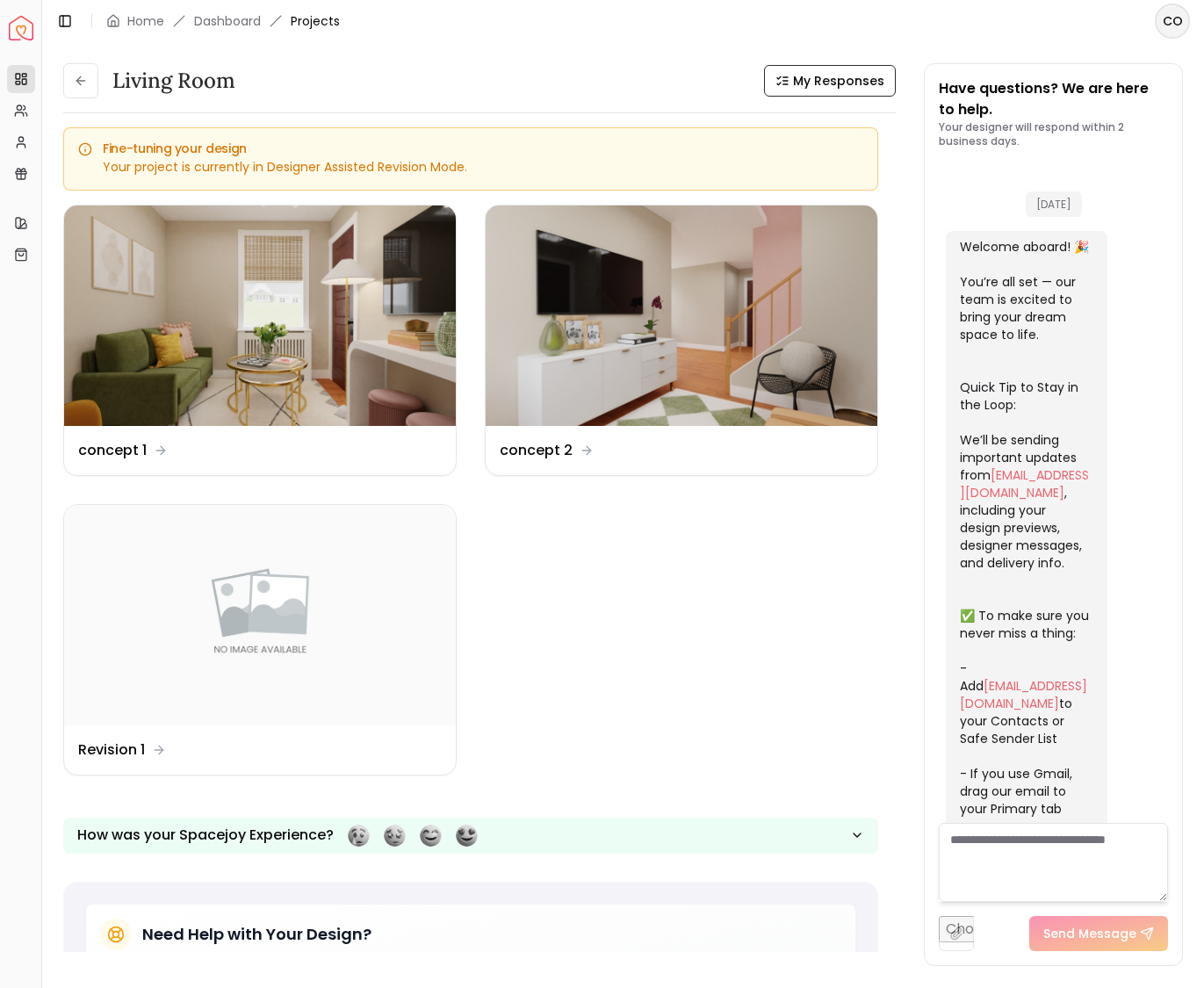
scroll to position [1082, 0]
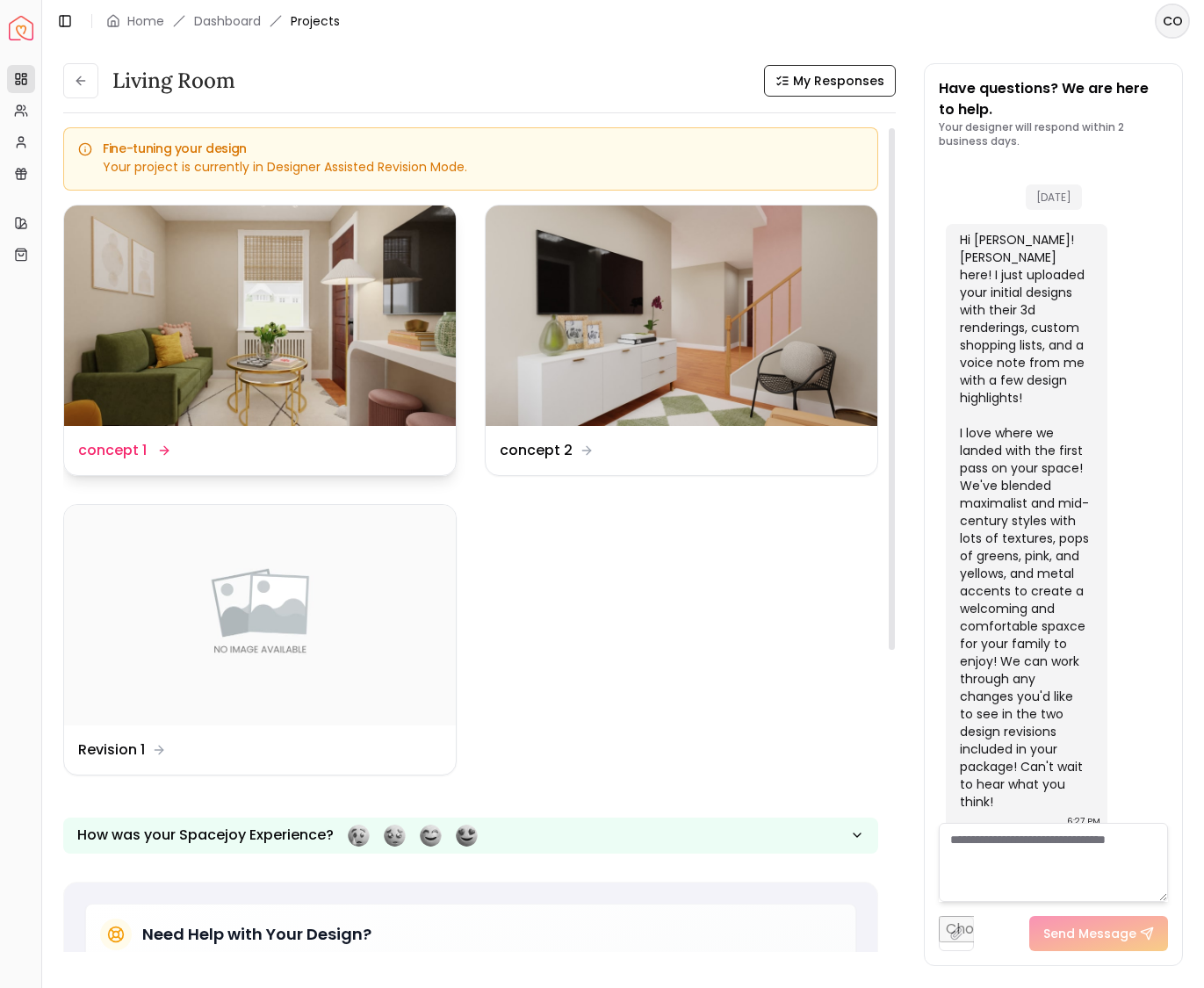
click at [299, 342] on img at bounding box center [260, 315] width 391 height 220
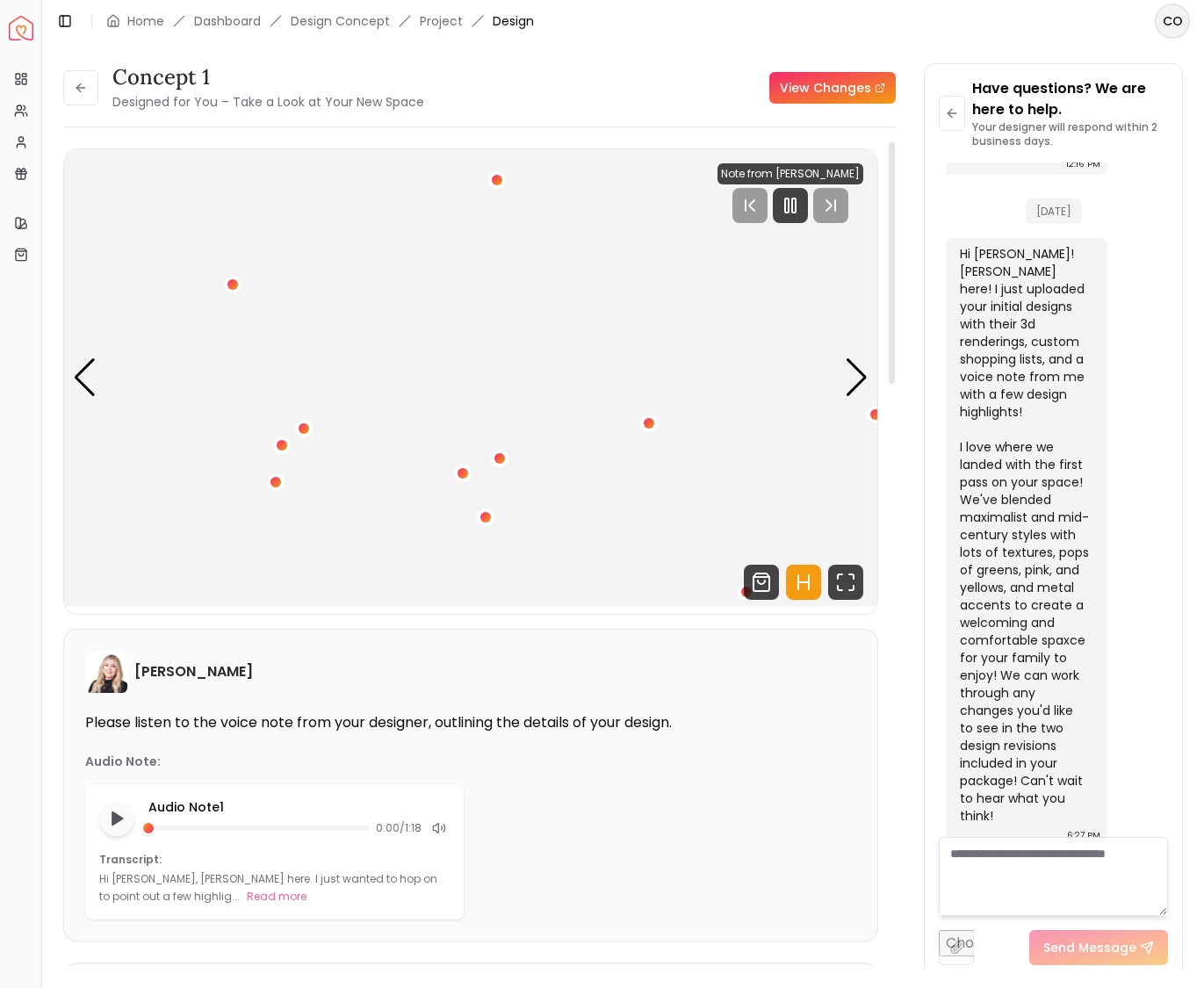
scroll to position [9, 0]
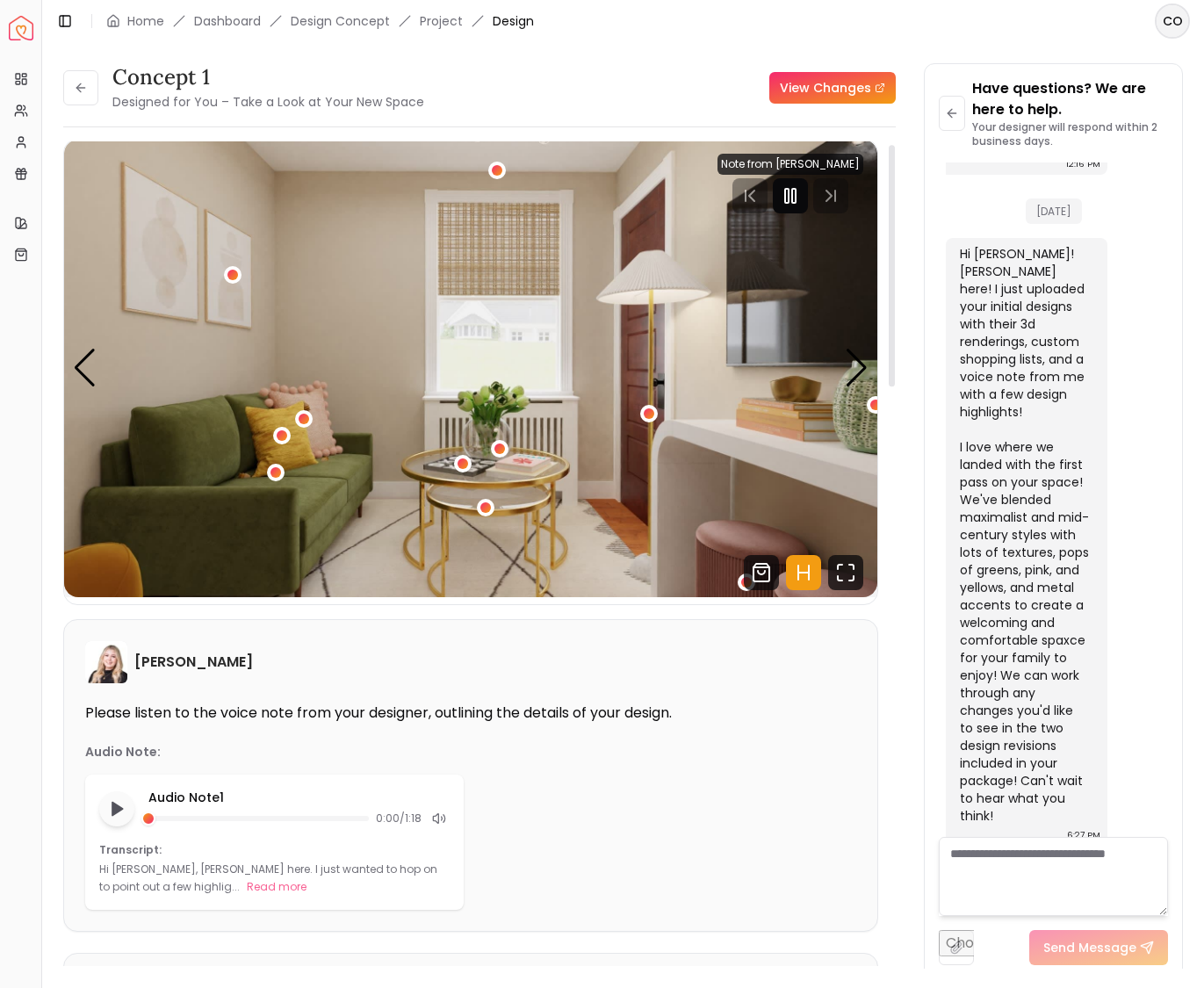
click at [797, 198] on icon "Pause" at bounding box center [790, 196] width 21 height 21
click at [533, 415] on img "1 / 6" at bounding box center [470, 368] width 813 height 457
click at [434, 431] on img "1 / 6" at bounding box center [470, 368] width 813 height 457
click at [561, 429] on img "1 / 6" at bounding box center [470, 368] width 813 height 457
click at [85, 88] on icon at bounding box center [80, 88] width 8 height 0
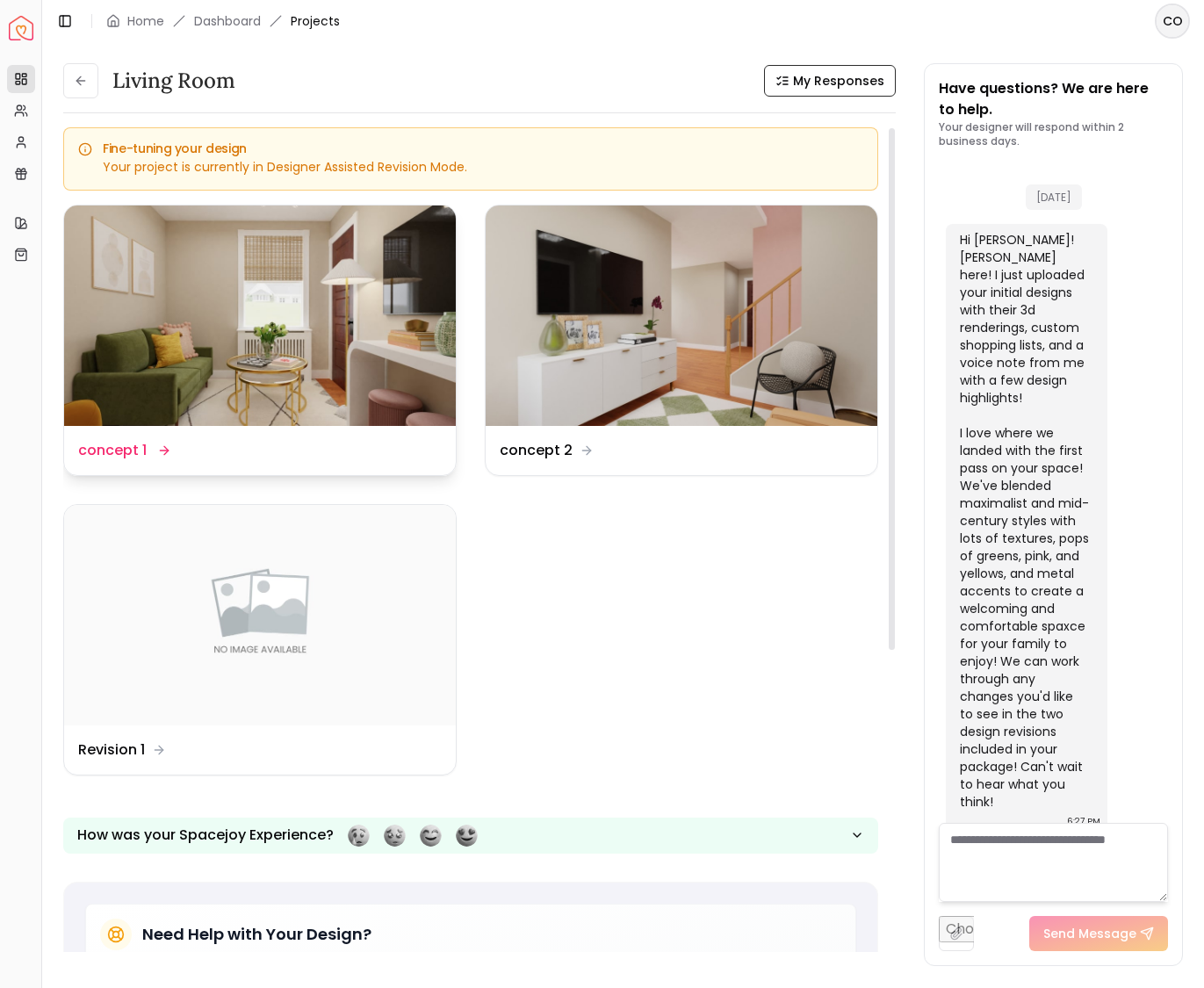
click at [281, 386] on img at bounding box center [260, 315] width 391 height 220
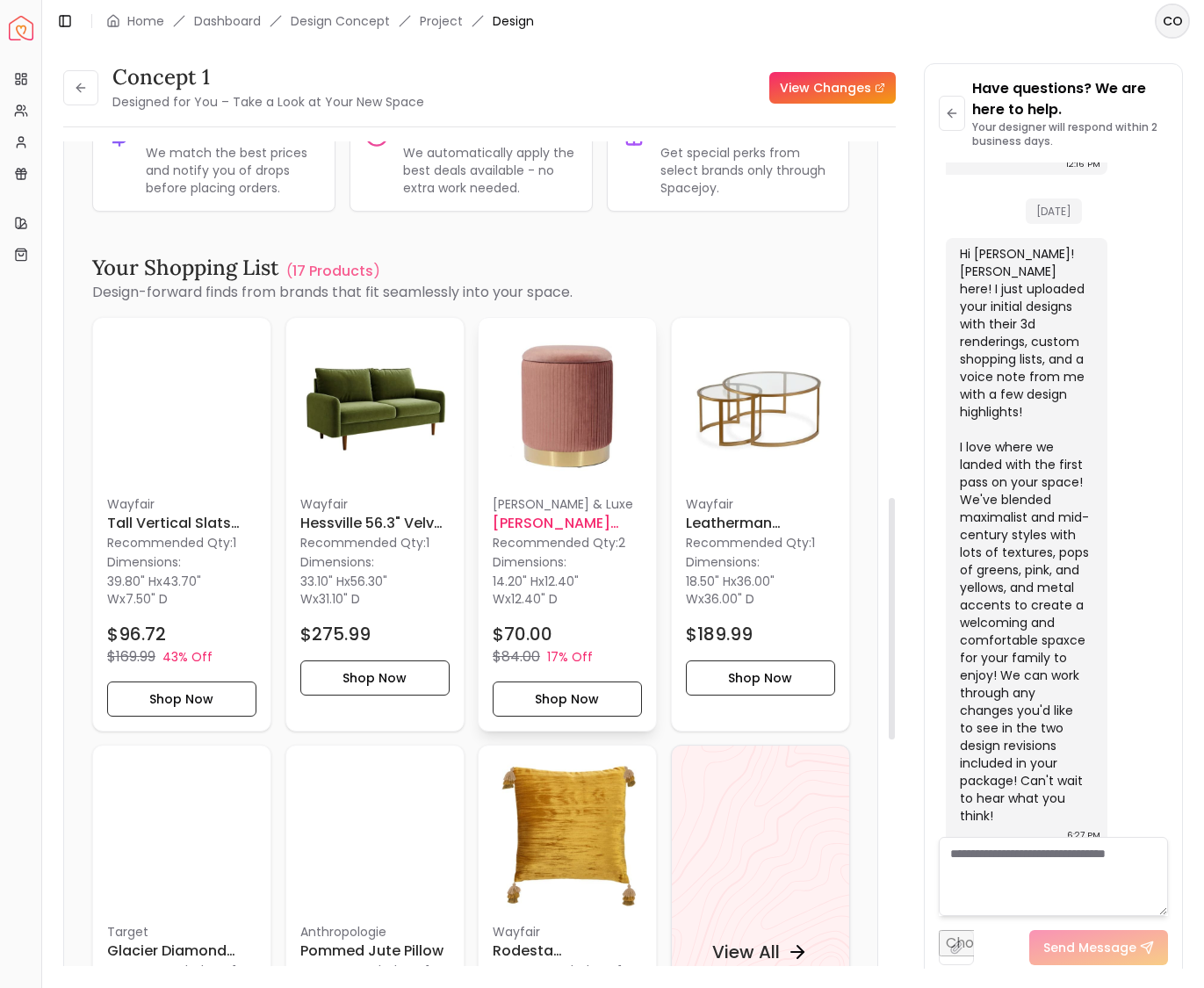
scroll to position [1215, 0]
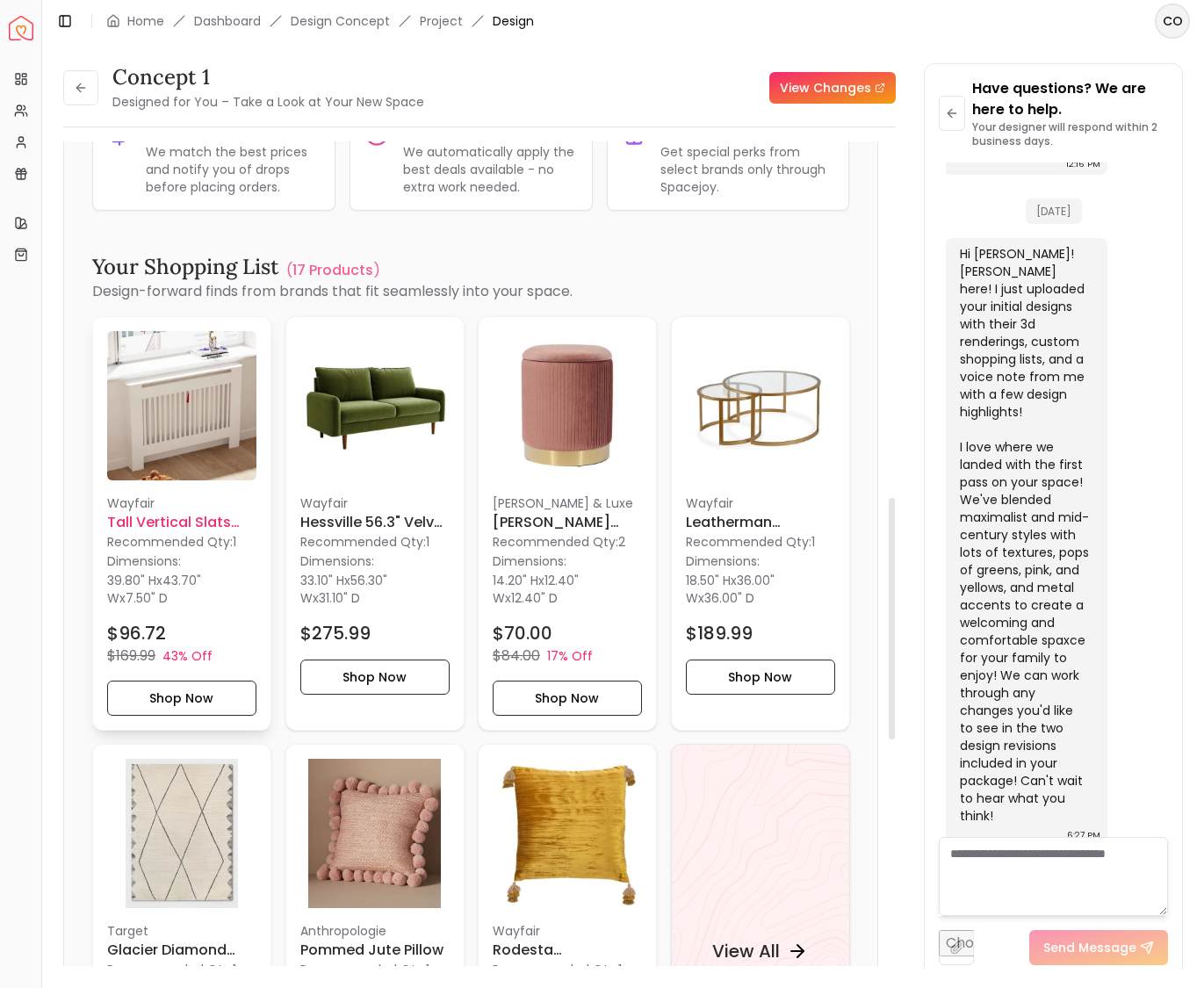
click at [188, 422] on img at bounding box center [182, 406] width 150 height 150
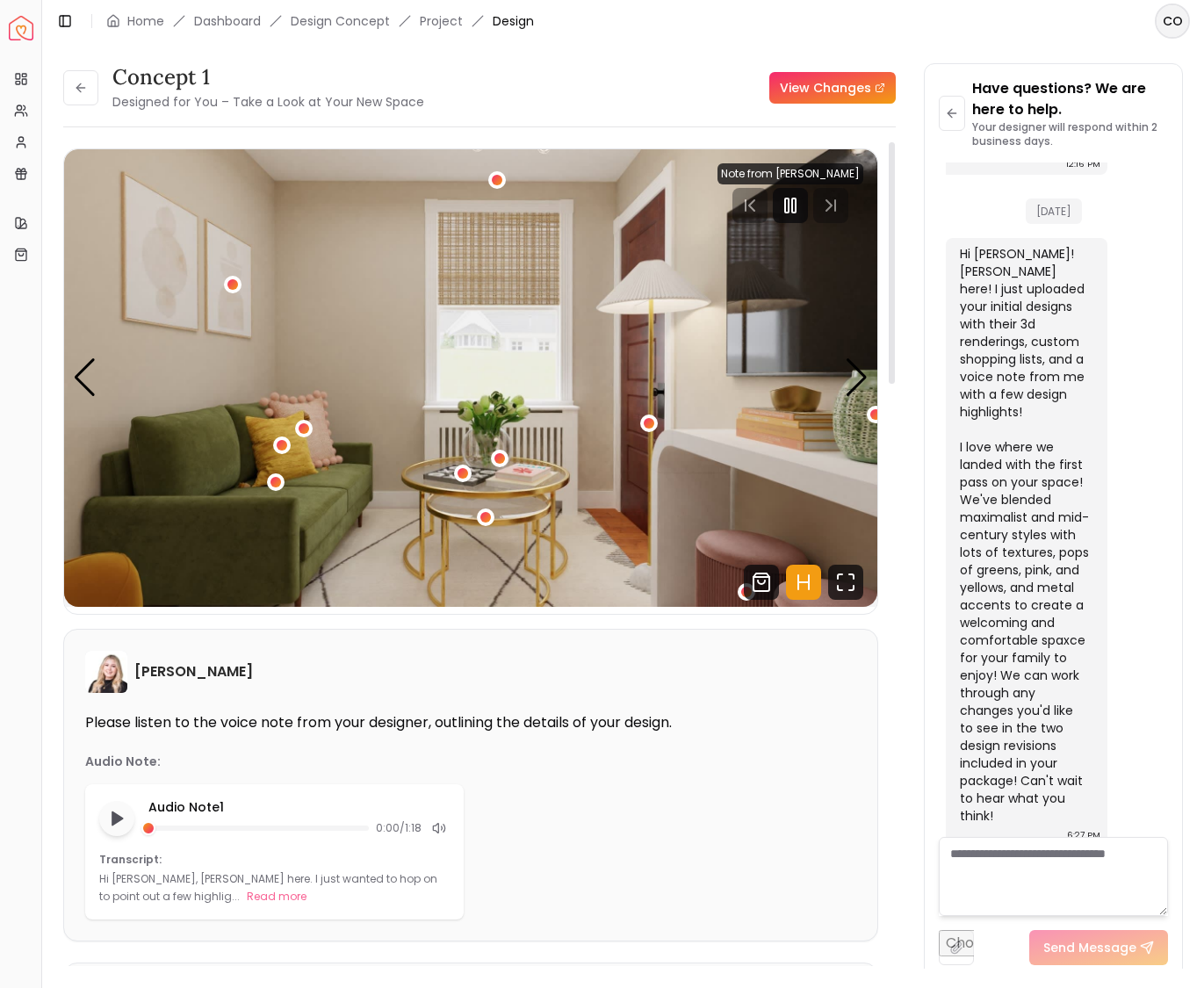
scroll to position [0, 0]
click at [792, 210] on icon "Pause" at bounding box center [790, 205] width 21 height 21
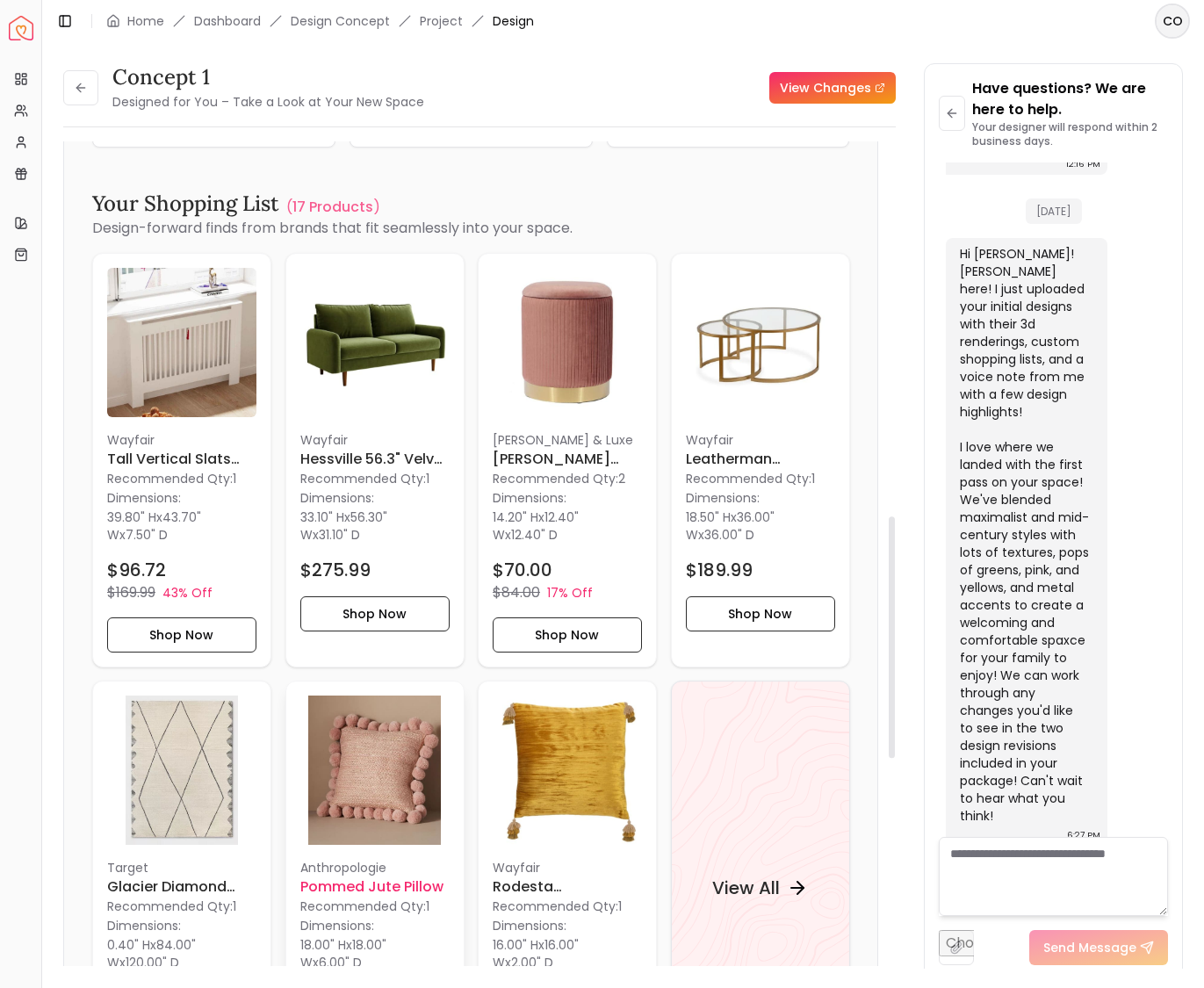
scroll to position [1270, 0]
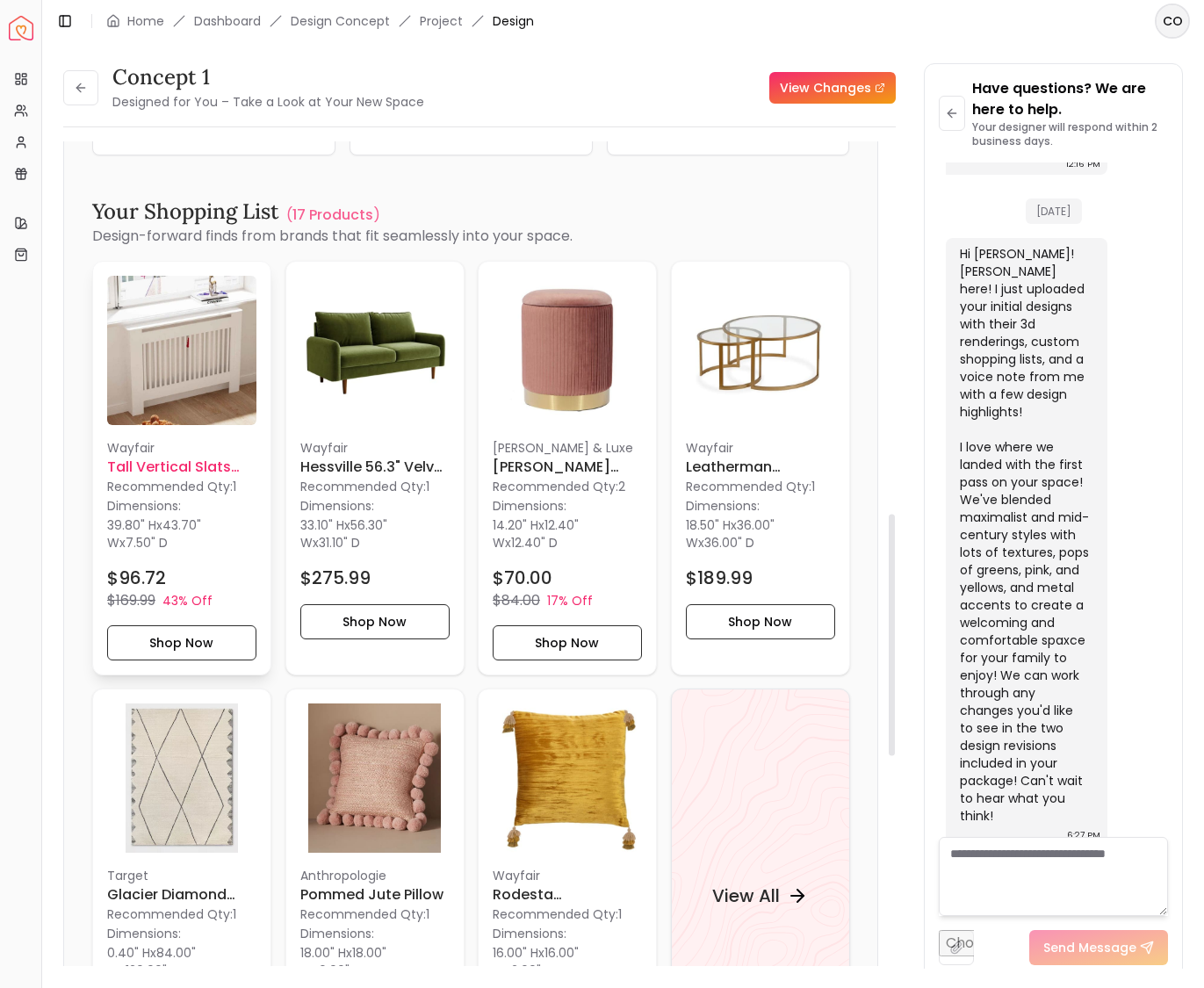
click at [153, 360] on img at bounding box center [182, 350] width 150 height 150
click at [192, 636] on button "Shop Now" at bounding box center [182, 642] width 150 height 35
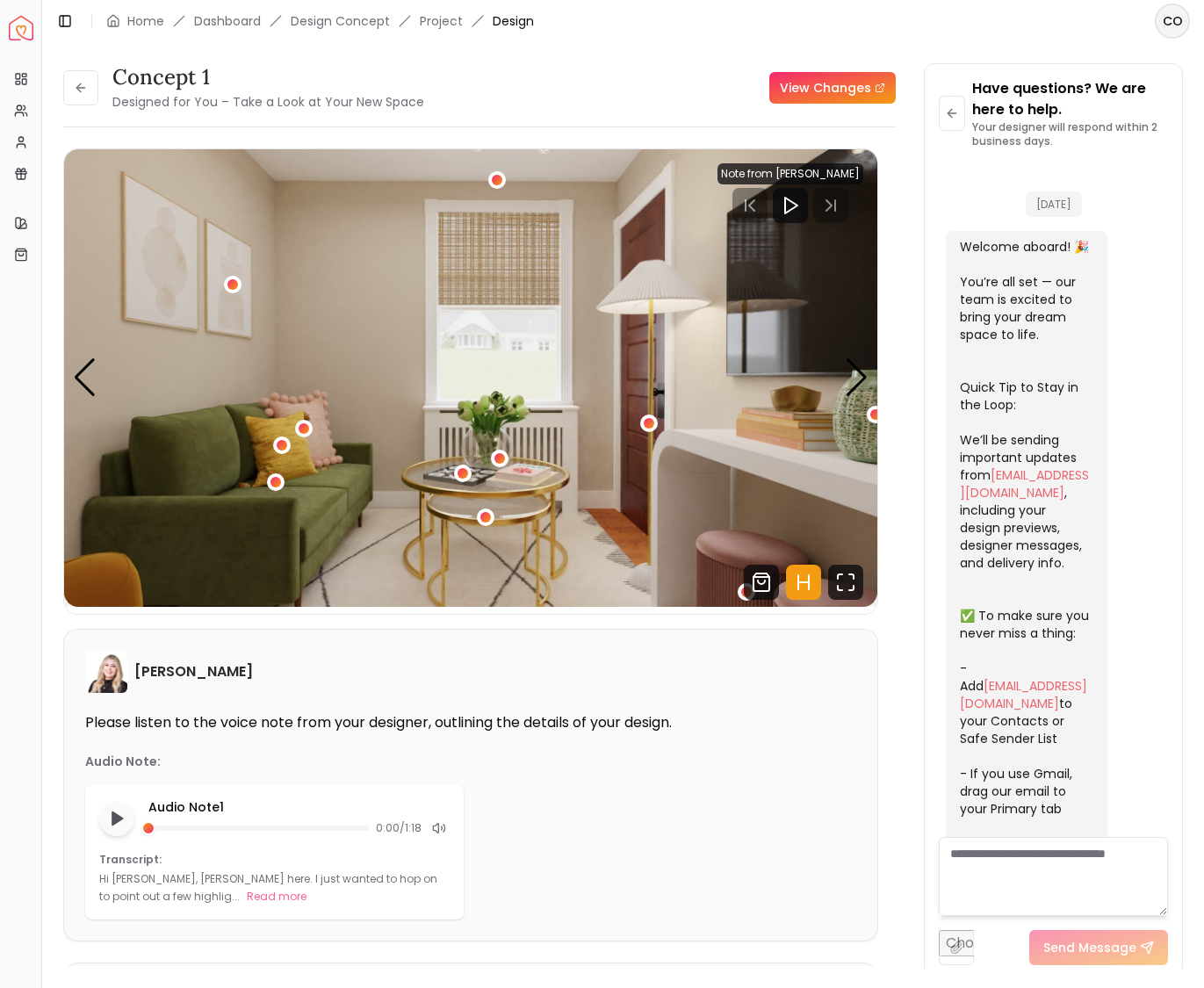
scroll to position [1068, 0]
